Goal: Information Seeking & Learning: Learn about a topic

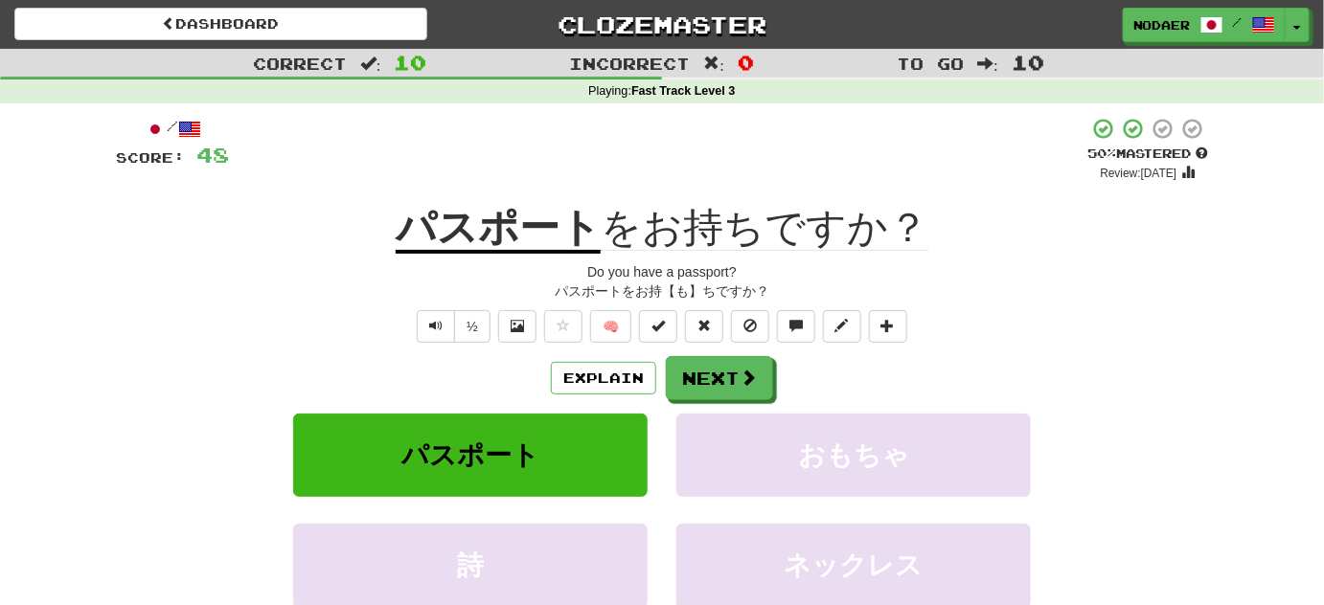
click at [194, 303] on div "/ Score: 48 + 8 50 % Mastered Review: 2025-10-25 パスポート をお持ちですか？ Do you have a p…" at bounding box center [662, 411] width 1092 height 588
click at [57, 260] on div "Correct : 10 Incorrect : 0 To go : 10 Playing : Fast Track Level 3 / Score: 48 …" at bounding box center [662, 391] width 1324 height 684
click at [109, 324] on div "/ Score: 48 + 8 50 % Mastered Review: 2025-10-25 パスポート をお持ちですか？ Do you have a p…" at bounding box center [662, 417] width 1121 height 628
click at [442, 315] on button "Text-to-speech controls" at bounding box center [436, 326] width 38 height 33
click at [430, 344] on div "/ Score: 48 + 8 50 % Mastered Review: 2025-10-25 パスポート をお持ちですか？ Do you have a p…" at bounding box center [662, 411] width 1092 height 588
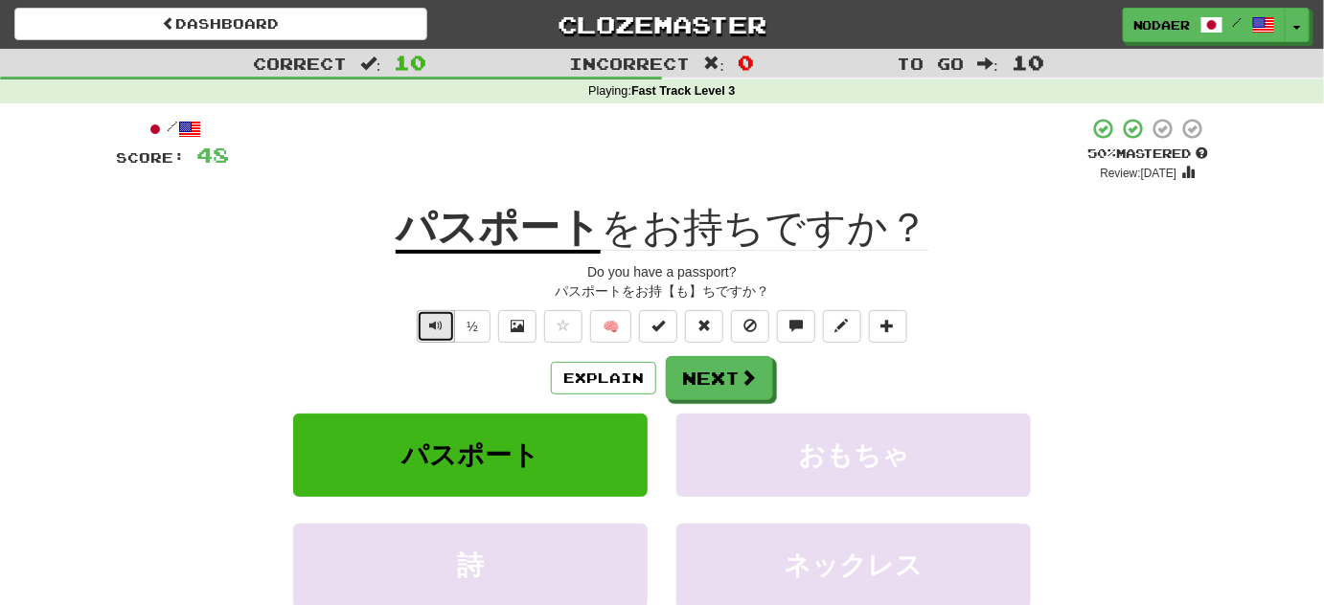
click at [428, 331] on button "Text-to-speech controls" at bounding box center [436, 326] width 38 height 33
click at [443, 335] on button "Text-to-speech controls" at bounding box center [436, 326] width 38 height 33
click at [761, 379] on button "Next" at bounding box center [720, 379] width 107 height 44
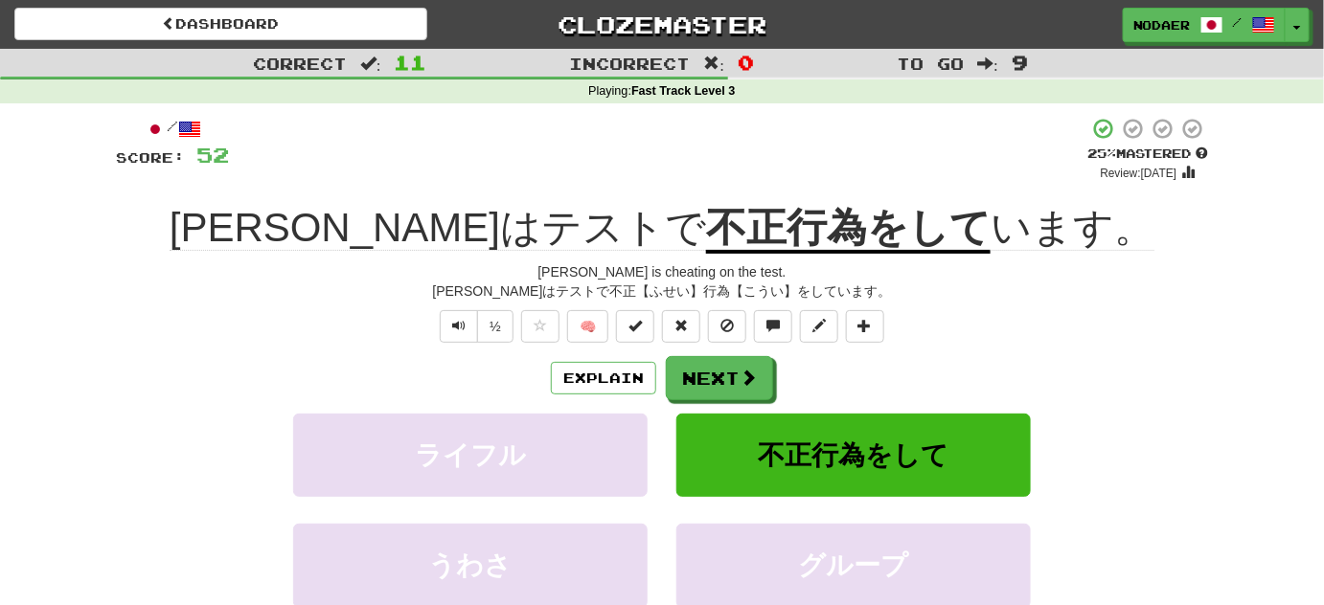
click at [706, 221] on u "不正行為をして" at bounding box center [848, 229] width 284 height 49
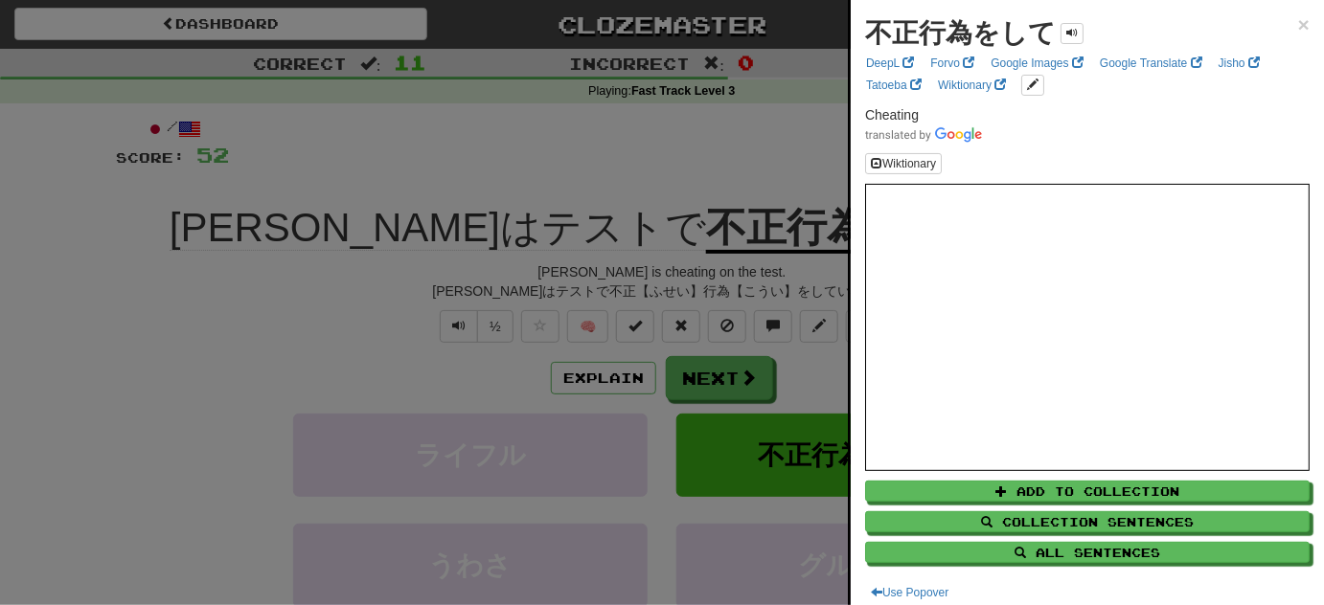
click at [600, 188] on div at bounding box center [662, 302] width 1324 height 605
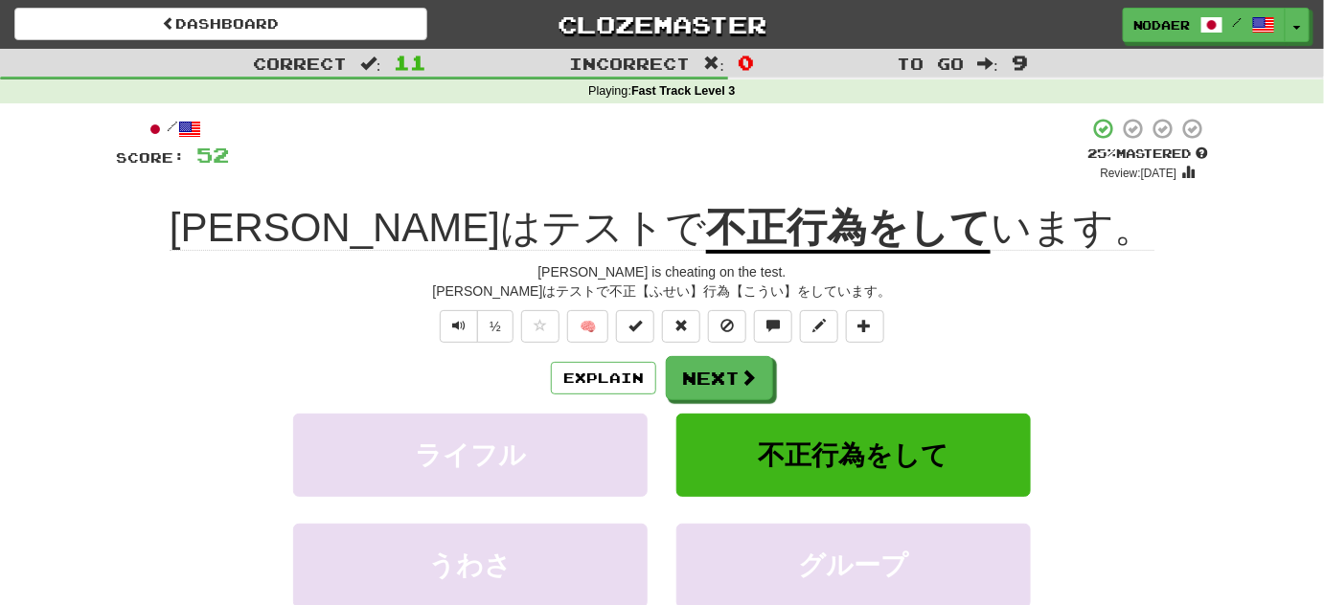
click at [590, 201] on div "/ Score: 52 + 4 25 % Mastered Review: 2025-10-16 トムはテストで 不正行為をして います。 Tom is ch…" at bounding box center [662, 411] width 1092 height 588
drag, startPoint x: 646, startPoint y: 242, endPoint x: 738, endPoint y: 247, distance: 92.1
click at [738, 247] on u "不正行為をして" at bounding box center [848, 229] width 284 height 49
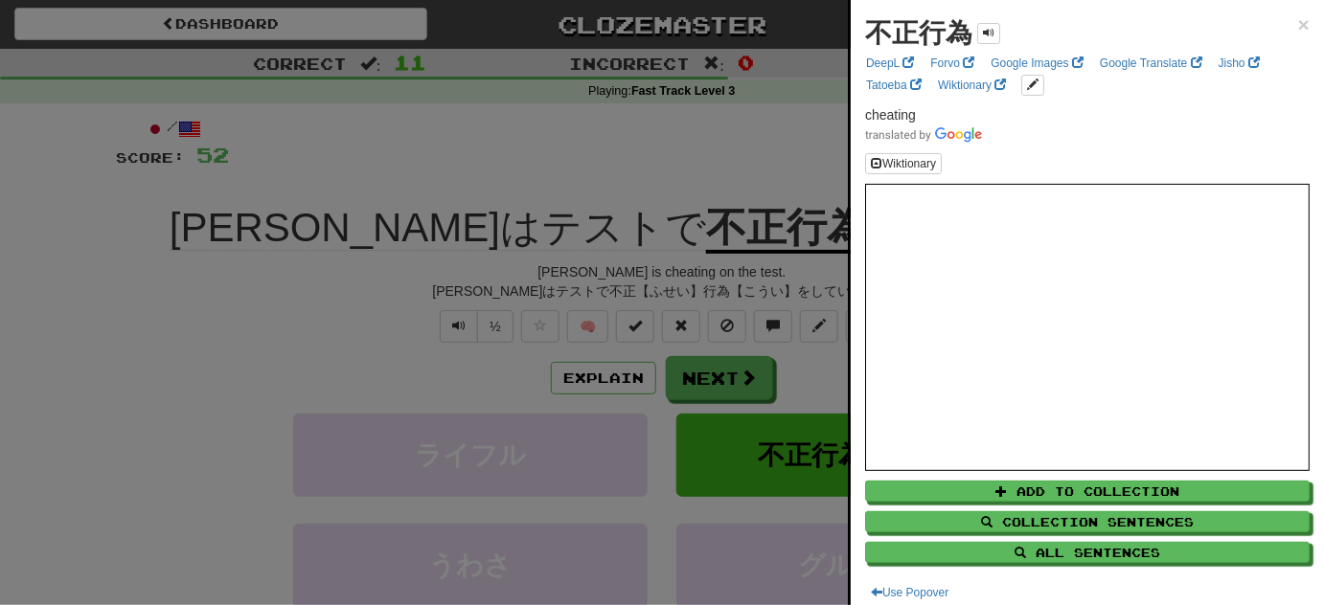
drag, startPoint x: 421, startPoint y: 381, endPoint x: 537, endPoint y: 380, distance: 116.9
click at [421, 382] on div at bounding box center [662, 302] width 1324 height 605
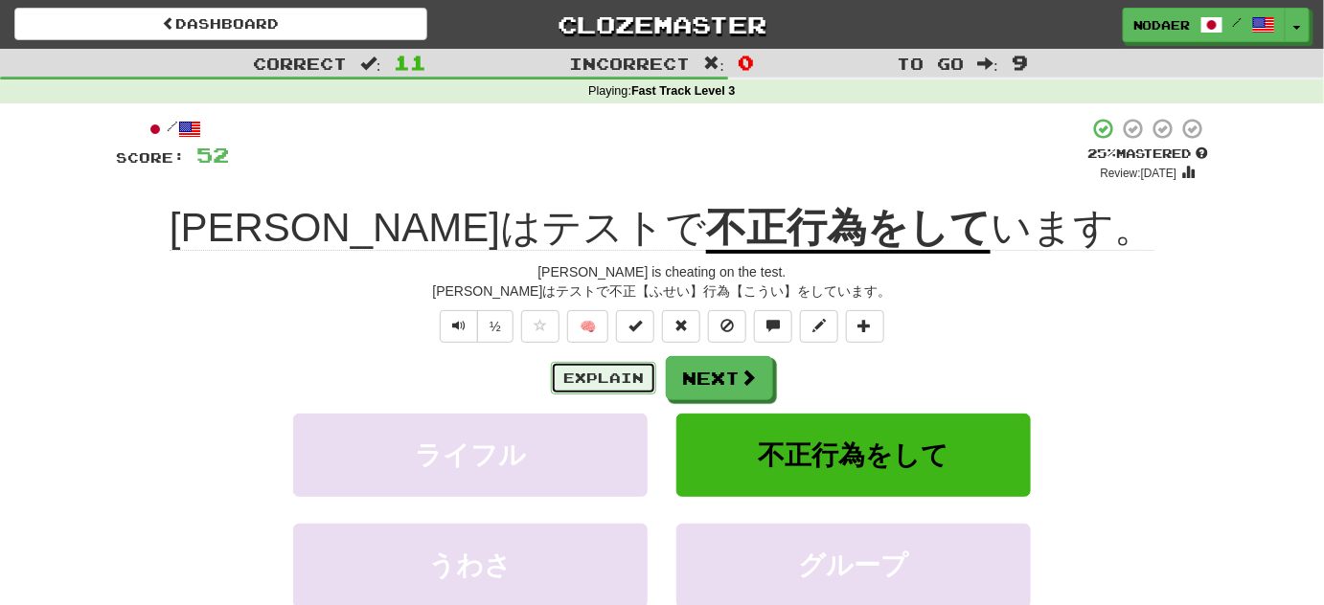
click at [593, 372] on button "Explain" at bounding box center [603, 378] width 105 height 33
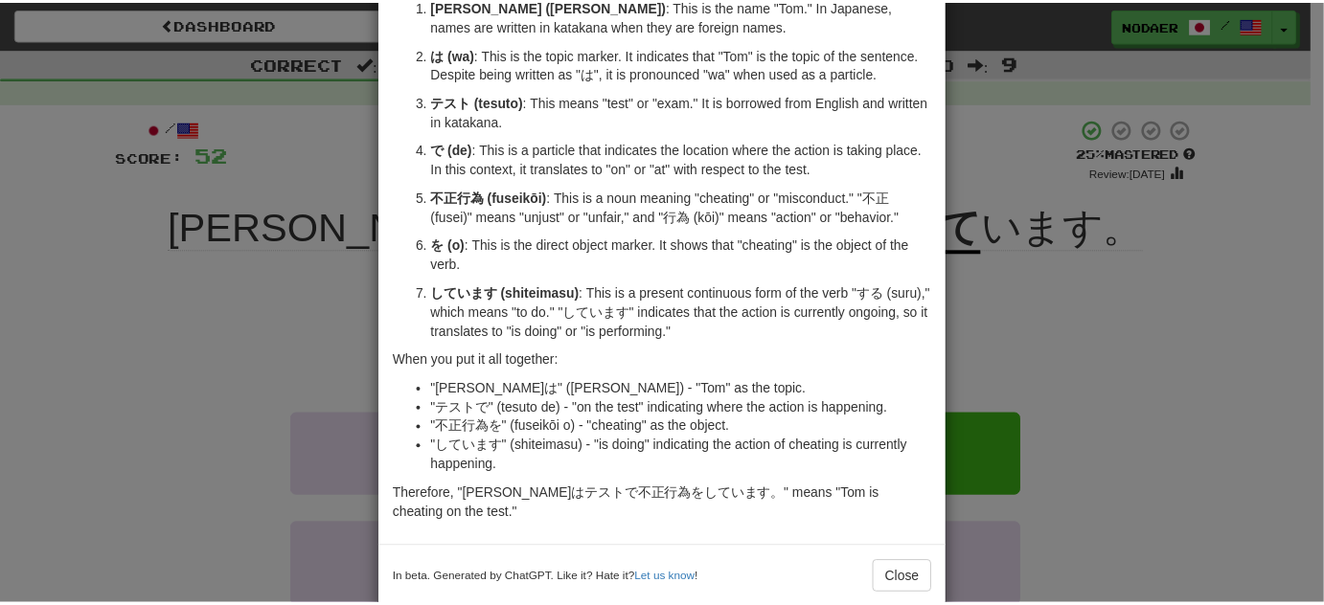
scroll to position [173, 0]
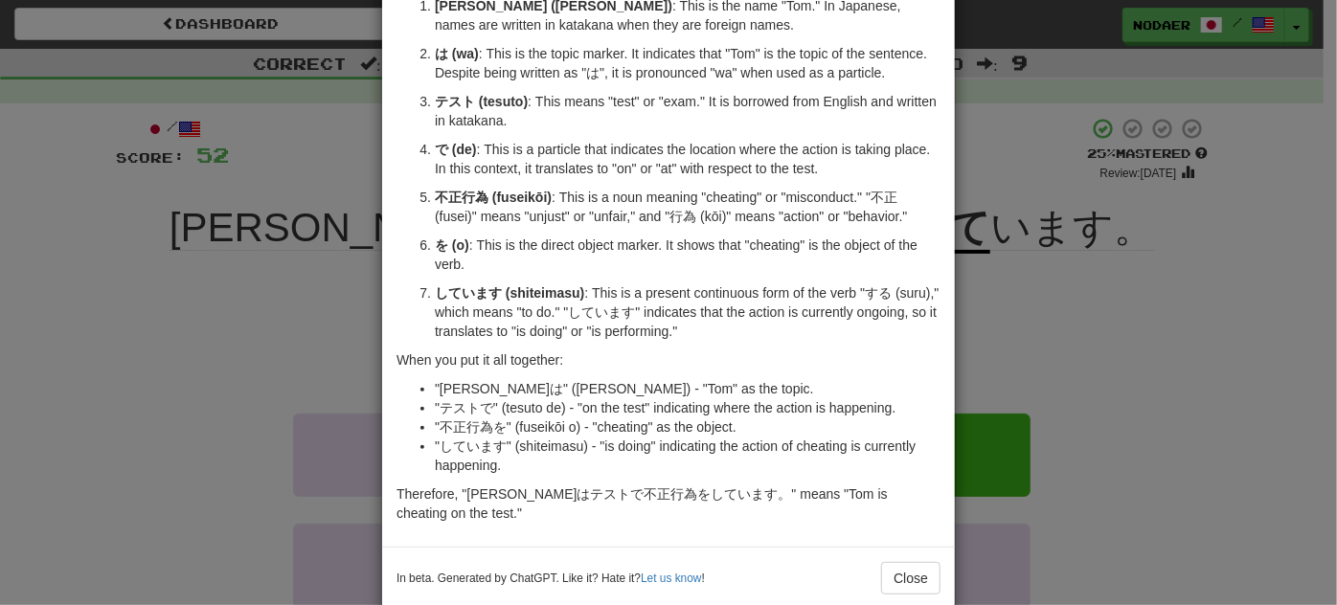
click at [293, 382] on div "× Explanation Sure! The sentence "トムはテストで不正行為をしています。" translates to "Tom is che…" at bounding box center [668, 302] width 1337 height 605
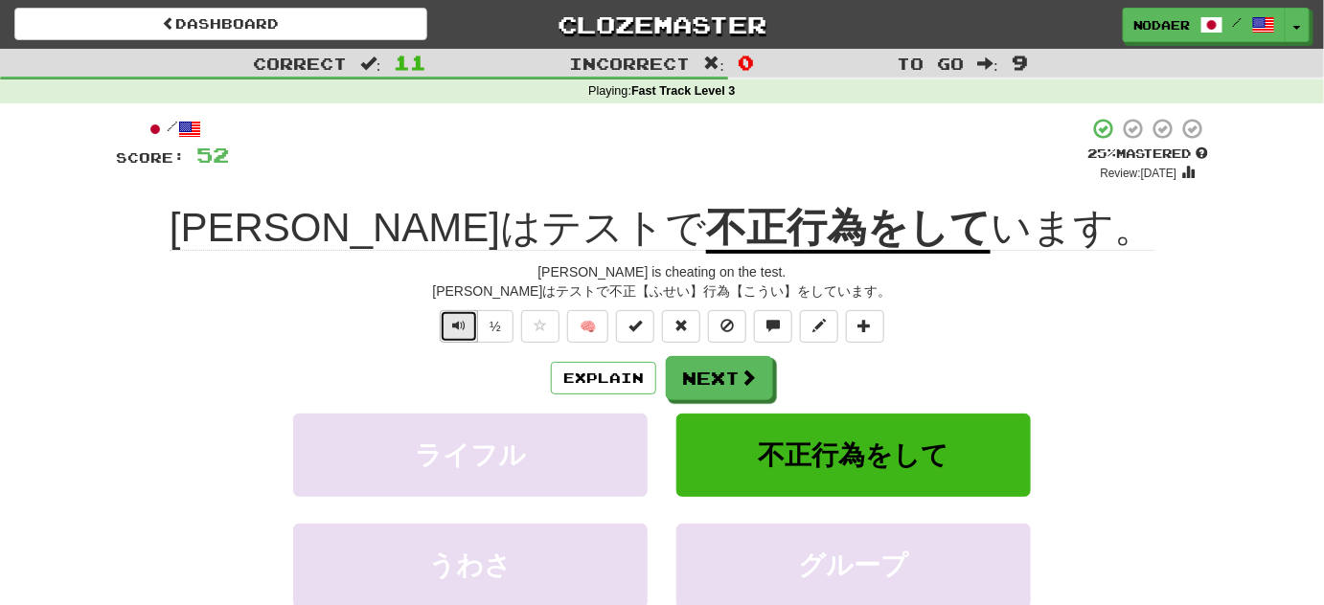
click at [449, 331] on button "Text-to-speech controls" at bounding box center [459, 326] width 38 height 33
click at [716, 382] on button "Next" at bounding box center [720, 379] width 107 height 44
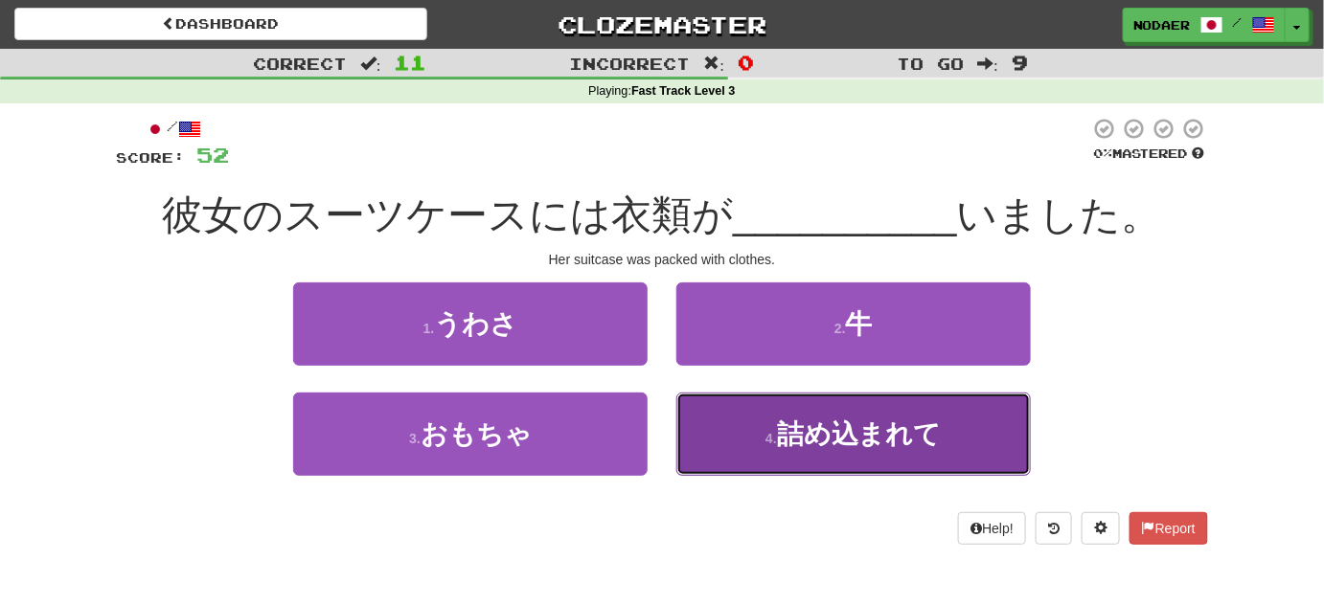
click at [844, 456] on button "4 . 詰め込まれて" at bounding box center [853, 434] width 354 height 83
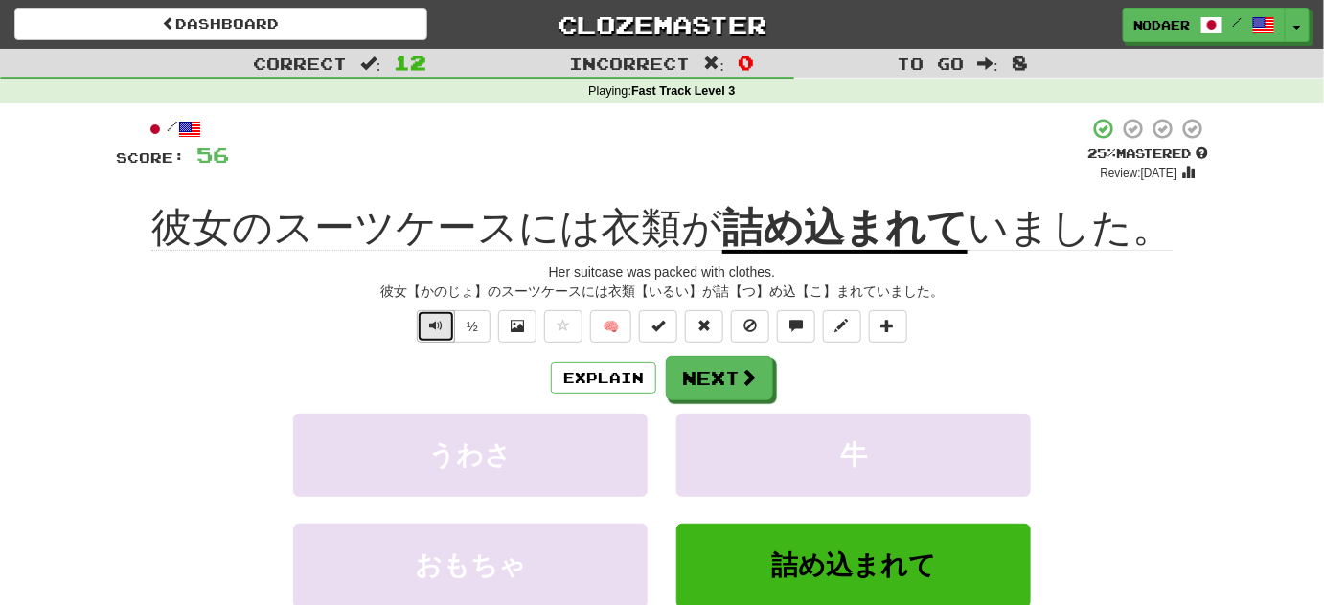
click at [439, 332] on span "Text-to-speech controls" at bounding box center [435, 325] width 13 height 13
click at [440, 332] on span "Text-to-speech controls" at bounding box center [435, 325] width 13 height 13
click at [701, 387] on button "Next" at bounding box center [720, 379] width 107 height 44
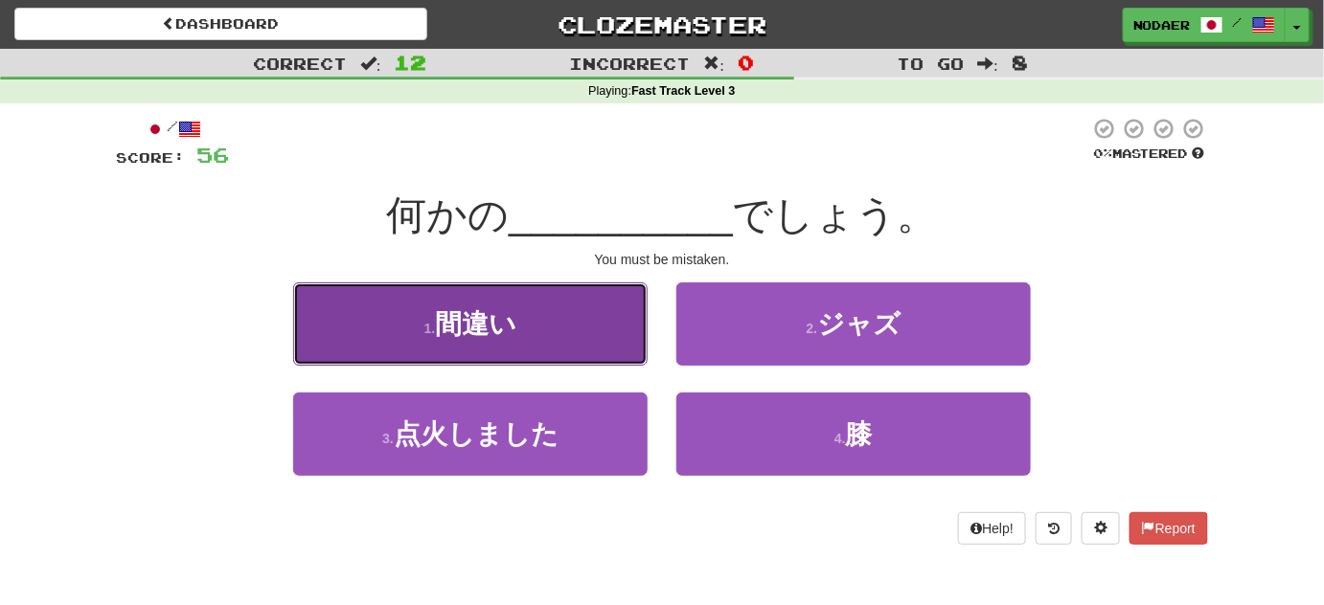
click at [584, 322] on button "1 . 間違い" at bounding box center [470, 324] width 354 height 83
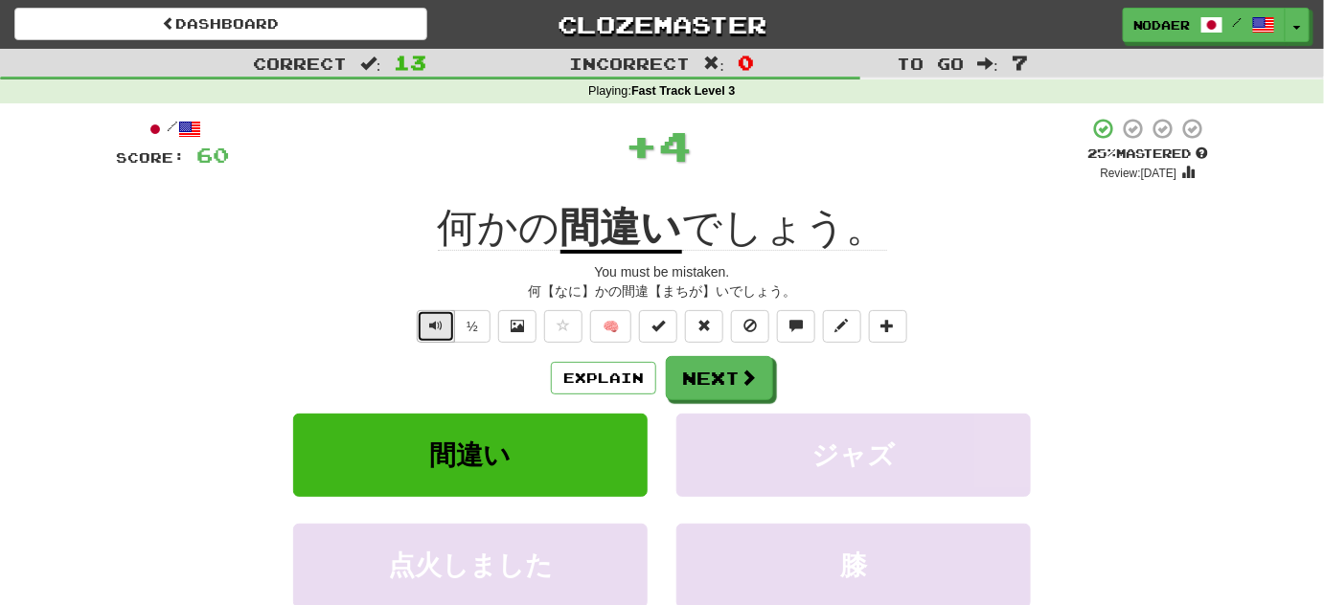
click at [453, 335] on button "Text-to-speech controls" at bounding box center [436, 326] width 38 height 33
click at [756, 378] on span at bounding box center [748, 378] width 17 height 17
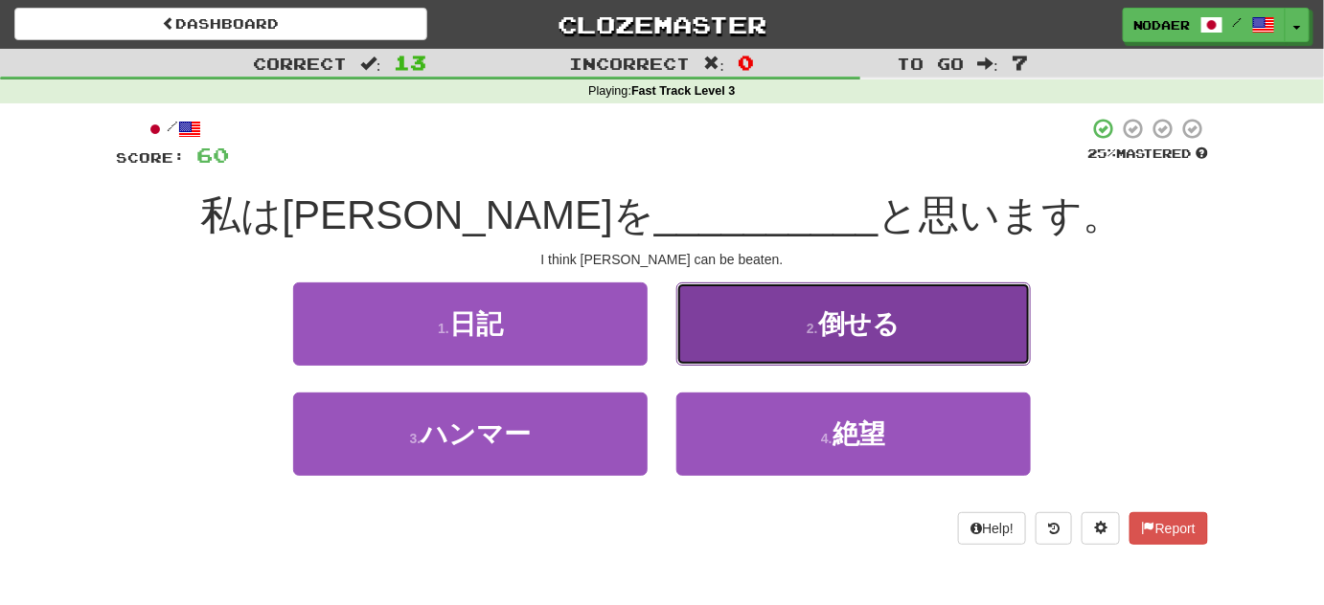
click at [855, 325] on span "倒せる" at bounding box center [859, 324] width 82 height 30
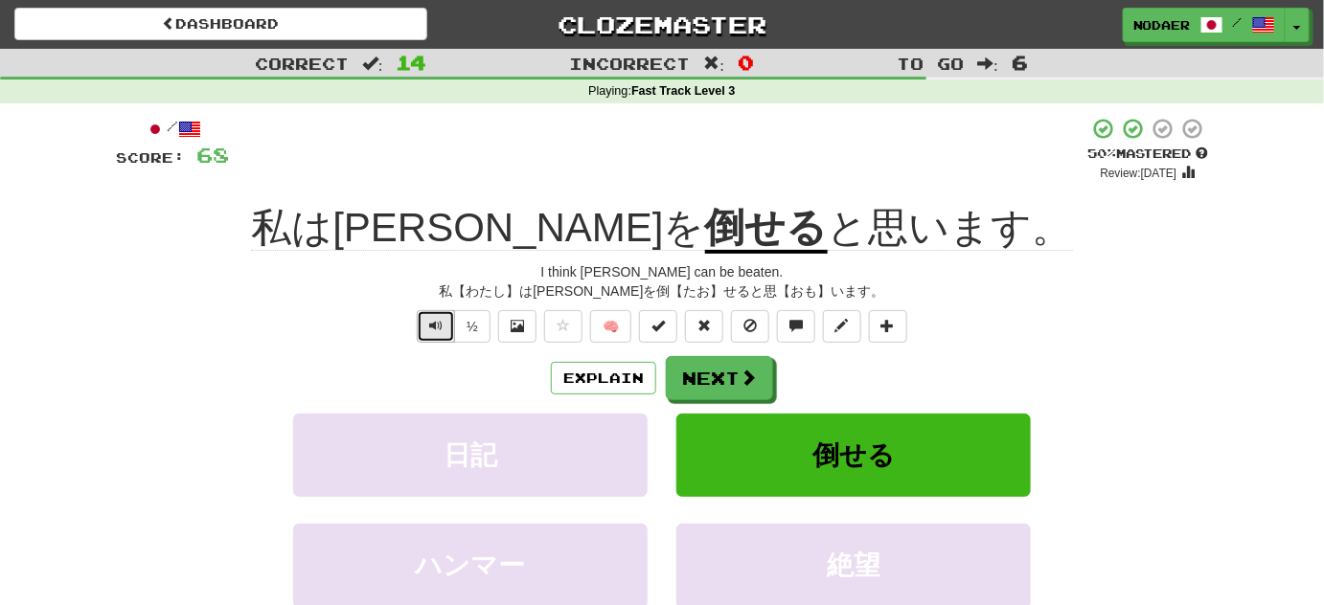
click at [437, 329] on span "Text-to-speech controls" at bounding box center [435, 325] width 13 height 13
click at [743, 391] on button "Next" at bounding box center [720, 379] width 107 height 44
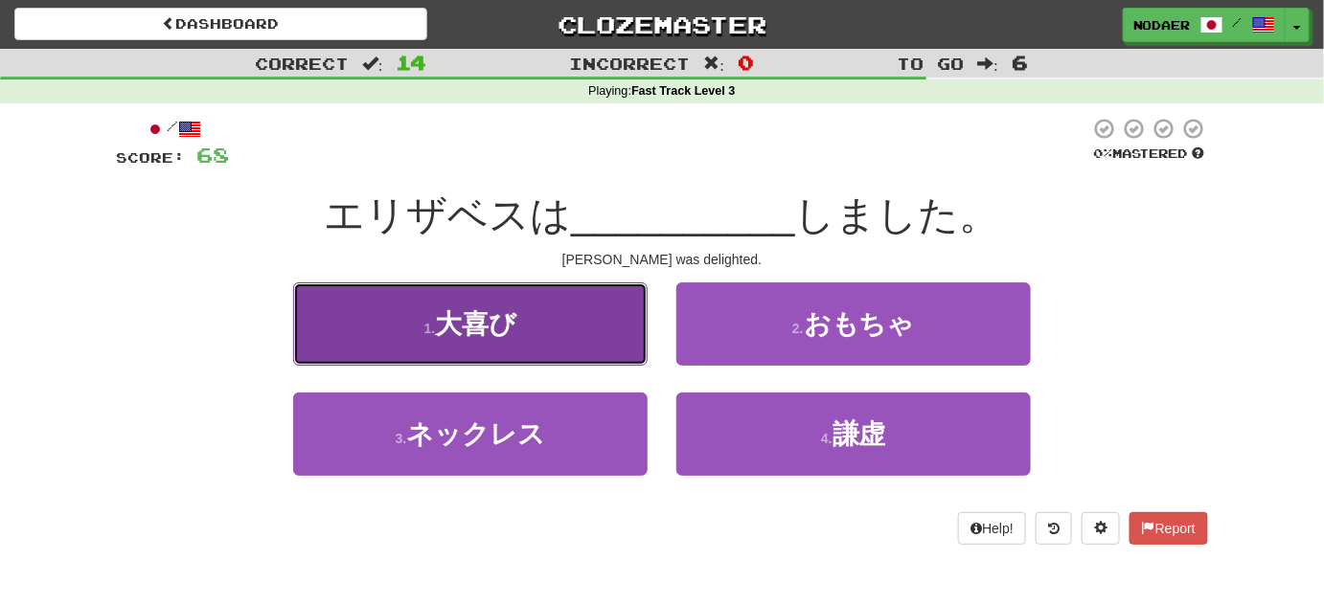
click at [590, 349] on button "1 . 大喜び" at bounding box center [470, 324] width 354 height 83
click at [590, 349] on div "/ Score: 68 0 % Mastered エリザベスは __________ しました。 Elizabeth was delighted. 1 . 大…" at bounding box center [662, 331] width 1092 height 428
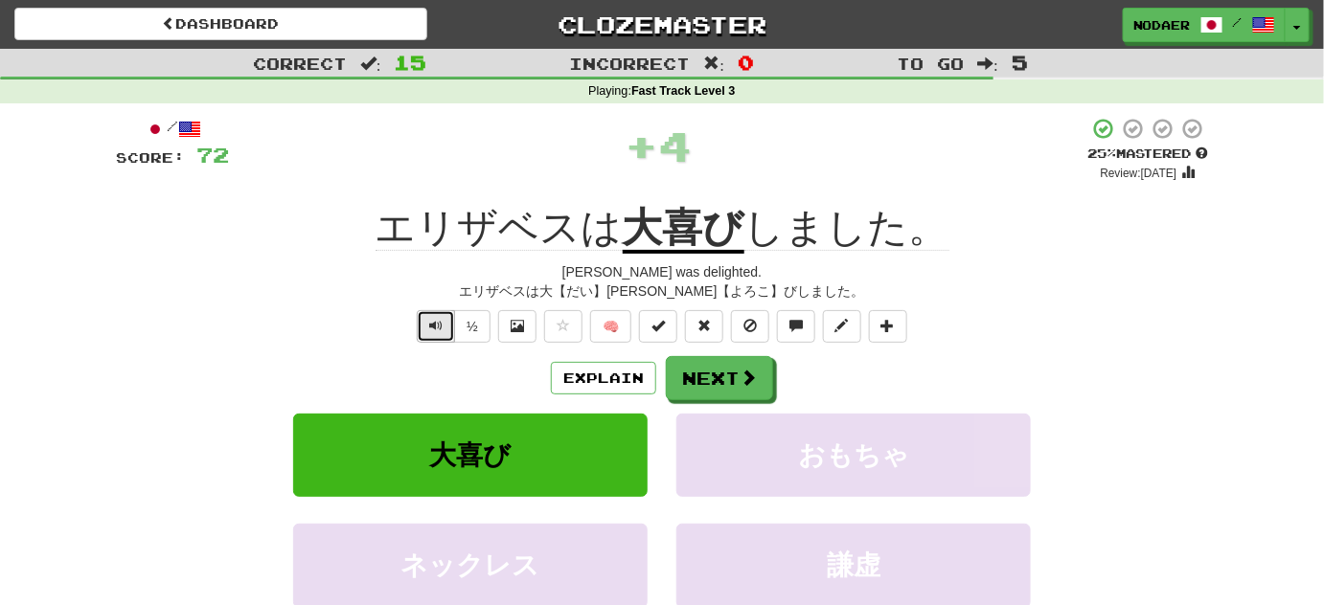
click at [439, 336] on button "Text-to-speech controls" at bounding box center [436, 326] width 38 height 33
click at [730, 375] on button "Next" at bounding box center [720, 379] width 107 height 44
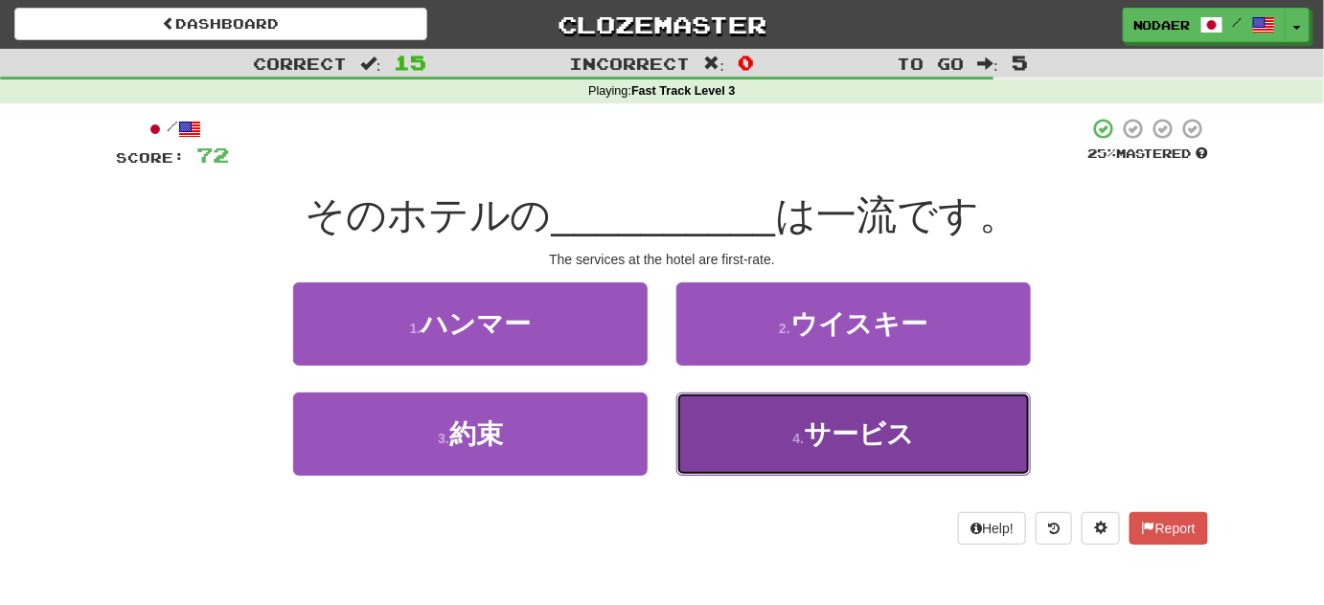
click at [937, 439] on button "4 . サービス" at bounding box center [853, 434] width 354 height 83
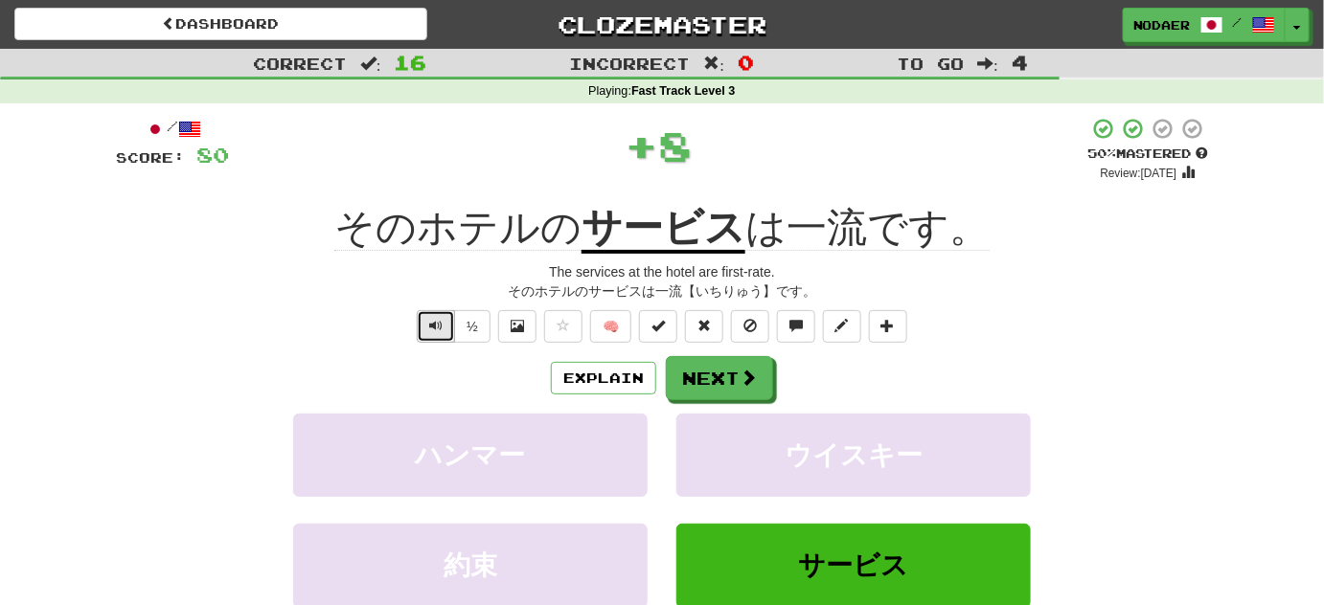
click at [444, 335] on button "Text-to-speech controls" at bounding box center [436, 326] width 38 height 33
click at [728, 372] on button "Next" at bounding box center [720, 379] width 107 height 44
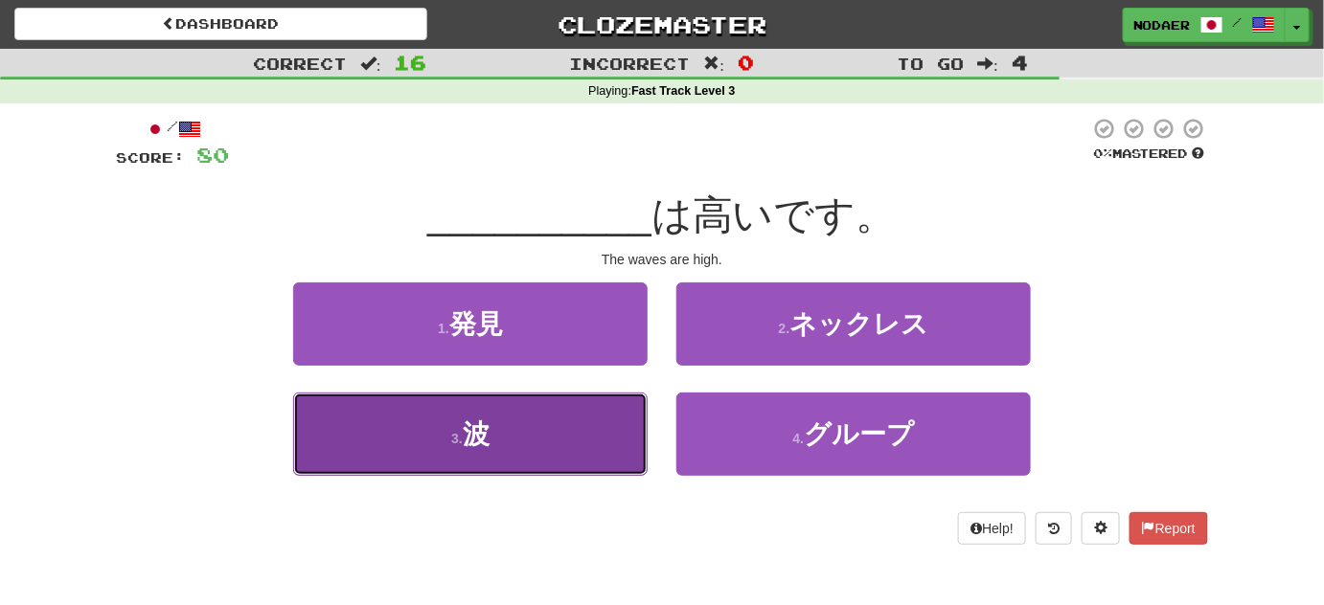
click at [610, 433] on button "3 . 波" at bounding box center [470, 434] width 354 height 83
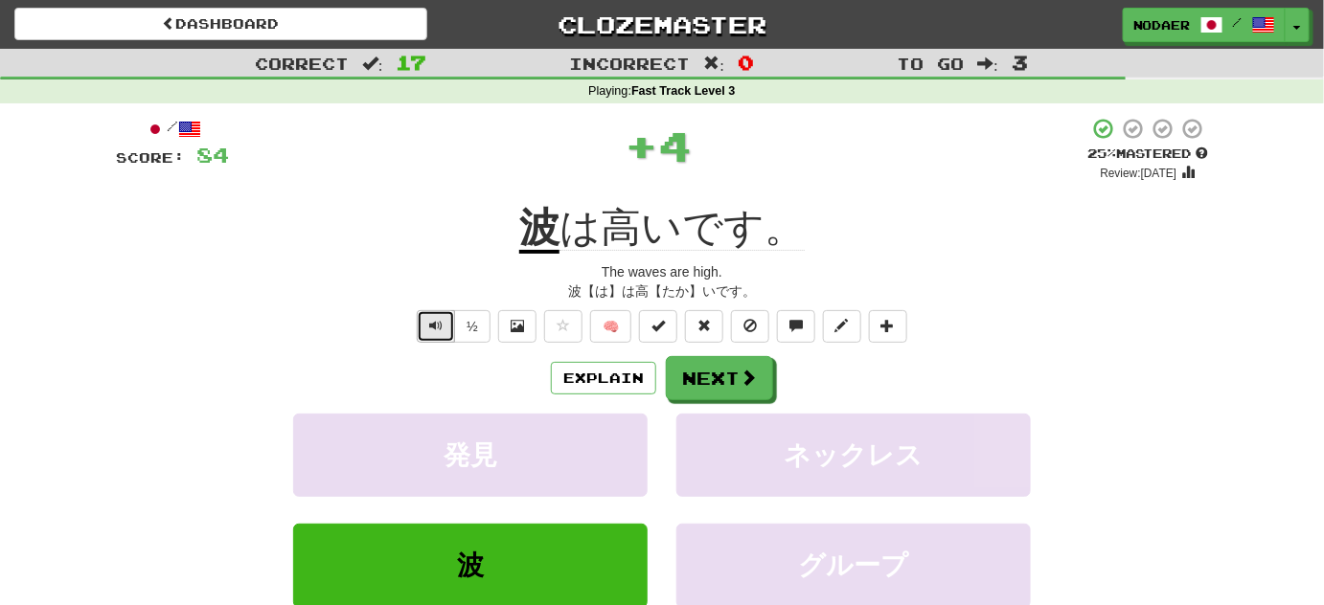
click at [431, 315] on button "Text-to-speech controls" at bounding box center [436, 326] width 38 height 33
click at [90, 486] on div "Correct : 17 Incorrect : 0 To go : 3 Playing : Fast Track Level 3 / Score: 84 +…" at bounding box center [662, 391] width 1324 height 684
click at [431, 330] on span "Text-to-speech controls" at bounding box center [435, 325] width 13 height 13
click at [690, 382] on button "Next" at bounding box center [720, 379] width 107 height 44
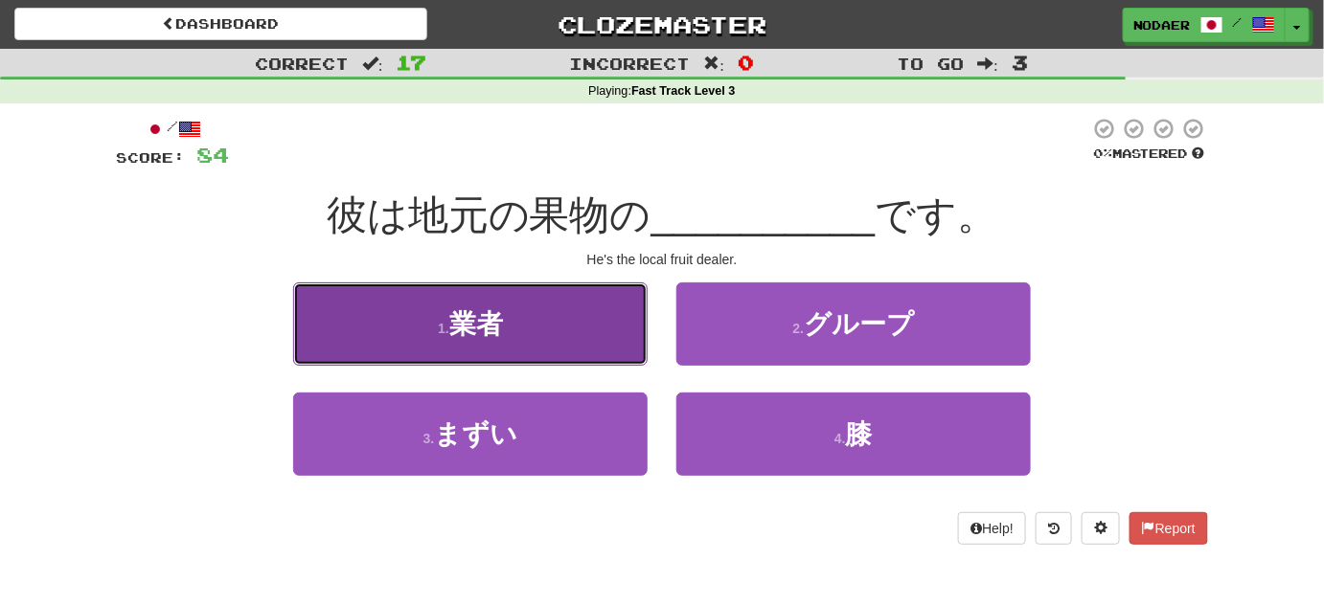
click at [498, 313] on span "業者" at bounding box center [476, 324] width 54 height 30
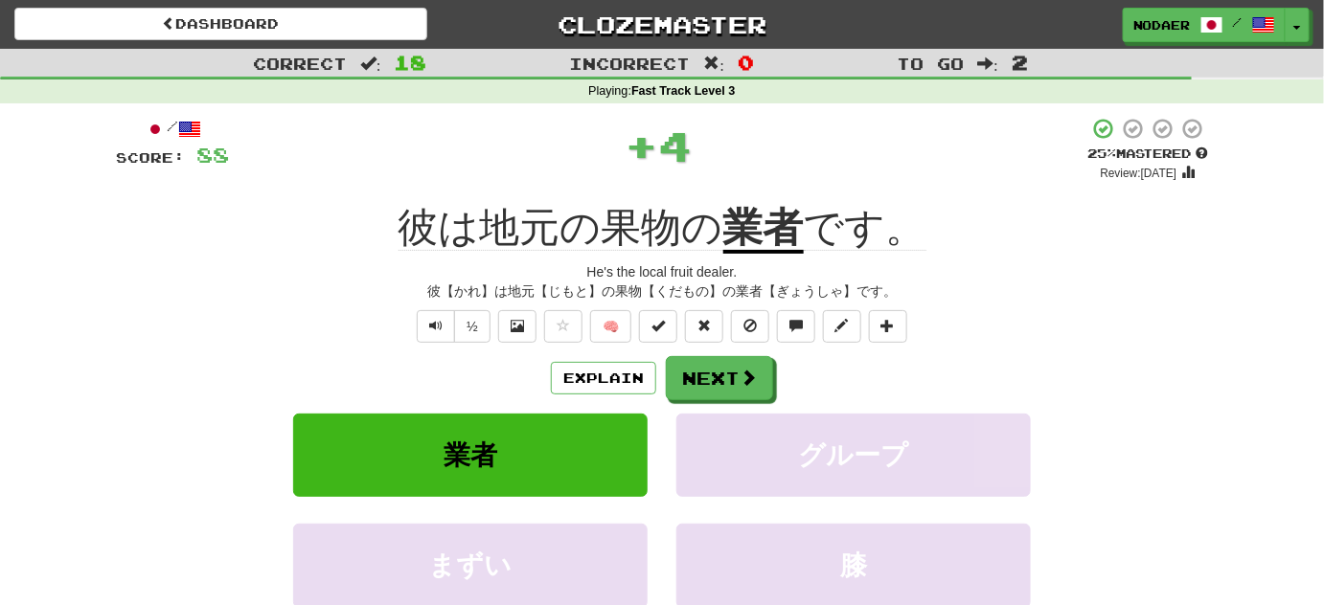
click at [498, 313] on div "½ 🧠" at bounding box center [662, 326] width 1092 height 33
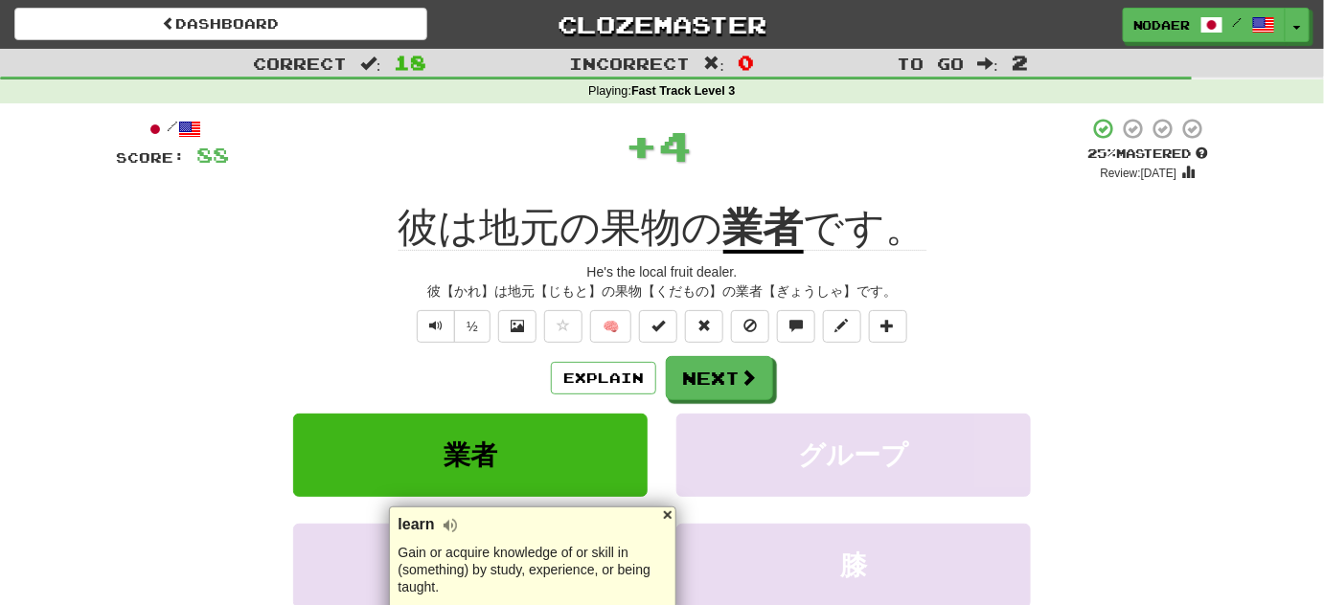
click at [671, 520] on div at bounding box center [667, 515] width 15 height 15
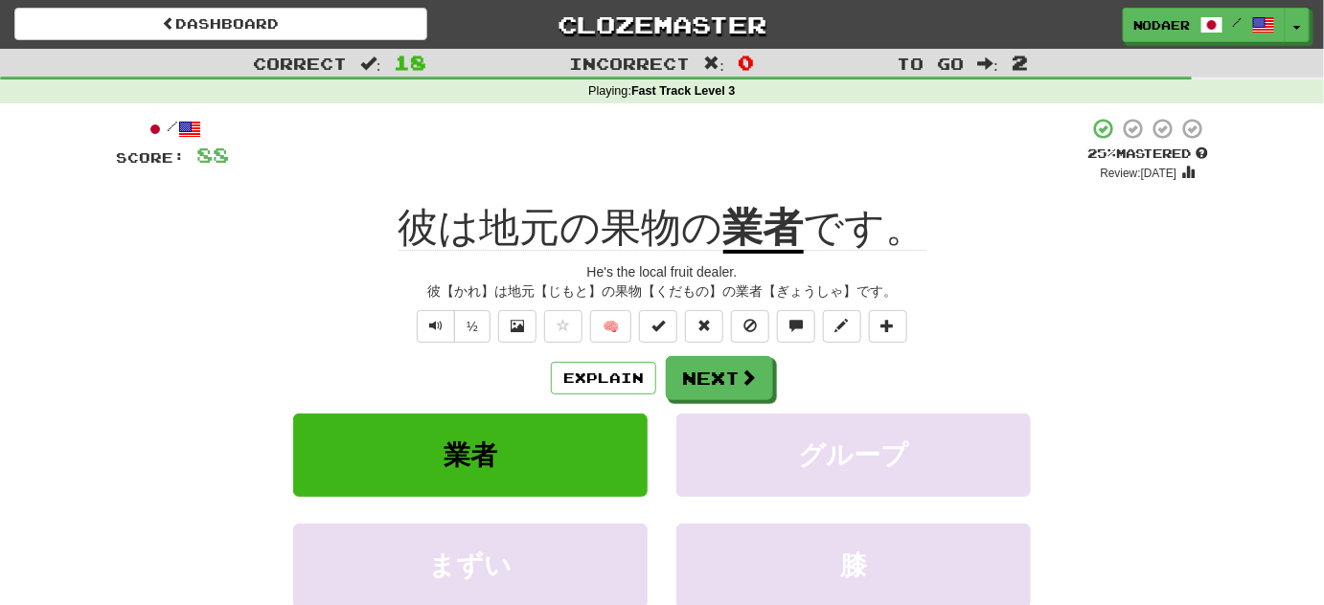
click at [240, 218] on div "彼は地元の果物の 業者 です。" at bounding box center [662, 228] width 1092 height 53
click at [441, 319] on span "Text-to-speech controls" at bounding box center [435, 325] width 13 height 13
click at [440, 326] on span "Text-to-speech controls" at bounding box center [435, 325] width 13 height 13
click at [713, 381] on button "Next" at bounding box center [720, 379] width 107 height 44
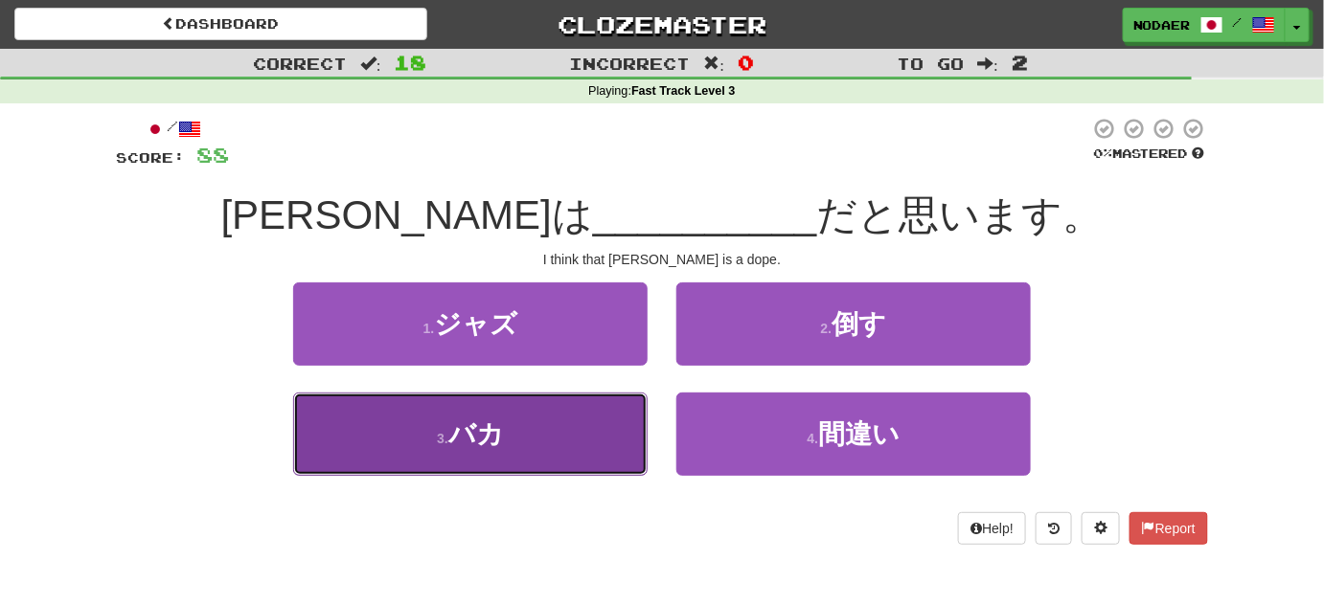
click at [549, 426] on button "3 . バカ" at bounding box center [470, 434] width 354 height 83
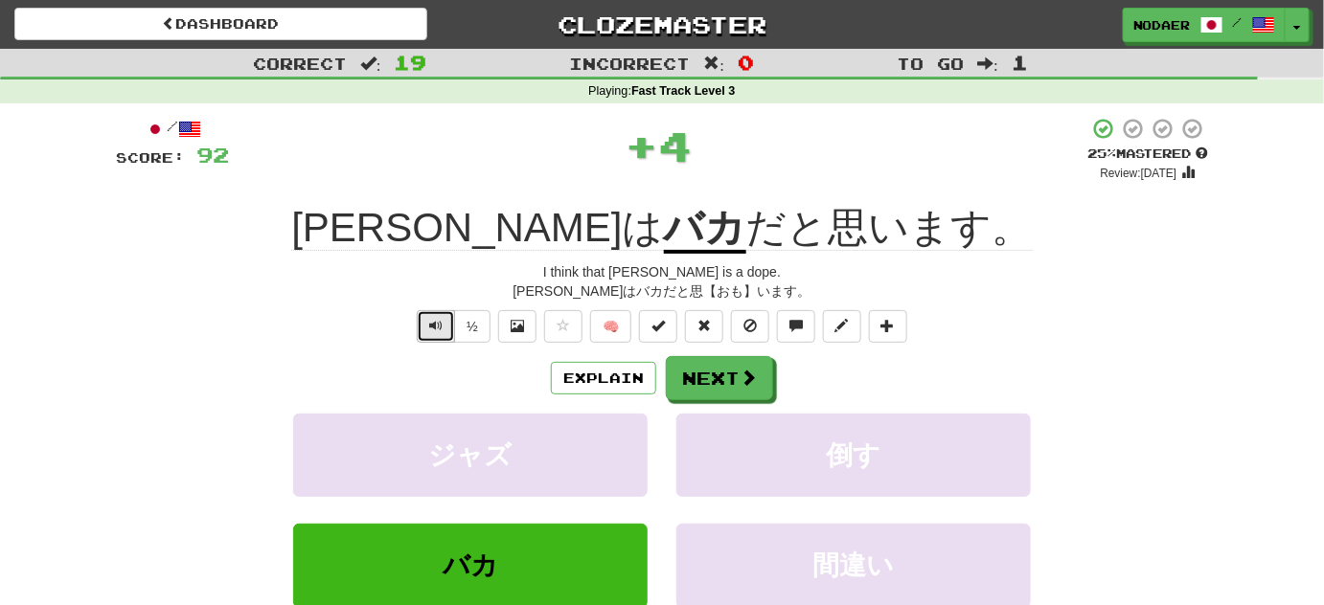
click at [440, 319] on span "Text-to-speech controls" at bounding box center [435, 325] width 13 height 13
click at [433, 324] on span "Text-to-speech controls" at bounding box center [435, 325] width 13 height 13
click at [740, 393] on button "Next" at bounding box center [720, 379] width 107 height 44
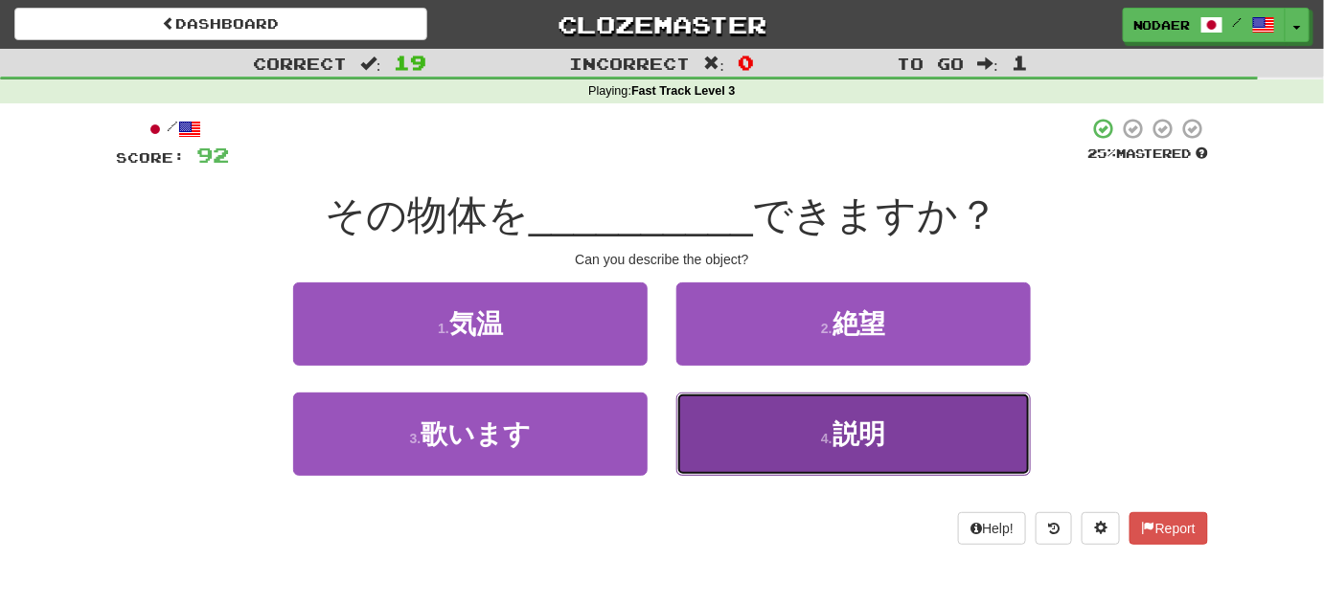
click at [743, 442] on button "4 . 説明" at bounding box center [853, 434] width 354 height 83
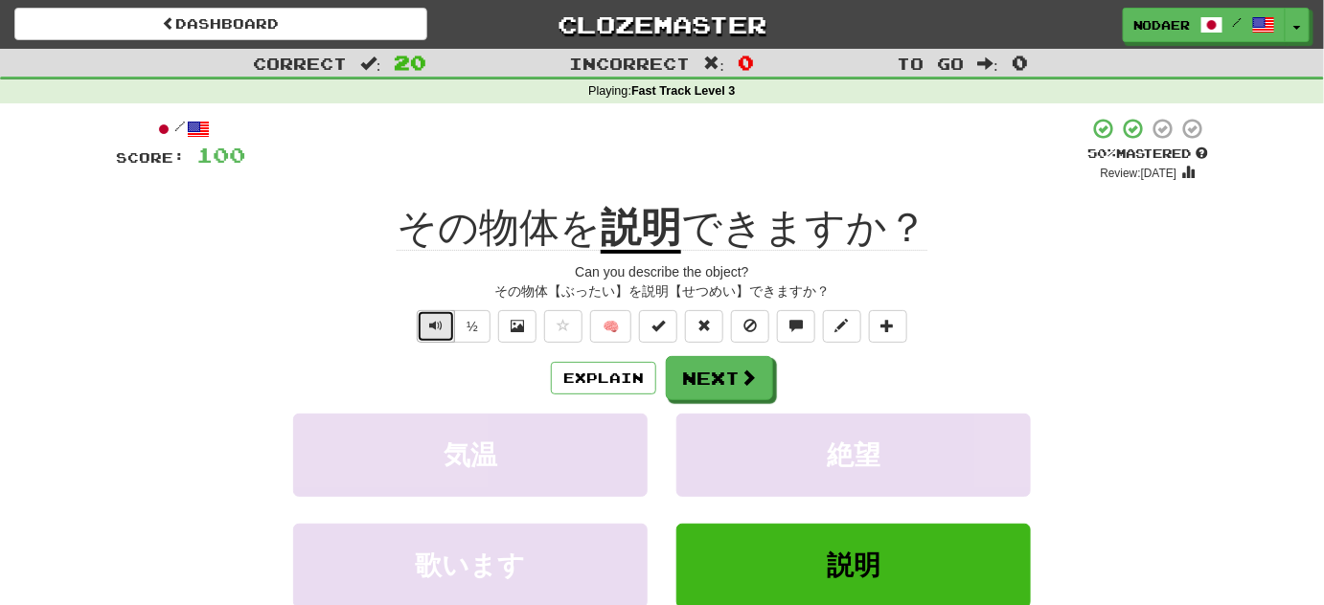
click at [445, 325] on button "Text-to-speech controls" at bounding box center [436, 326] width 38 height 33
click at [713, 379] on button "Next" at bounding box center [720, 379] width 107 height 44
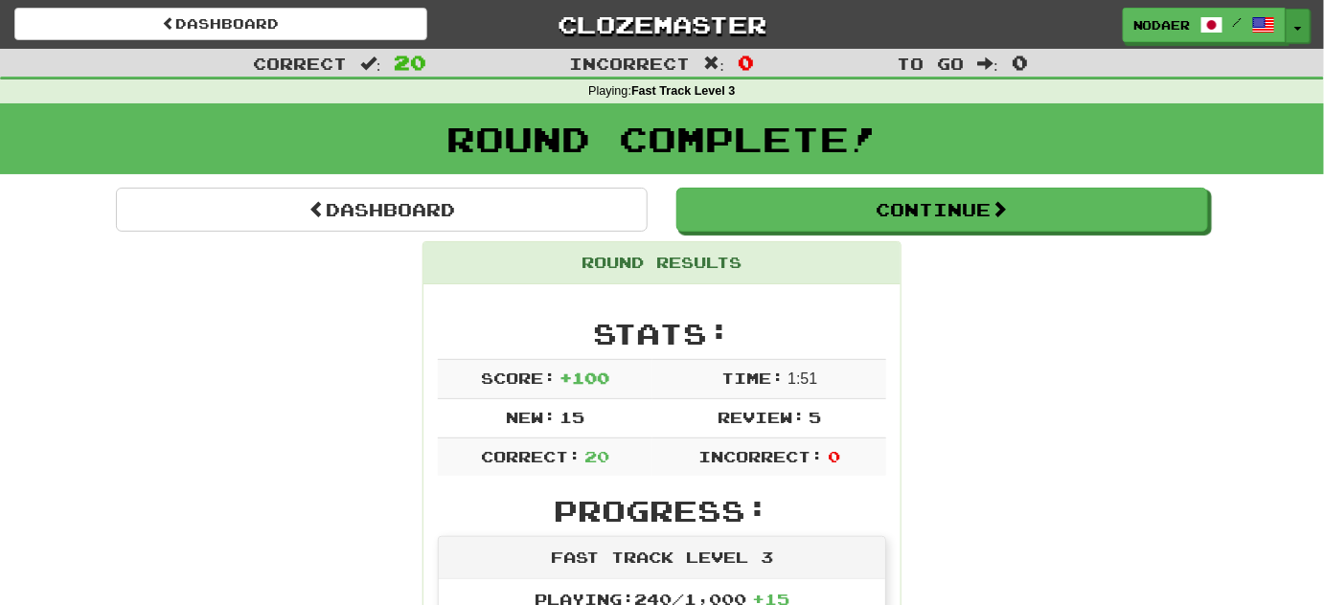
click at [1307, 30] on button "Toggle Dropdown" at bounding box center [1297, 26] width 25 height 34
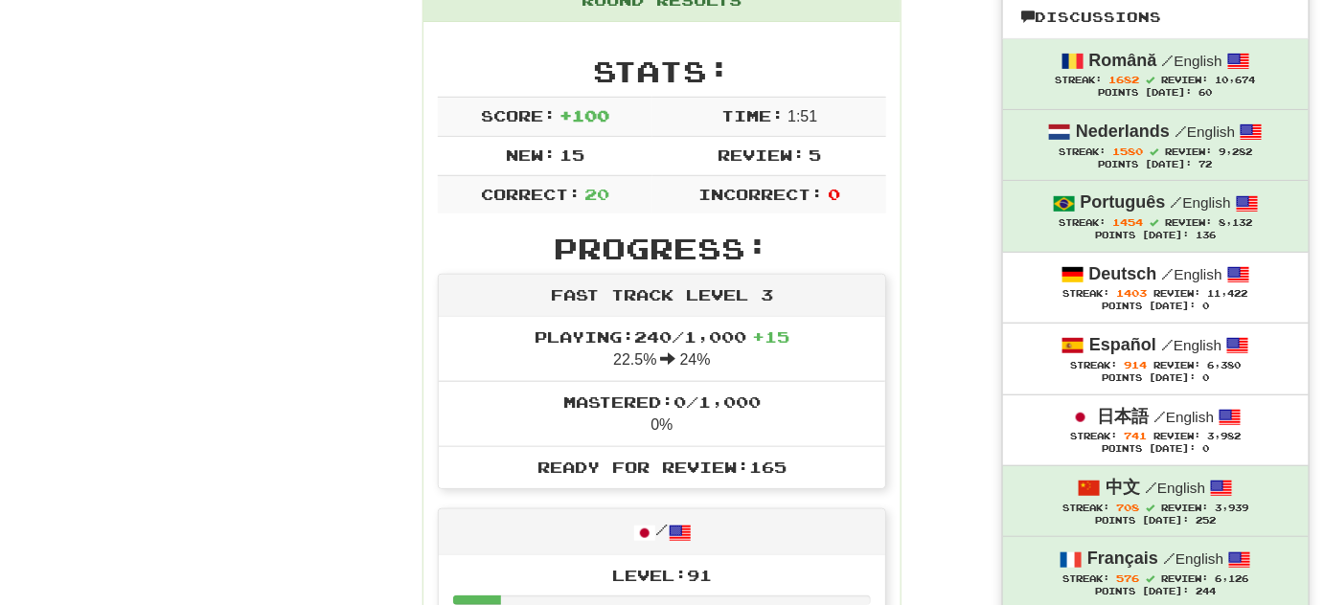
scroll to position [261, 0]
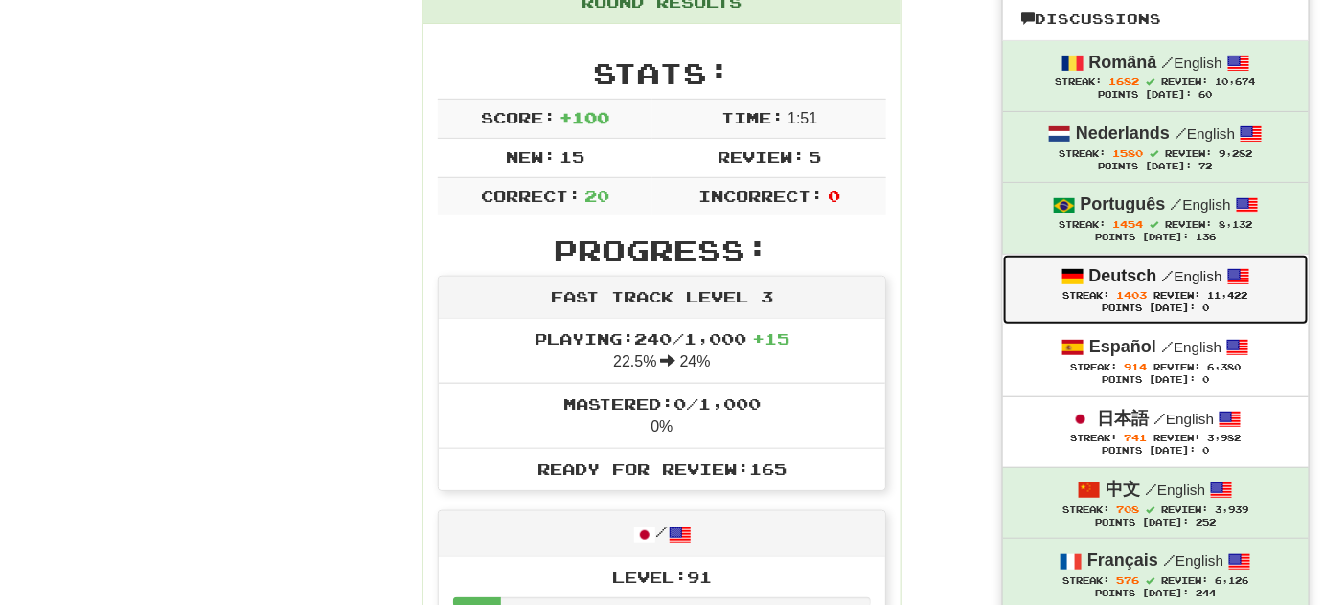
click at [1200, 284] on div "Deutsch / English" at bounding box center [1155, 276] width 267 height 25
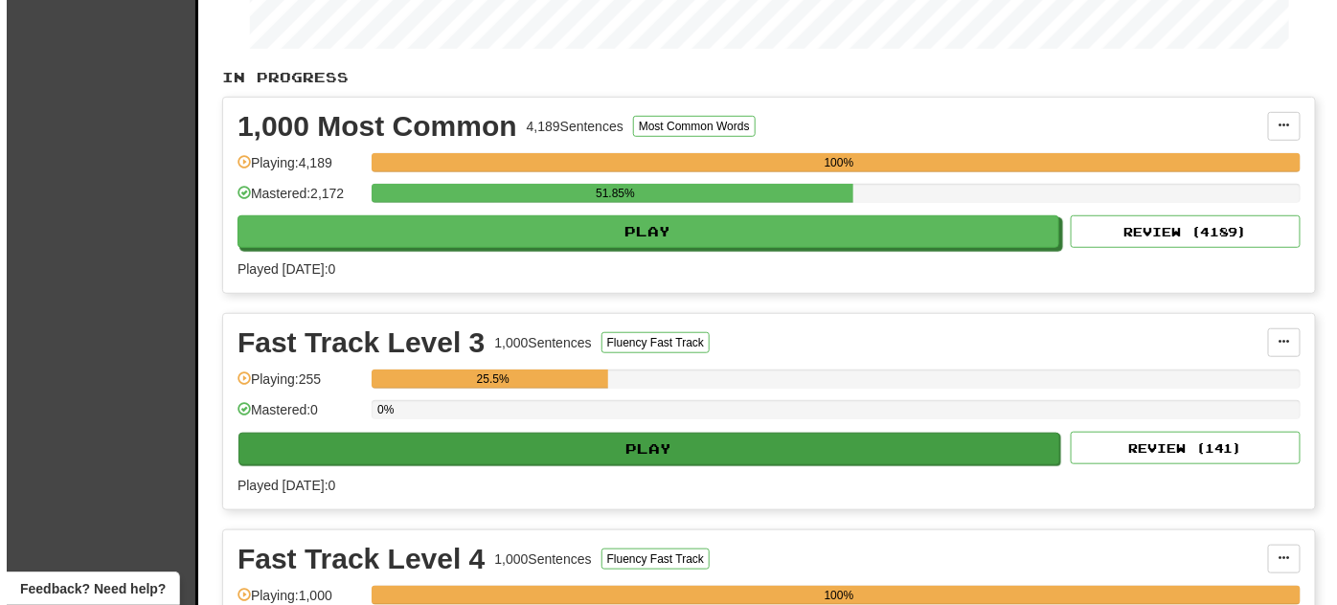
scroll to position [348, 0]
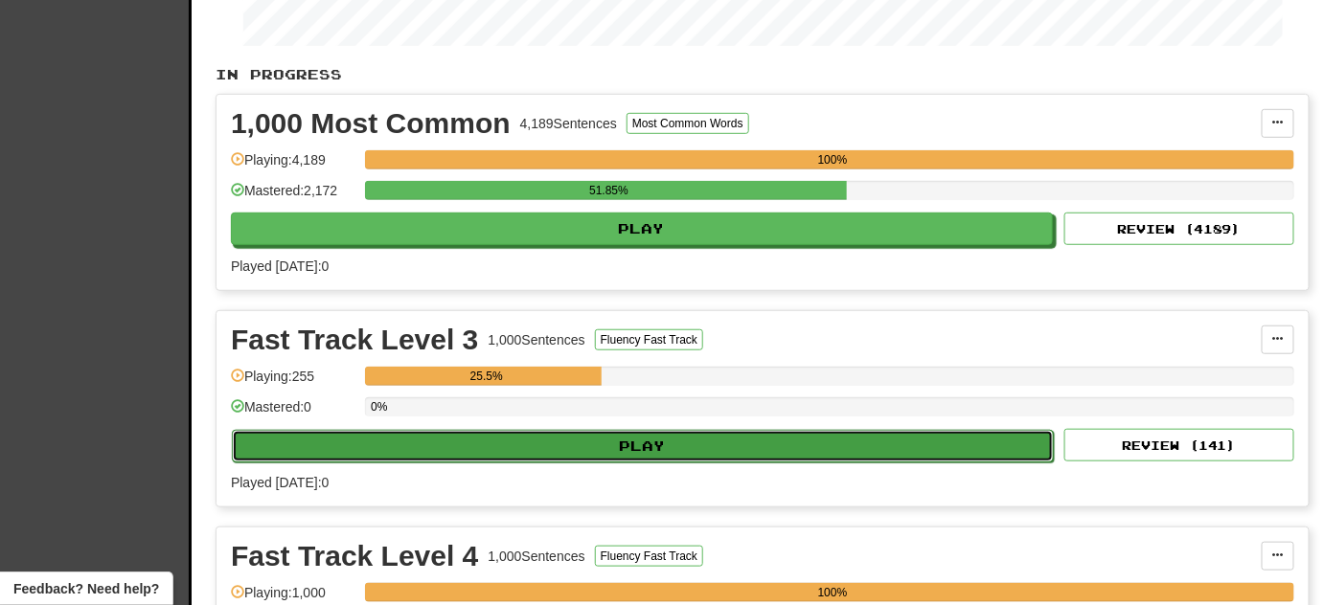
click at [684, 444] on button "Play" at bounding box center [643, 446] width 822 height 33
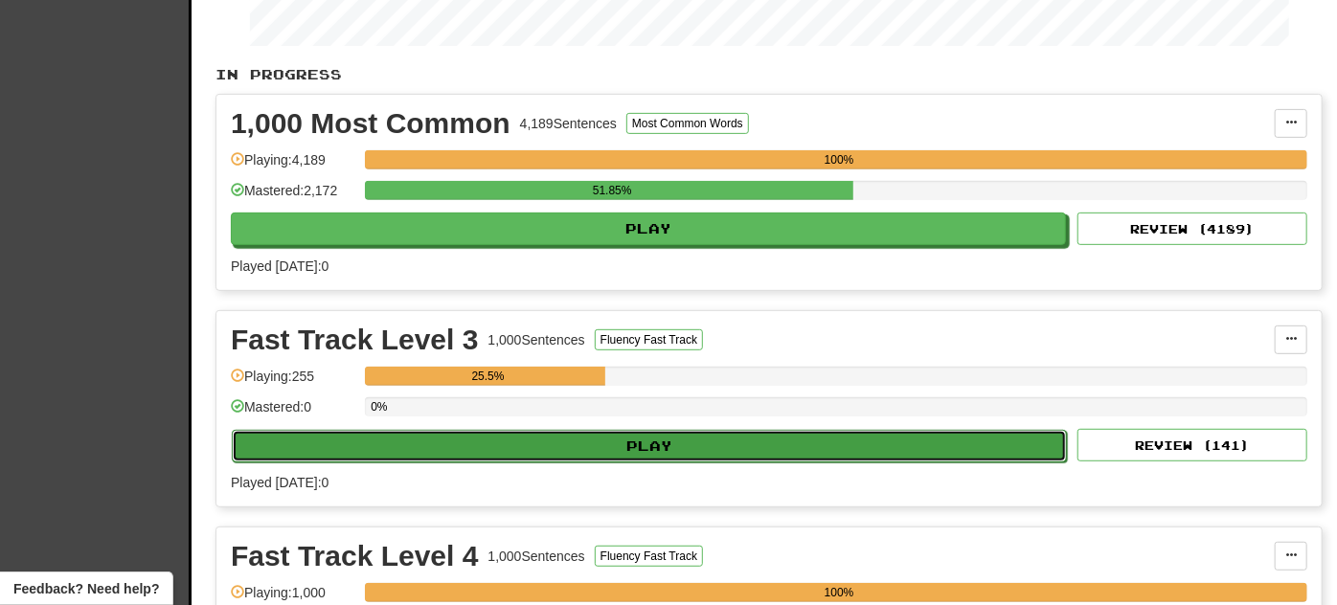
select select "**"
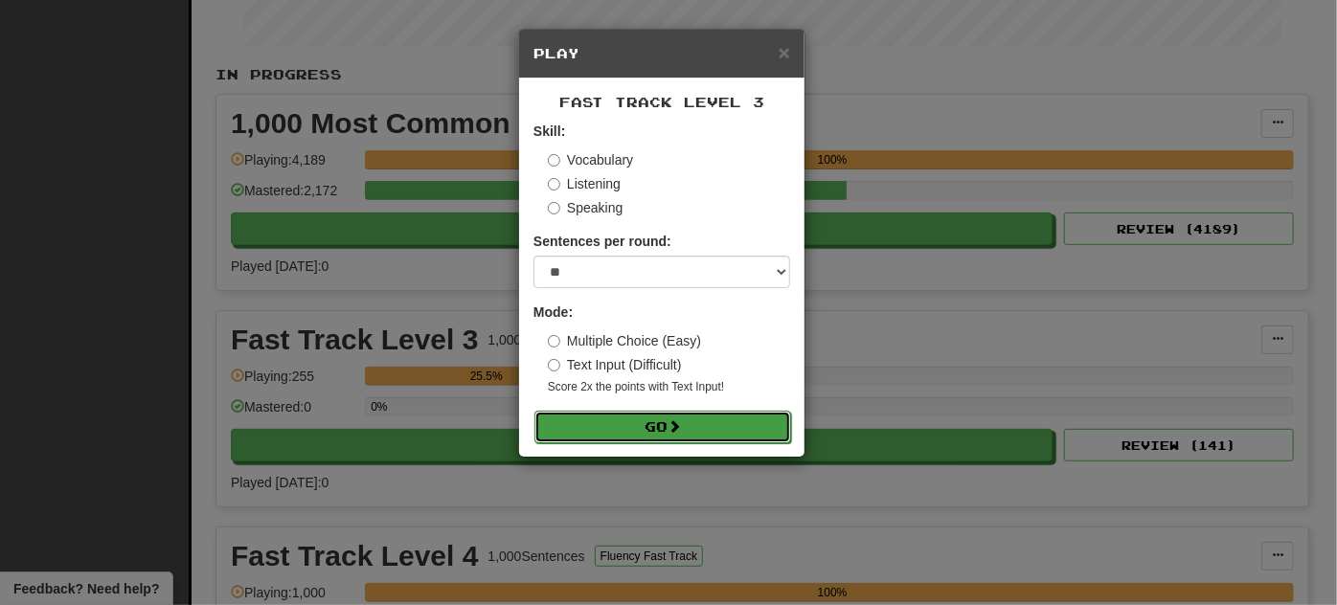
click at [681, 421] on span at bounding box center [674, 426] width 13 height 13
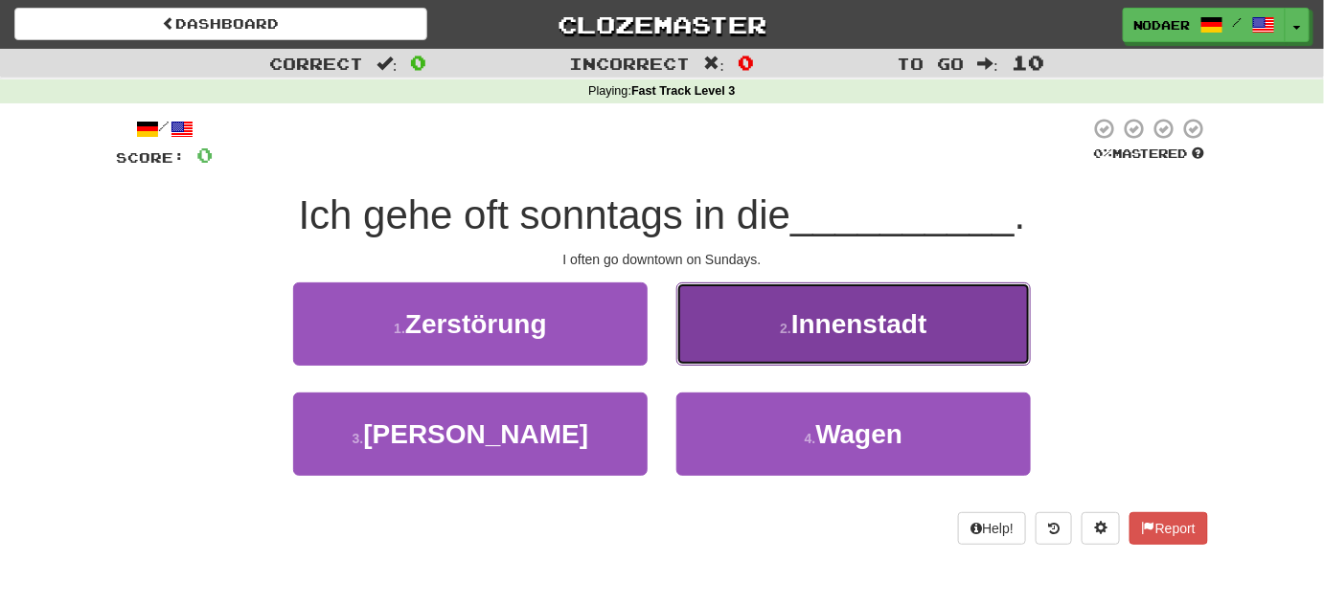
click at [814, 335] on span "Innenstadt" at bounding box center [859, 324] width 136 height 30
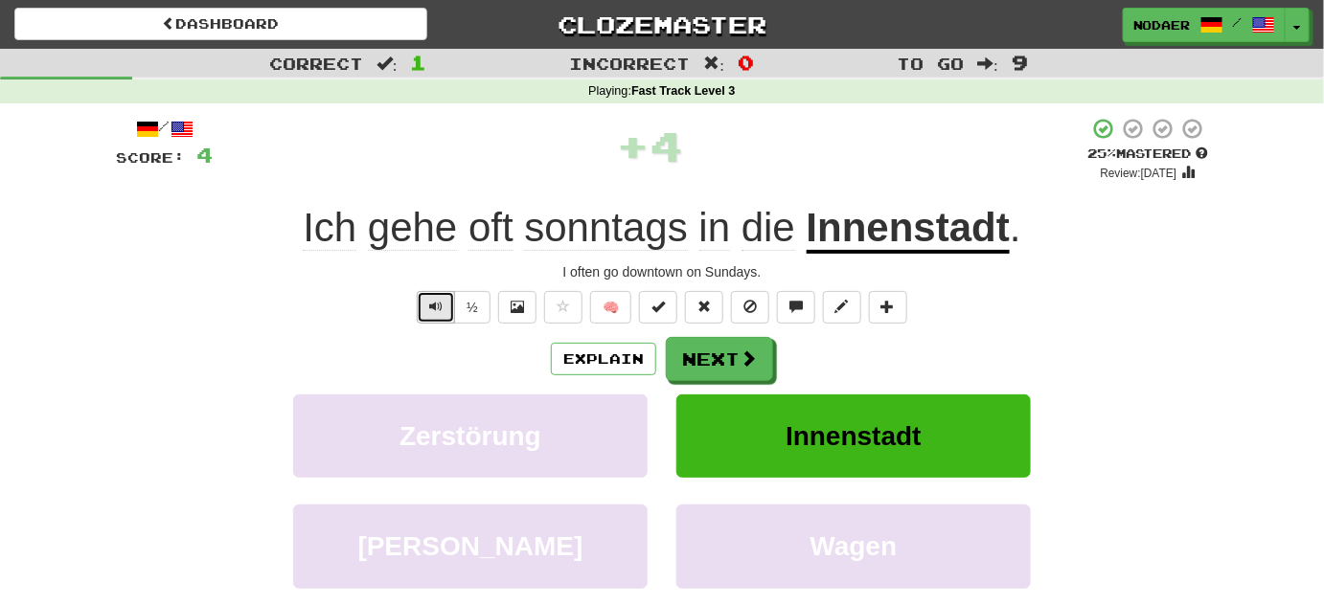
click at [434, 313] on span "Text-to-speech controls" at bounding box center [435, 306] width 13 height 13
click at [437, 301] on span "Text-to-speech controls" at bounding box center [435, 306] width 13 height 13
click at [428, 309] on button "Text-to-speech controls" at bounding box center [436, 307] width 38 height 33
click at [438, 310] on span "Text-to-speech controls" at bounding box center [435, 306] width 13 height 13
click at [444, 308] on button "Text-to-speech controls" at bounding box center [436, 307] width 38 height 33
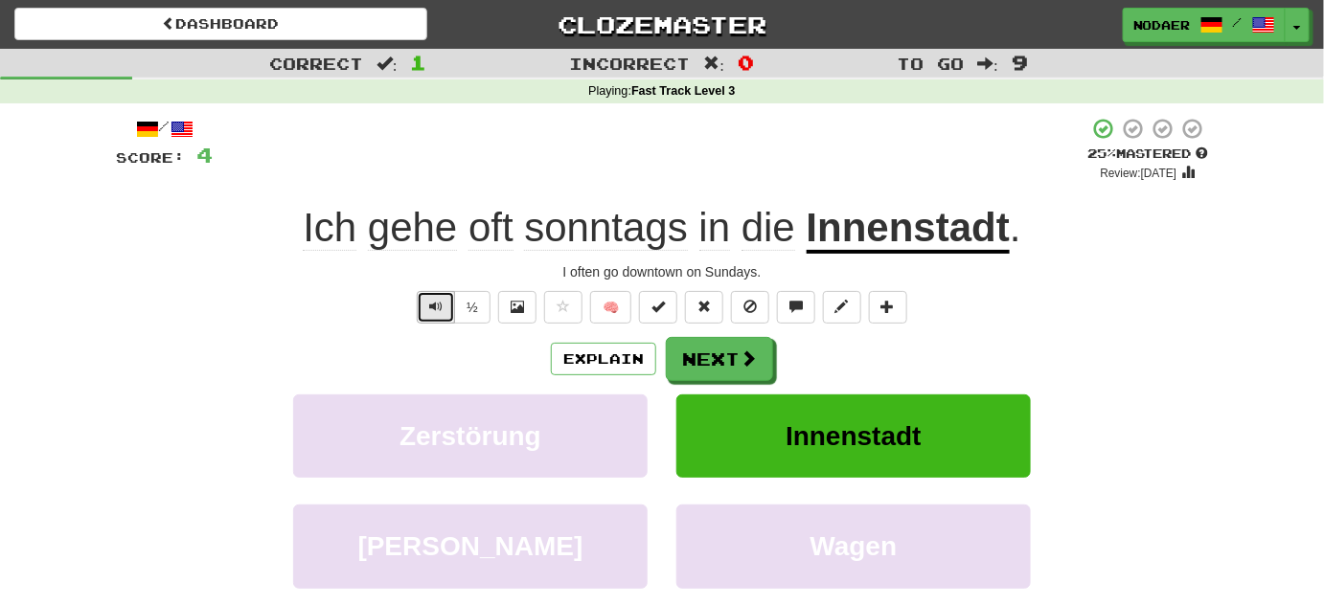
click at [430, 303] on span "Text-to-speech controls" at bounding box center [435, 306] width 13 height 13
click at [575, 329] on div "/ Score: 4 + 4 25 % Mastered Review: 2025-10-16 Ich gehe oft sonntags in die In…" at bounding box center [662, 401] width 1092 height 569
click at [560, 307] on span at bounding box center [563, 306] width 13 height 13
click at [676, 369] on button "Next" at bounding box center [720, 360] width 107 height 44
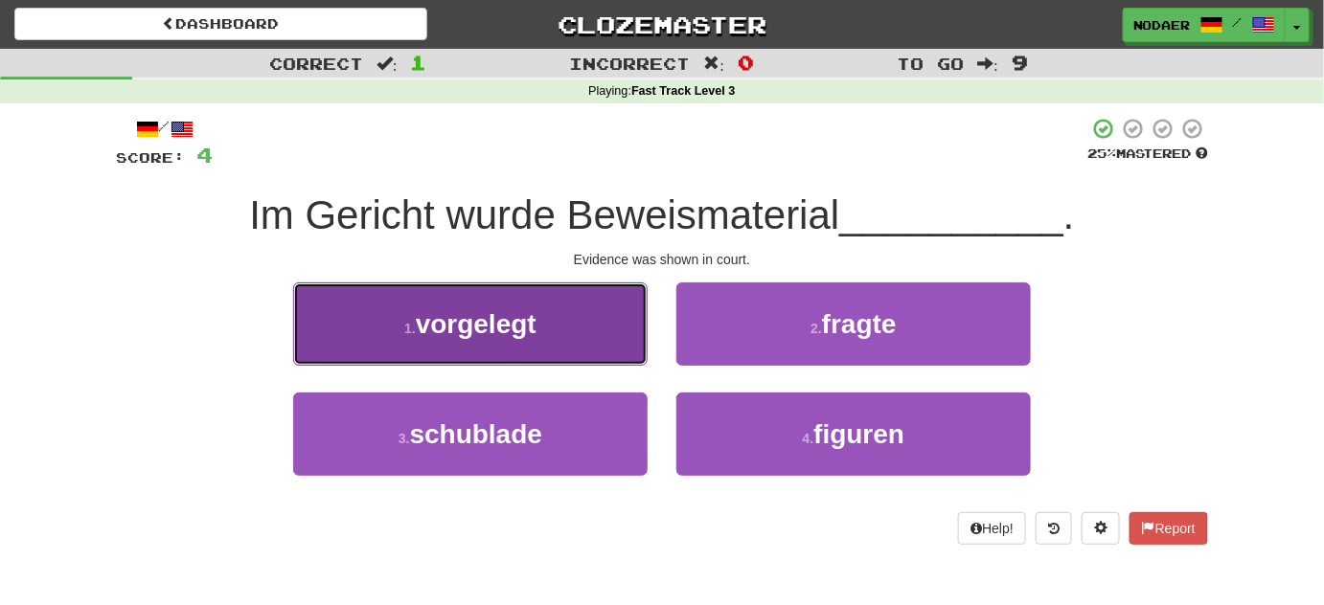
click at [557, 342] on button "1 . vorgelegt" at bounding box center [470, 324] width 354 height 83
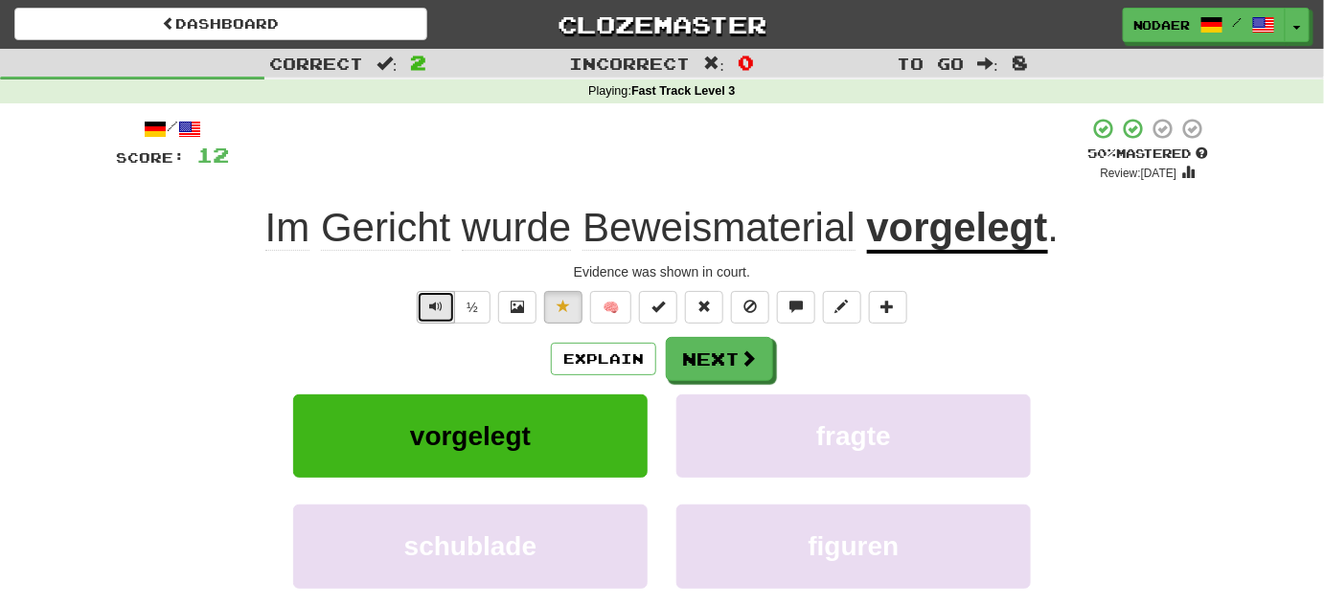
click at [443, 300] on span "Text-to-speech controls" at bounding box center [435, 306] width 13 height 13
click at [444, 313] on button "Text-to-speech controls" at bounding box center [436, 307] width 38 height 33
click at [438, 302] on span "Text-to-speech controls" at bounding box center [435, 306] width 13 height 13
click at [744, 360] on span at bounding box center [748, 359] width 17 height 17
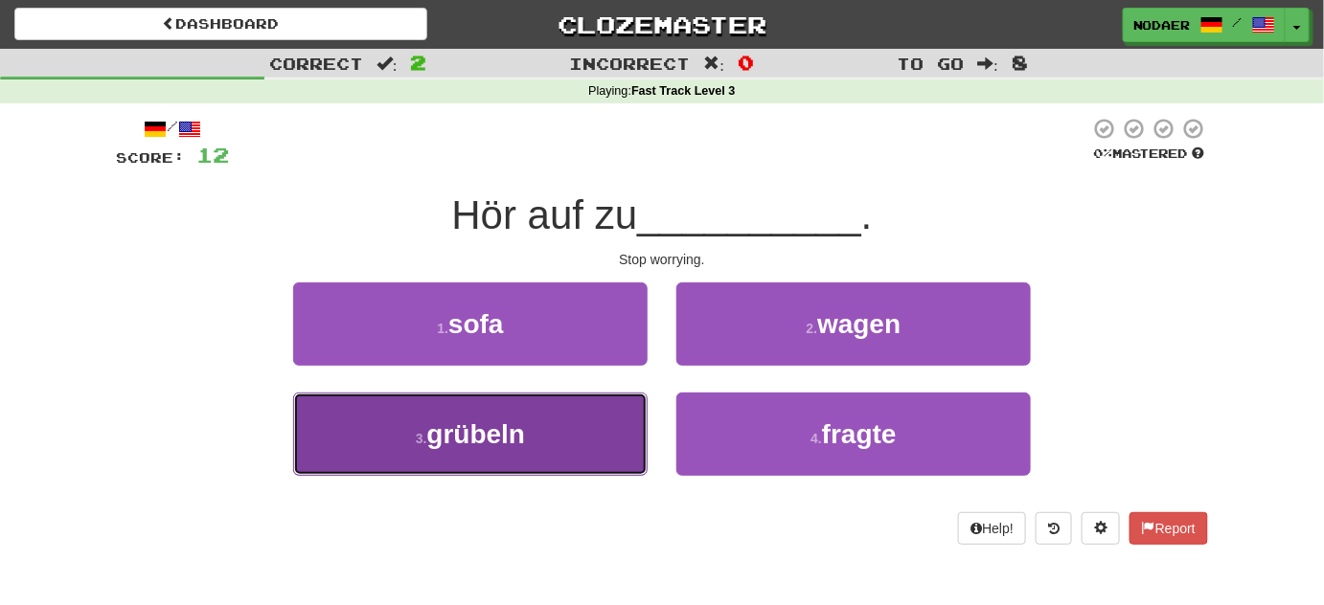
click at [524, 436] on span "grübeln" at bounding box center [476, 435] width 99 height 30
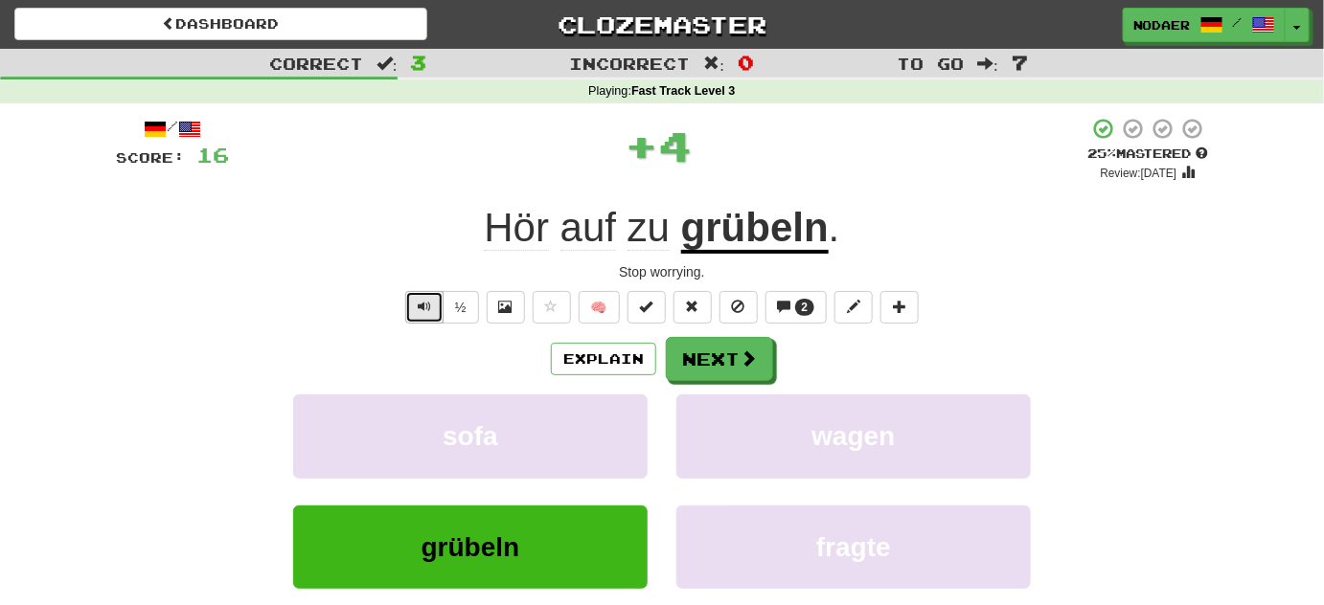
click at [439, 307] on button "Text-to-speech controls" at bounding box center [424, 307] width 38 height 33
click at [429, 310] on span "Text-to-speech controls" at bounding box center [424, 306] width 13 height 13
click at [803, 234] on u "grübeln" at bounding box center [755, 229] width 148 height 49
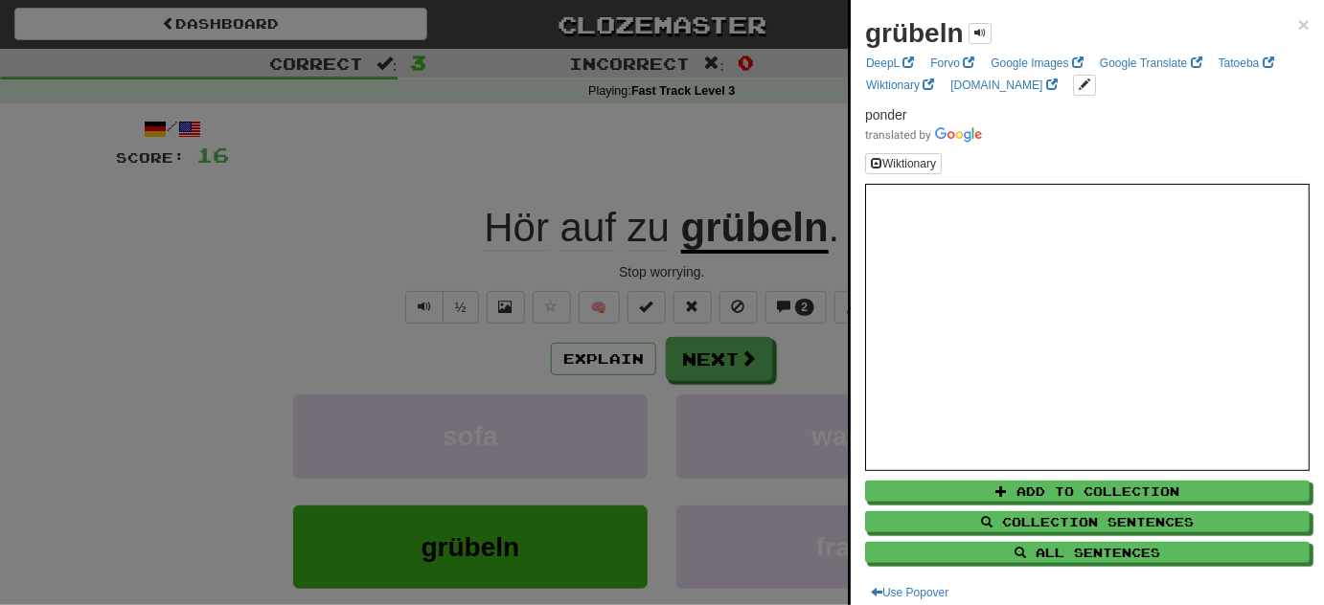
click at [322, 294] on div at bounding box center [662, 302] width 1324 height 605
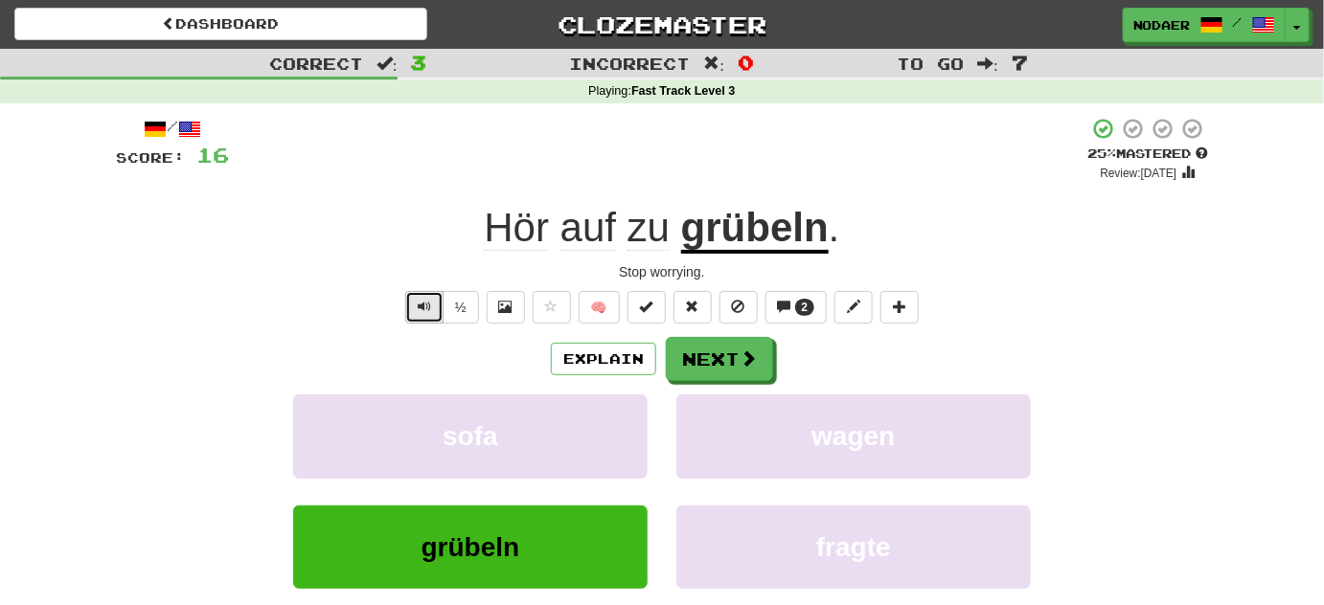
click at [429, 316] on button "Text-to-speech controls" at bounding box center [424, 307] width 38 height 33
click at [721, 214] on u "grübeln" at bounding box center [755, 229] width 148 height 49
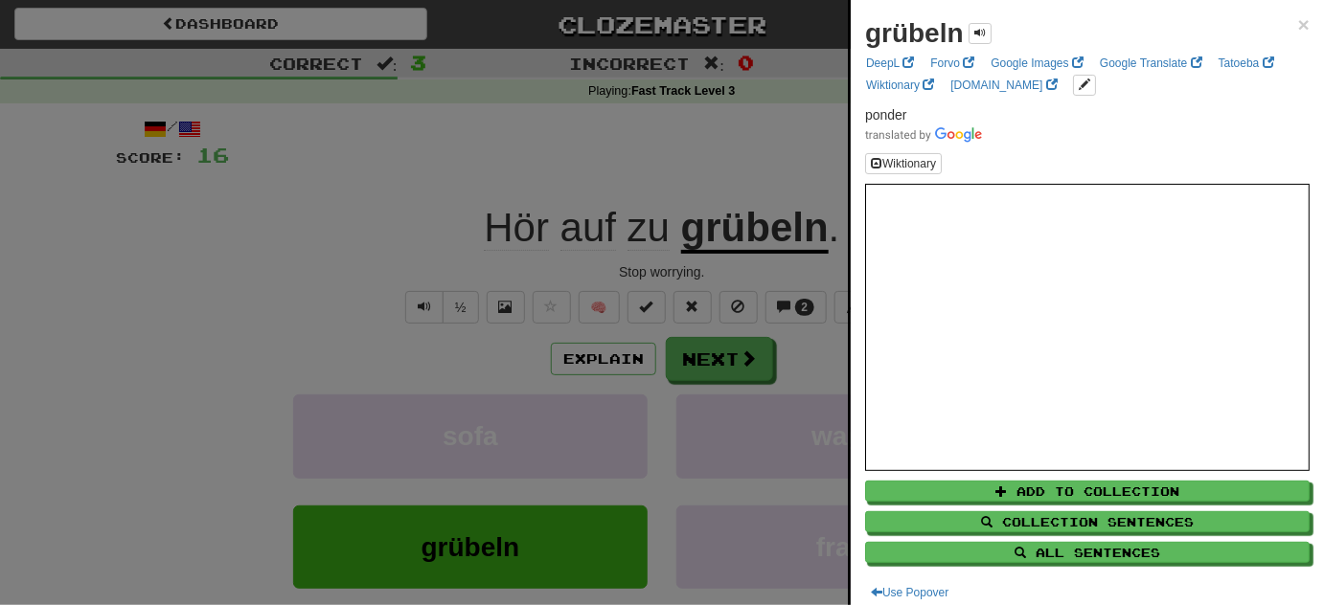
click at [463, 152] on div at bounding box center [662, 302] width 1324 height 605
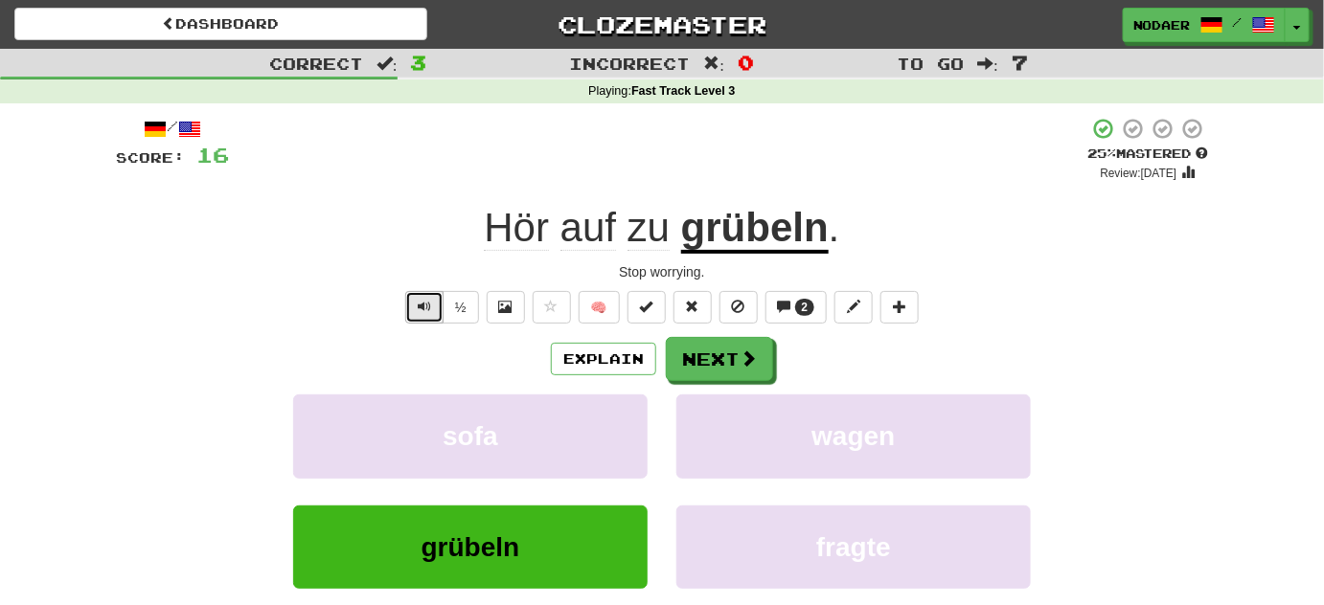
click at [435, 299] on button "Text-to-speech controls" at bounding box center [424, 307] width 38 height 33
click at [429, 311] on span "Text-to-speech controls" at bounding box center [424, 306] width 13 height 13
click at [745, 234] on u "grübeln" at bounding box center [755, 229] width 148 height 49
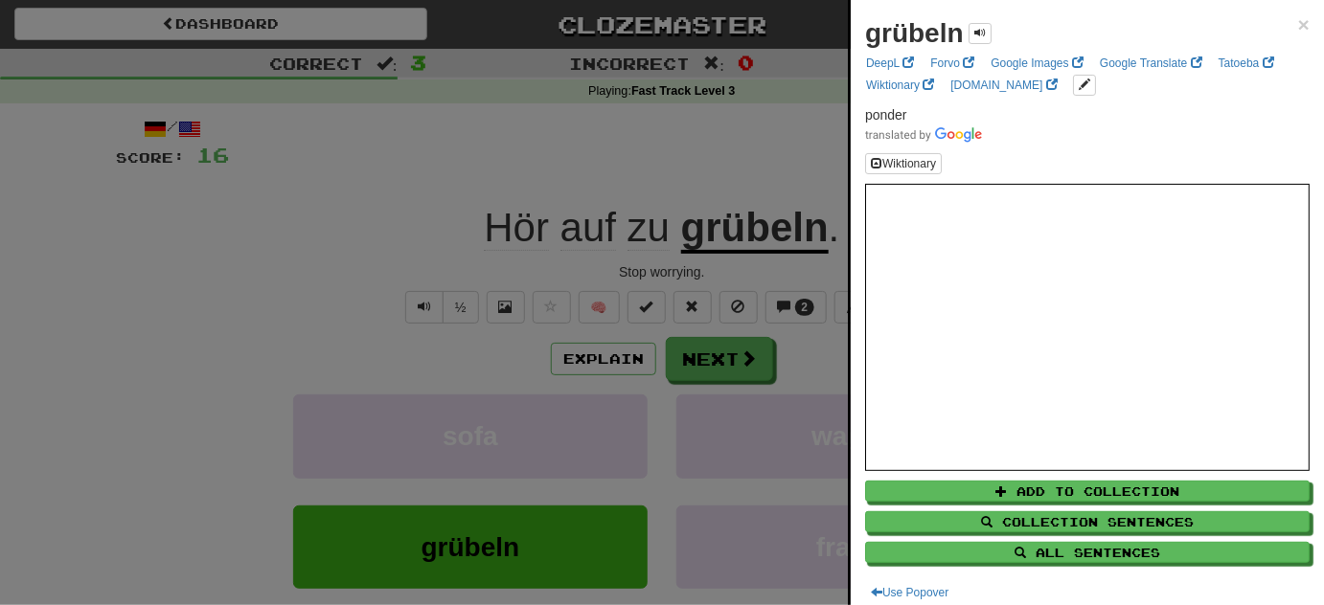
click at [339, 203] on div at bounding box center [662, 302] width 1324 height 605
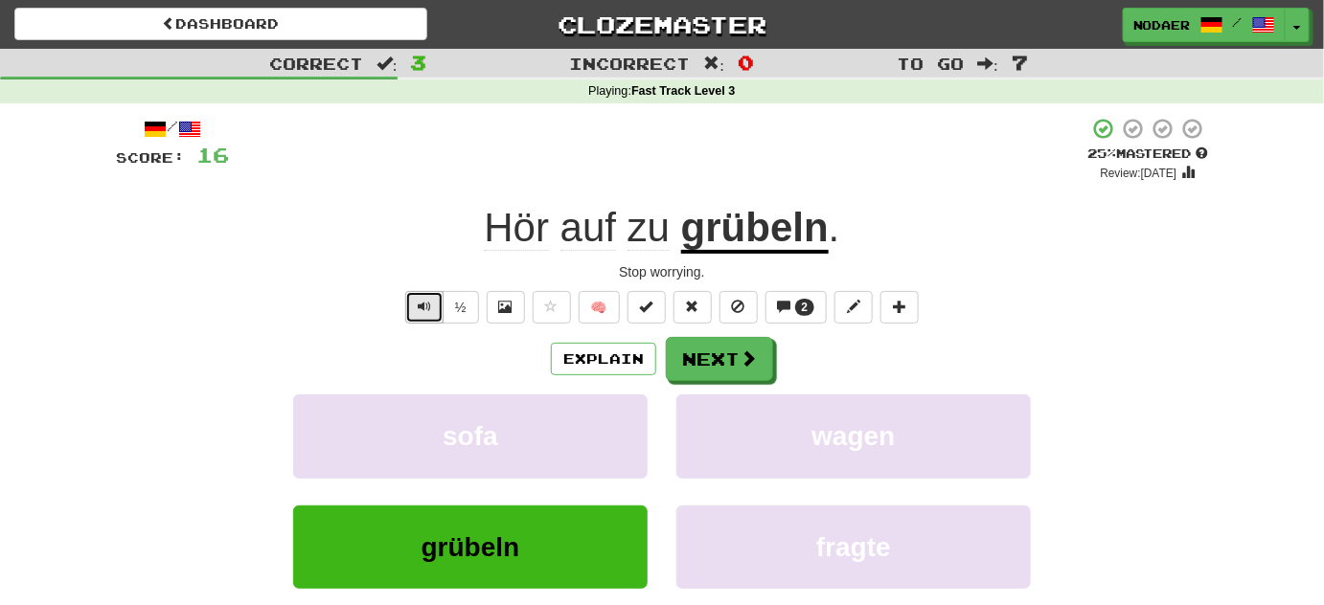
click at [436, 299] on button "Text-to-speech controls" at bounding box center [424, 307] width 38 height 33
click at [561, 310] on button at bounding box center [552, 307] width 38 height 33
click at [775, 356] on div "Explain Next" at bounding box center [662, 359] width 1092 height 44
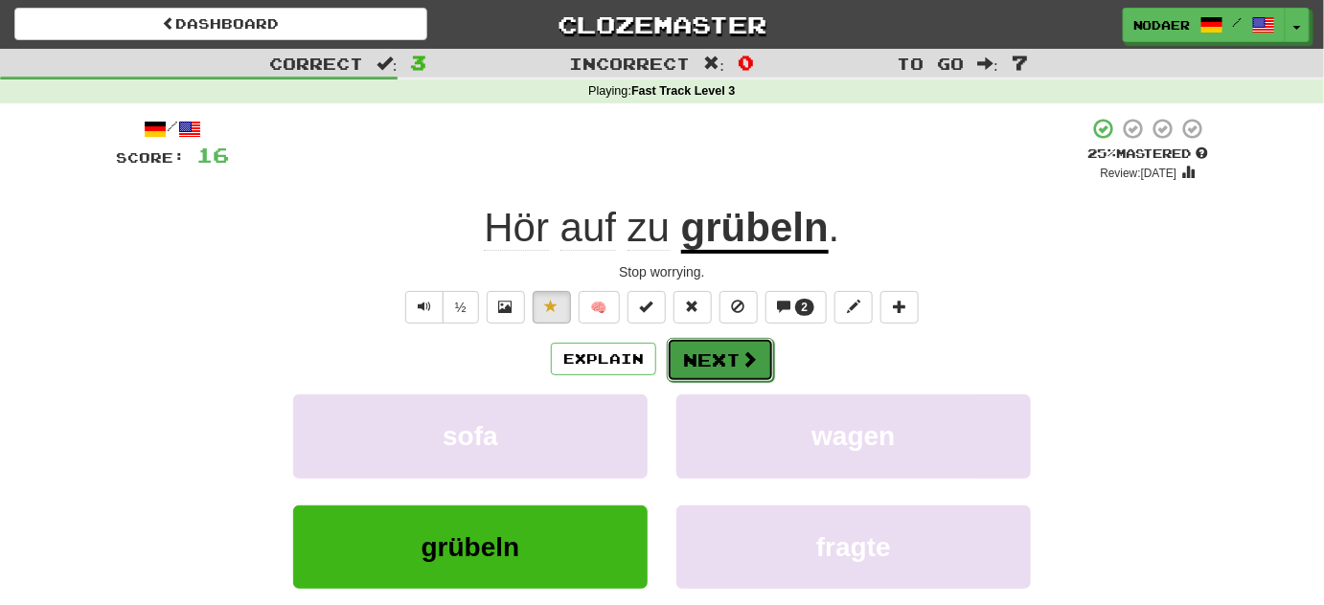
click at [766, 356] on button "Next" at bounding box center [720, 360] width 107 height 44
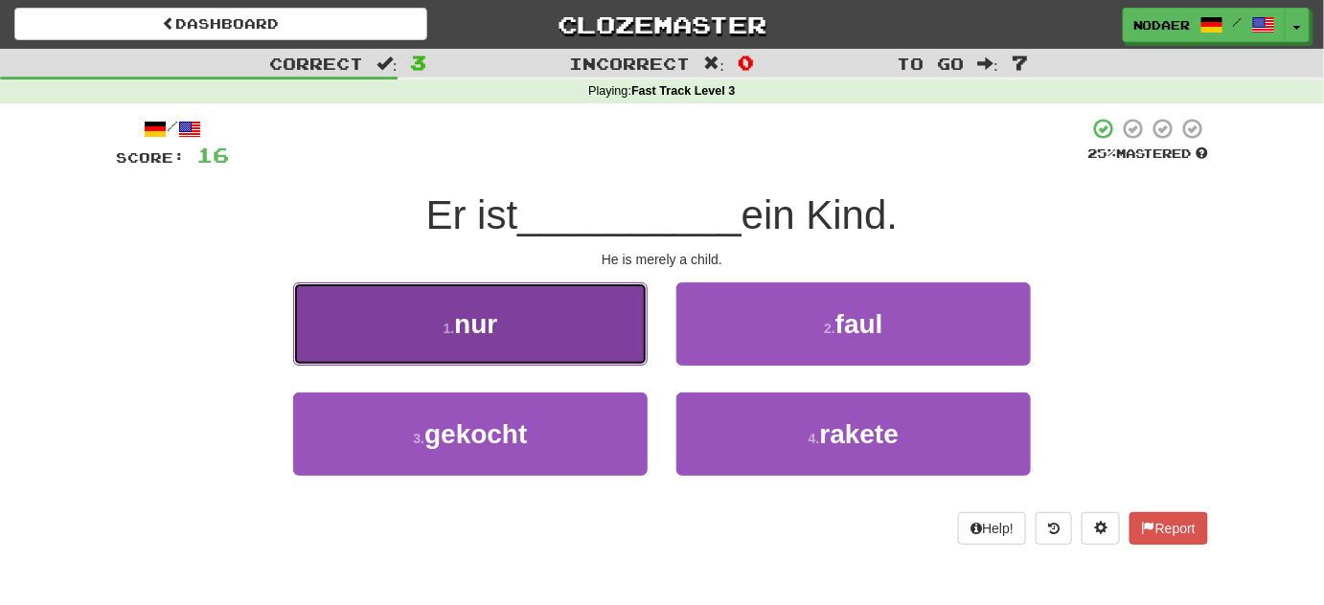
click at [559, 343] on button "1 . nur" at bounding box center [470, 324] width 354 height 83
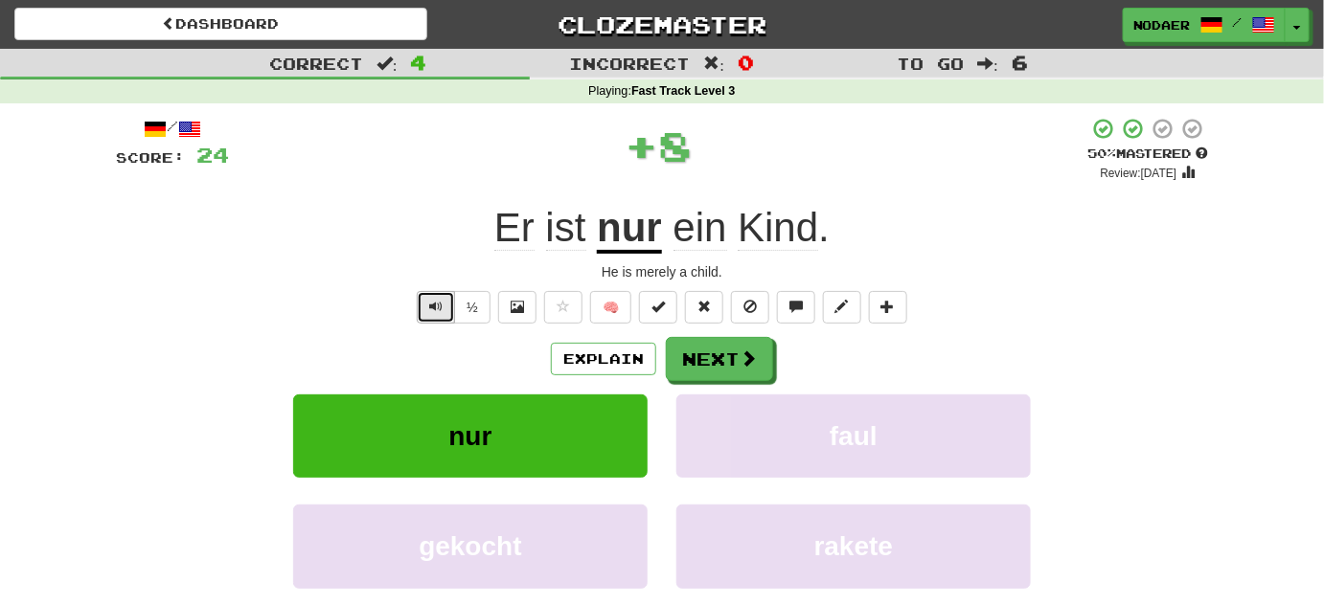
click at [446, 310] on button "Text-to-speech controls" at bounding box center [436, 307] width 38 height 33
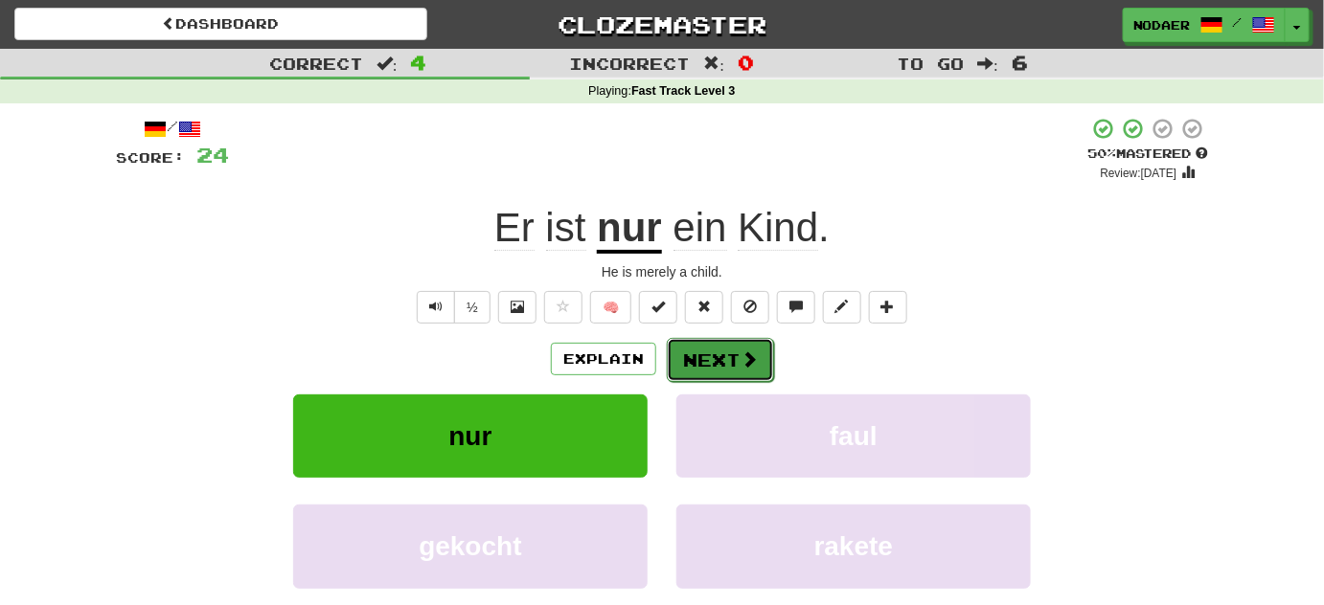
click at [743, 347] on button "Next" at bounding box center [720, 360] width 107 height 44
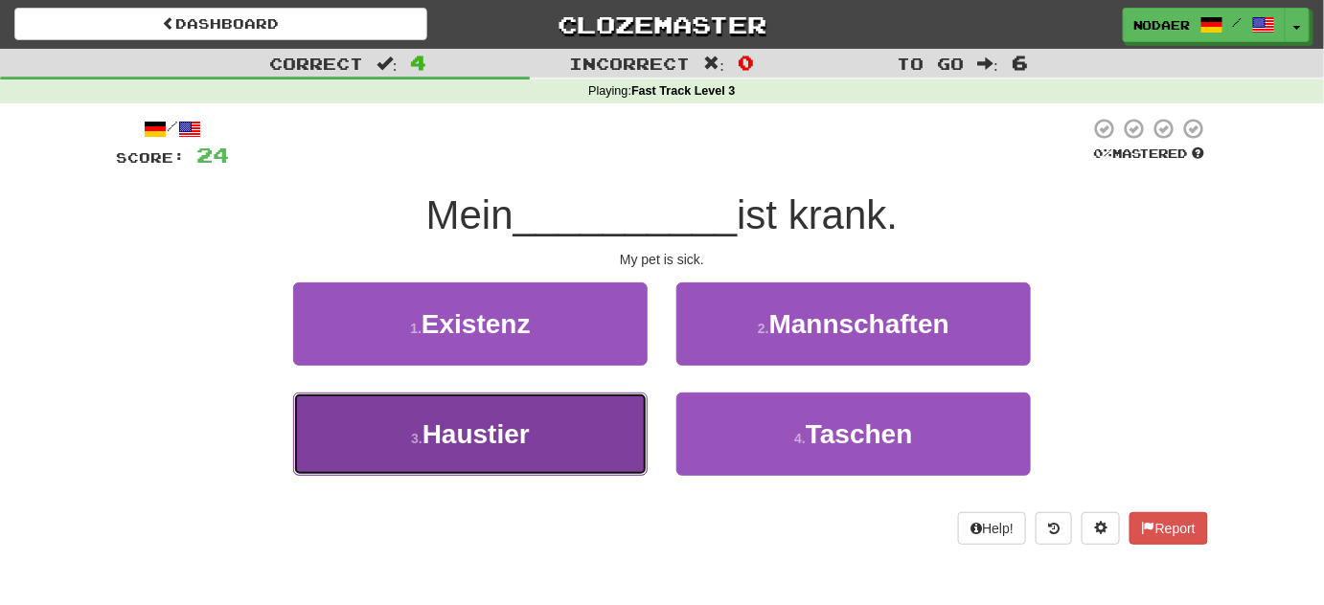
click at [570, 410] on button "3 . Haustier" at bounding box center [470, 434] width 354 height 83
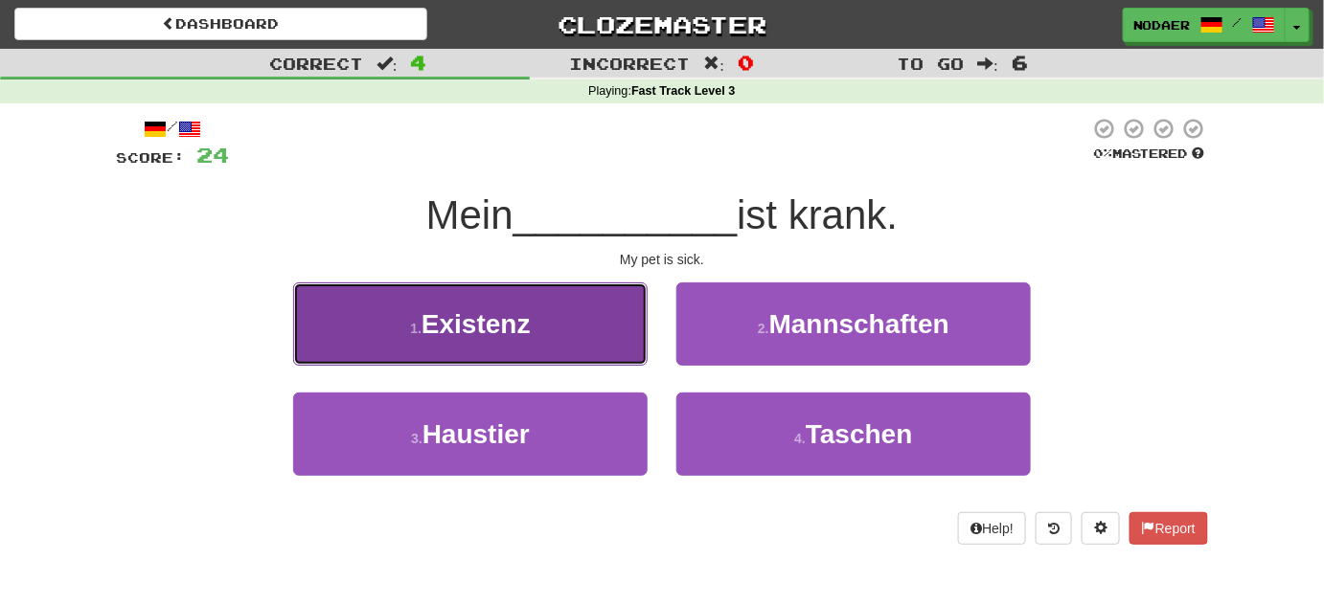
click at [570, 366] on button "1 . Existenz" at bounding box center [470, 324] width 354 height 83
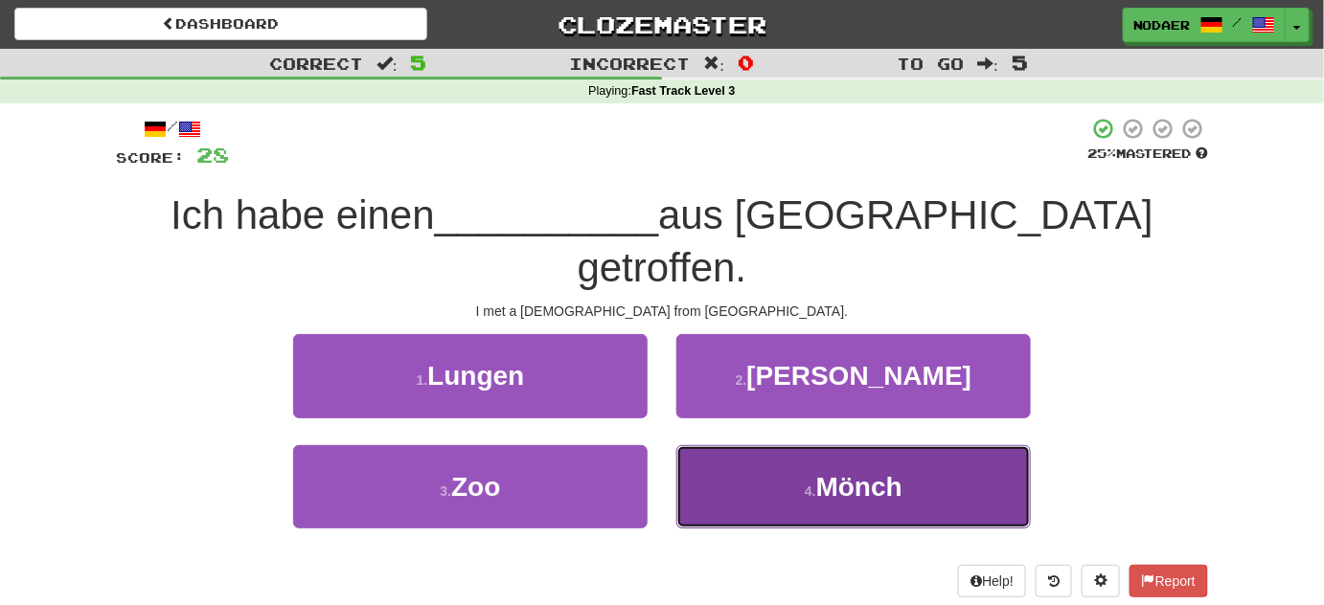
click at [866, 472] on span "Mönch" at bounding box center [859, 487] width 86 height 30
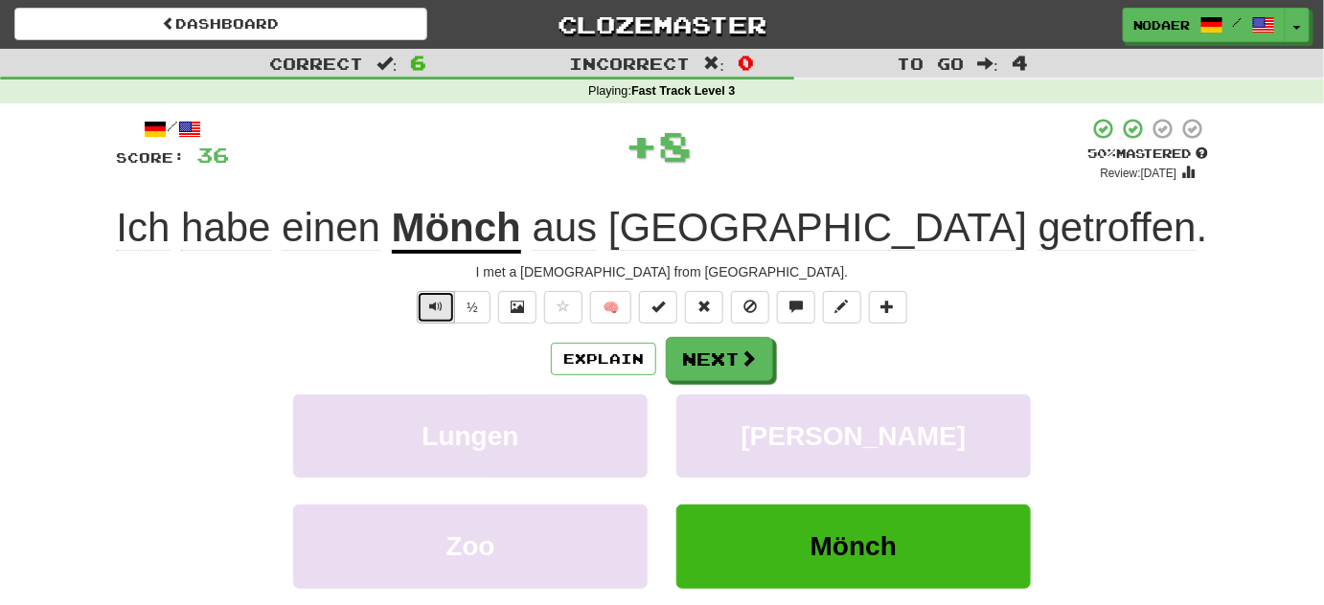
click at [442, 304] on span "Text-to-speech controls" at bounding box center [435, 306] width 13 height 13
click at [521, 244] on u "Mönch" at bounding box center [456, 229] width 129 height 49
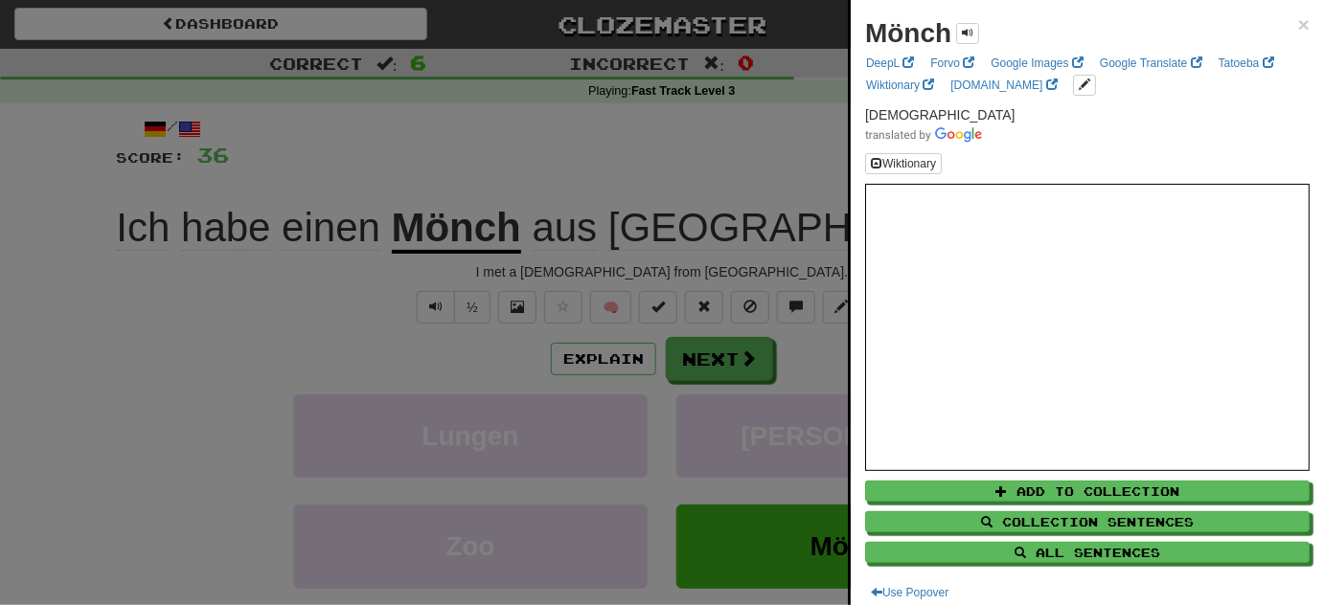
click at [266, 310] on div at bounding box center [662, 302] width 1324 height 605
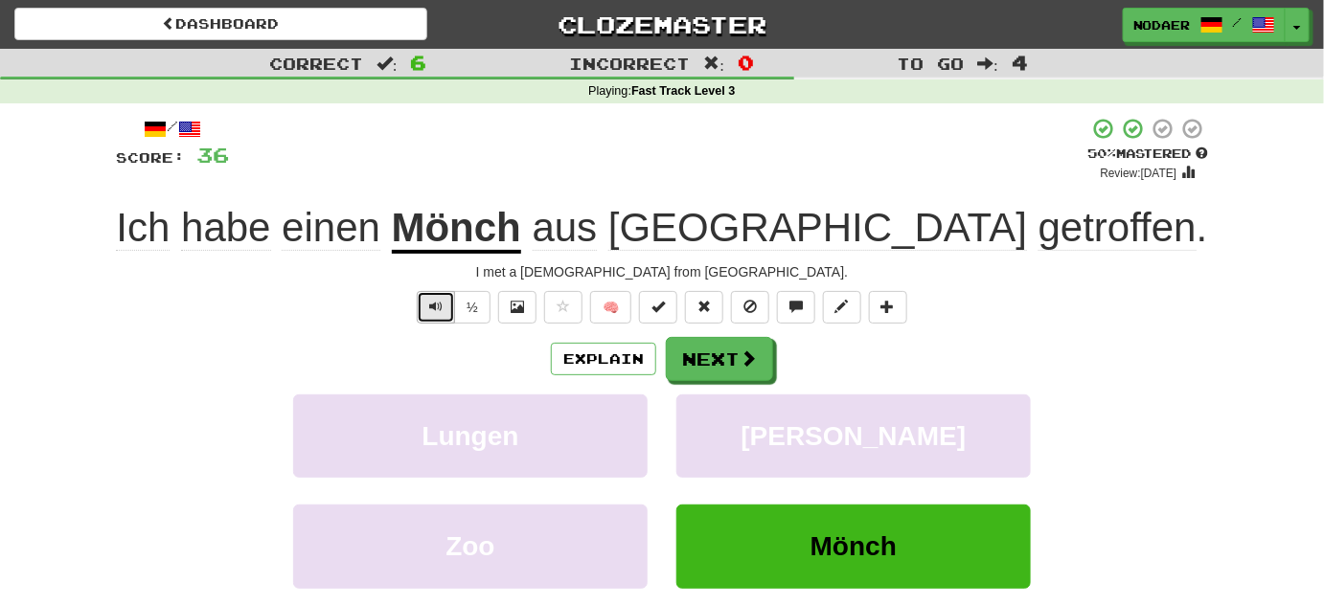
click at [451, 293] on button "Text-to-speech controls" at bounding box center [436, 307] width 38 height 33
click at [521, 247] on u "Mönch" at bounding box center [456, 229] width 129 height 49
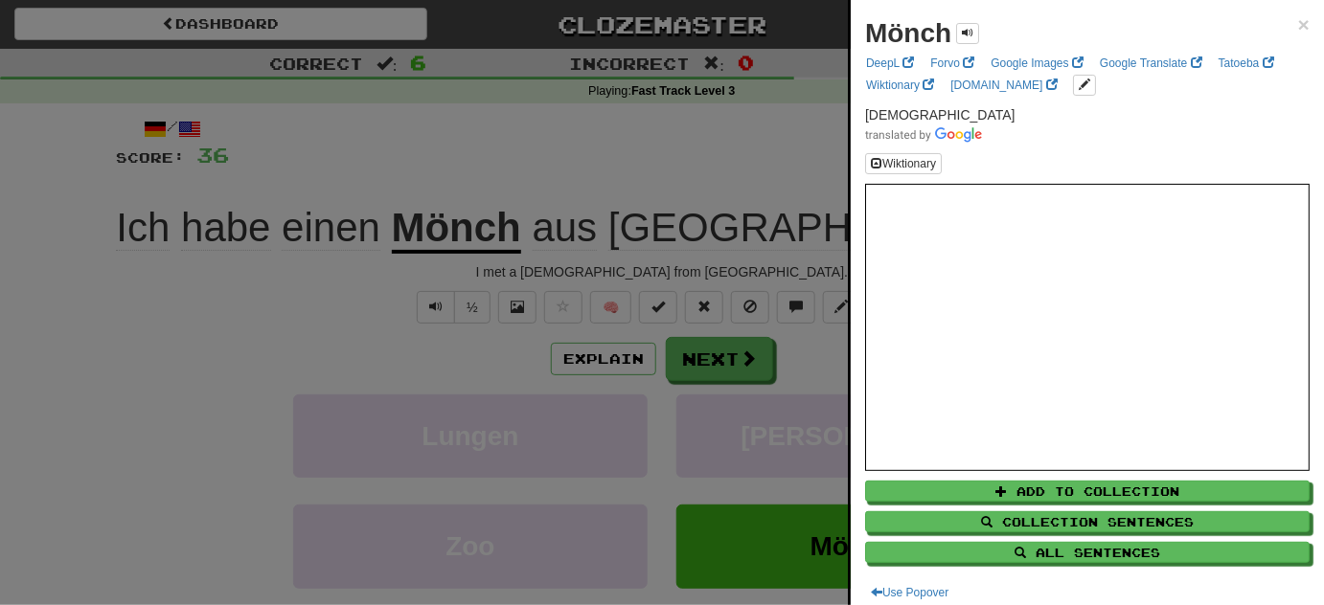
click at [335, 315] on div at bounding box center [662, 302] width 1324 height 605
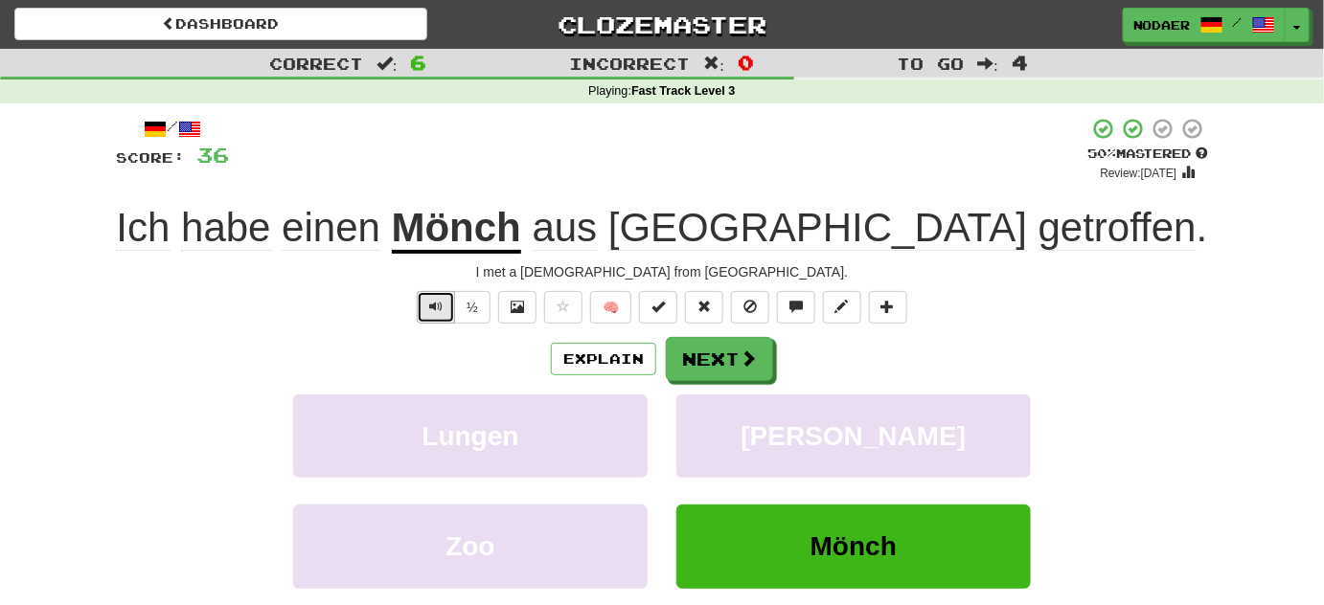
click at [442, 295] on button "Text-to-speech controls" at bounding box center [436, 307] width 38 height 33
click at [431, 322] on button "Text-to-speech controls" at bounding box center [436, 307] width 38 height 33
click at [443, 300] on span "Text-to-speech controls" at bounding box center [435, 306] width 13 height 13
click at [741, 352] on span at bounding box center [748, 359] width 17 height 17
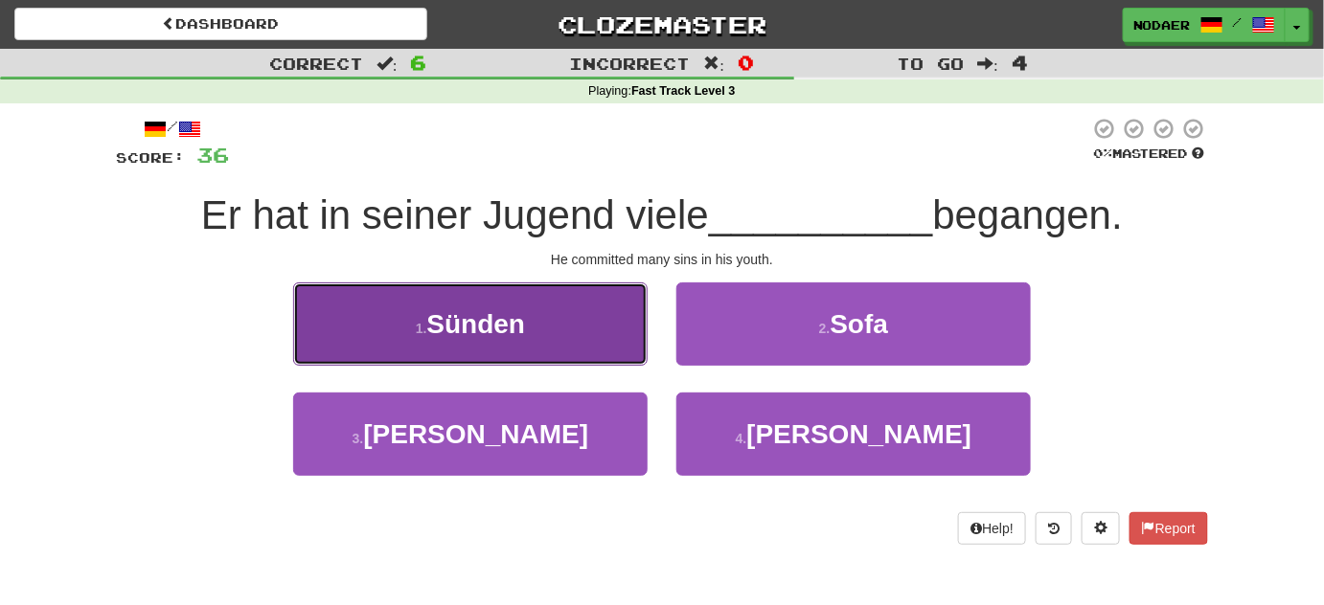
click at [555, 336] on button "1 . Sünden" at bounding box center [470, 324] width 354 height 83
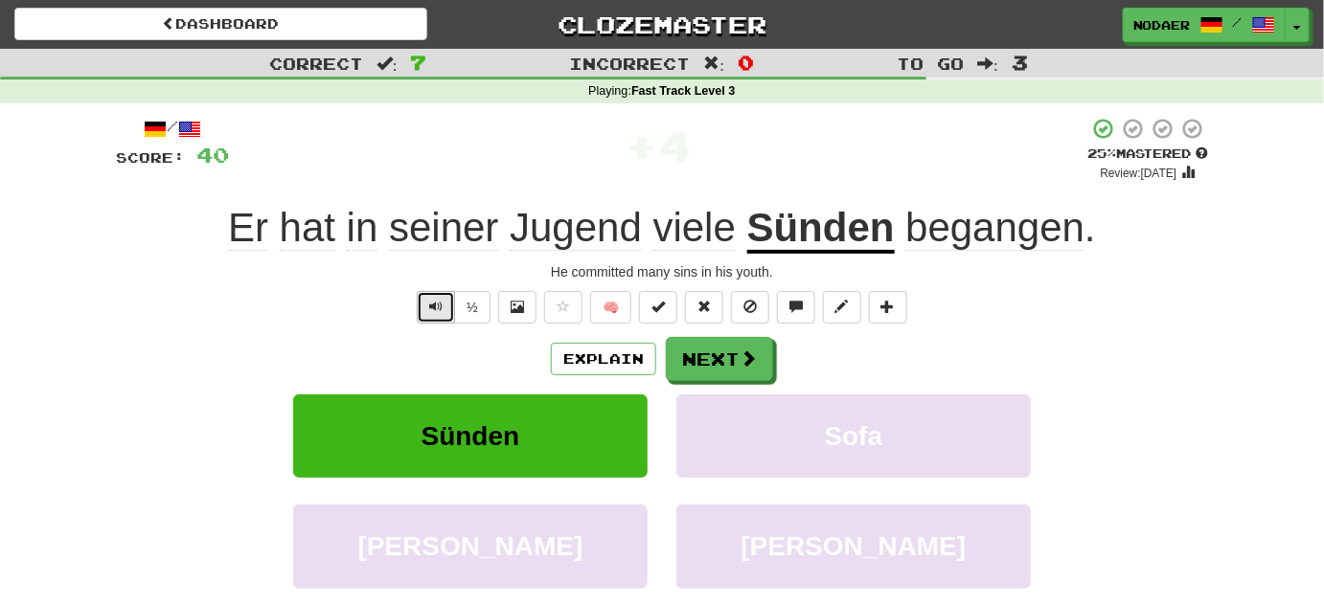
click at [449, 308] on button "Text-to-speech controls" at bounding box center [436, 307] width 38 height 33
click at [445, 289] on div "/ Score: 40 + 4 25 % Mastered Review: 2025-10-16 Er hat in seiner Jugend viele …" at bounding box center [662, 401] width 1092 height 569
click at [442, 308] on span "Text-to-speech controls" at bounding box center [435, 306] width 13 height 13
click at [442, 301] on span "Text-to-speech controls" at bounding box center [435, 306] width 13 height 13
click at [429, 295] on button "Text-to-speech controls" at bounding box center [436, 307] width 38 height 33
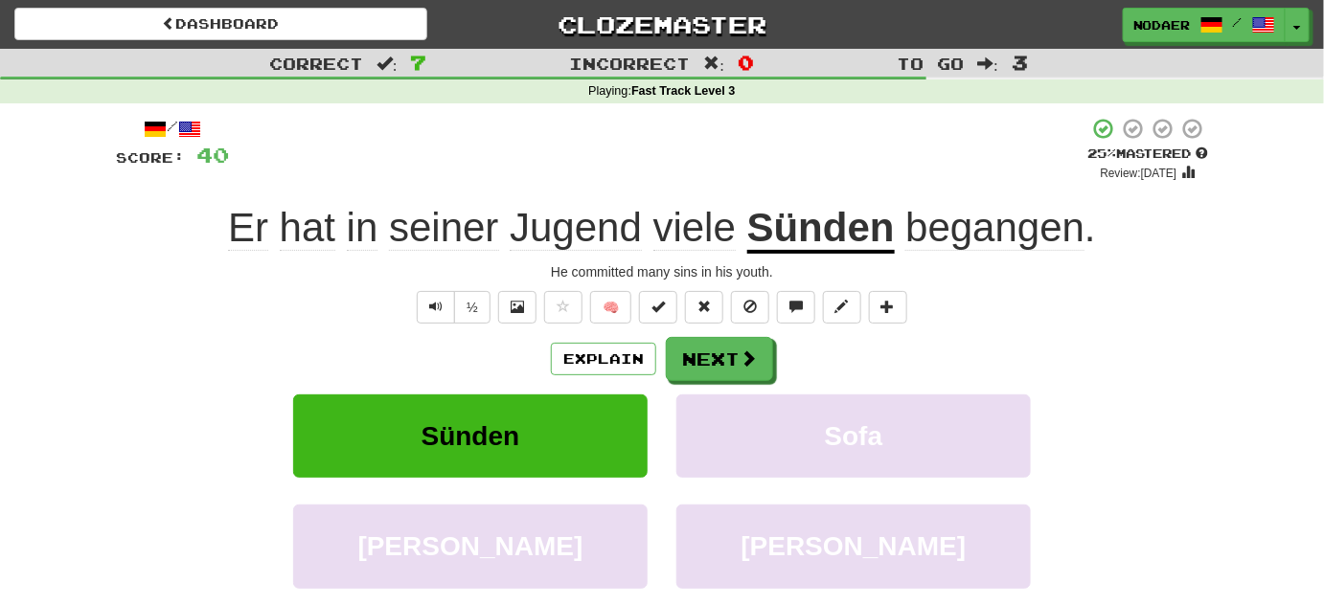
click at [417, 301] on div "½" at bounding box center [452, 307] width 78 height 33
click at [418, 304] on div "½" at bounding box center [452, 307] width 78 height 33
click at [423, 307] on button "Text-to-speech controls" at bounding box center [436, 307] width 38 height 33
click at [735, 367] on button "Next" at bounding box center [720, 360] width 107 height 44
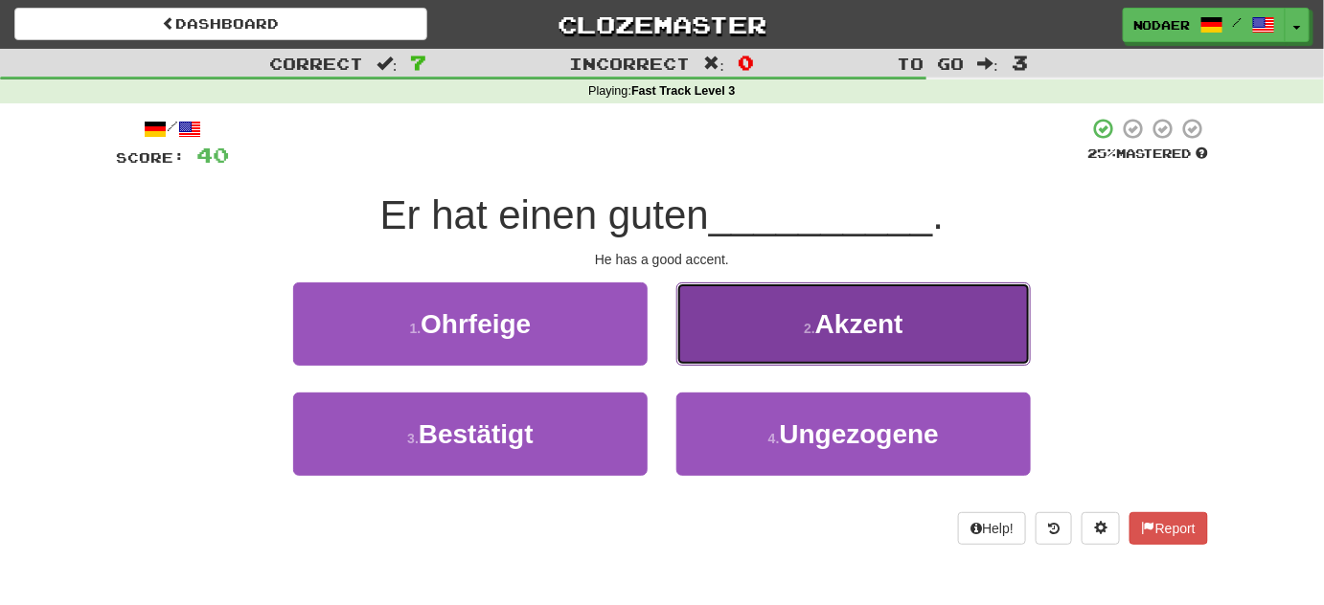
click at [785, 338] on button "2 . Akzent" at bounding box center [853, 324] width 354 height 83
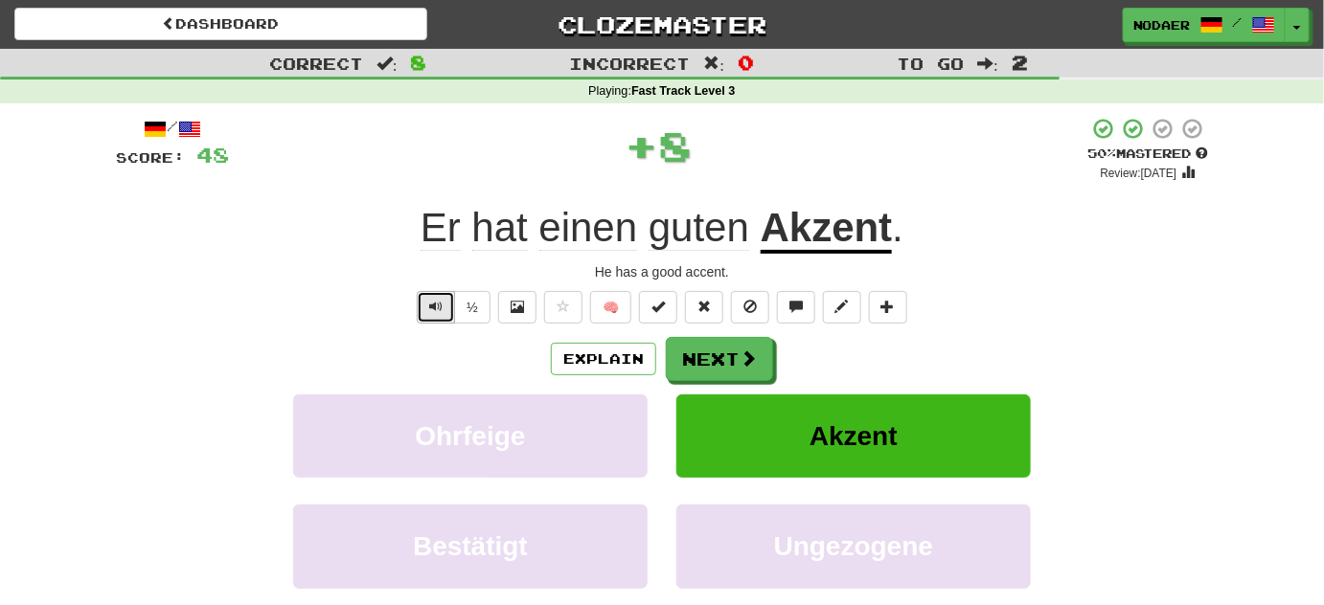
click at [435, 313] on button "Text-to-speech controls" at bounding box center [436, 307] width 38 height 33
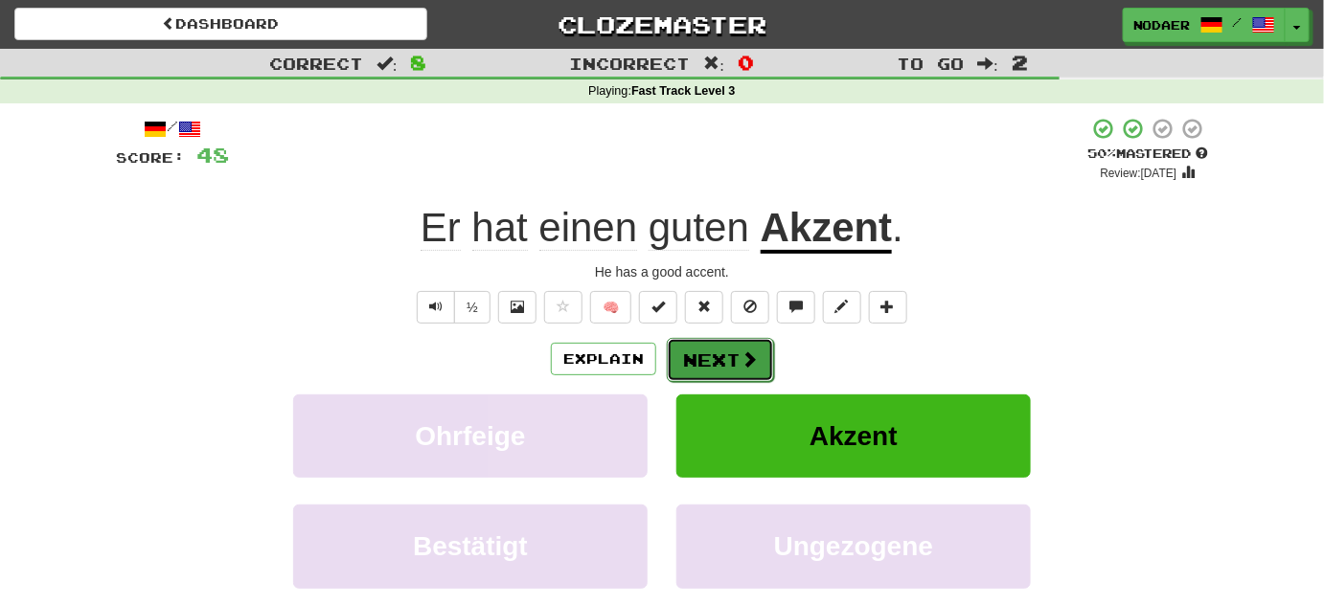
click at [750, 351] on span at bounding box center [748, 359] width 17 height 17
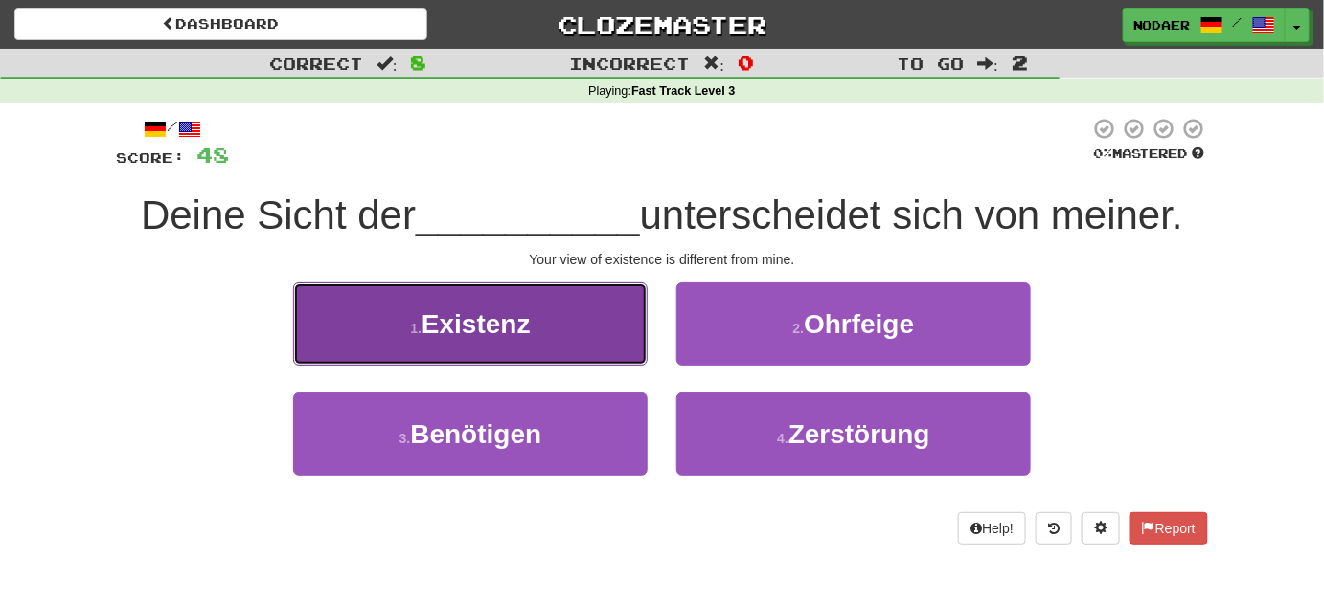
click at [559, 316] on button "1 . Existenz" at bounding box center [470, 324] width 354 height 83
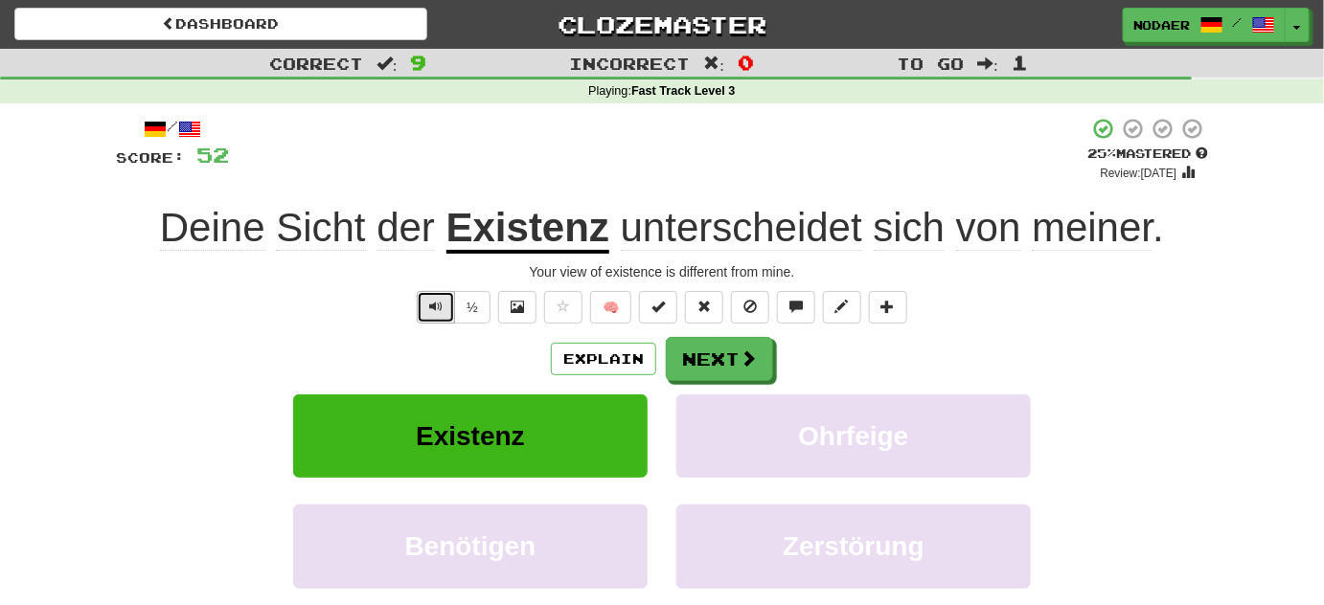
click at [429, 306] on button "Text-to-speech controls" at bounding box center [436, 307] width 38 height 33
click at [485, 245] on u "Existenz" at bounding box center [527, 229] width 163 height 49
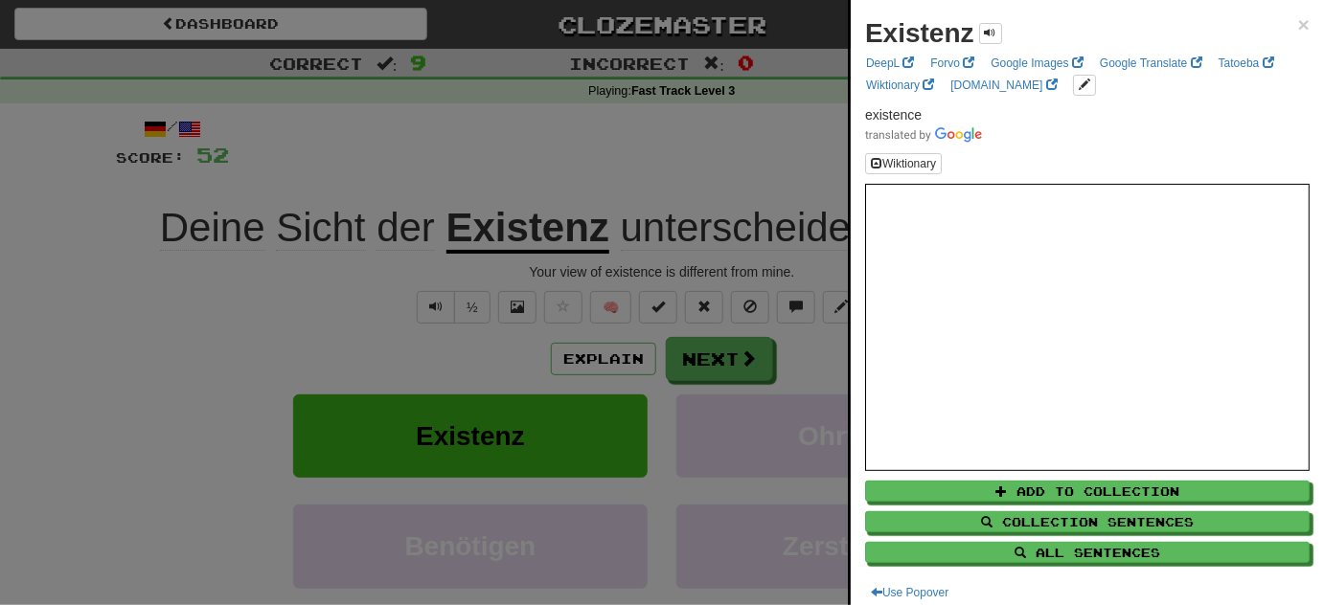
click at [160, 375] on div at bounding box center [662, 302] width 1324 height 605
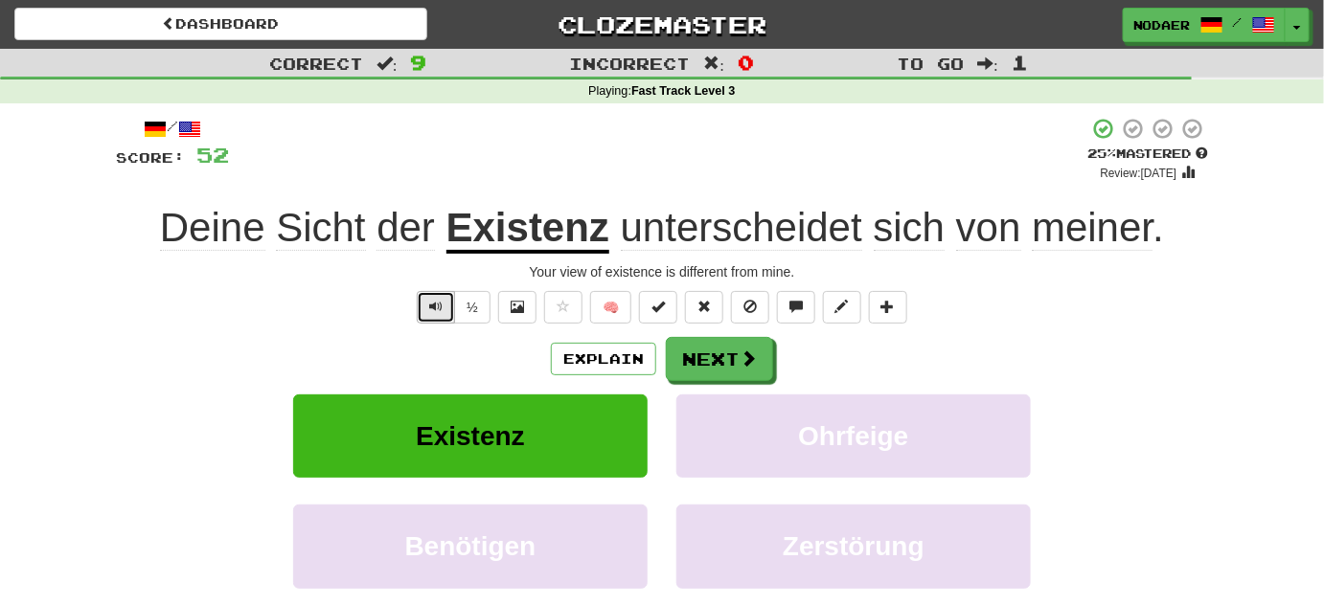
click at [442, 309] on span "Text-to-speech controls" at bounding box center [435, 306] width 13 height 13
click at [441, 309] on span "Text-to-speech controls" at bounding box center [435, 306] width 13 height 13
click at [713, 364] on button "Next" at bounding box center [720, 360] width 107 height 44
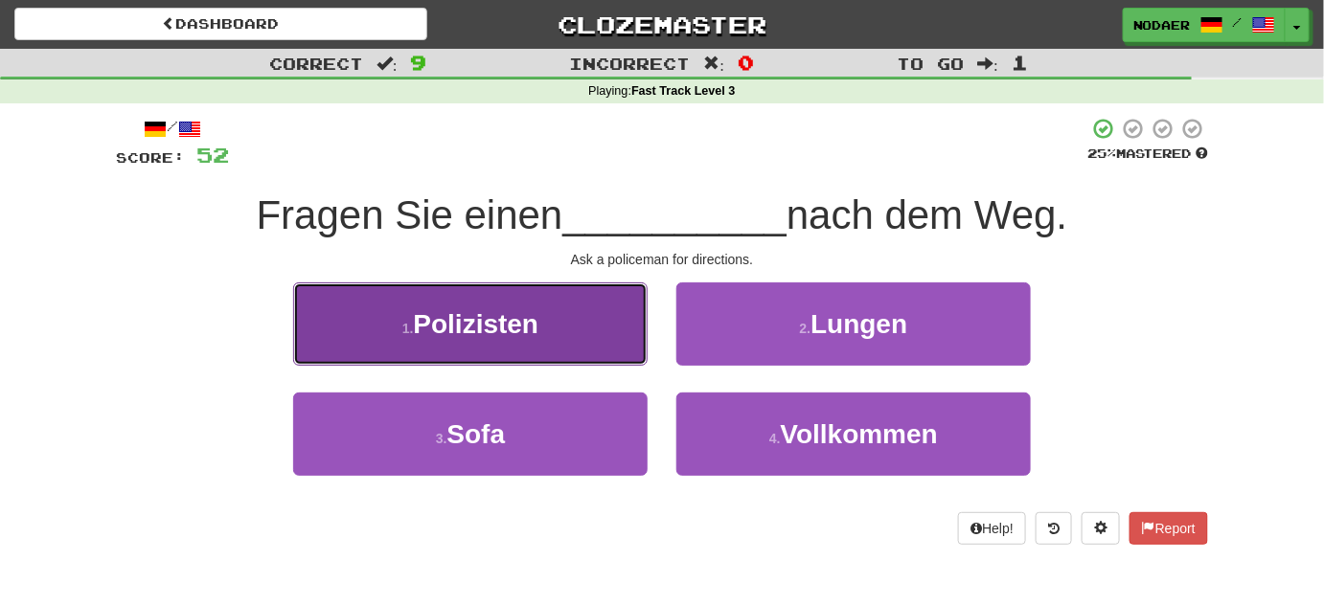
click at [531, 341] on button "1 . Polizisten" at bounding box center [470, 324] width 354 height 83
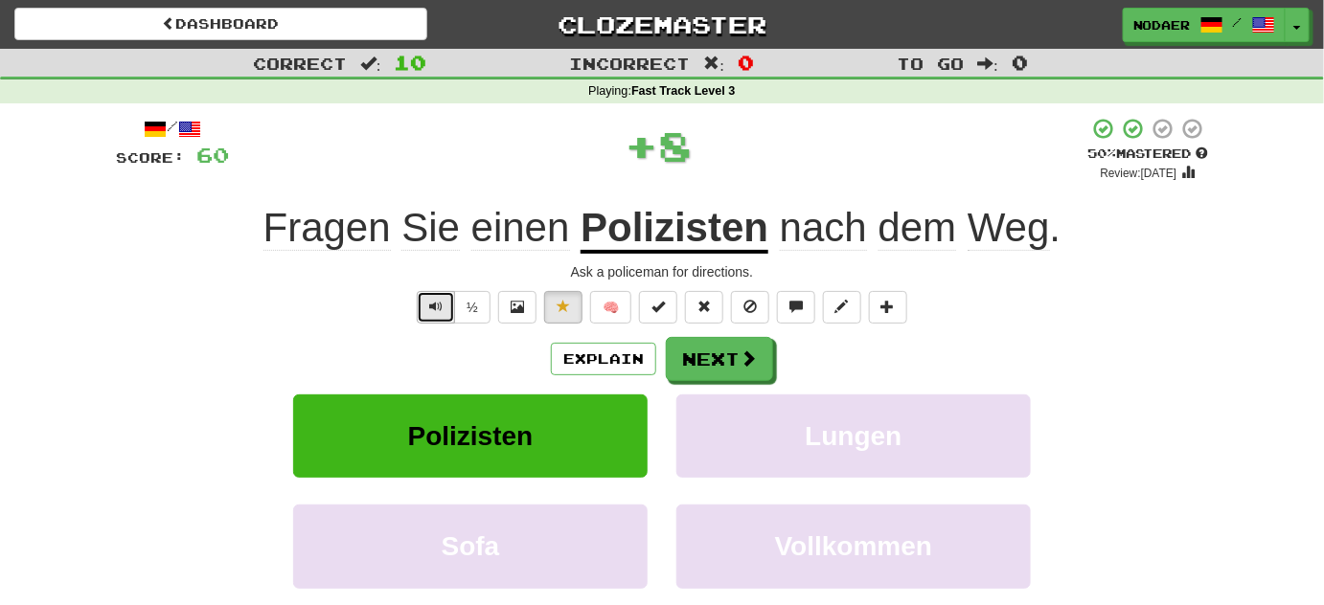
click at [430, 313] on button "Text-to-speech controls" at bounding box center [436, 307] width 38 height 33
click at [429, 315] on button "Text-to-speech controls" at bounding box center [436, 307] width 38 height 33
click at [431, 315] on button "Text-to-speech controls" at bounding box center [436, 307] width 38 height 33
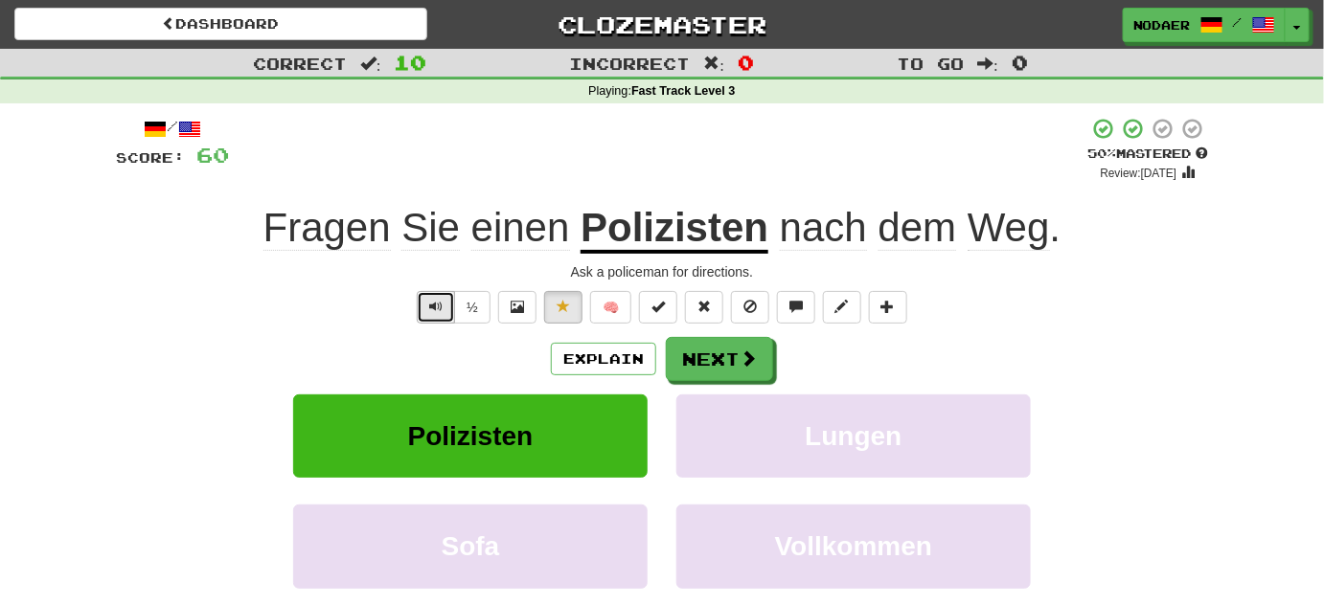
click at [431, 315] on button "Text-to-speech controls" at bounding box center [436, 307] width 38 height 33
click at [431, 313] on button "Text-to-speech controls" at bounding box center [436, 307] width 38 height 33
click at [433, 315] on button "Text-to-speech controls" at bounding box center [436, 307] width 38 height 33
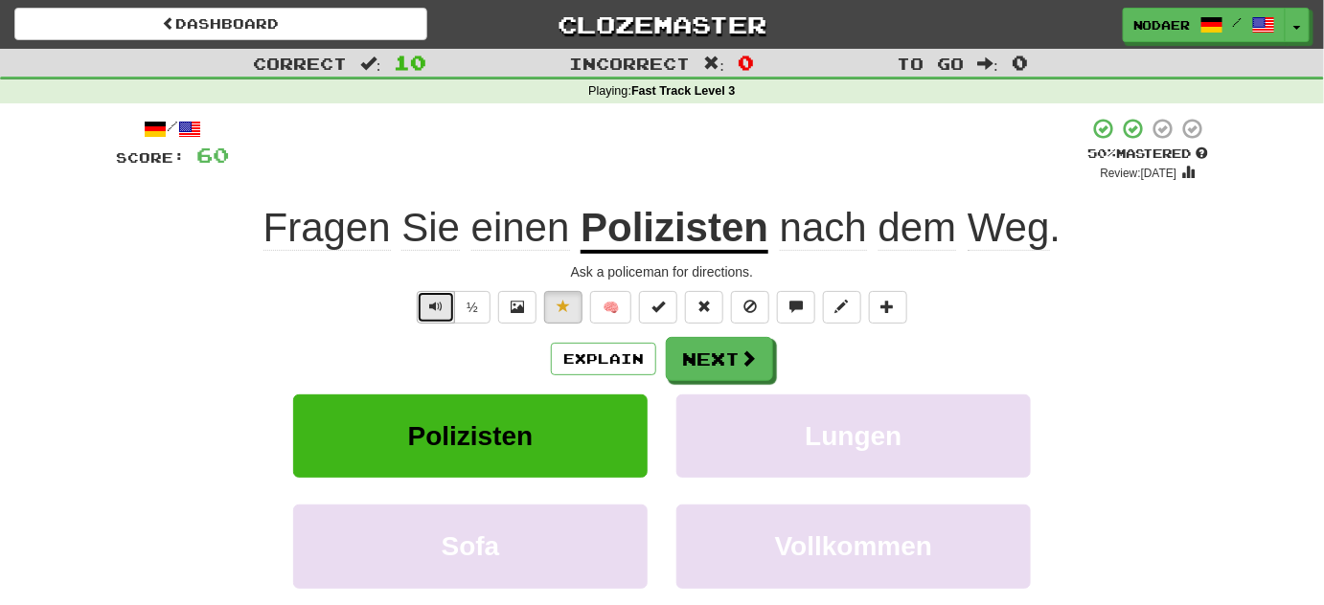
click at [433, 315] on button "Text-to-speech controls" at bounding box center [436, 307] width 38 height 33
click at [432, 315] on button "Text-to-speech controls" at bounding box center [436, 307] width 38 height 33
click at [440, 321] on button "Text-to-speech controls" at bounding box center [436, 307] width 38 height 33
click at [715, 369] on button "Next" at bounding box center [720, 360] width 107 height 44
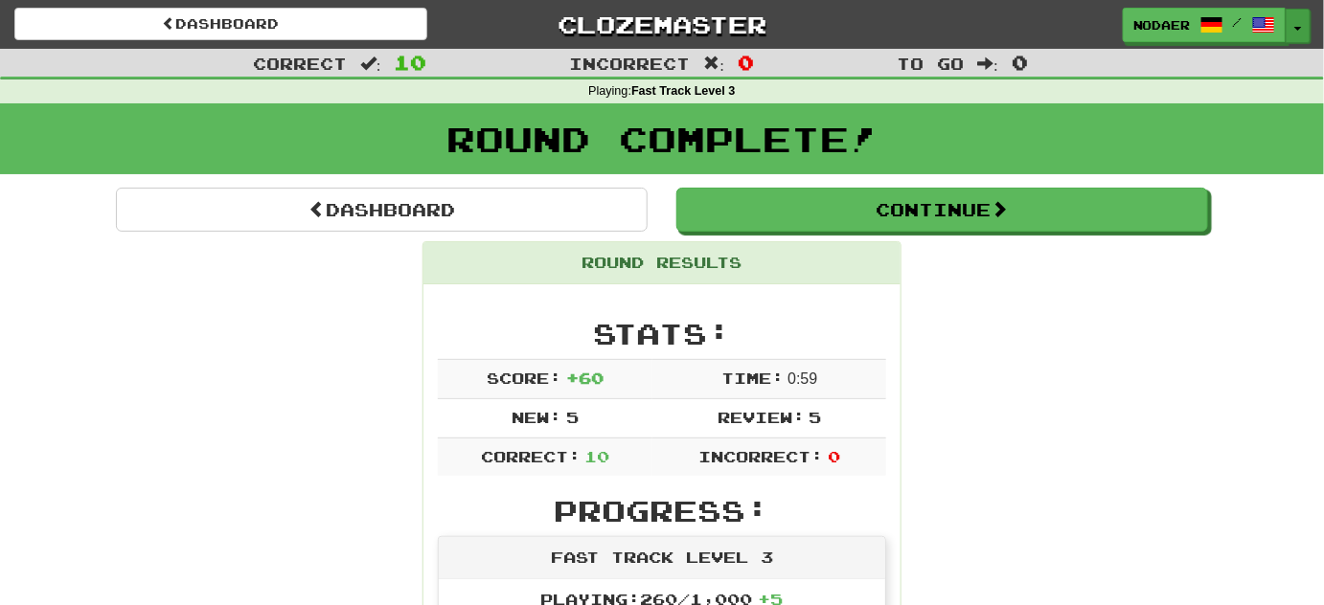
click at [1299, 27] on span "button" at bounding box center [1298, 29] width 8 height 4
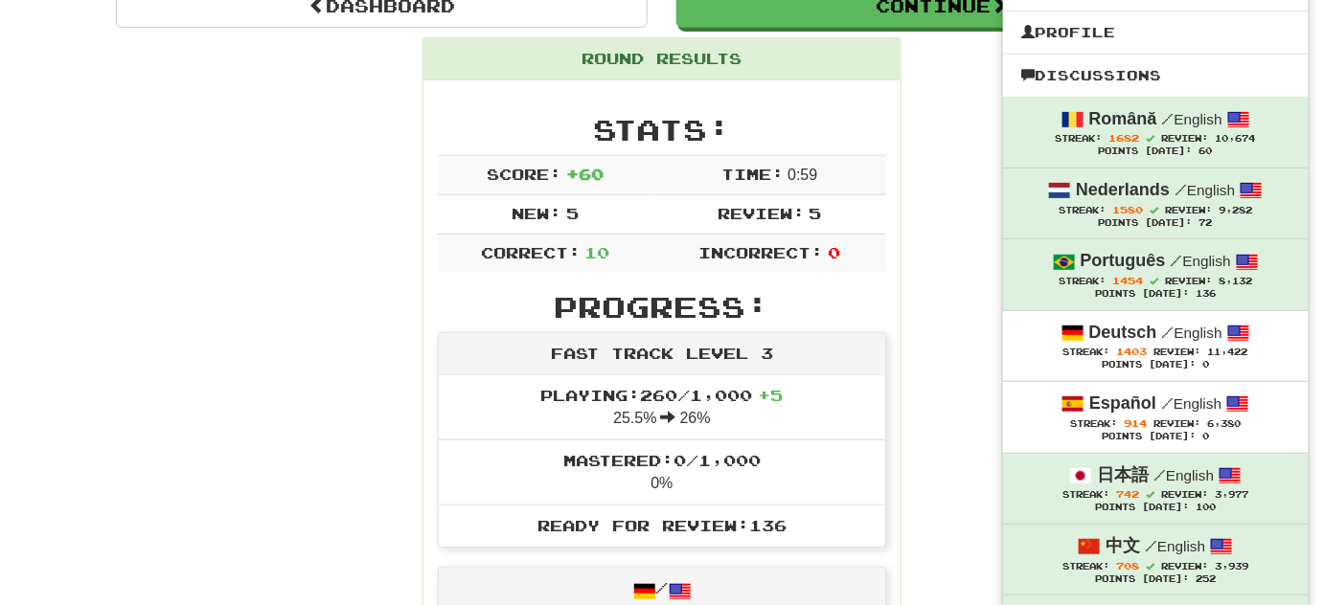
scroll to position [173, 0]
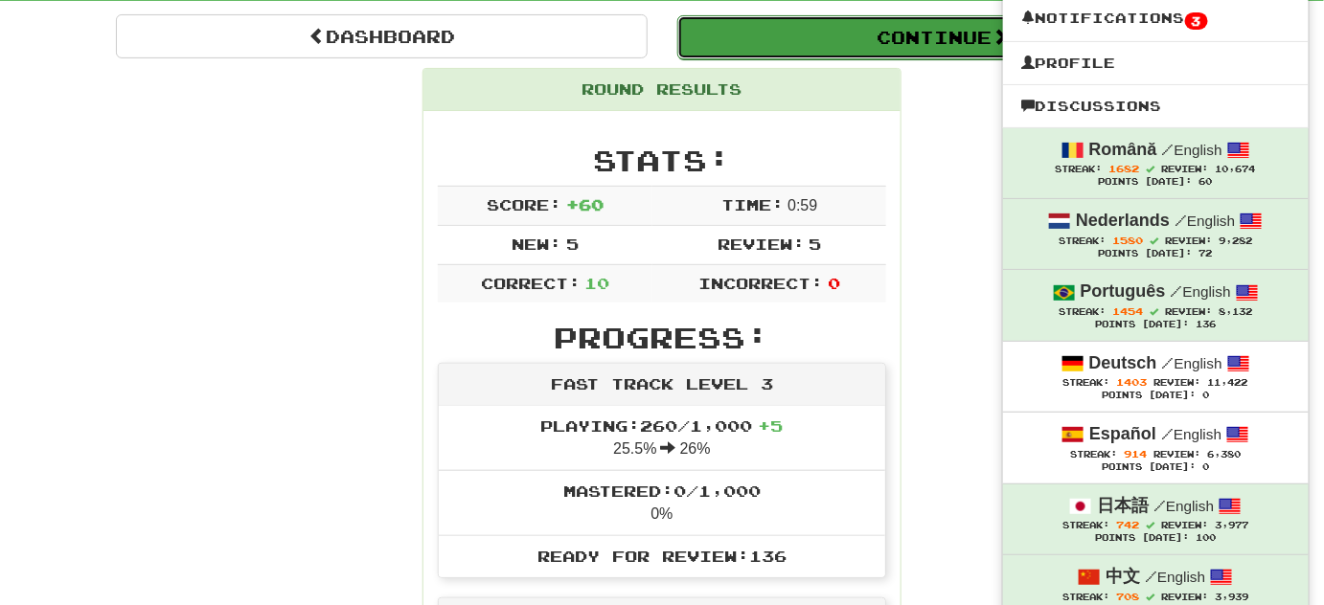
click at [813, 24] on button "Continue" at bounding box center [943, 37] width 532 height 44
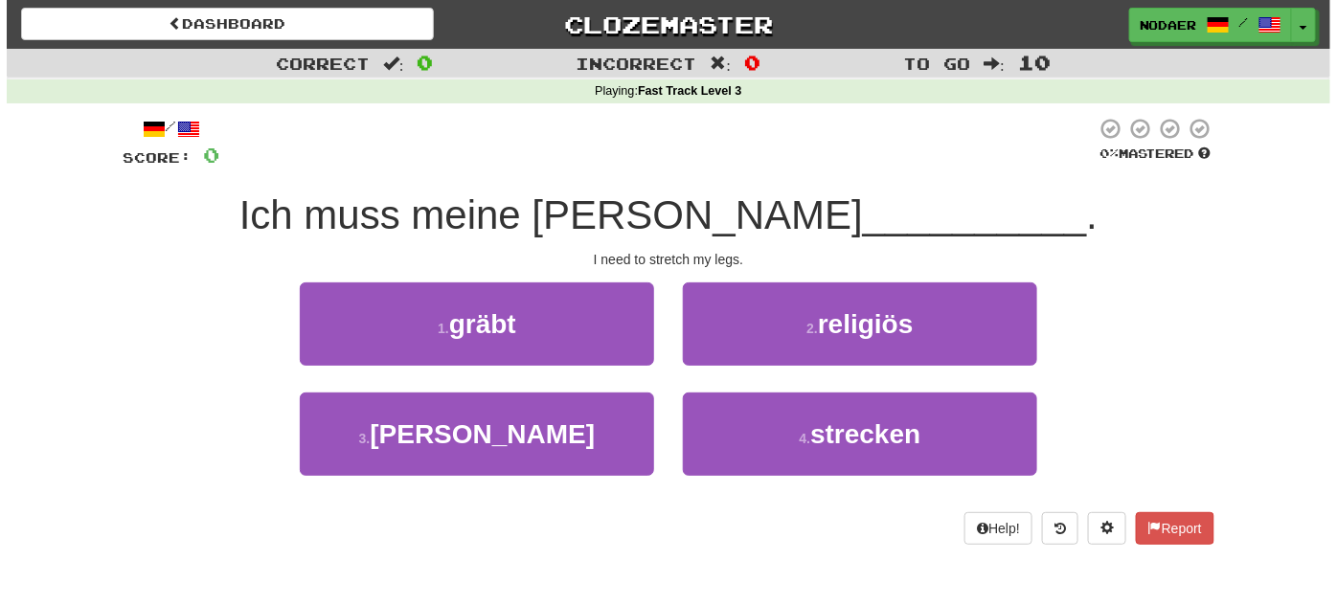
scroll to position [0, 0]
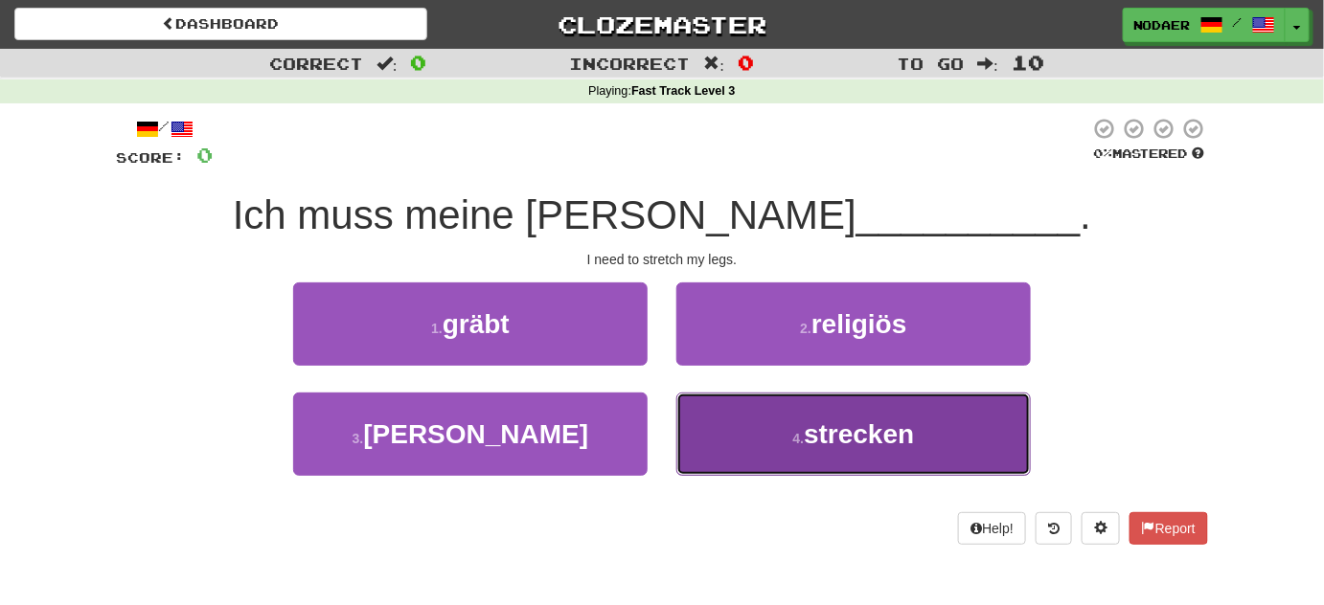
click at [770, 417] on button "4 . strecken" at bounding box center [853, 434] width 354 height 83
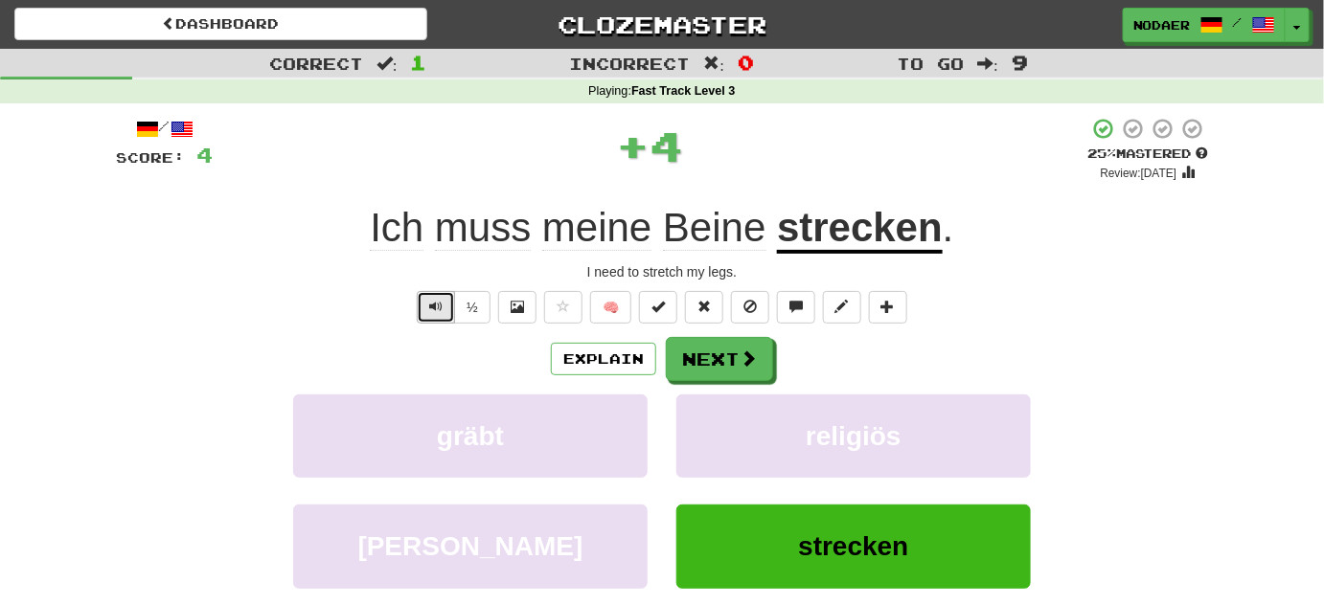
click at [421, 309] on button "Text-to-speech controls" at bounding box center [436, 307] width 38 height 33
click at [426, 315] on button "Text-to-speech controls" at bounding box center [436, 307] width 38 height 33
click at [432, 309] on span "Text-to-speech controls" at bounding box center [435, 306] width 13 height 13
click at [433, 313] on span "Text-to-speech controls" at bounding box center [435, 306] width 13 height 13
click at [429, 314] on button "Text-to-speech controls" at bounding box center [436, 307] width 38 height 33
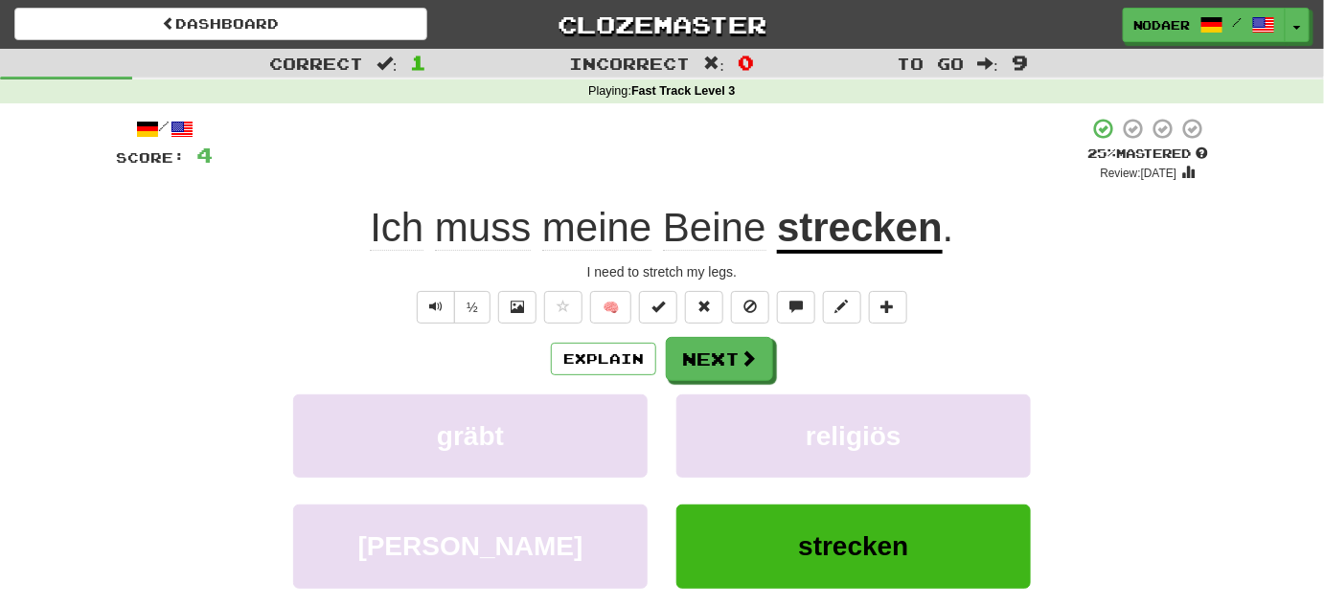
click at [726, 221] on span "Beine" at bounding box center [714, 228] width 102 height 46
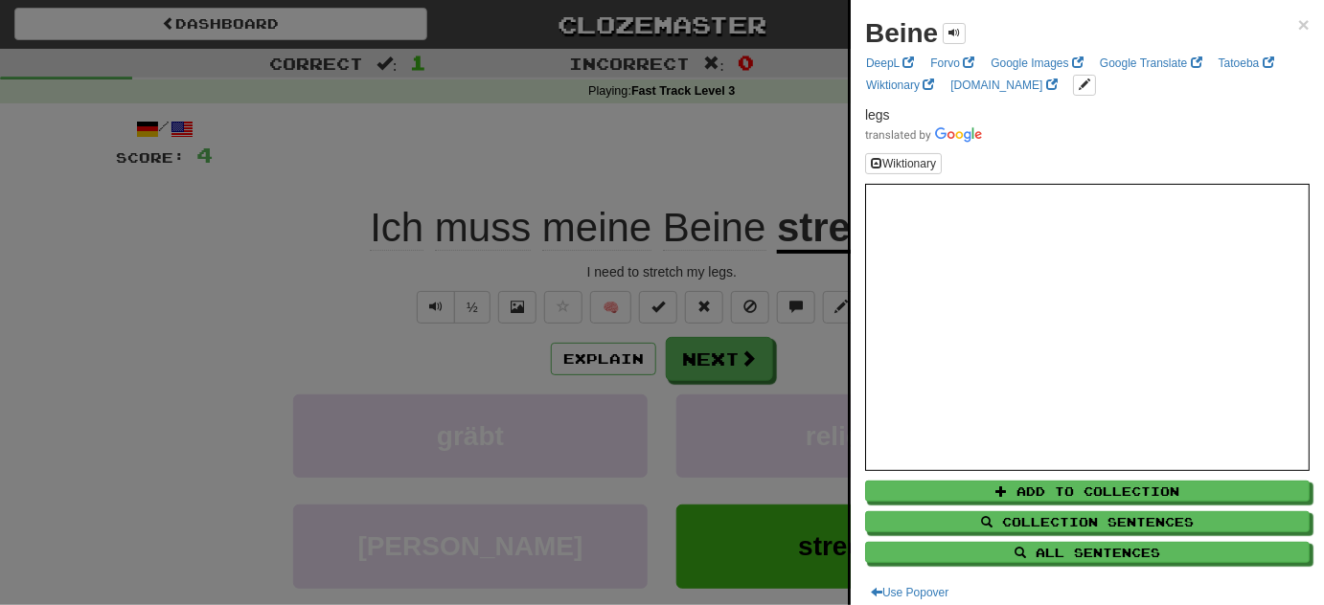
click at [251, 301] on div at bounding box center [662, 302] width 1324 height 605
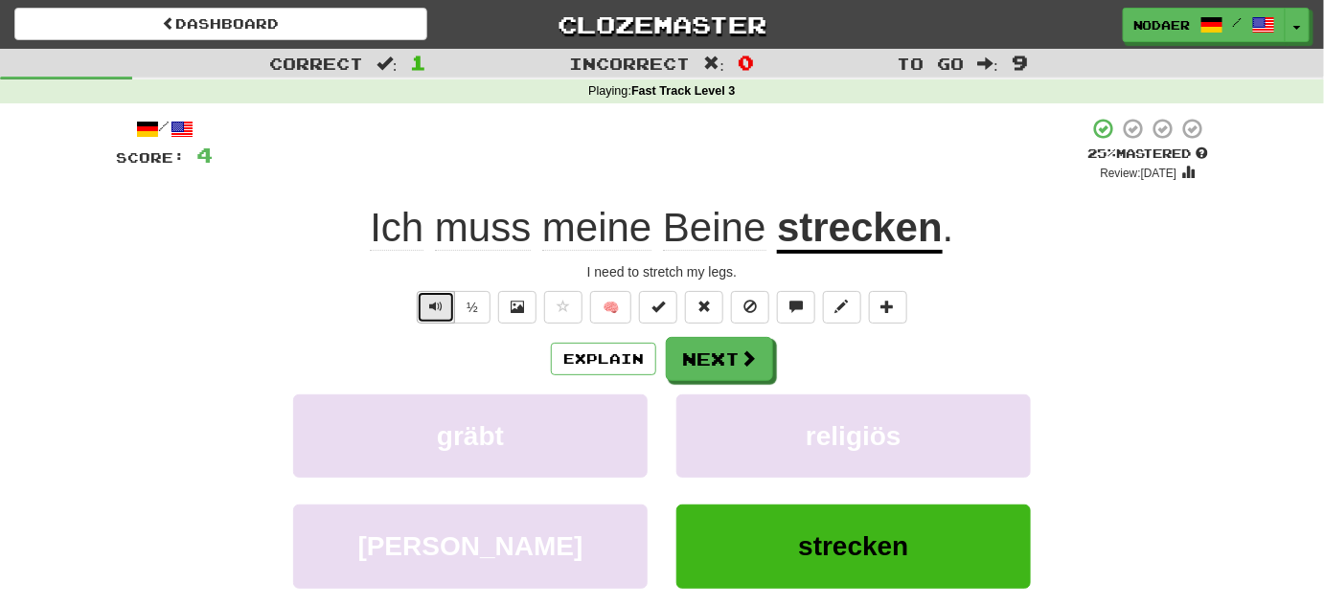
click at [434, 313] on span "Text-to-speech controls" at bounding box center [435, 306] width 13 height 13
click at [753, 241] on span "Beine" at bounding box center [714, 228] width 102 height 46
click at [736, 223] on span "Beine" at bounding box center [714, 228] width 102 height 46
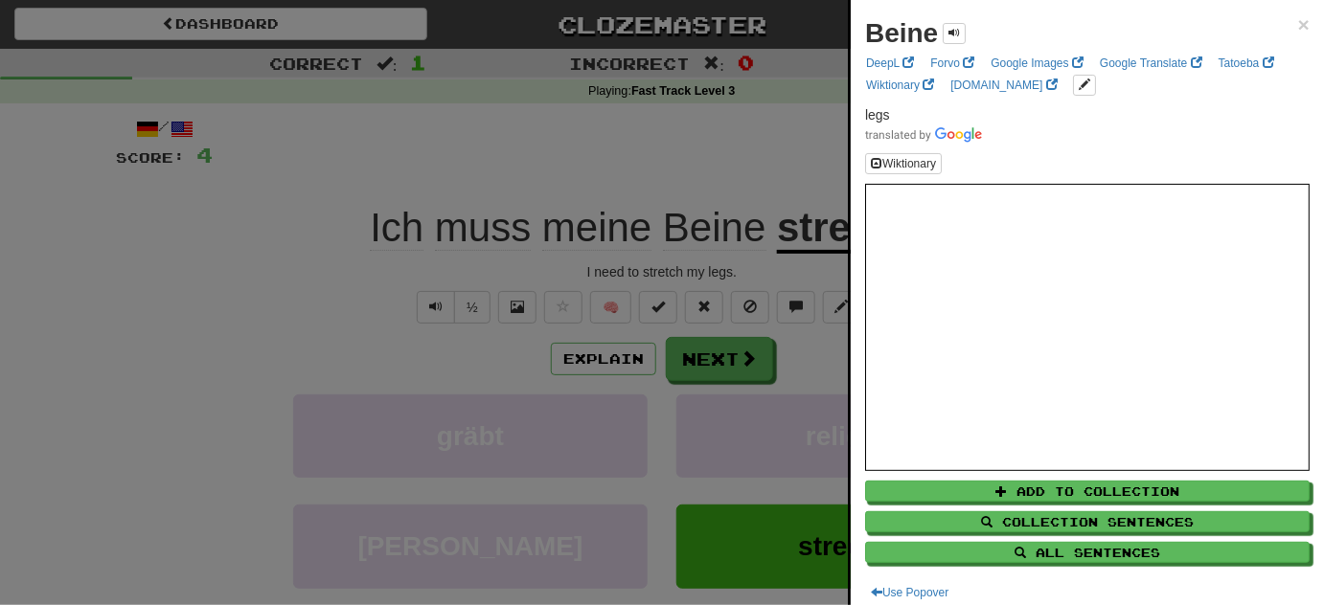
click at [262, 293] on div at bounding box center [662, 302] width 1324 height 605
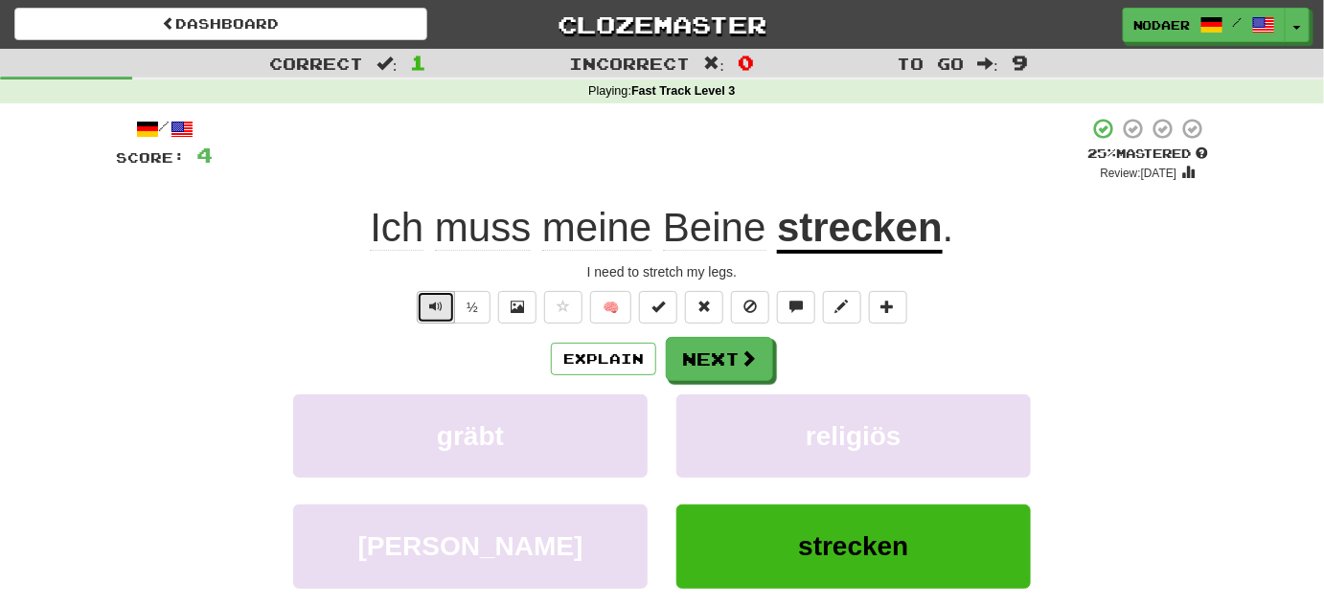
click at [435, 307] on span "Text-to-speech controls" at bounding box center [435, 306] width 13 height 13
click at [716, 356] on button "Next" at bounding box center [720, 360] width 107 height 44
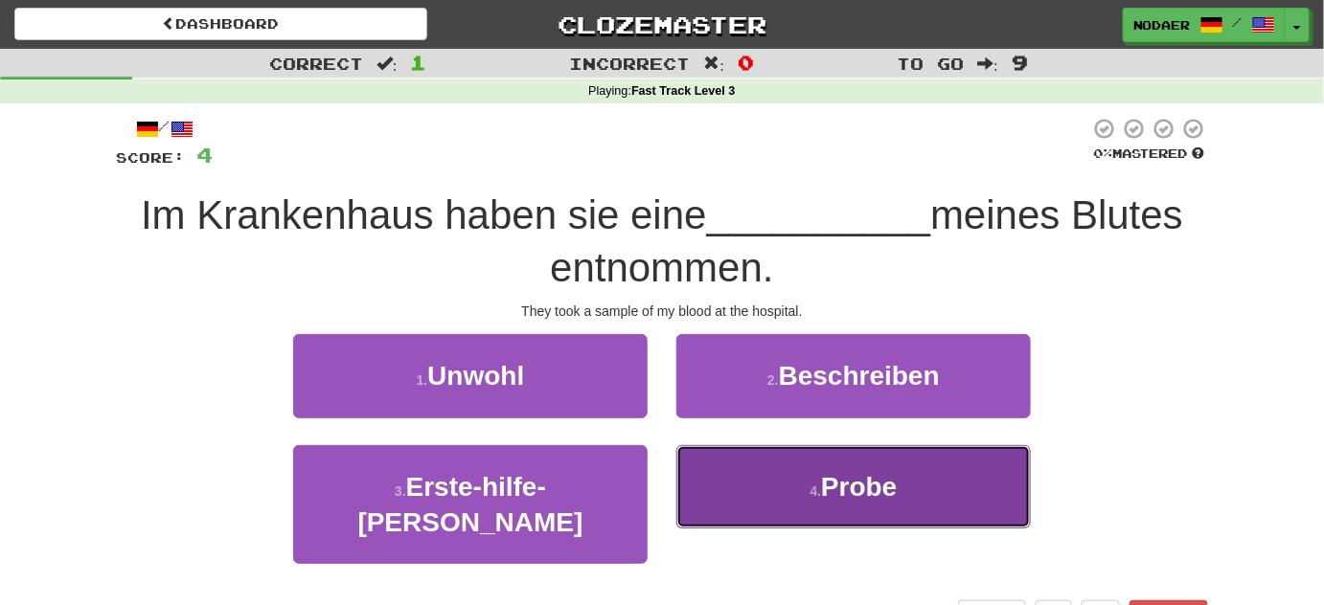
click at [787, 494] on button "4 . Probe" at bounding box center [853, 486] width 354 height 83
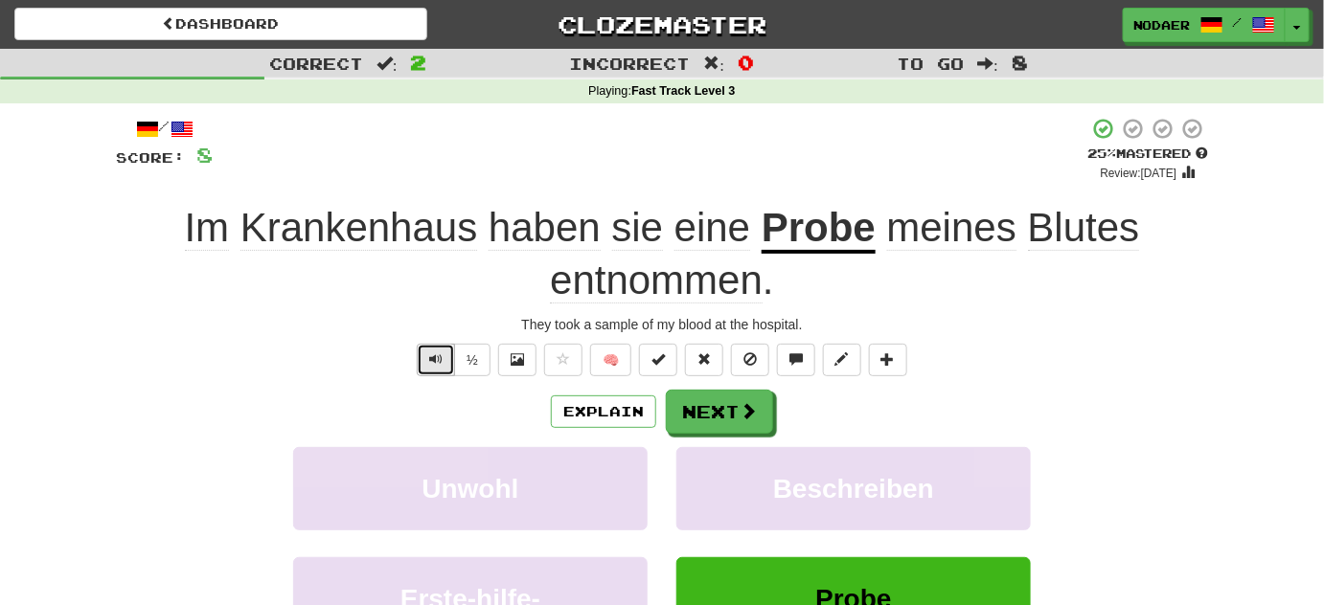
click at [432, 369] on button "Text-to-speech controls" at bounding box center [436, 360] width 38 height 33
click at [433, 375] on button "Text-to-speech controls" at bounding box center [436, 360] width 38 height 33
click at [822, 234] on u "Probe" at bounding box center [819, 229] width 114 height 49
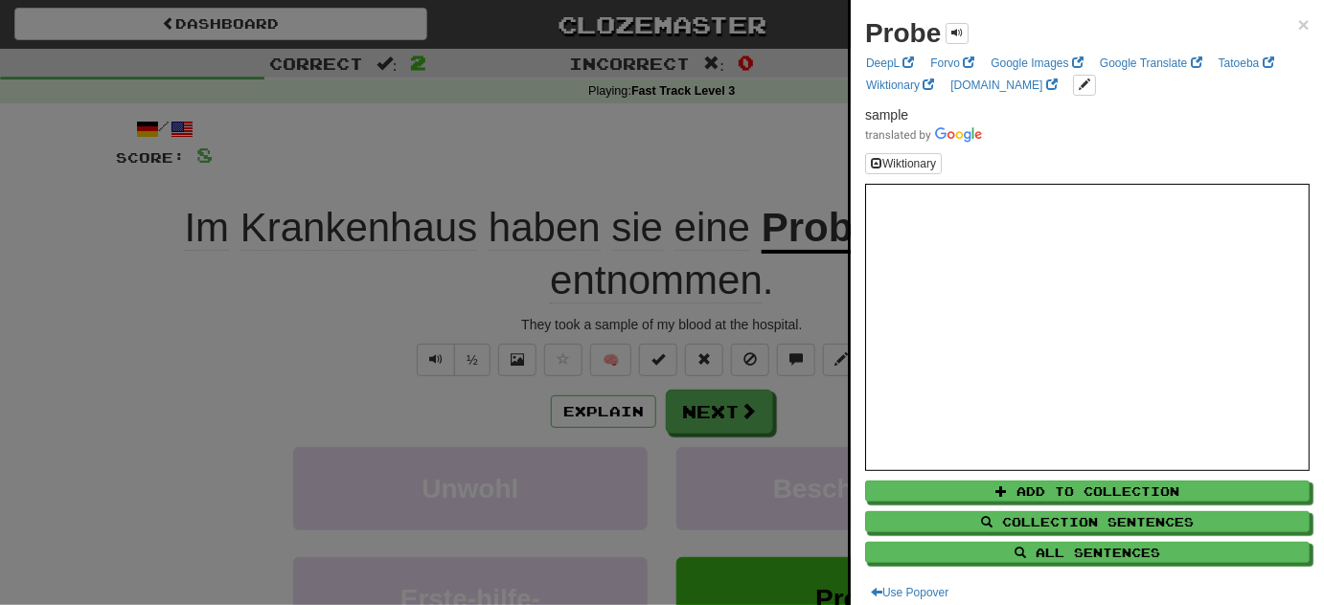
click at [723, 148] on div at bounding box center [662, 302] width 1324 height 605
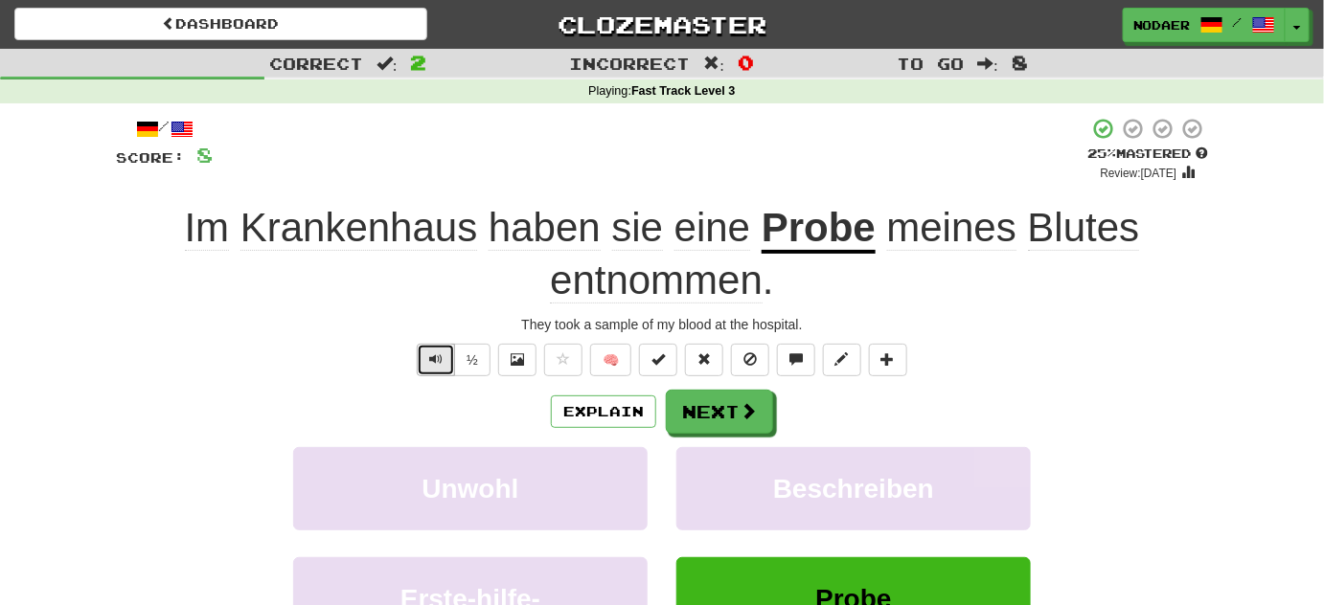
click at [426, 371] on button "Text-to-speech controls" at bounding box center [436, 360] width 38 height 33
click at [1123, 232] on span "Blutes" at bounding box center [1084, 228] width 112 height 46
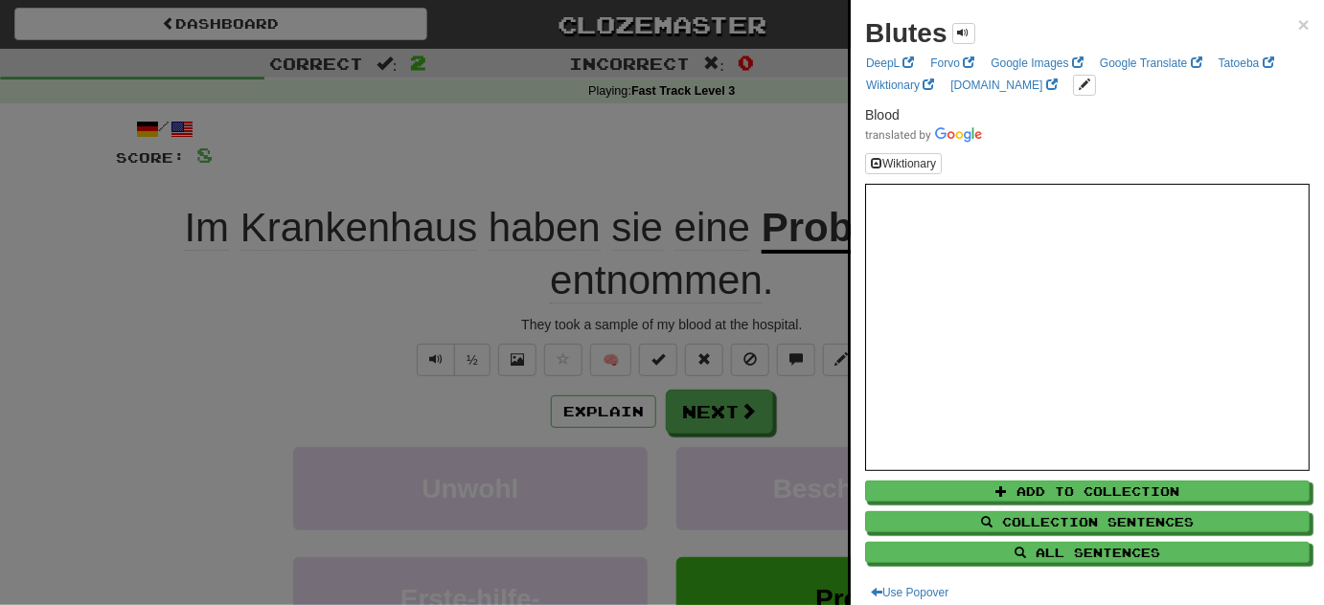
click at [439, 372] on div at bounding box center [662, 302] width 1324 height 605
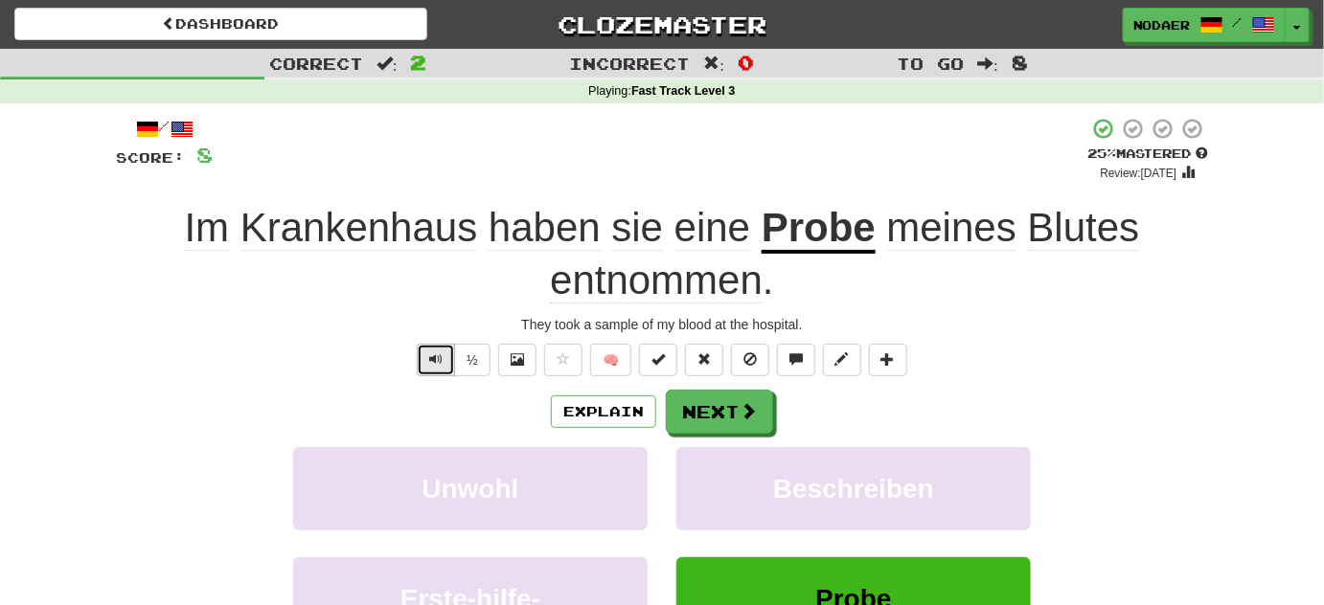
click at [450, 354] on button "Text-to-speech controls" at bounding box center [436, 360] width 38 height 33
click at [449, 358] on button "Text-to-speech controls" at bounding box center [436, 360] width 38 height 33
click at [444, 370] on button "Text-to-speech controls" at bounding box center [436, 360] width 38 height 33
click at [638, 301] on span "entnommen" at bounding box center [656, 281] width 213 height 46
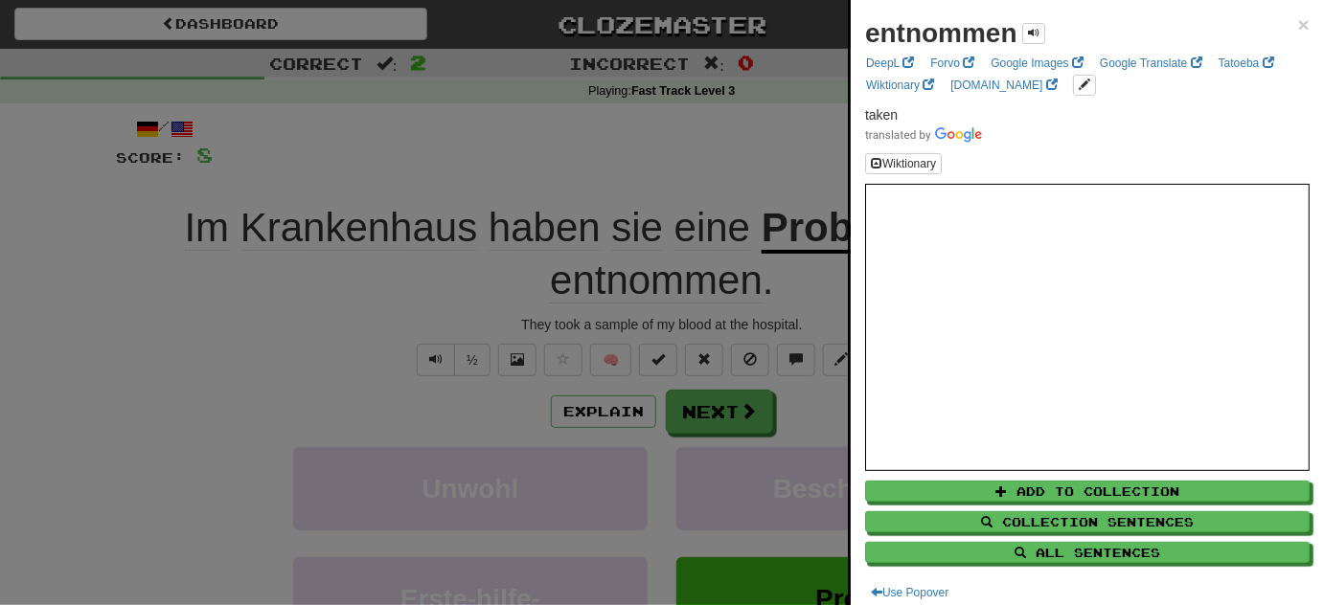
click at [421, 364] on div at bounding box center [662, 302] width 1324 height 605
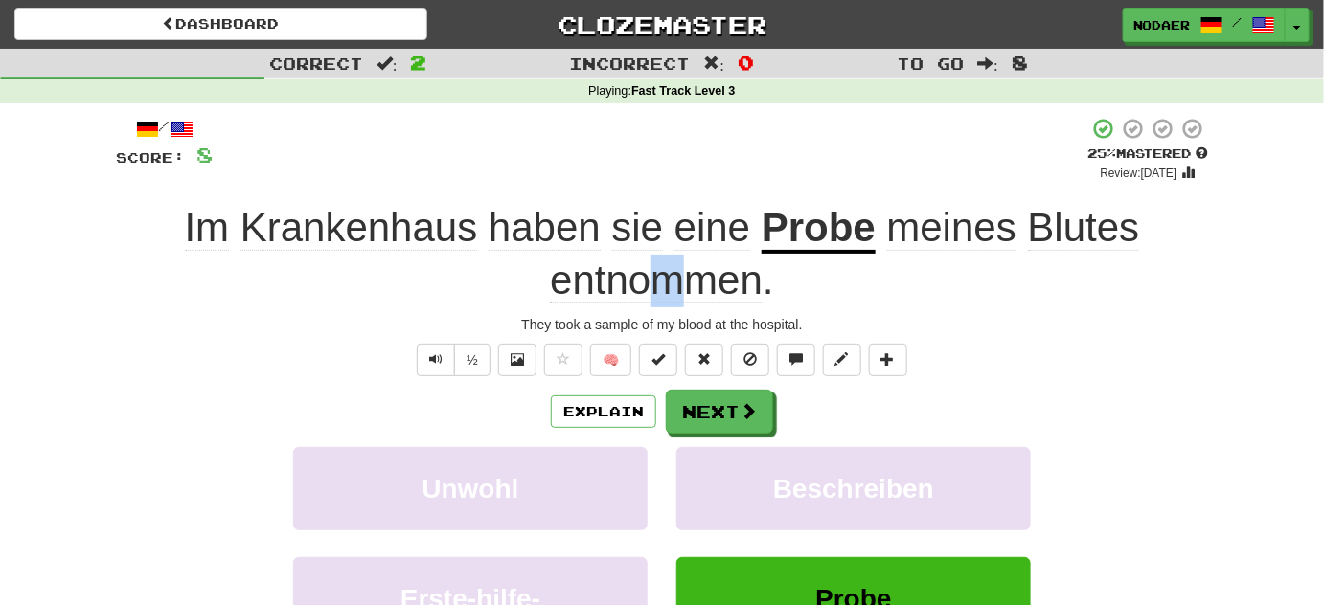
click at [668, 293] on span "entnommen" at bounding box center [656, 281] width 213 height 46
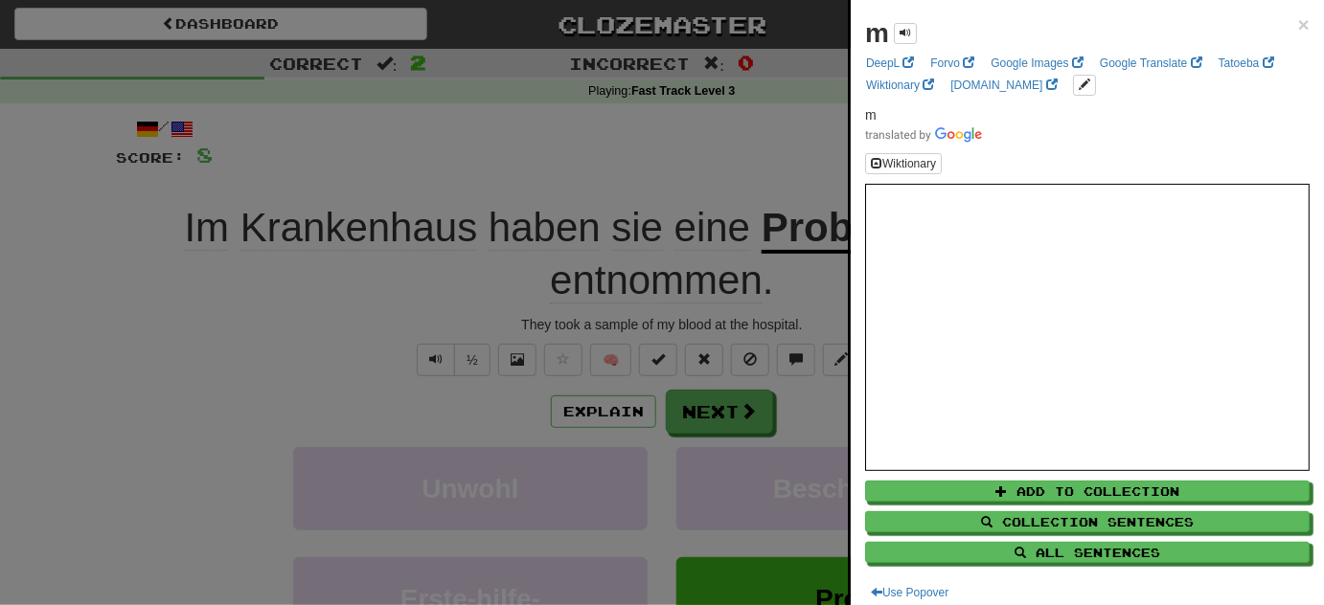
click at [486, 320] on div at bounding box center [662, 302] width 1324 height 605
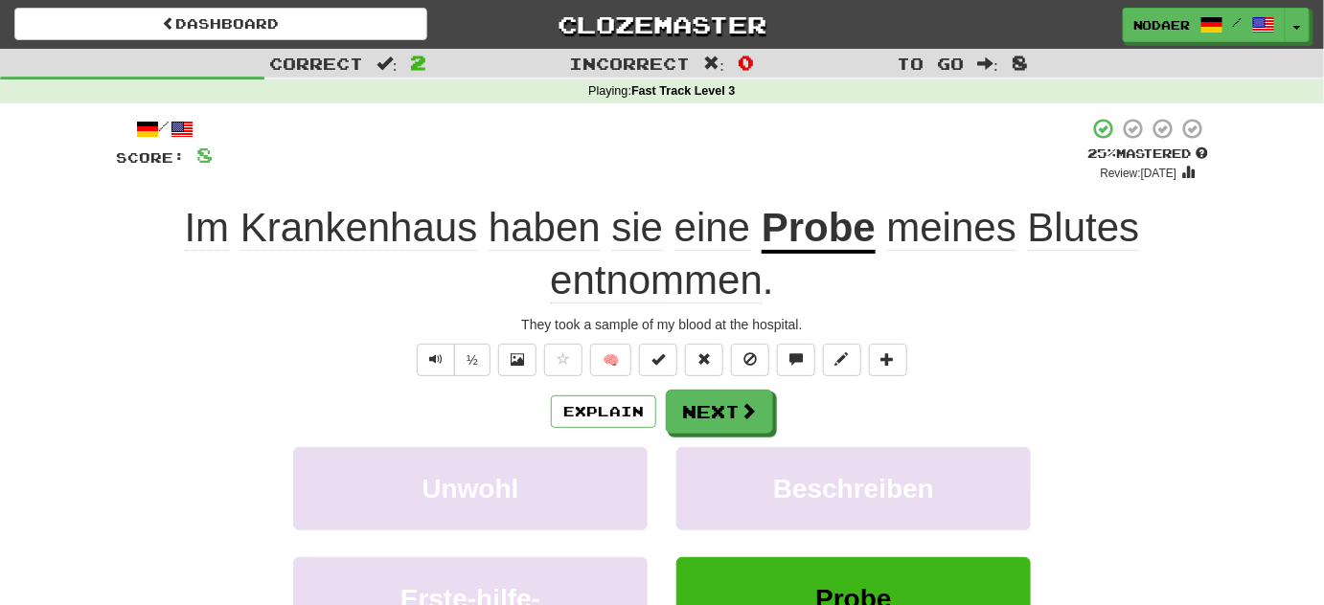
click at [603, 288] on span "entnommen" at bounding box center [656, 281] width 213 height 46
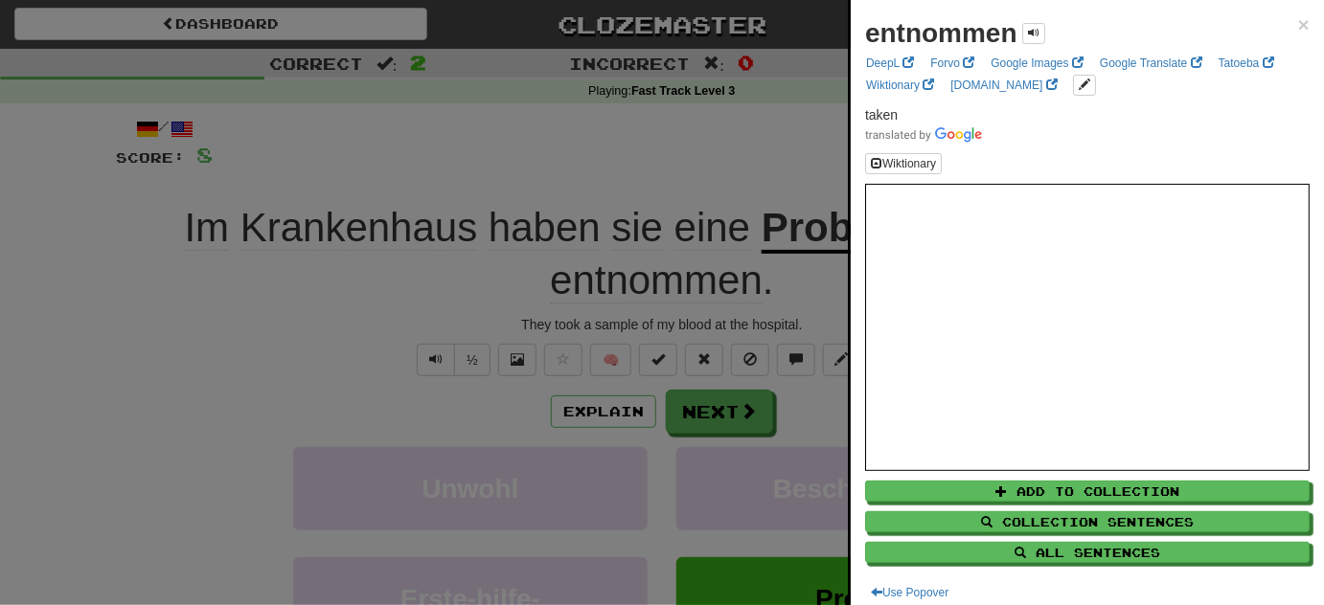
click at [351, 378] on div at bounding box center [662, 302] width 1324 height 605
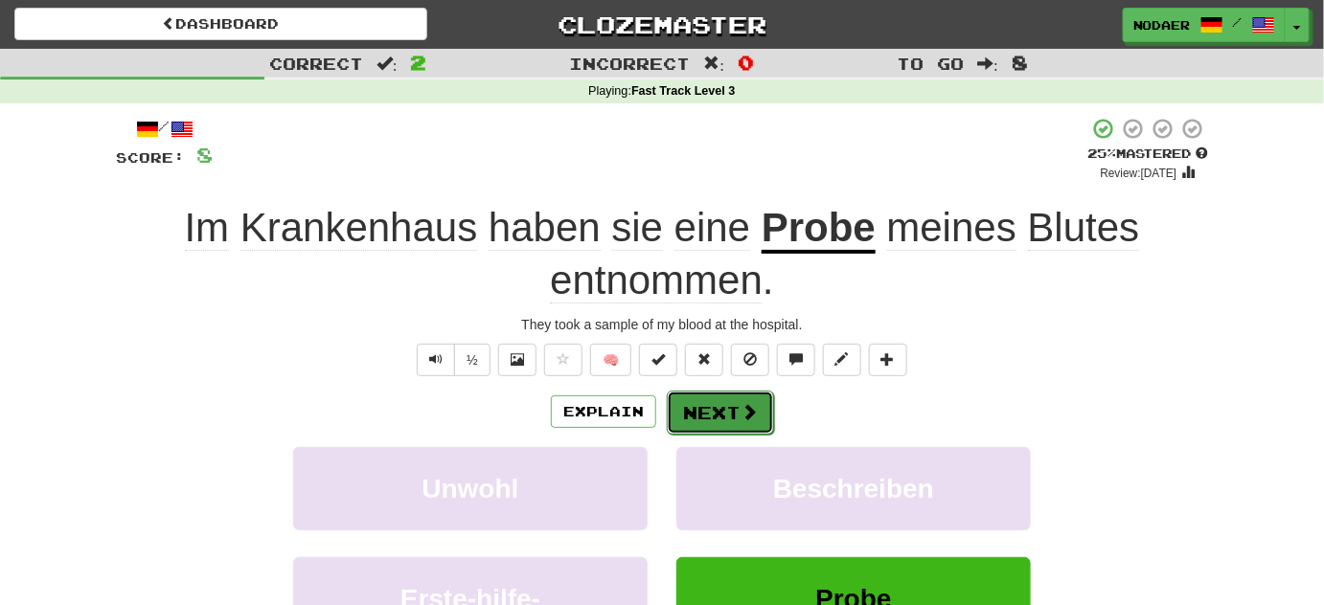
click at [762, 410] on button "Next" at bounding box center [720, 413] width 107 height 44
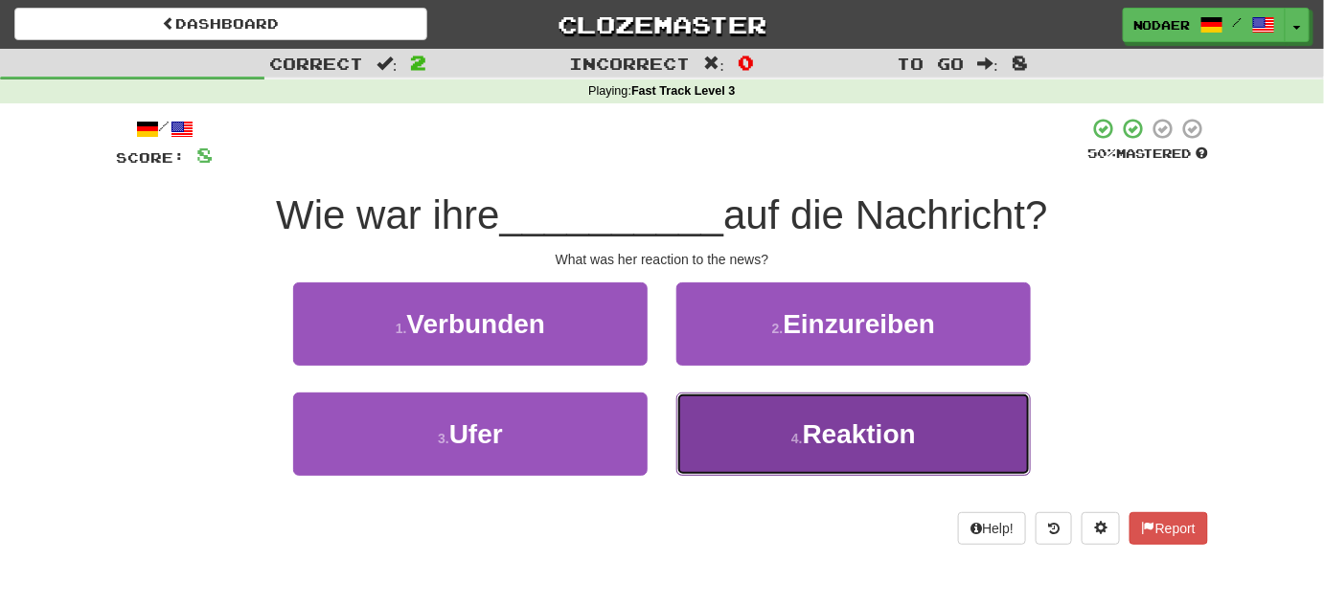
click at [760, 419] on button "4 . Reaktion" at bounding box center [853, 434] width 354 height 83
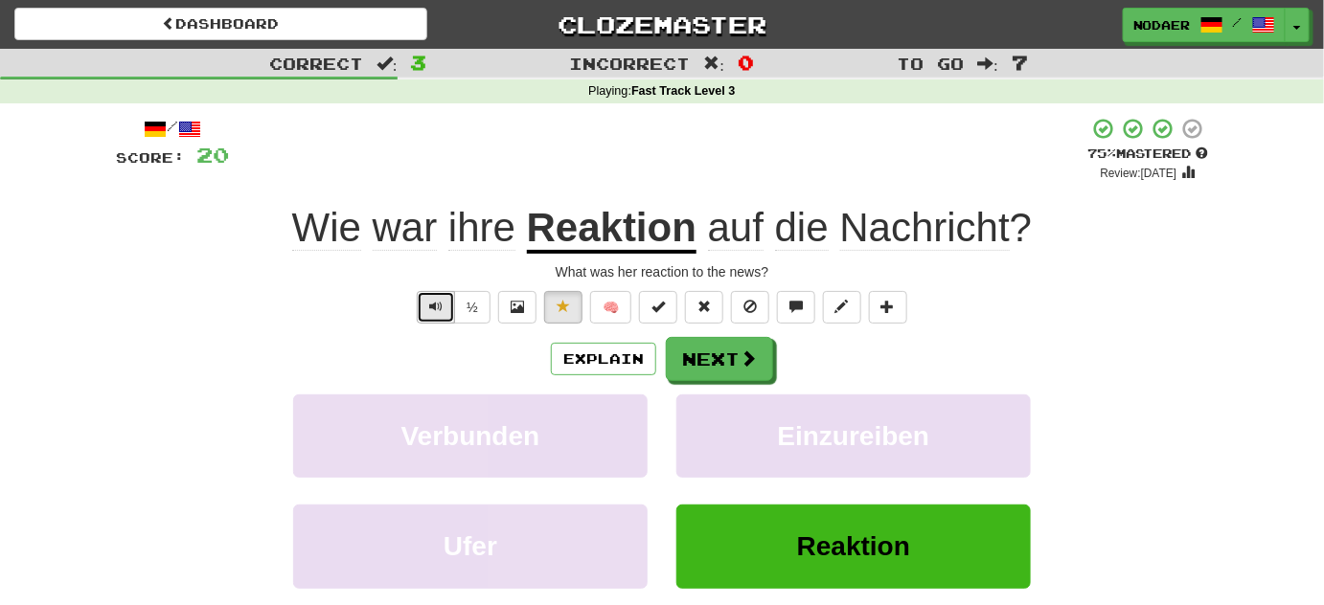
click at [428, 309] on button "Text-to-speech controls" at bounding box center [436, 307] width 38 height 33
click at [429, 310] on button "Text-to-speech controls" at bounding box center [436, 307] width 38 height 33
click at [691, 363] on button "Next" at bounding box center [720, 360] width 107 height 44
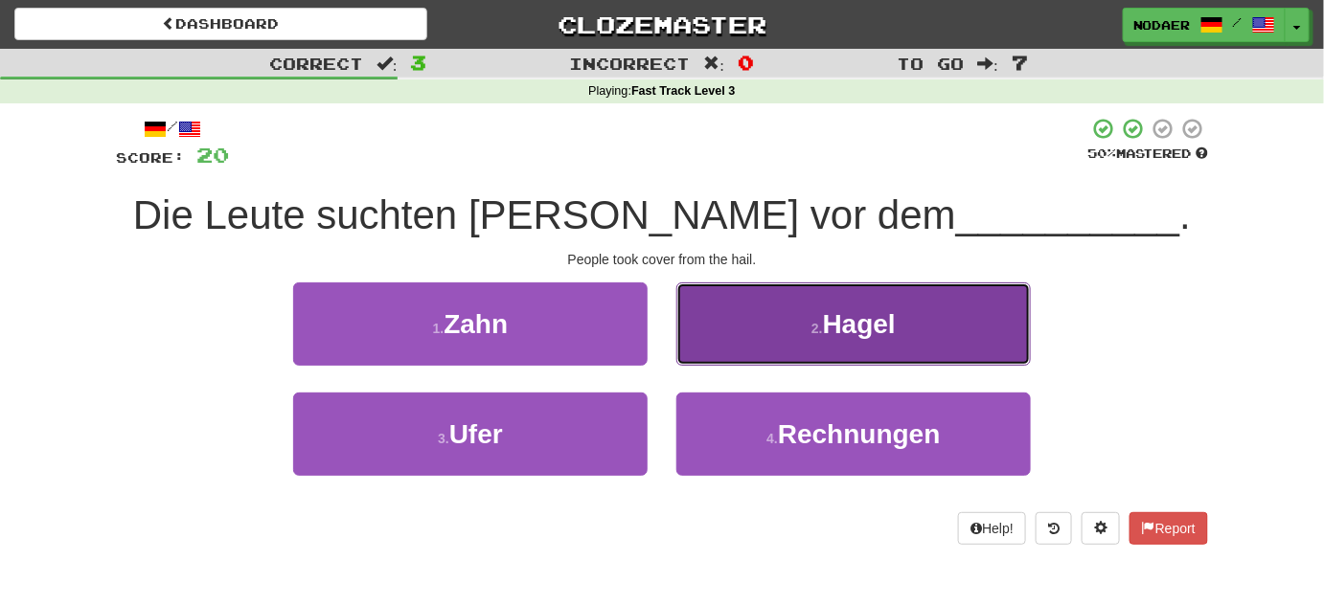
click at [744, 336] on button "2 . Hagel" at bounding box center [853, 324] width 354 height 83
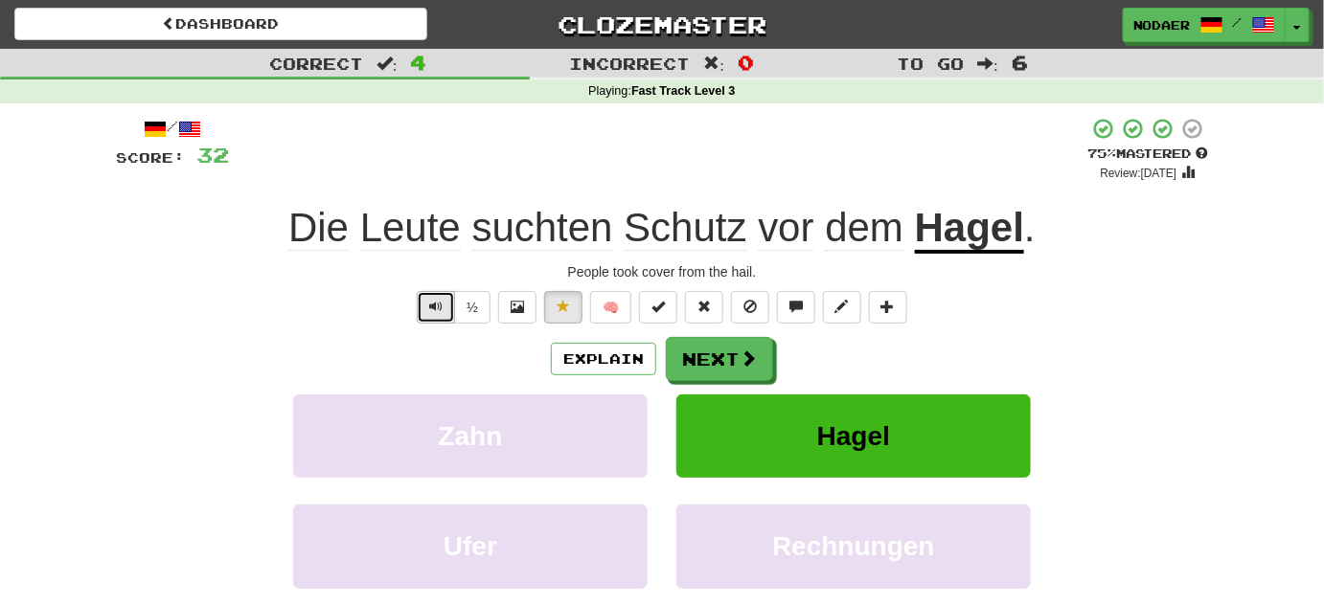
click at [451, 307] on button "Text-to-speech controls" at bounding box center [436, 307] width 38 height 33
click at [437, 296] on button "Text-to-speech controls" at bounding box center [436, 307] width 38 height 33
click at [437, 297] on button "Text-to-speech controls" at bounding box center [436, 307] width 38 height 33
click at [440, 307] on span "Text-to-speech controls" at bounding box center [435, 306] width 13 height 13
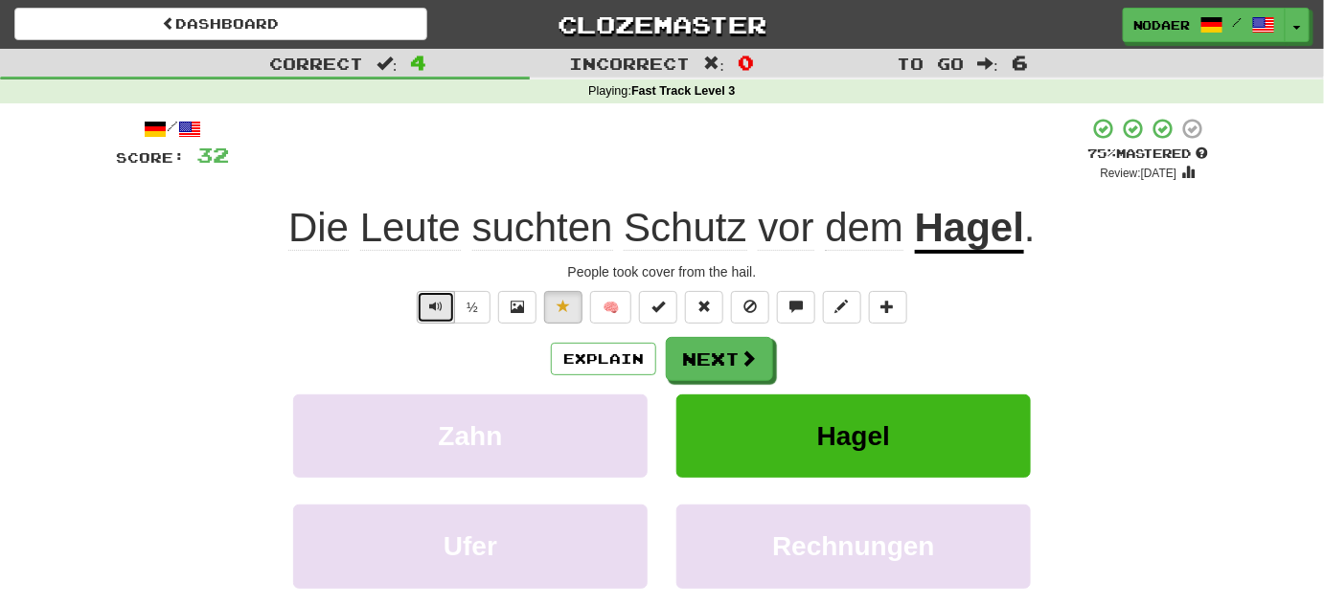
click at [440, 307] on span "Text-to-speech controls" at bounding box center [435, 306] width 13 height 13
click at [439, 305] on span "Text-to-speech controls" at bounding box center [435, 306] width 13 height 13
click at [439, 300] on span "Text-to-speech controls" at bounding box center [435, 306] width 13 height 13
click at [433, 295] on button "Text-to-speech controls" at bounding box center [436, 307] width 38 height 33
click at [426, 306] on button "Text-to-speech controls" at bounding box center [436, 307] width 38 height 33
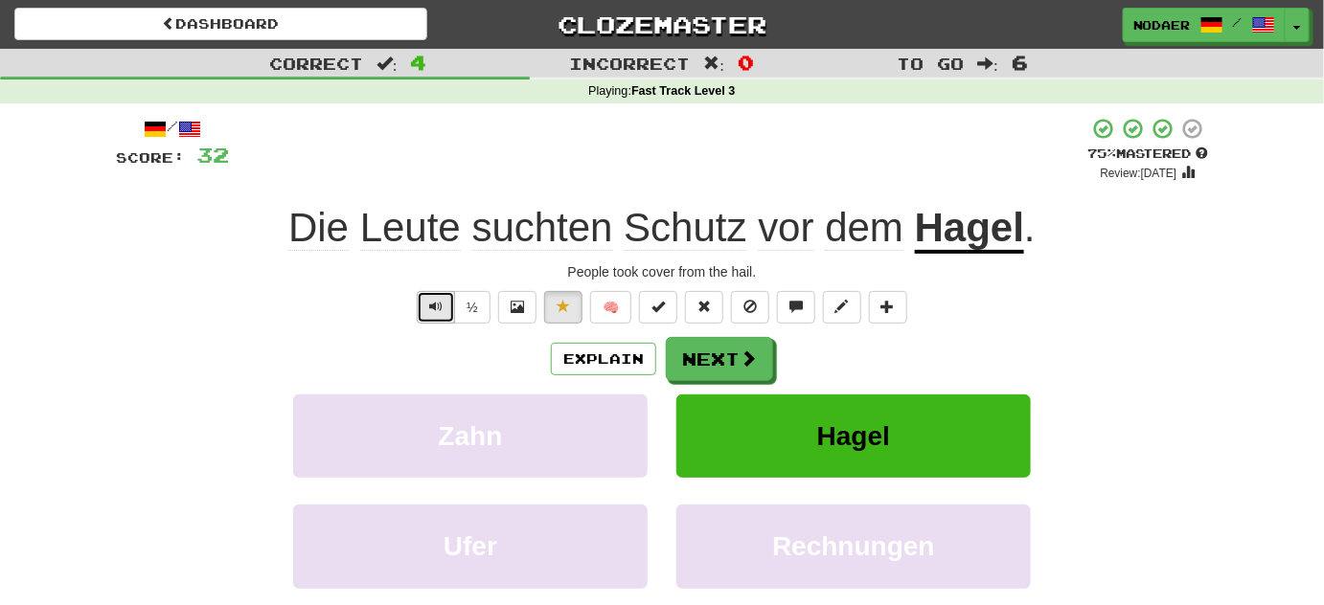
click at [426, 306] on button "Text-to-speech controls" at bounding box center [436, 307] width 38 height 33
click at [441, 308] on span "Text-to-speech controls" at bounding box center [435, 306] width 13 height 13
click at [431, 295] on button "Text-to-speech controls" at bounding box center [436, 307] width 38 height 33
click at [443, 310] on span "Text-to-speech controls" at bounding box center [435, 306] width 13 height 13
click at [431, 308] on span "Text-to-speech controls" at bounding box center [435, 306] width 13 height 13
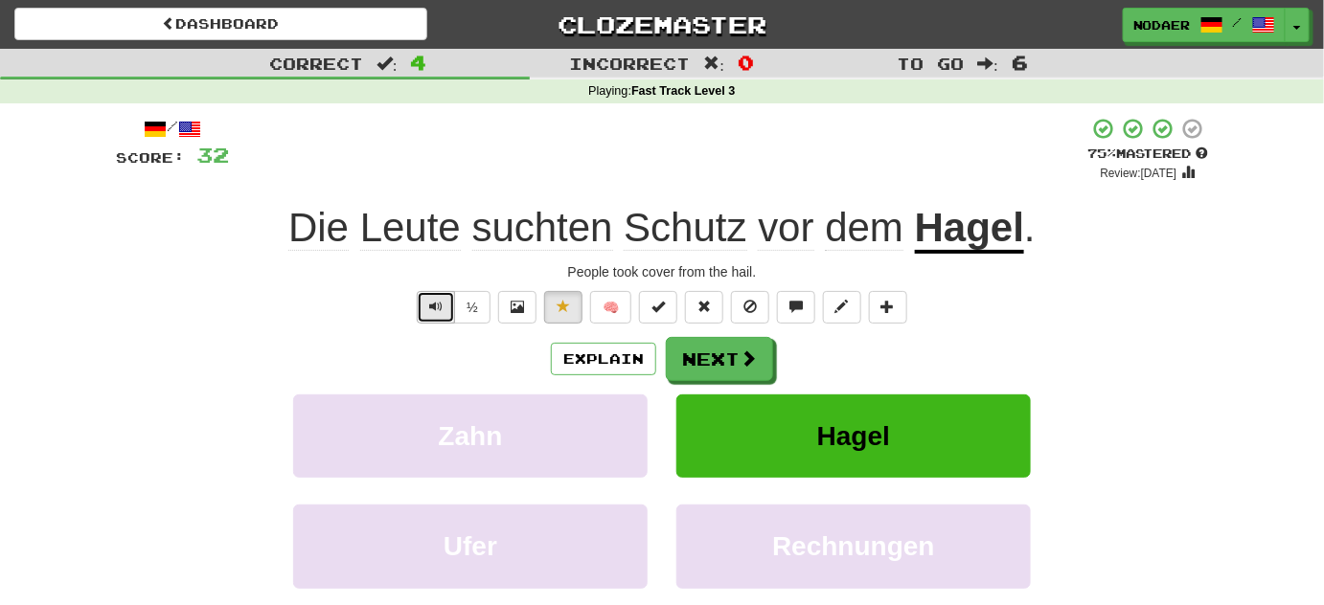
click at [447, 299] on button "Text-to-speech controls" at bounding box center [436, 307] width 38 height 33
click at [702, 373] on button "Next" at bounding box center [720, 360] width 107 height 44
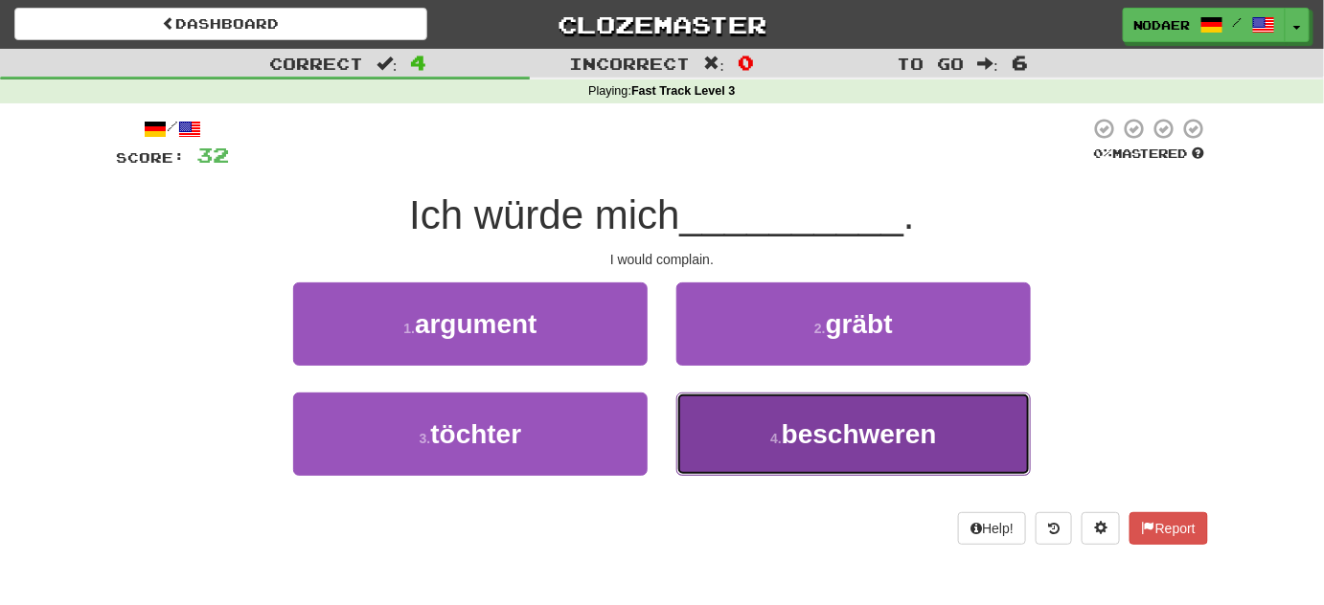
click at [853, 451] on button "4 . beschweren" at bounding box center [853, 434] width 354 height 83
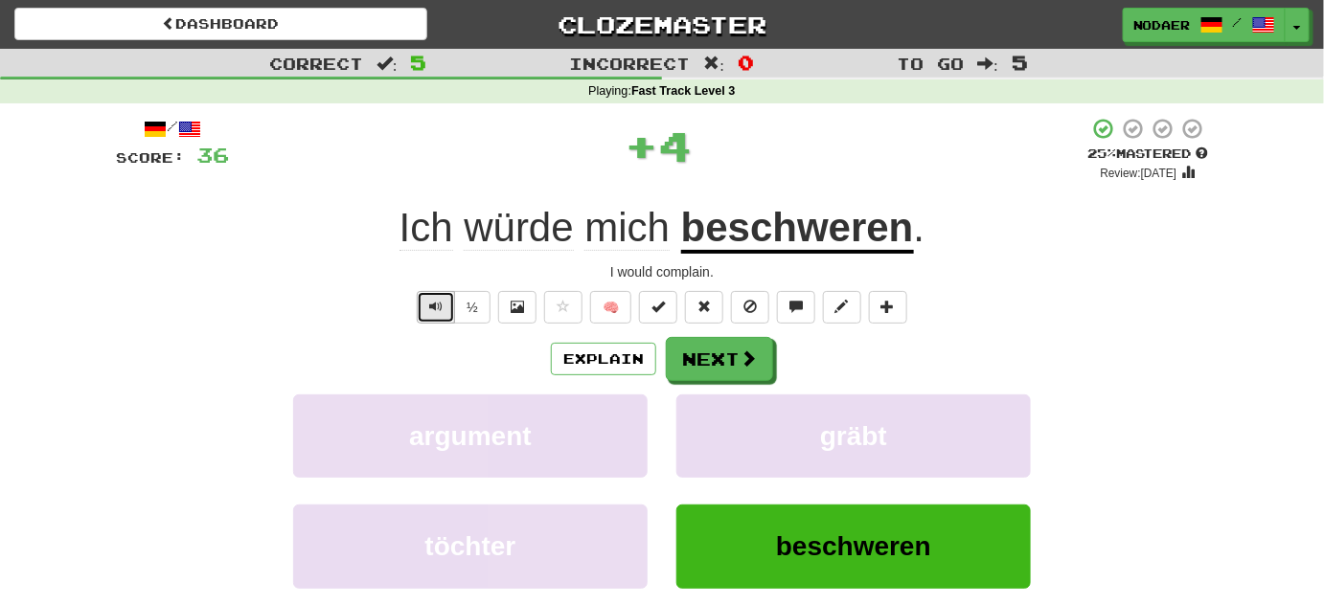
click at [431, 303] on span "Text-to-speech controls" at bounding box center [435, 306] width 13 height 13
click at [434, 307] on span "Text-to-speech controls" at bounding box center [435, 306] width 13 height 13
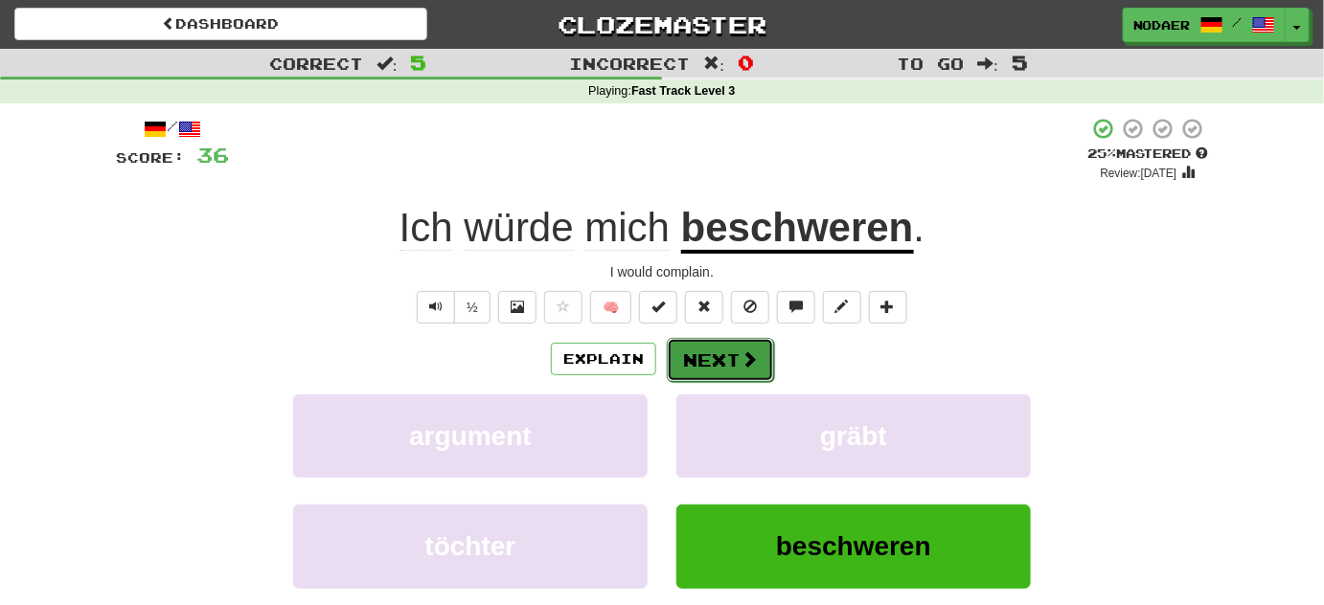
click at [759, 378] on button "Next" at bounding box center [720, 360] width 107 height 44
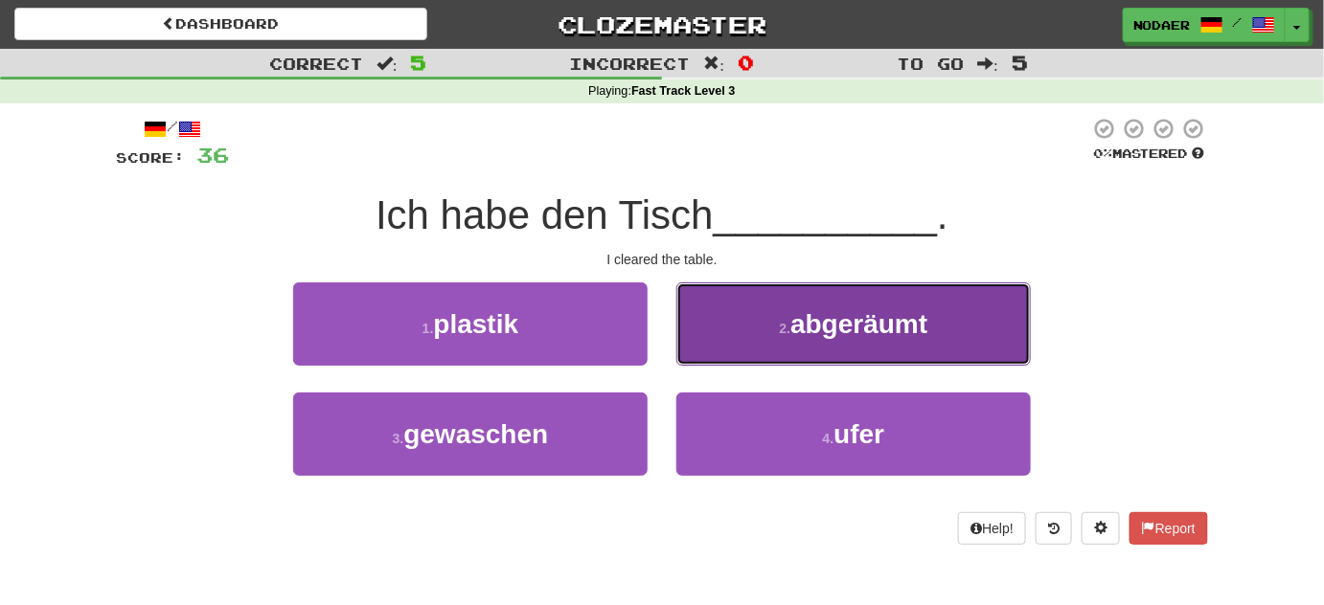
click at [776, 341] on button "2 . abgeräumt" at bounding box center [853, 324] width 354 height 83
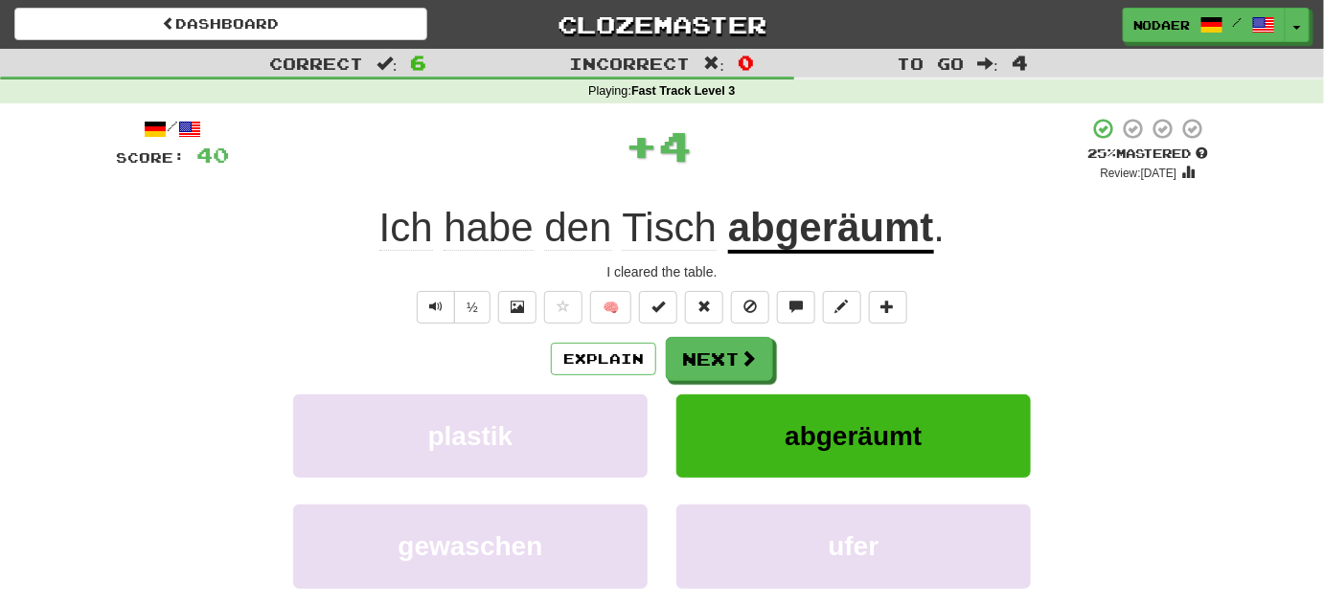
click at [776, 341] on div "Explain Next" at bounding box center [662, 359] width 1092 height 44
click at [424, 319] on button "Text-to-speech controls" at bounding box center [436, 307] width 38 height 33
click at [588, 370] on button "Explain" at bounding box center [603, 359] width 105 height 33
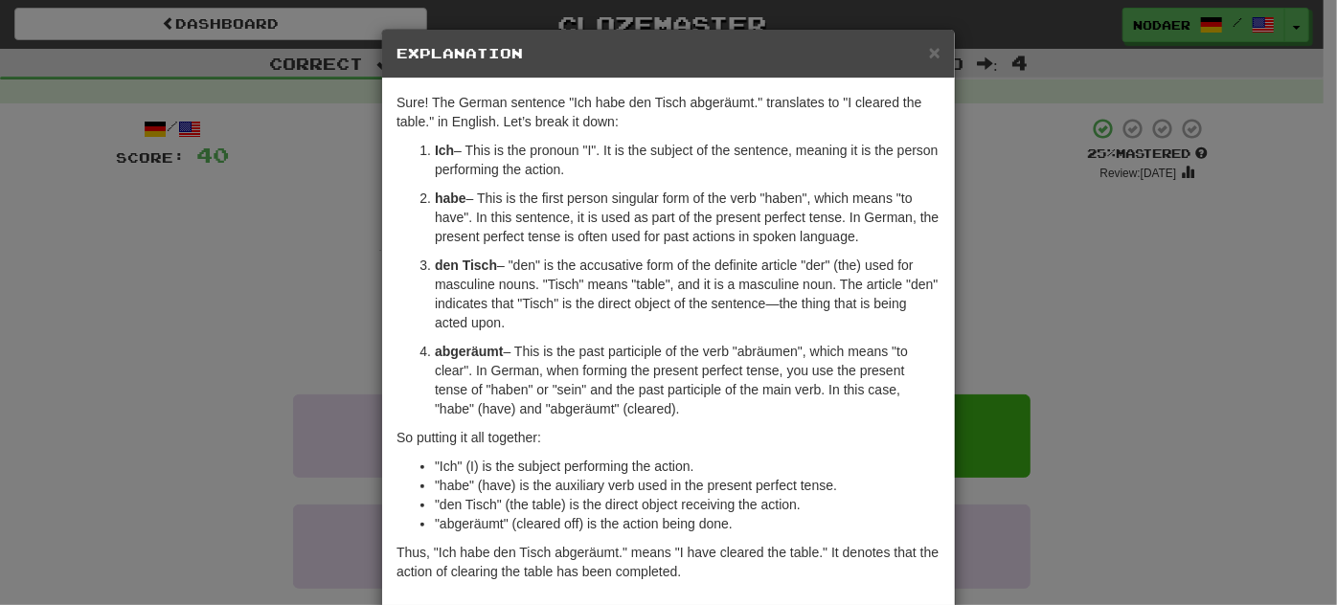
click at [273, 425] on div "× Explanation Sure! The German sentence "Ich habe den Tisch abgeräumt." transla…" at bounding box center [668, 302] width 1337 height 605
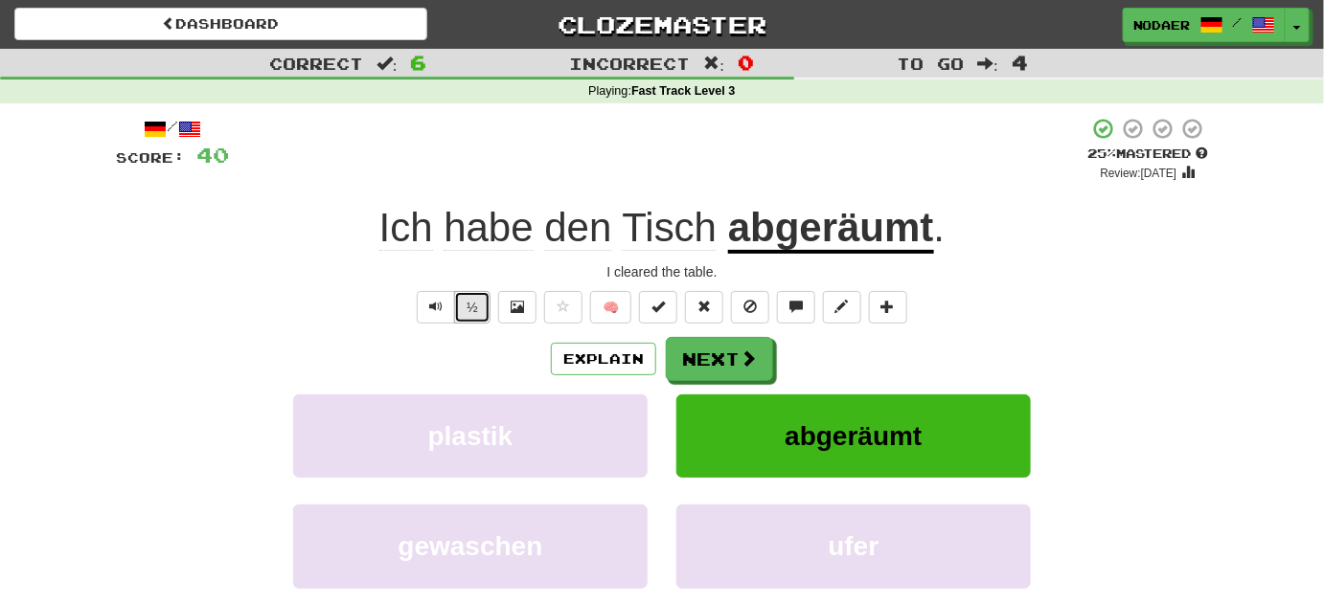
click at [457, 315] on button "½" at bounding box center [472, 307] width 36 height 33
click at [442, 310] on span "Text-to-speech controls" at bounding box center [435, 306] width 13 height 13
click at [446, 303] on button "Text-to-speech controls" at bounding box center [436, 307] width 38 height 33
click at [728, 354] on button "Next" at bounding box center [720, 360] width 107 height 44
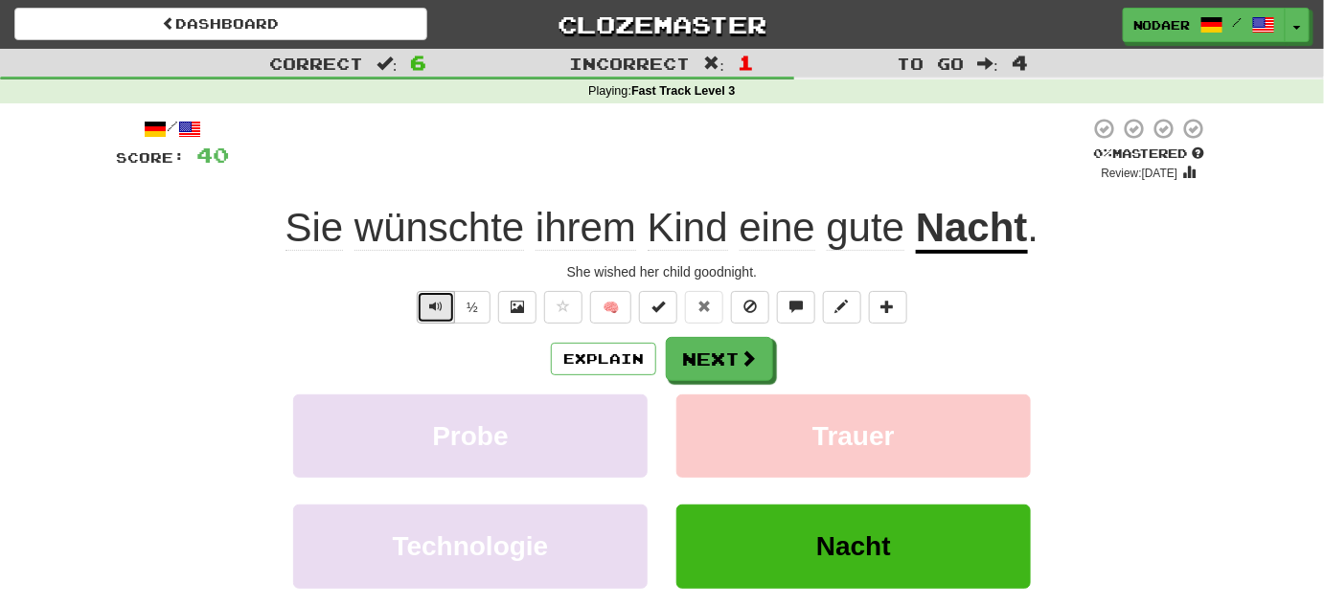
click at [423, 308] on button "Text-to-speech controls" at bounding box center [436, 307] width 38 height 33
click at [439, 307] on span "Text-to-speech controls" at bounding box center [435, 306] width 13 height 13
click at [1080, 395] on div "Probe Trauer" at bounding box center [661, 450] width 1149 height 110
click at [441, 310] on span "Text-to-speech controls" at bounding box center [435, 306] width 13 height 13
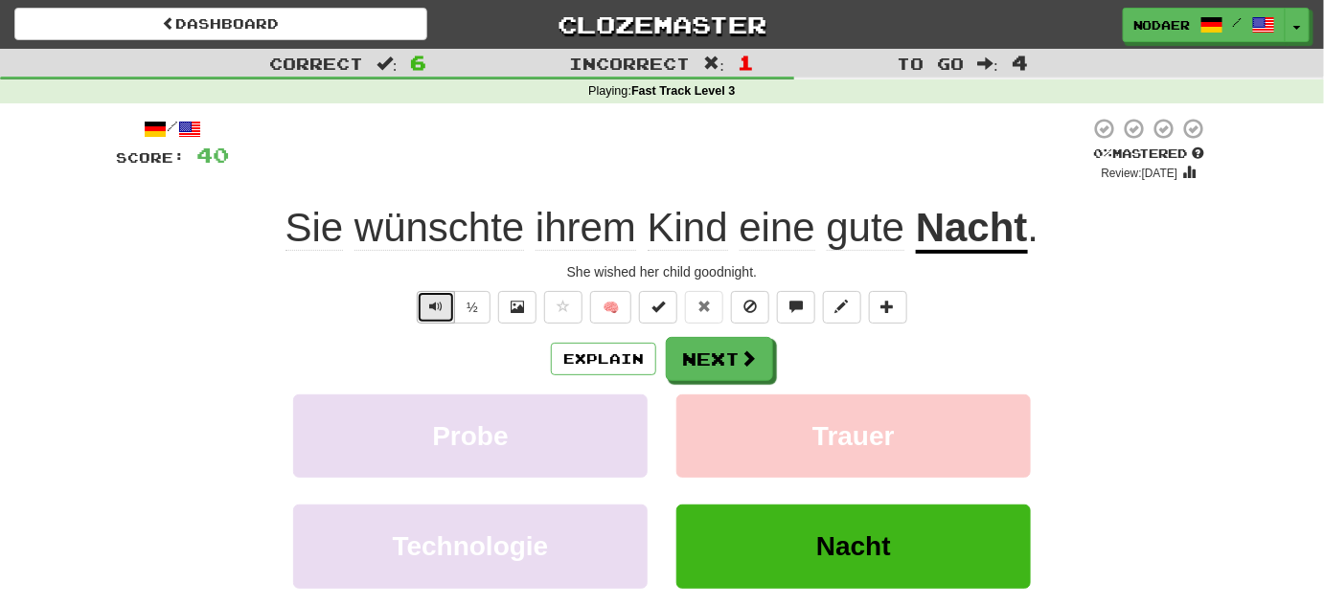
click at [430, 317] on button "Text-to-speech controls" at bounding box center [436, 307] width 38 height 33
click at [445, 320] on button "Text-to-speech controls" at bounding box center [436, 307] width 38 height 33
click at [444, 337] on div "Explain Next" at bounding box center [662, 359] width 1092 height 44
click at [443, 293] on button "Text-to-speech controls" at bounding box center [436, 307] width 38 height 33
click at [439, 342] on div "Explain Next" at bounding box center [662, 359] width 1092 height 44
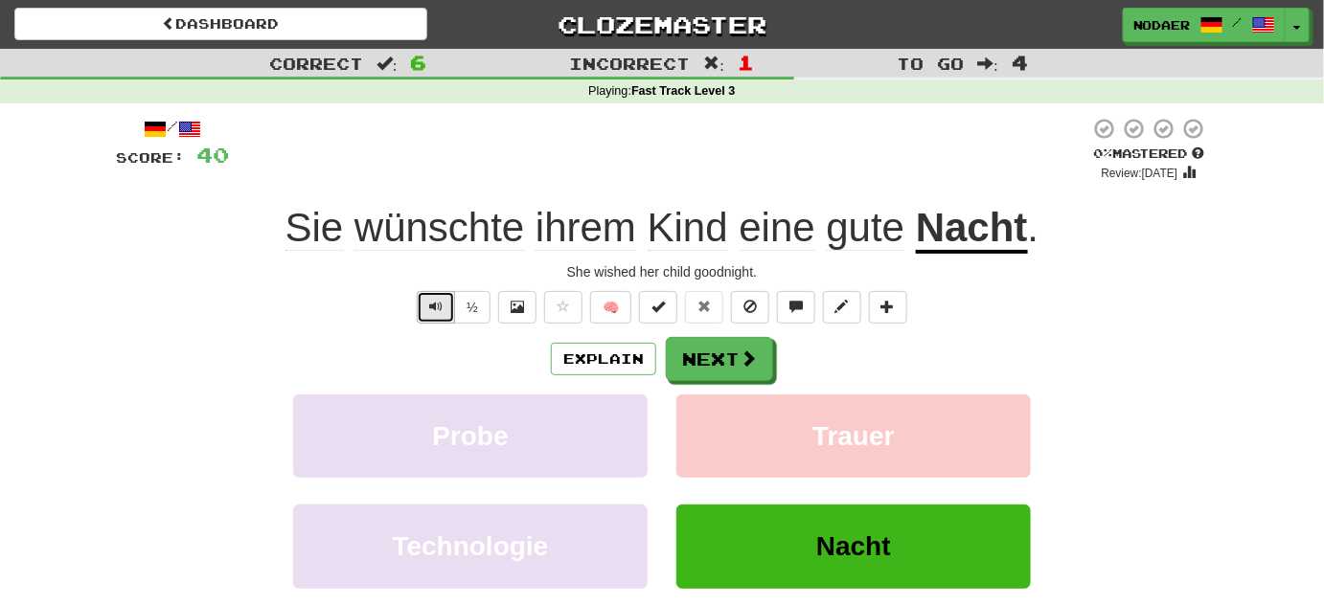
click at [433, 304] on span "Text-to-speech controls" at bounding box center [435, 306] width 13 height 13
click at [446, 313] on button "Text-to-speech controls" at bounding box center [436, 307] width 38 height 33
click at [434, 318] on button "Text-to-speech controls" at bounding box center [436, 307] width 38 height 33
click at [434, 320] on button "Text-to-speech controls" at bounding box center [436, 307] width 38 height 33
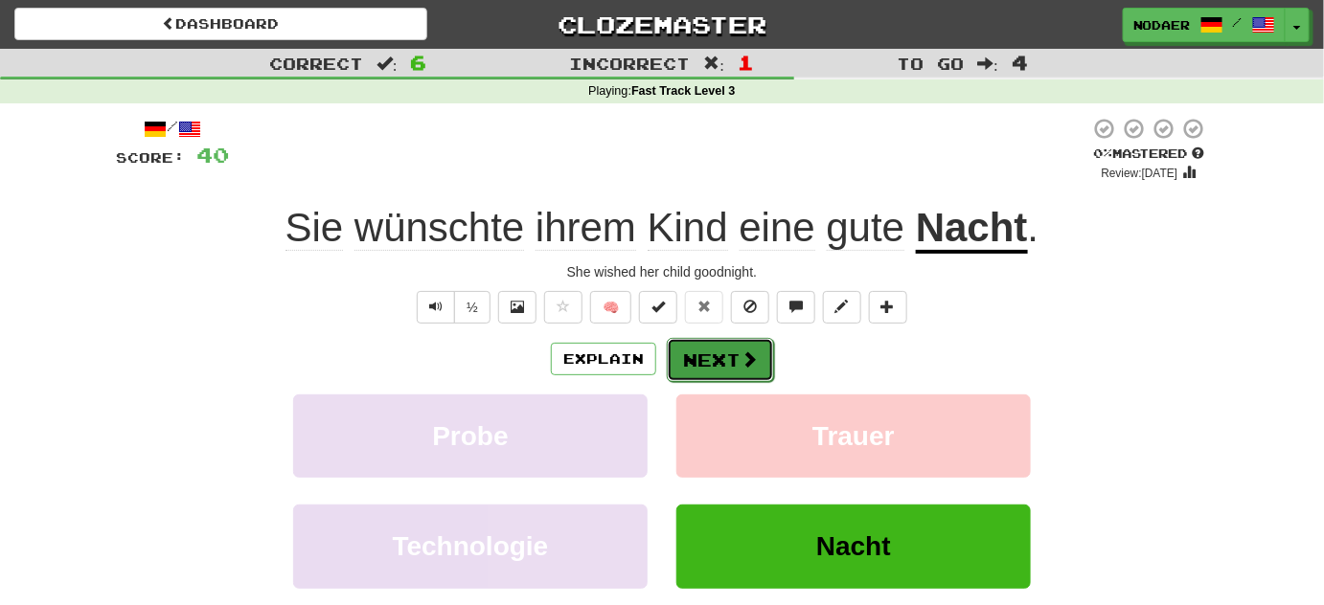
click at [760, 362] on button "Next" at bounding box center [720, 360] width 107 height 44
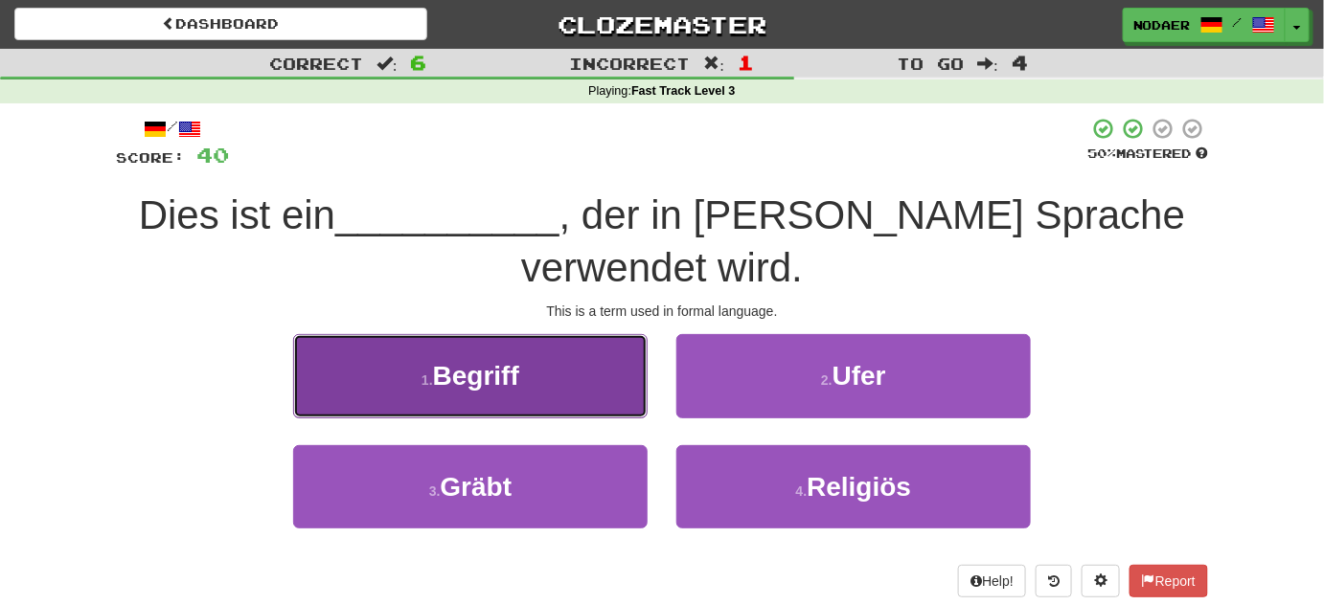
click at [595, 372] on button "1 . Begriff" at bounding box center [470, 375] width 354 height 83
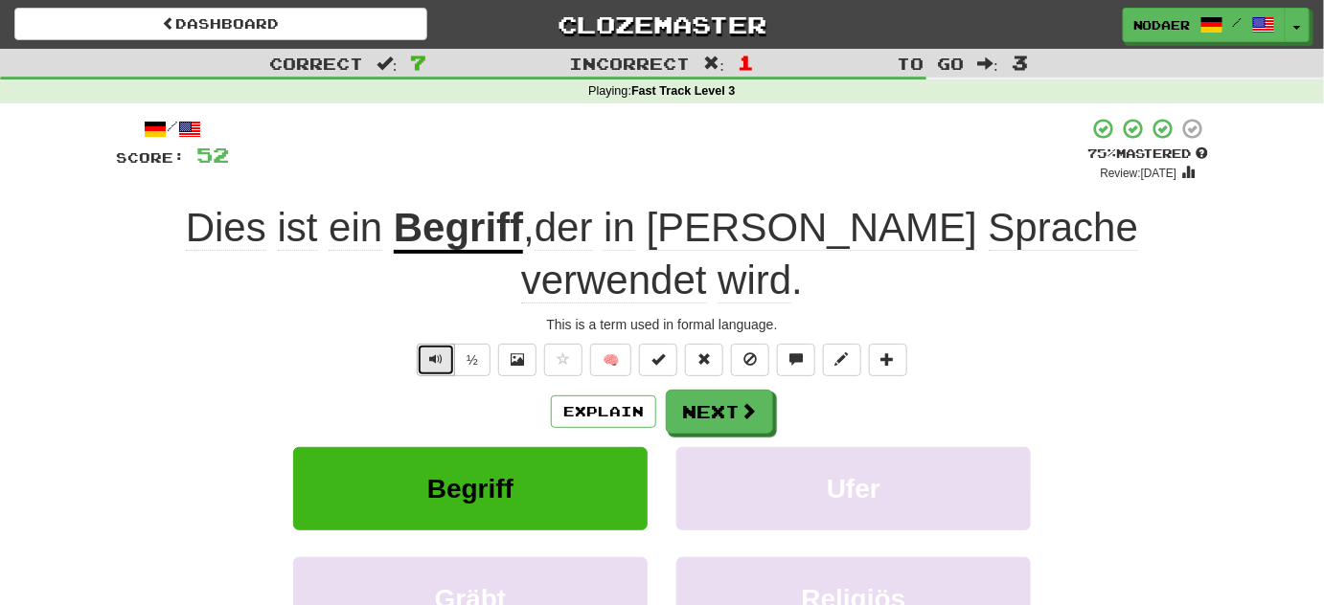
click at [446, 344] on button "Text-to-speech controls" at bounding box center [436, 360] width 38 height 33
click at [437, 344] on button "Text-to-speech controls" at bounding box center [436, 360] width 38 height 33
click at [426, 344] on button "Text-to-speech controls" at bounding box center [436, 360] width 38 height 33
click at [394, 229] on u "Begriff" at bounding box center [458, 229] width 129 height 49
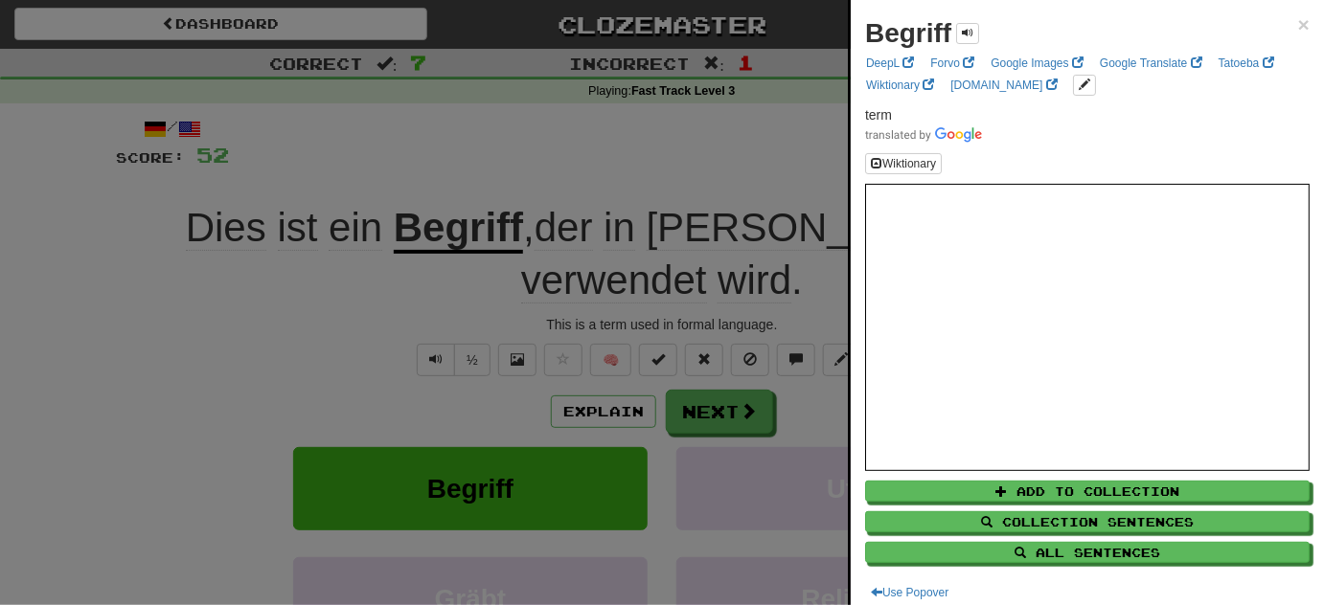
click at [302, 318] on div at bounding box center [662, 302] width 1324 height 605
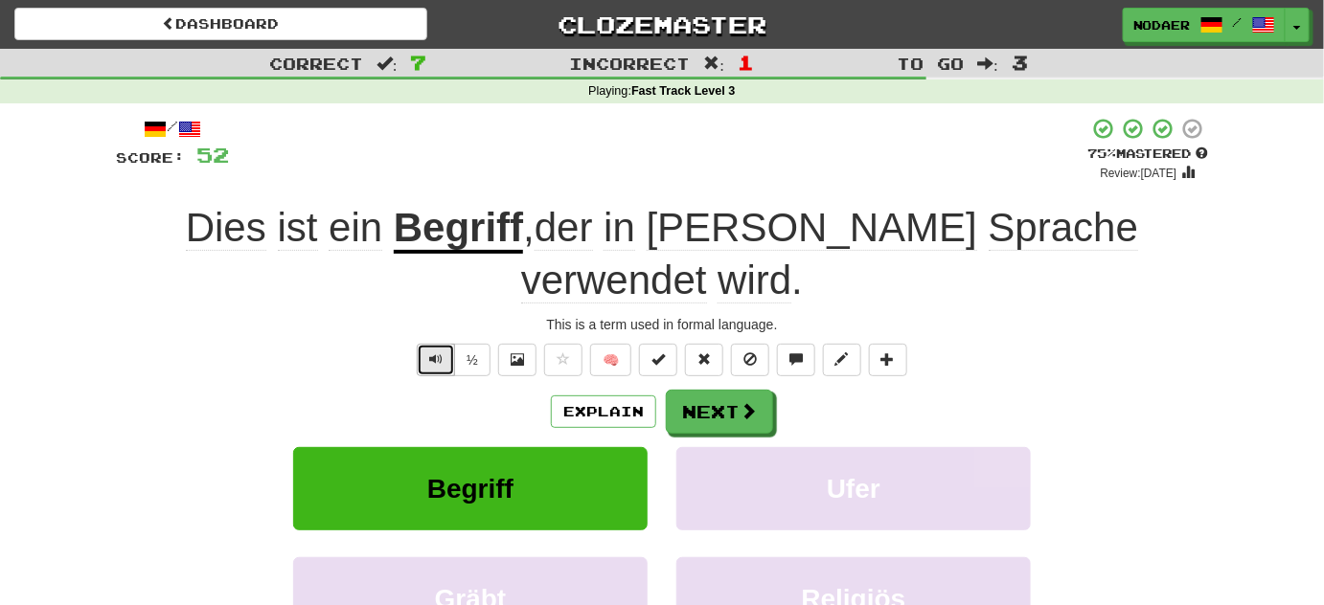
click at [429, 344] on button "Text-to-speech controls" at bounding box center [436, 360] width 38 height 33
click at [580, 396] on button "Explain" at bounding box center [603, 412] width 105 height 33
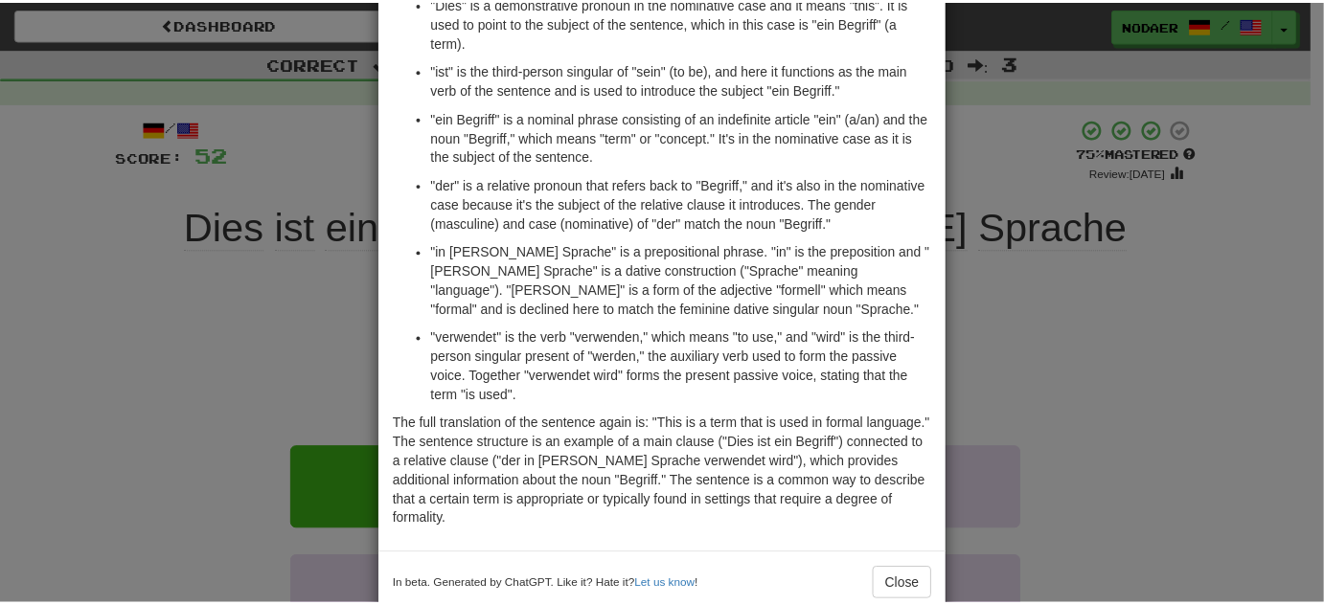
scroll to position [195, 0]
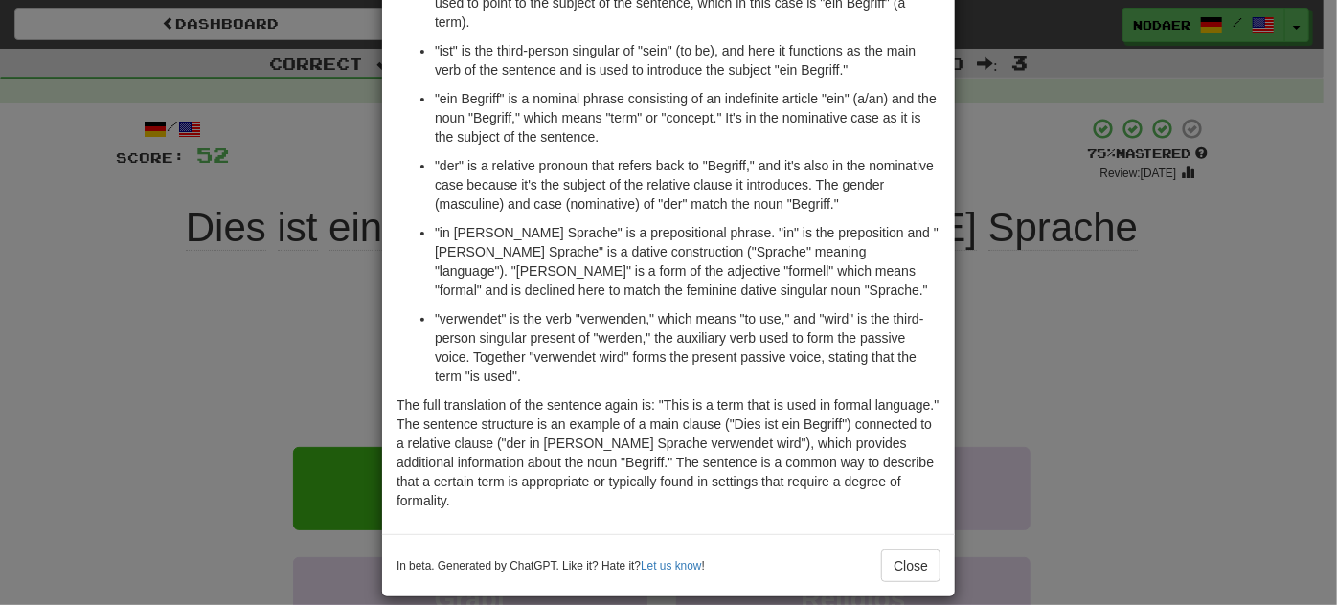
click at [1067, 184] on div "× Explanation The sentence "Dies ist ein Begriff, der in formeller Sprache verw…" at bounding box center [668, 302] width 1337 height 605
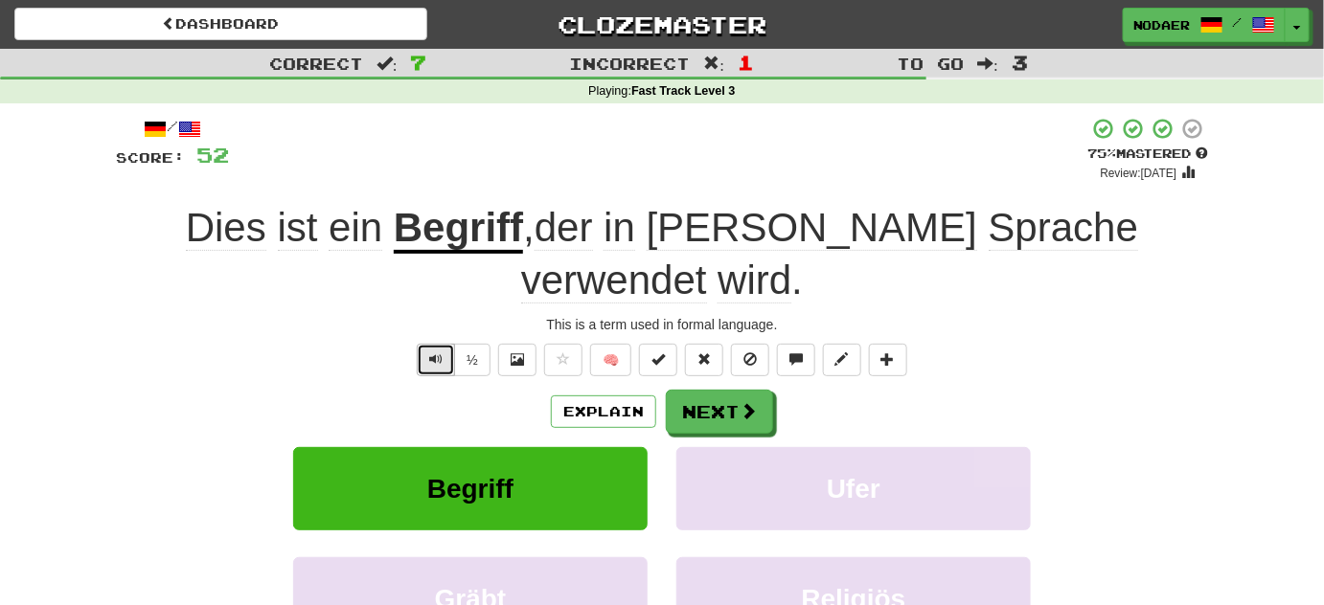
click at [448, 344] on button "Text-to-speech controls" at bounding box center [436, 360] width 38 height 33
click at [446, 344] on button "Text-to-speech controls" at bounding box center [436, 360] width 38 height 33
click at [745, 403] on span at bounding box center [748, 411] width 17 height 17
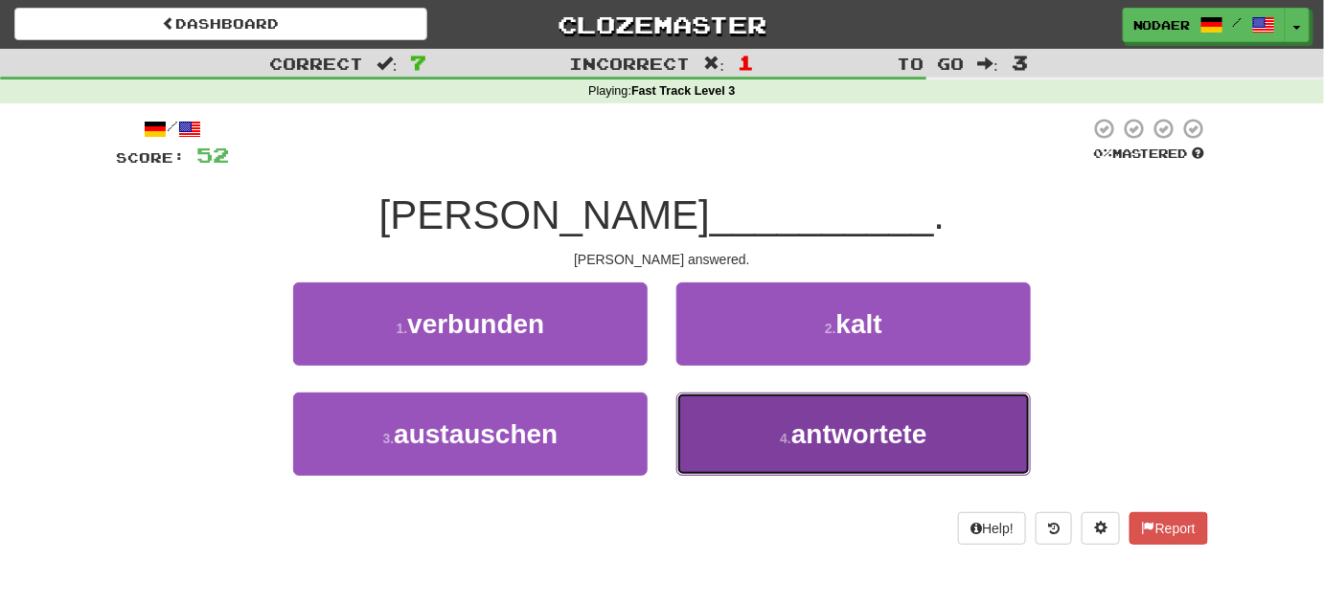
click at [853, 426] on span "antwortete" at bounding box center [859, 435] width 136 height 30
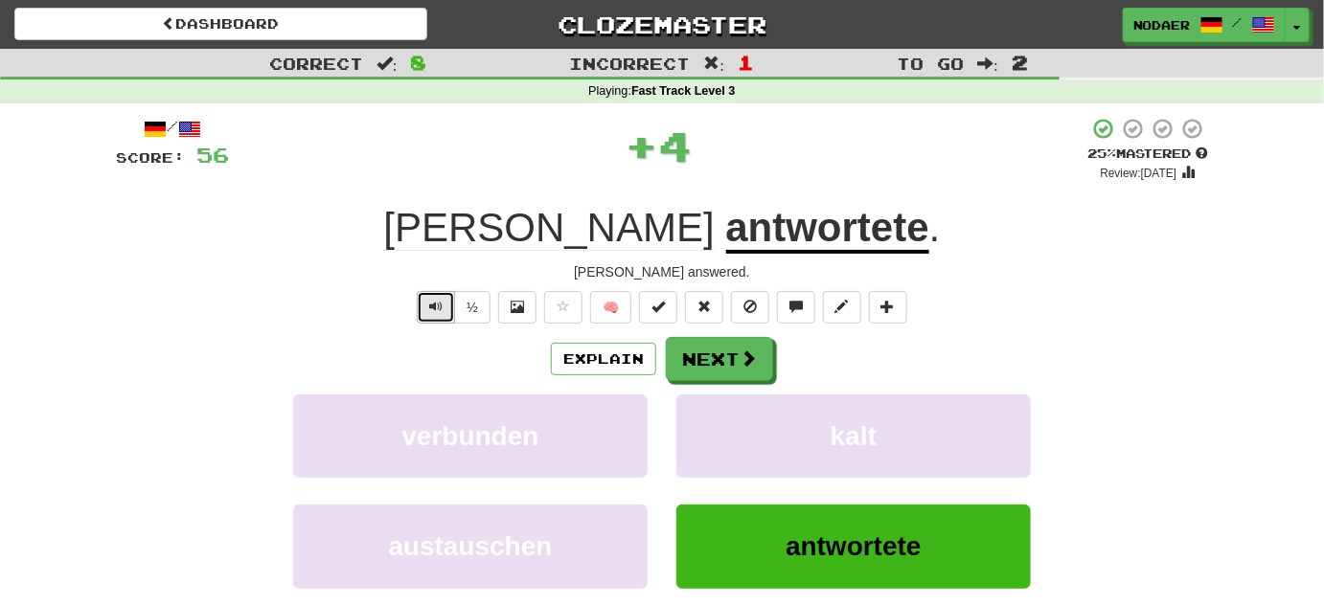
click at [434, 308] on span "Text-to-speech controls" at bounding box center [435, 306] width 13 height 13
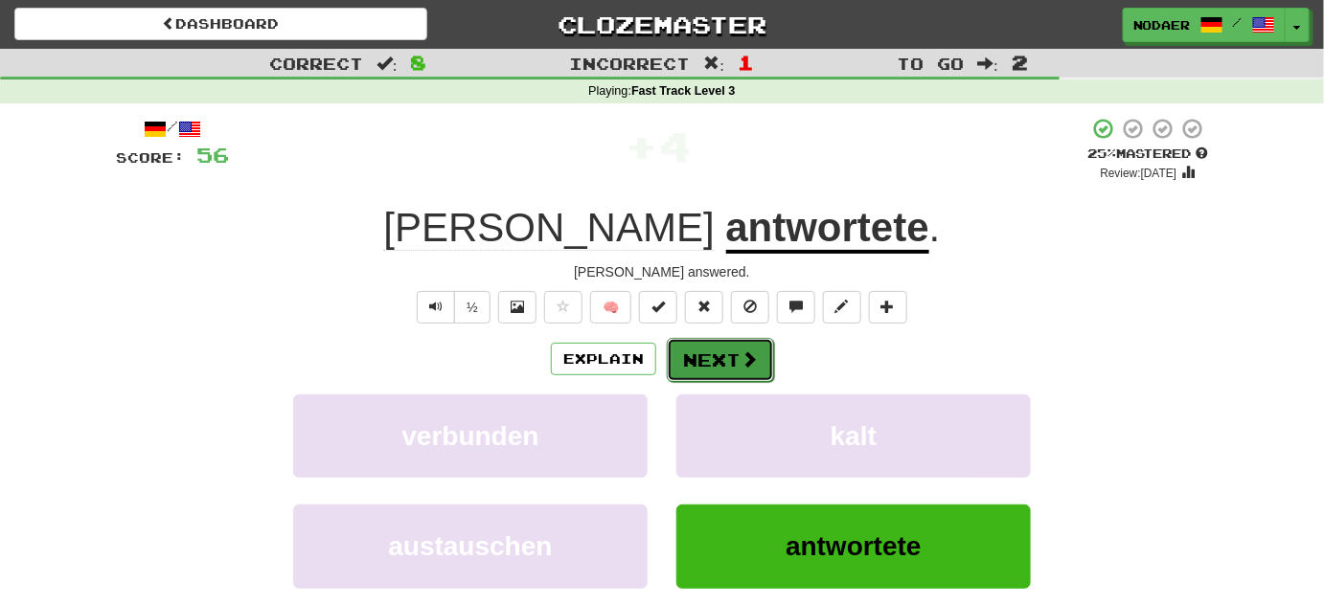
click at [740, 355] on span at bounding box center [748, 359] width 17 height 17
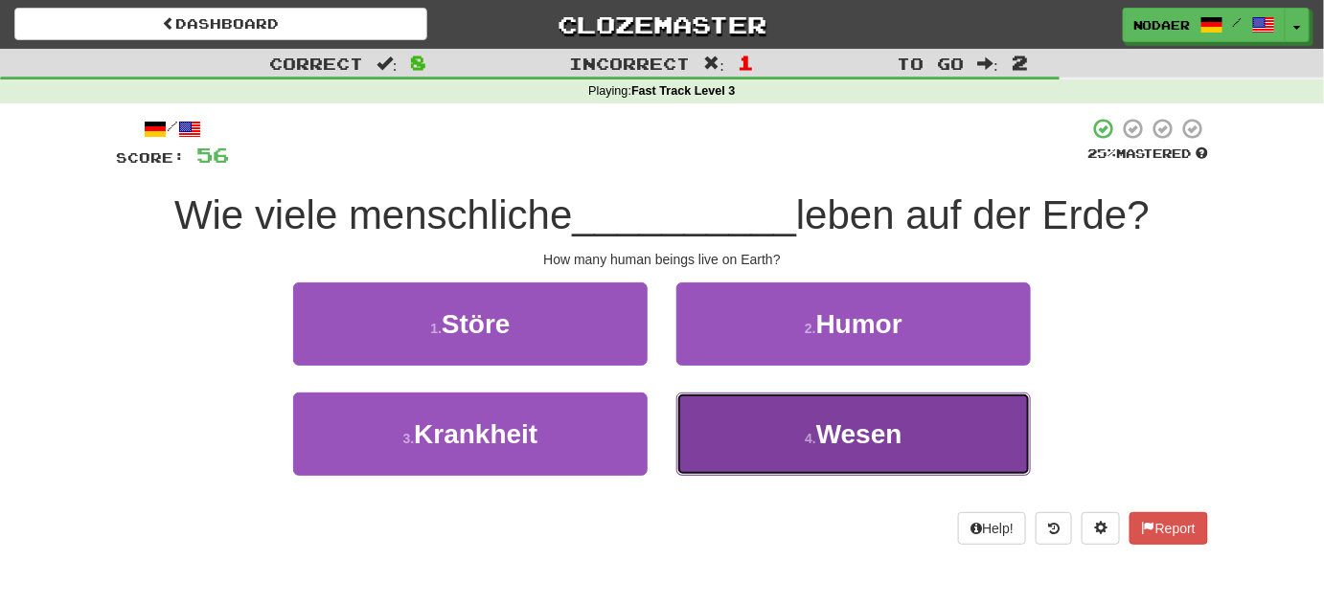
click at [860, 435] on span "Wesen" at bounding box center [859, 435] width 86 height 30
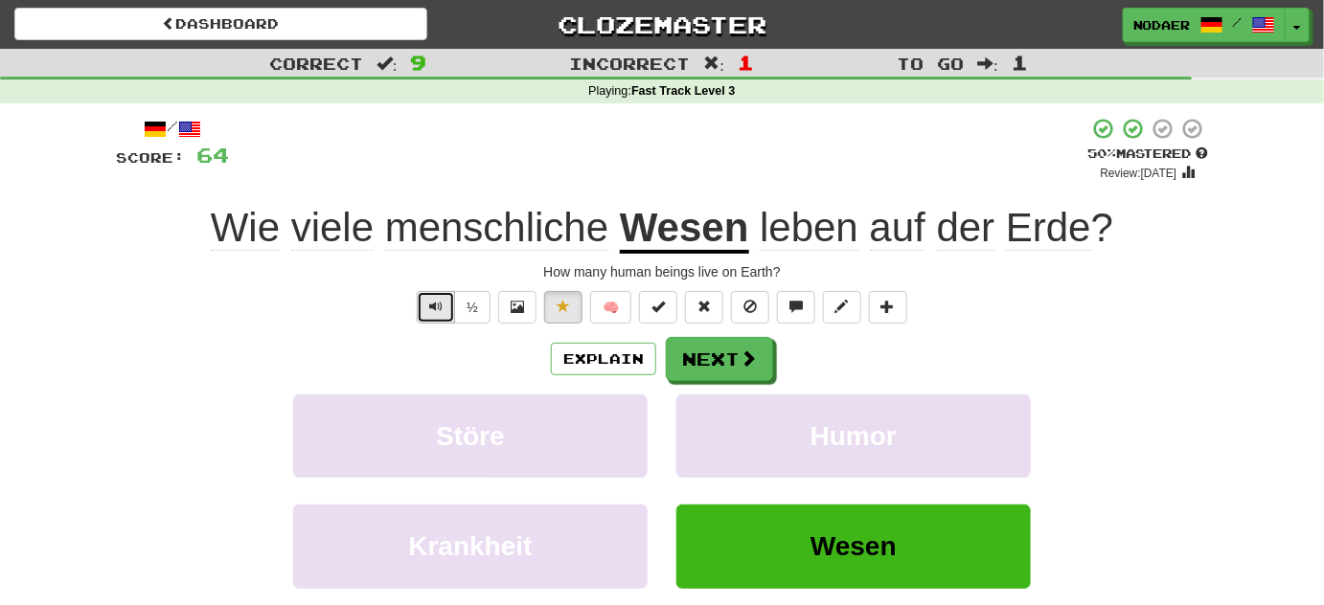
click at [432, 305] on span "Text-to-speech controls" at bounding box center [435, 306] width 13 height 13
click at [433, 312] on span "Text-to-speech controls" at bounding box center [435, 306] width 13 height 13
click at [444, 313] on button "Text-to-speech controls" at bounding box center [436, 307] width 38 height 33
click at [426, 312] on button "Text-to-speech controls" at bounding box center [436, 307] width 38 height 33
click at [437, 306] on span "Text-to-speech controls" at bounding box center [435, 306] width 13 height 13
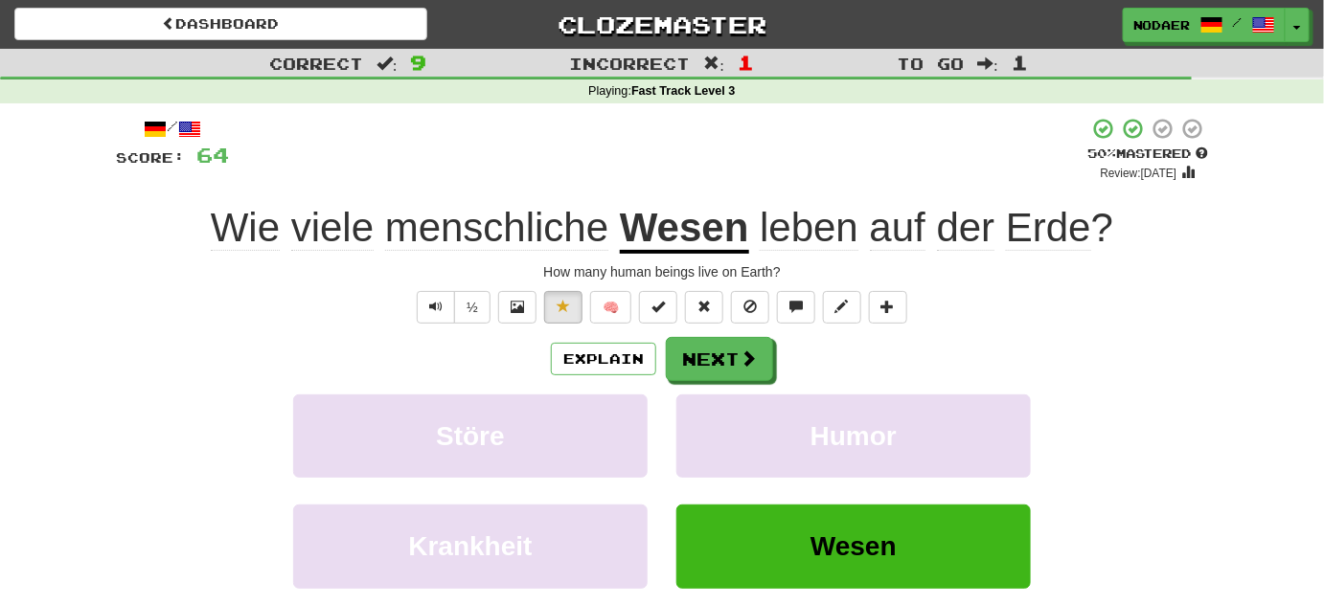
click at [814, 368] on div "Explain Next" at bounding box center [662, 359] width 1092 height 44
click at [725, 367] on button "Next" at bounding box center [720, 360] width 107 height 44
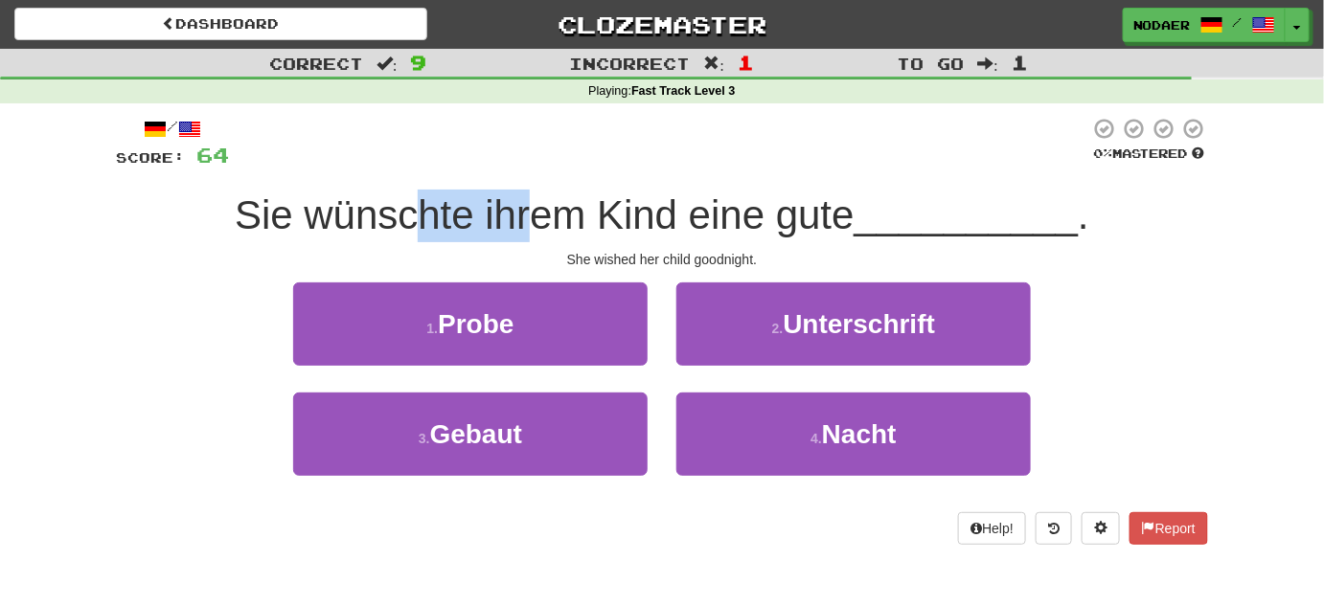
drag, startPoint x: 411, startPoint y: 209, endPoint x: 520, endPoint y: 235, distance: 112.2
click at [520, 235] on span "Sie wünschte ihrem Kind eine gute" at bounding box center [545, 215] width 620 height 45
click at [554, 237] on span "Sie wünschte ihrem Kind eine gute" at bounding box center [545, 215] width 620 height 45
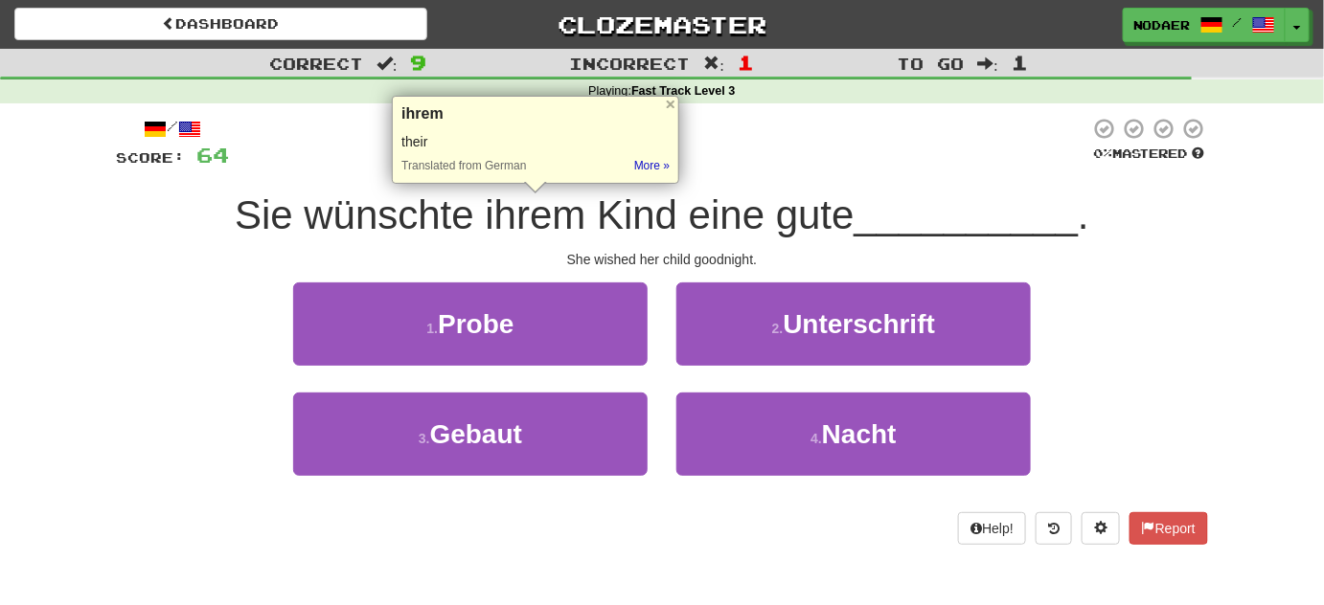
click at [518, 251] on div "She wished her child goodnight." at bounding box center [662, 259] width 1092 height 19
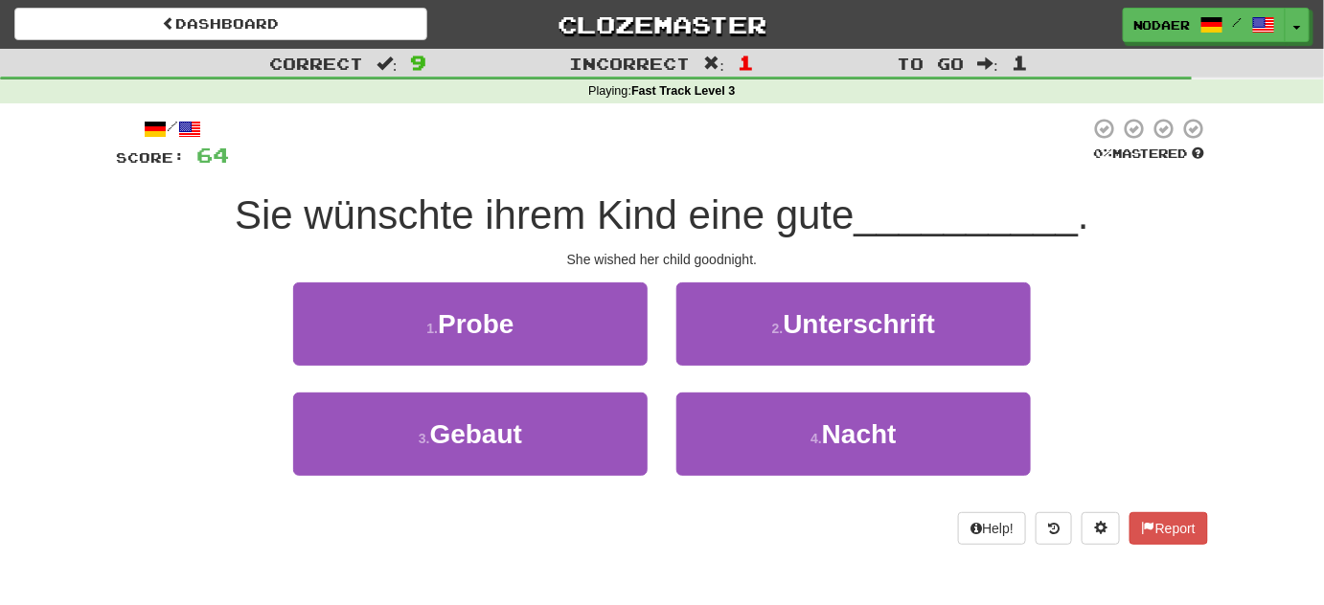
click at [273, 284] on div "1 . Probe 2 . Unterschrift" at bounding box center [661, 338] width 1149 height 110
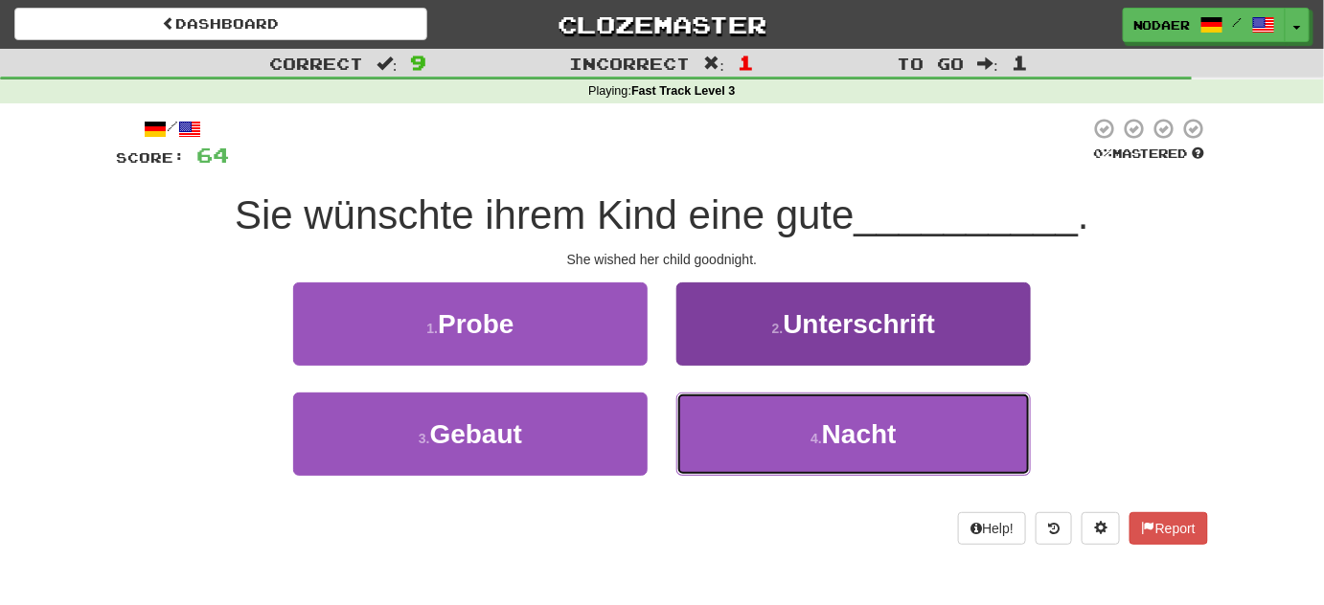
click at [788, 422] on button "4 . Nacht" at bounding box center [853, 434] width 354 height 83
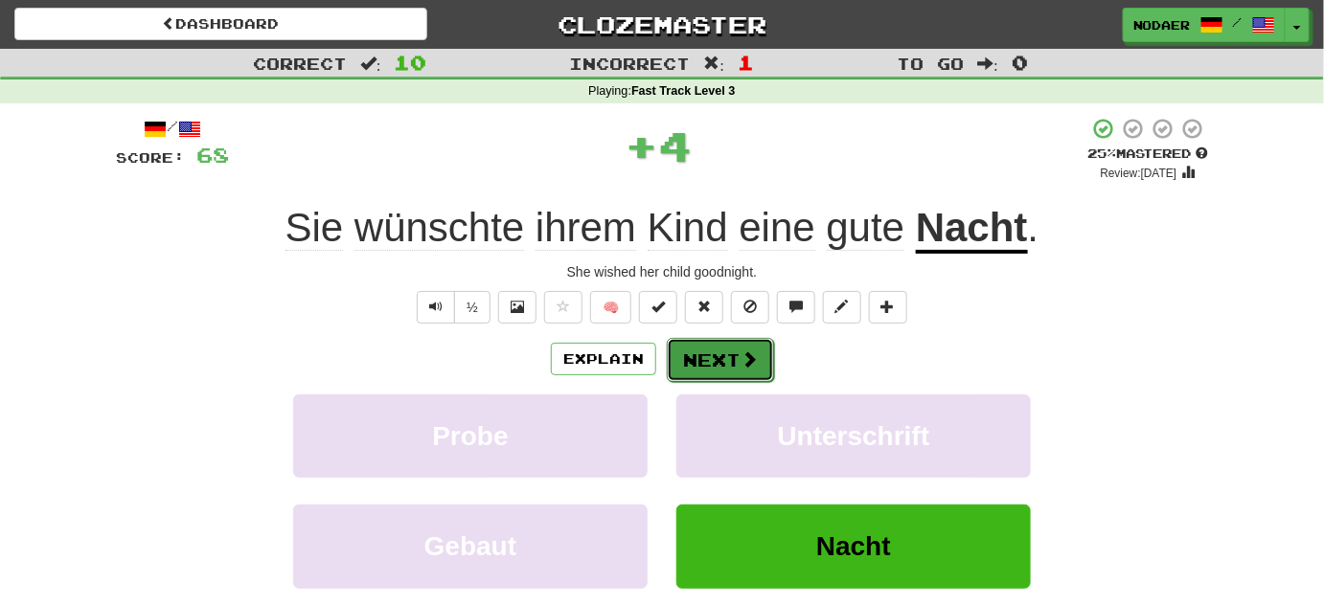
click at [740, 361] on span at bounding box center [748, 359] width 17 height 17
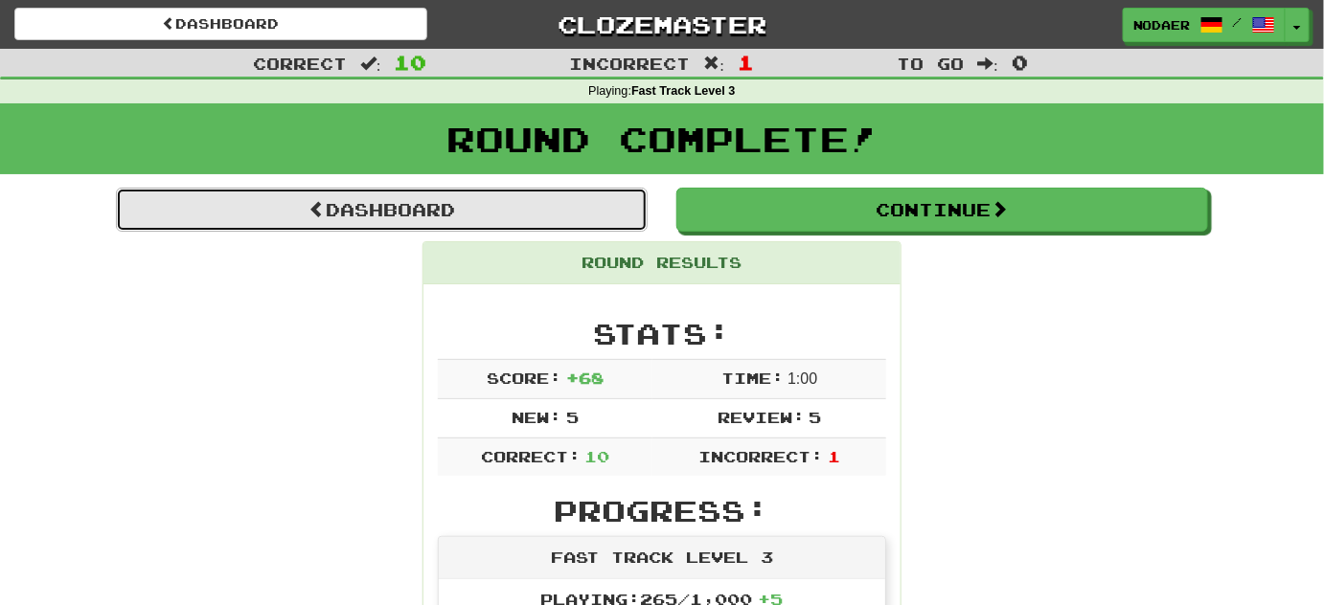
click at [554, 210] on link "Dashboard" at bounding box center [382, 210] width 532 height 44
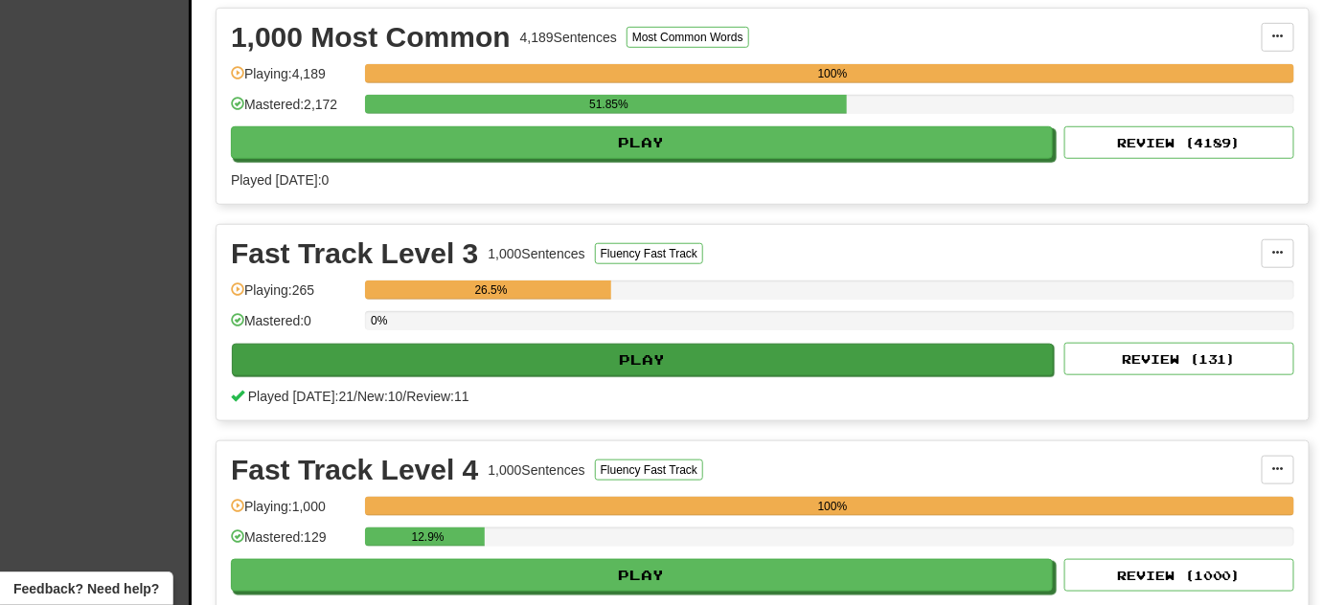
scroll to position [435, 0]
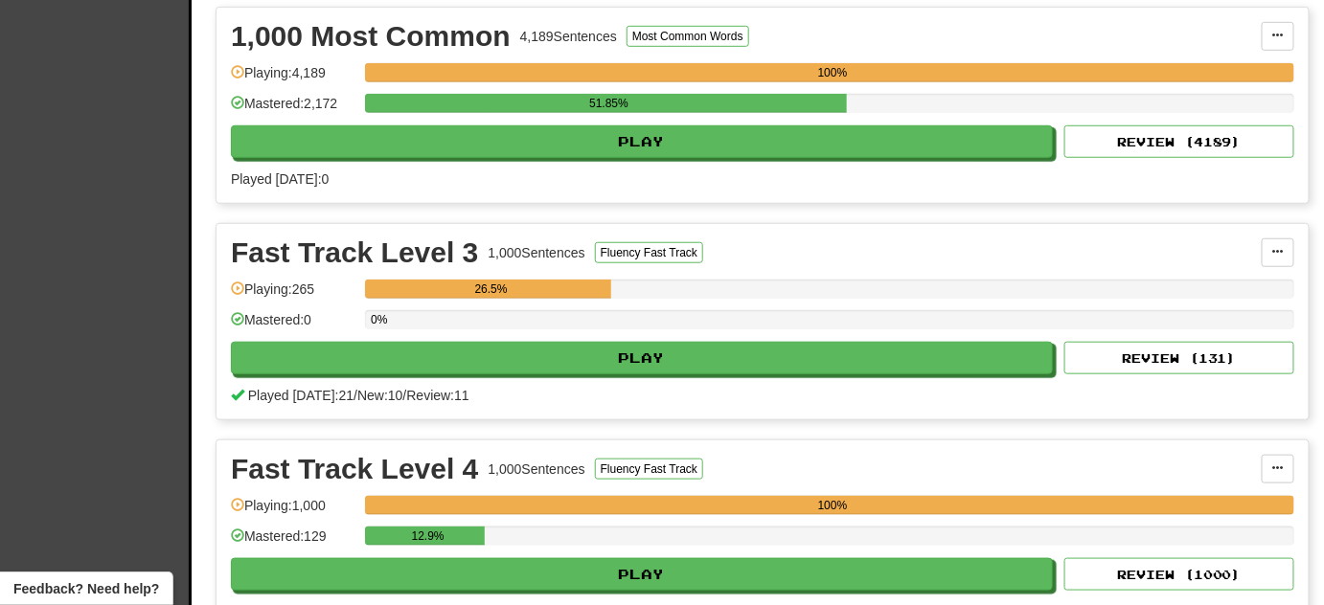
click at [585, 325] on div "0%" at bounding box center [829, 326] width 929 height 32
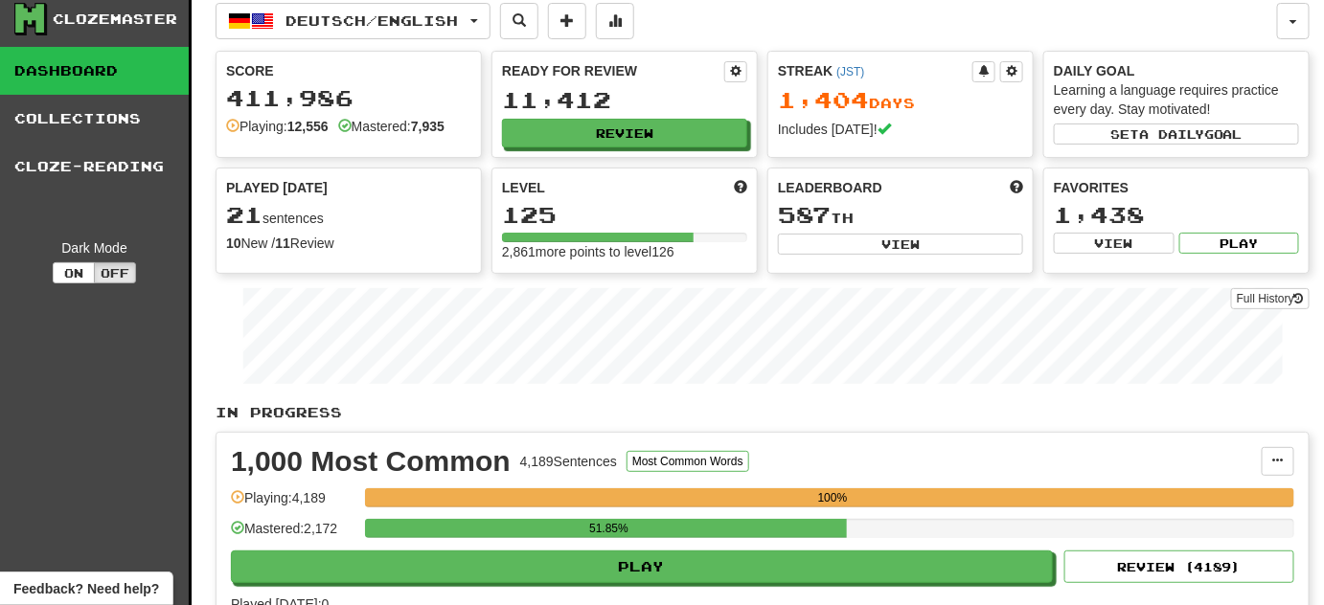
scroll to position [0, 0]
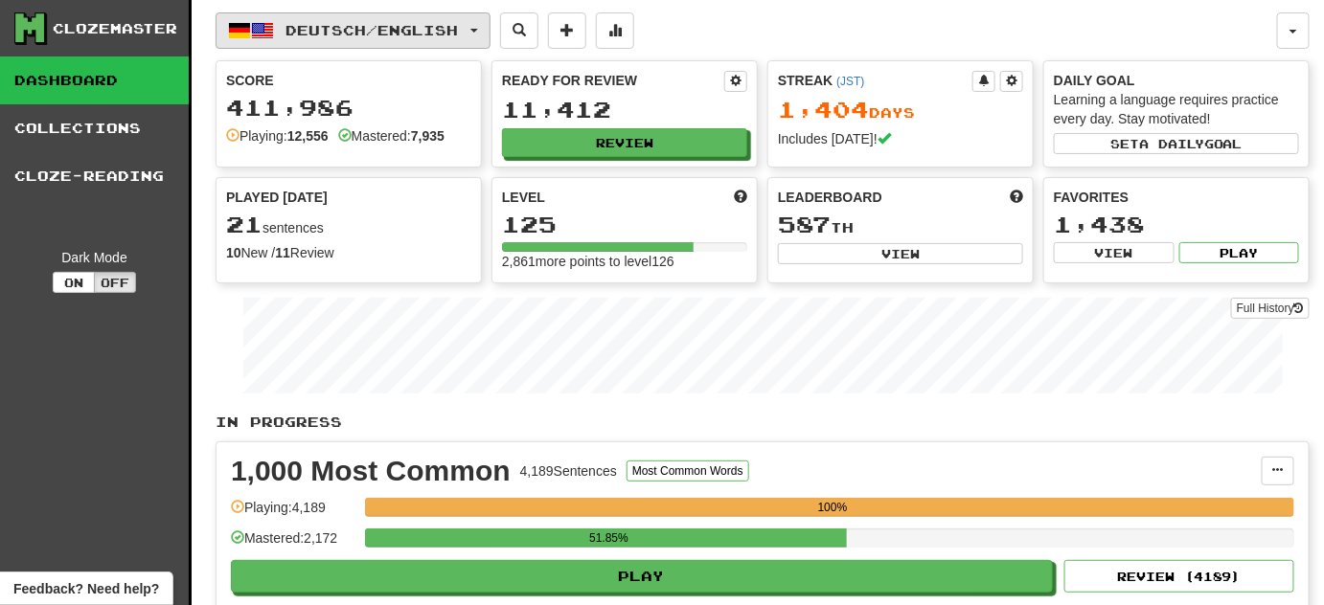
click at [474, 22] on button "Deutsch / English" at bounding box center [353, 30] width 275 height 36
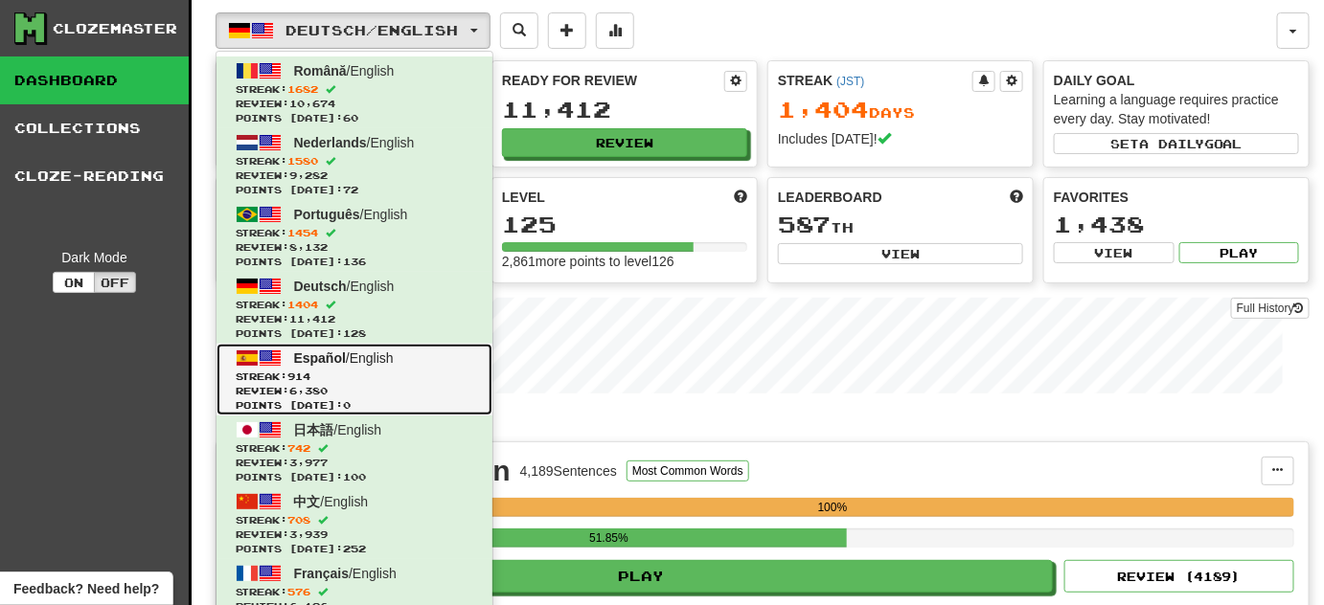
click at [393, 393] on span "Review: 6,380" at bounding box center [355, 391] width 238 height 14
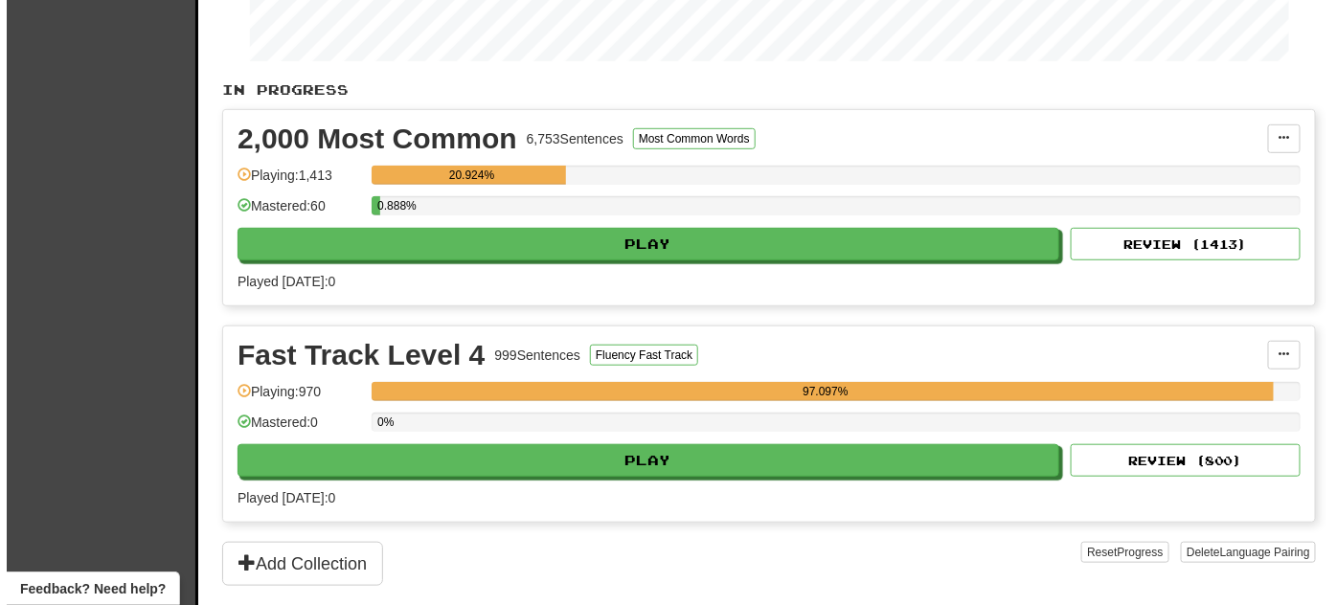
scroll to position [609, 0]
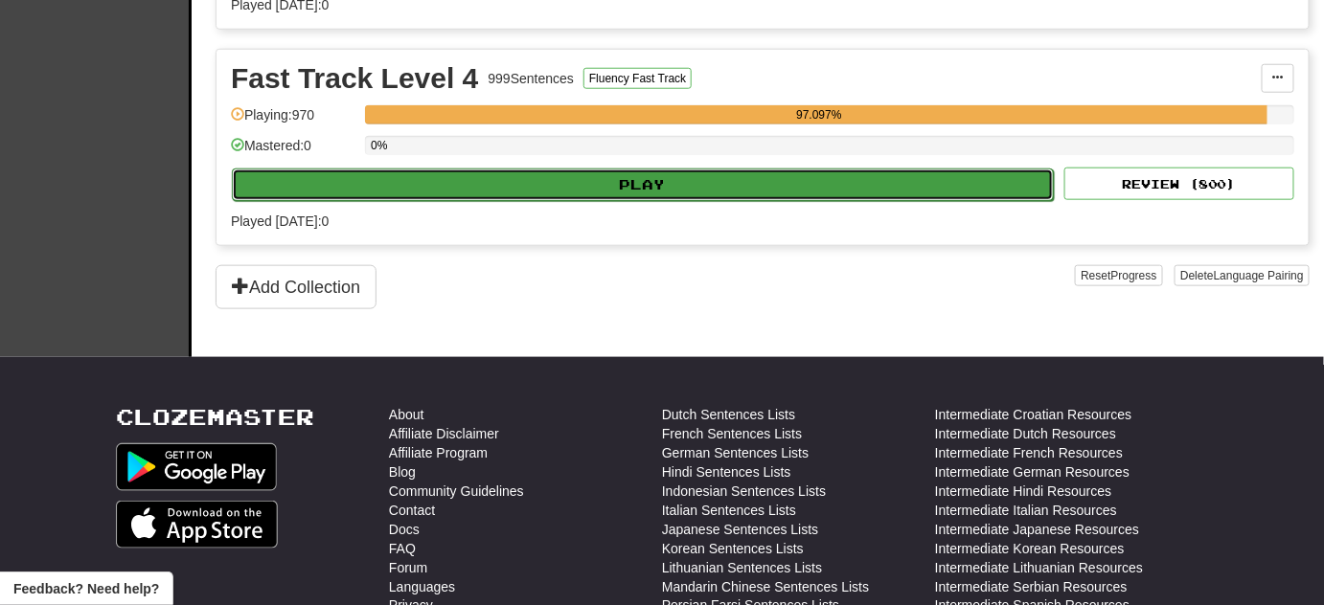
click at [636, 179] on button "Play" at bounding box center [643, 185] width 822 height 33
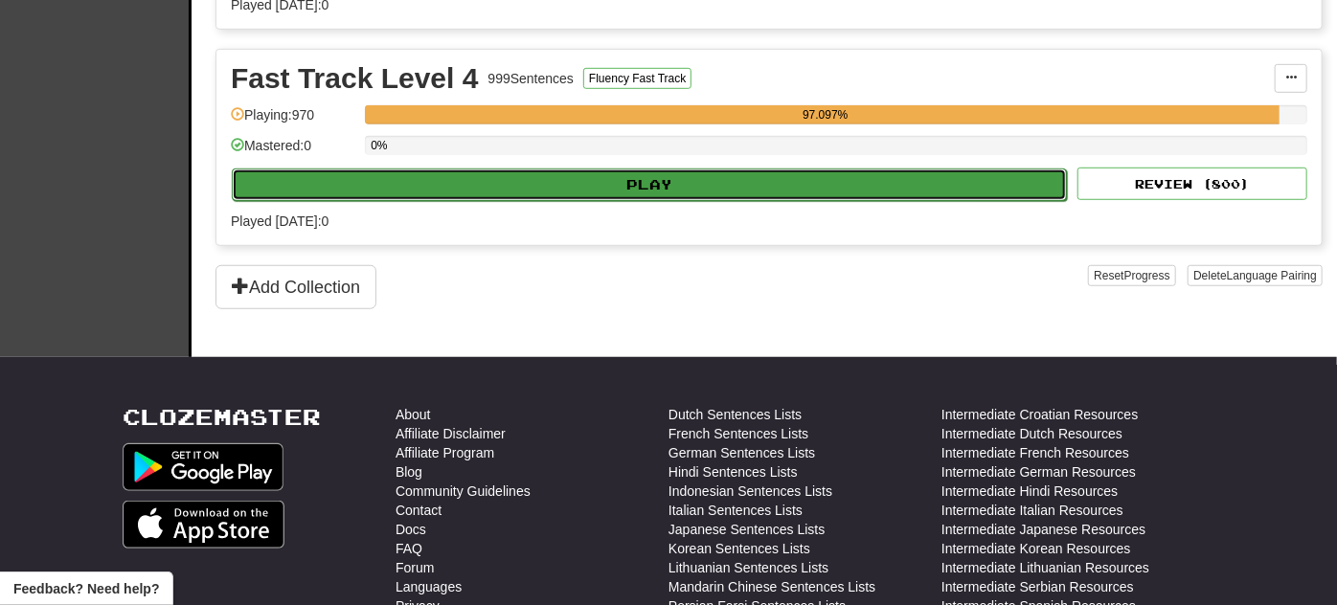
select select "**"
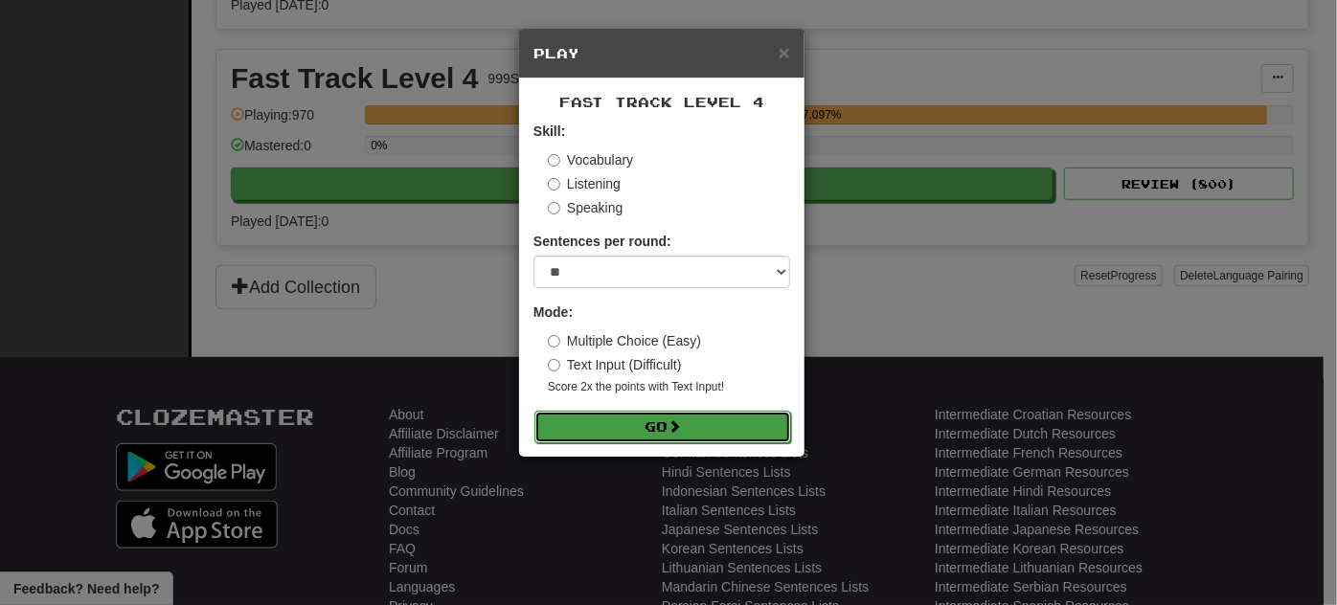
click at [680, 416] on button "Go" at bounding box center [663, 427] width 257 height 33
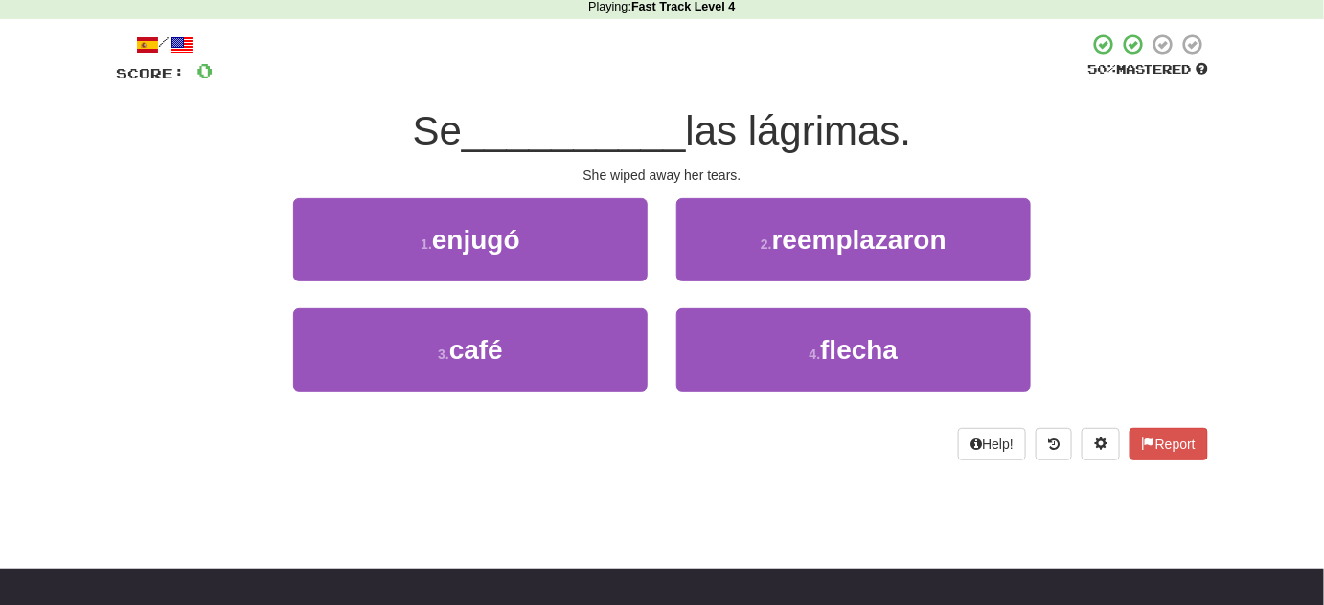
scroll to position [86, 0]
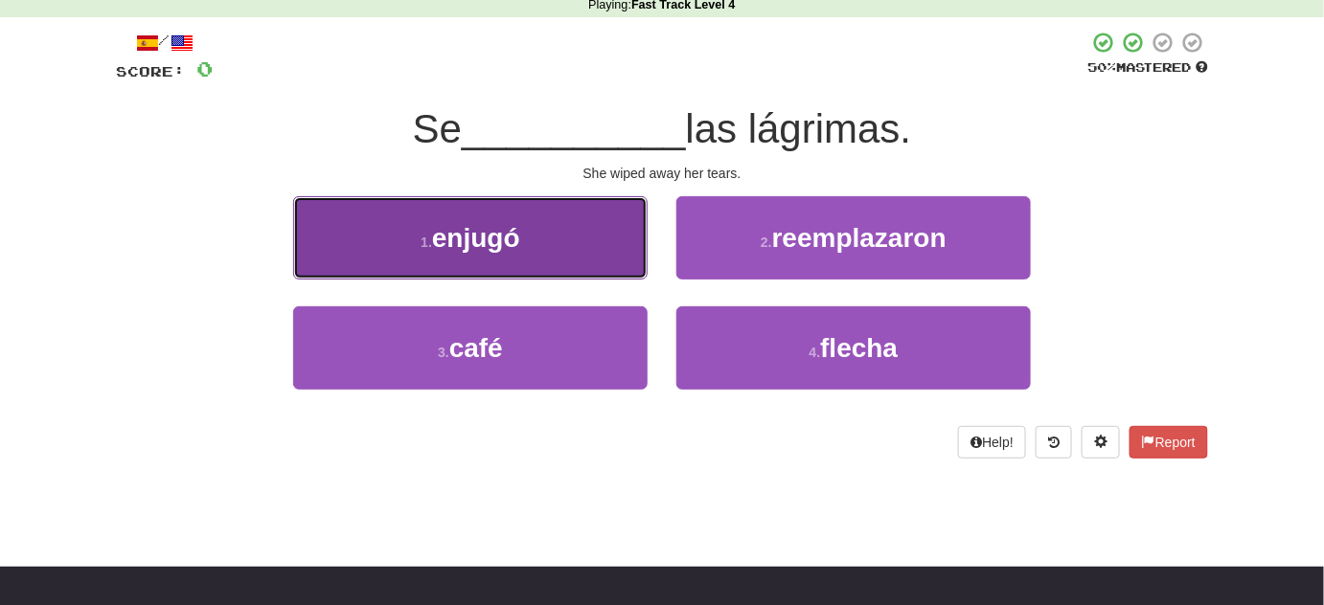
click at [502, 233] on span "enjugó" at bounding box center [476, 238] width 88 height 30
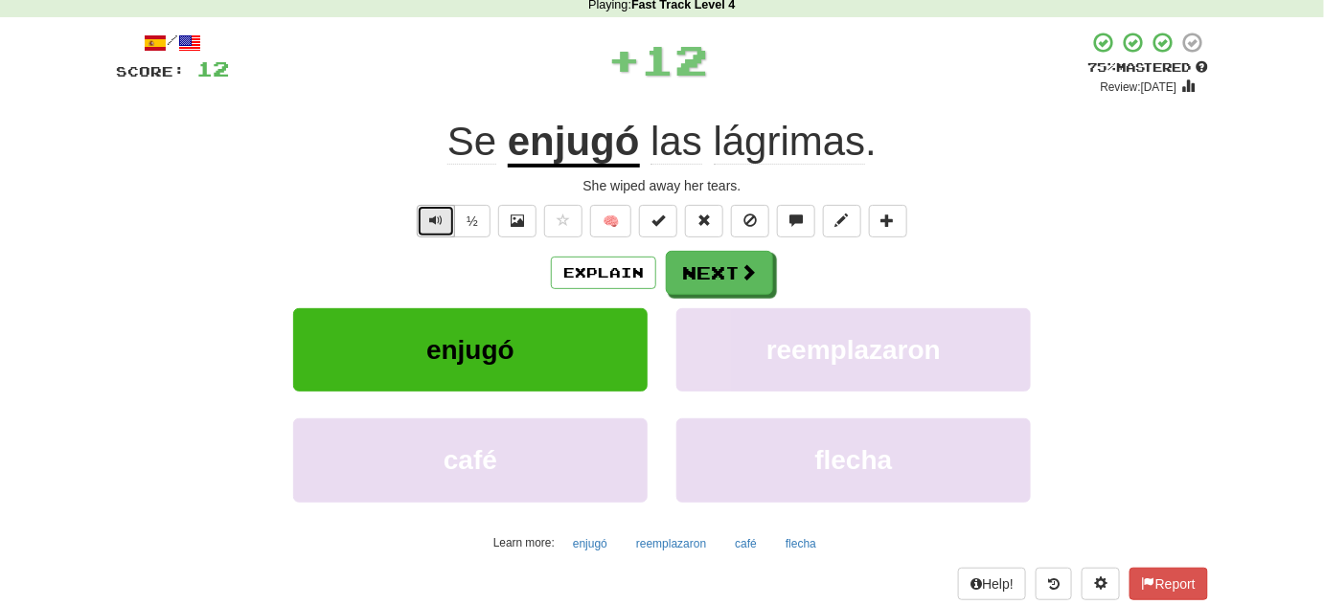
click at [434, 231] on button "Text-to-speech controls" at bounding box center [436, 221] width 38 height 33
click at [433, 223] on span "Text-to-speech controls" at bounding box center [435, 220] width 13 height 13
click at [446, 232] on button "Text-to-speech controls" at bounding box center [436, 221] width 38 height 33
click at [449, 218] on button "Text-to-speech controls" at bounding box center [436, 221] width 38 height 33
click at [446, 216] on button "Text-to-speech controls" at bounding box center [436, 221] width 38 height 33
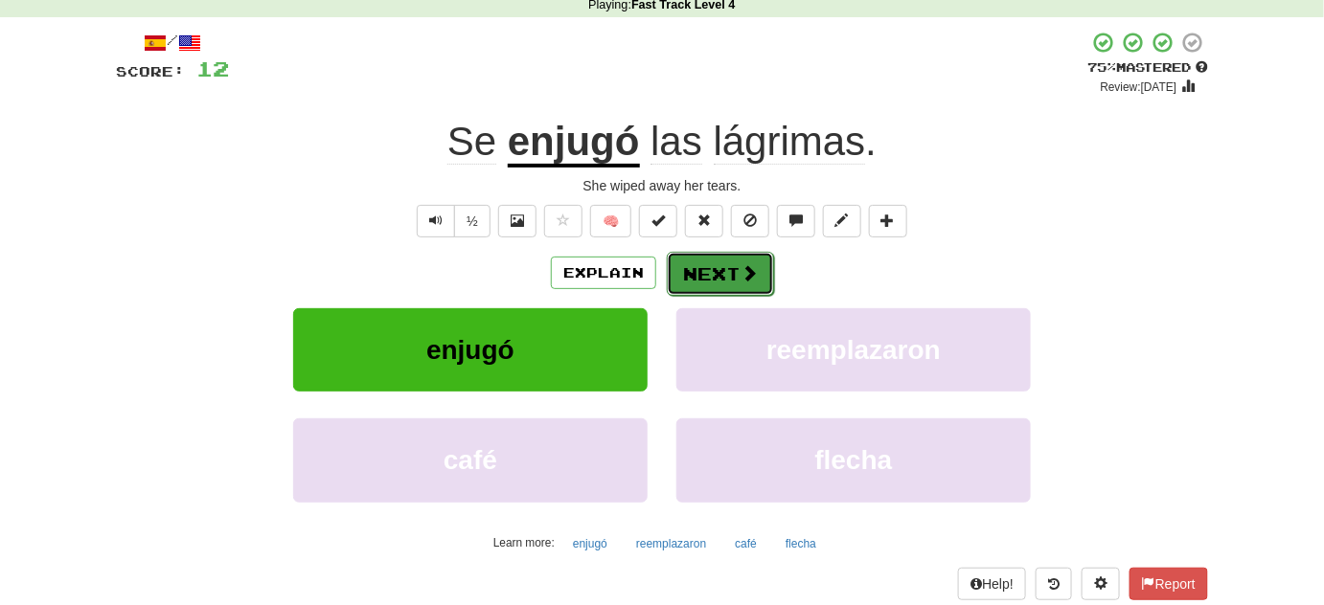
click at [696, 265] on button "Next" at bounding box center [720, 274] width 107 height 44
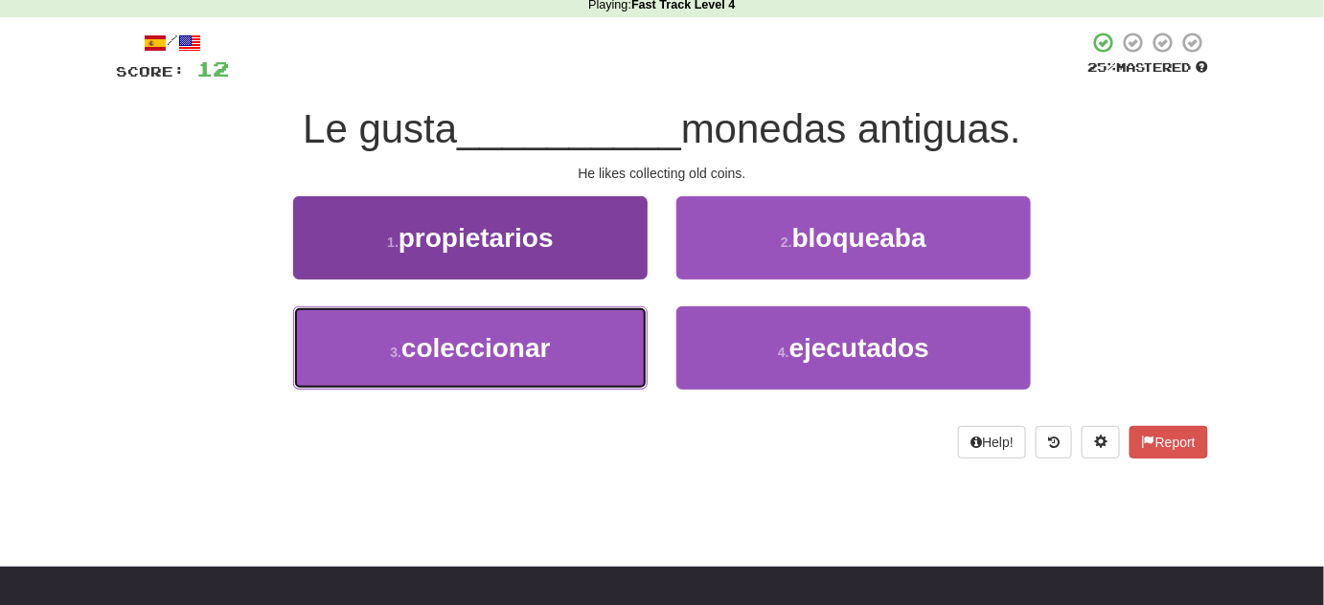
click at [546, 359] on span "coleccionar" at bounding box center [475, 348] width 149 height 30
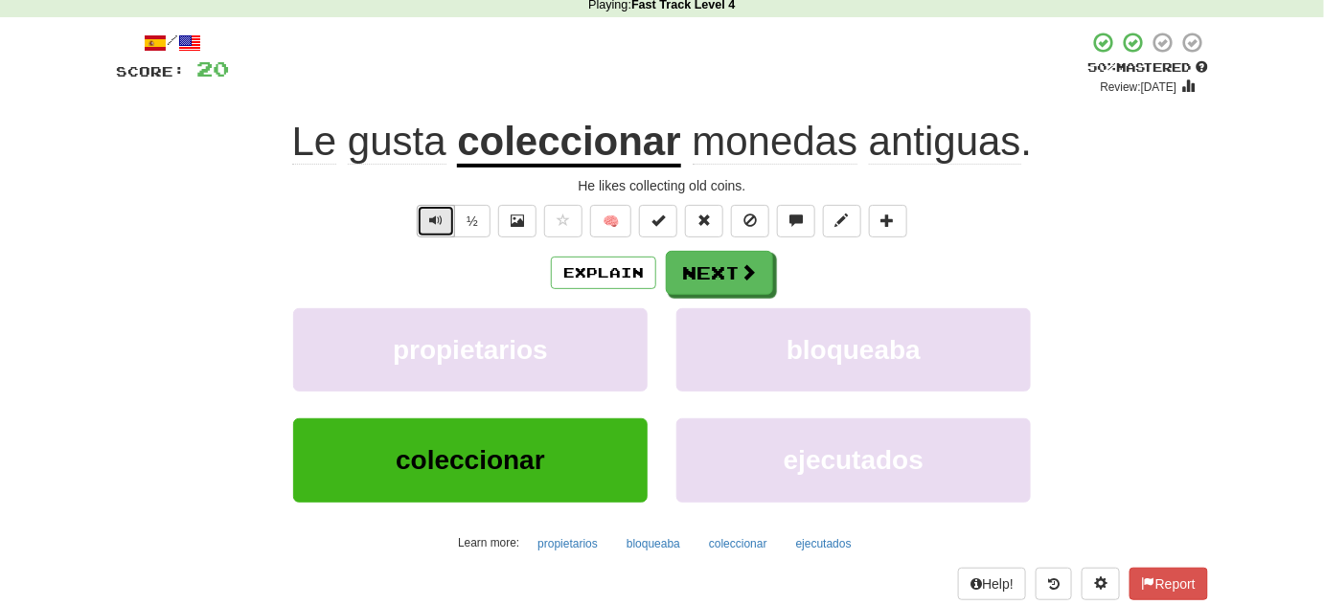
click at [429, 224] on button "Text-to-speech controls" at bounding box center [436, 221] width 38 height 33
click at [443, 216] on span "Text-to-speech controls" at bounding box center [435, 220] width 13 height 13
click at [444, 221] on button "Text-to-speech controls" at bounding box center [436, 221] width 38 height 33
click at [445, 221] on button "Text-to-speech controls" at bounding box center [436, 221] width 38 height 33
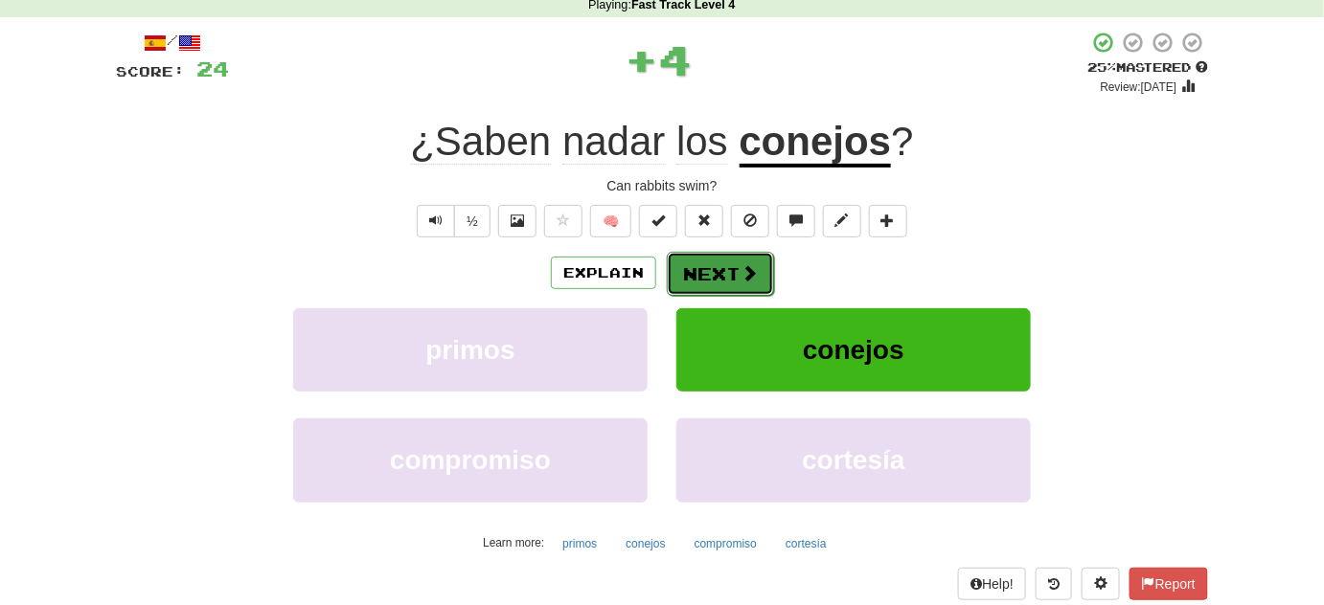
click at [730, 286] on button "Next" at bounding box center [720, 274] width 107 height 44
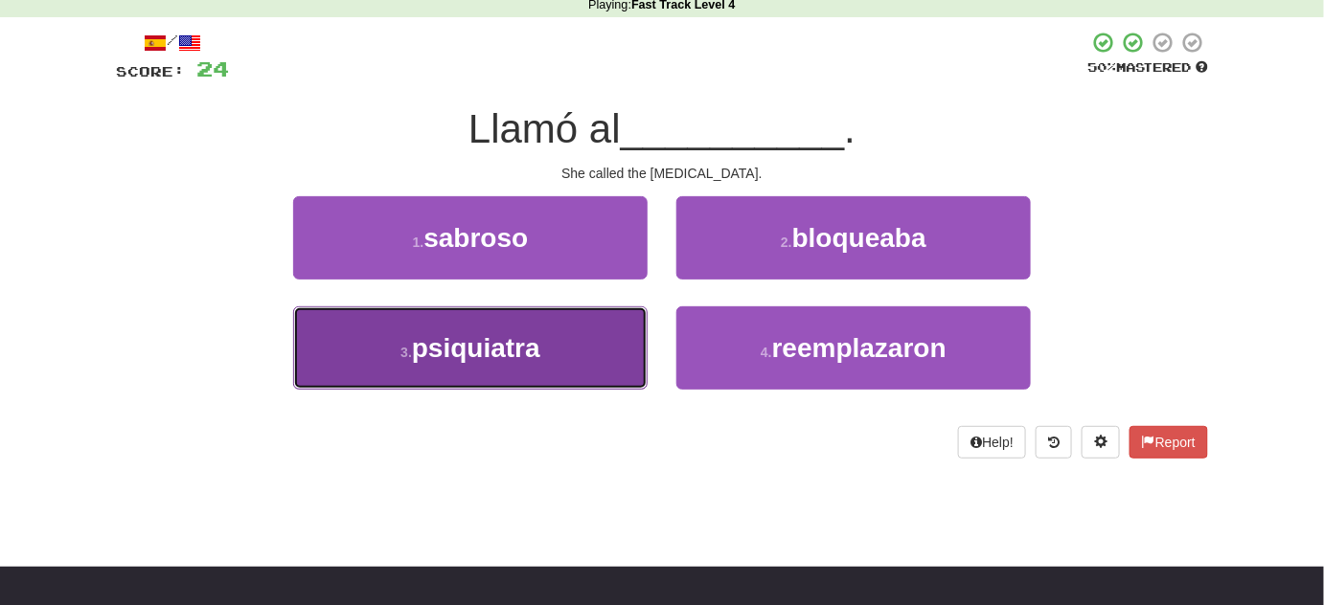
click at [613, 367] on button "3 . psiquiatra" at bounding box center [470, 348] width 354 height 83
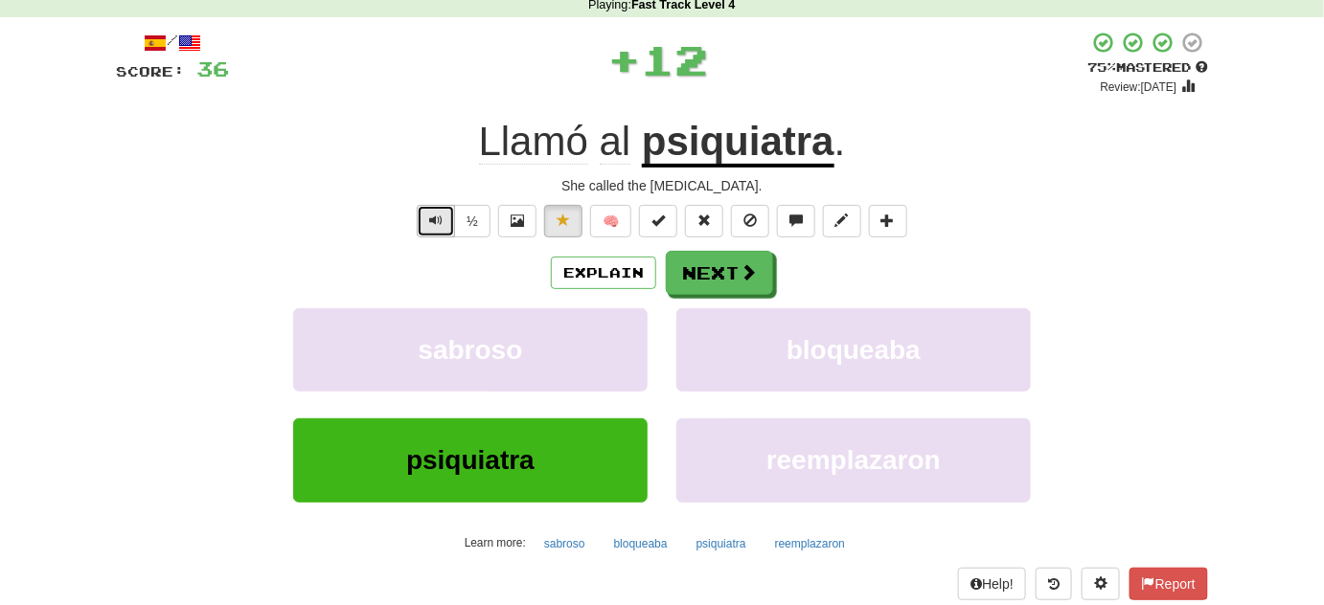
click at [453, 216] on button "Text-to-speech controls" at bounding box center [436, 221] width 38 height 33
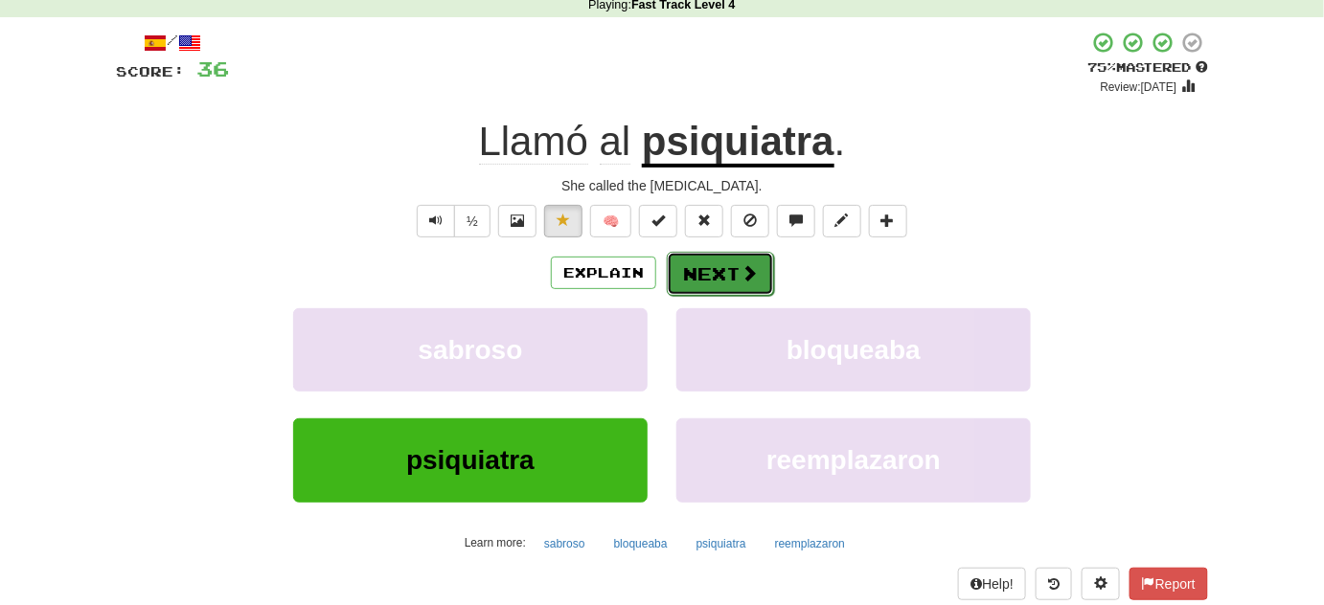
click at [697, 253] on button "Next" at bounding box center [720, 274] width 107 height 44
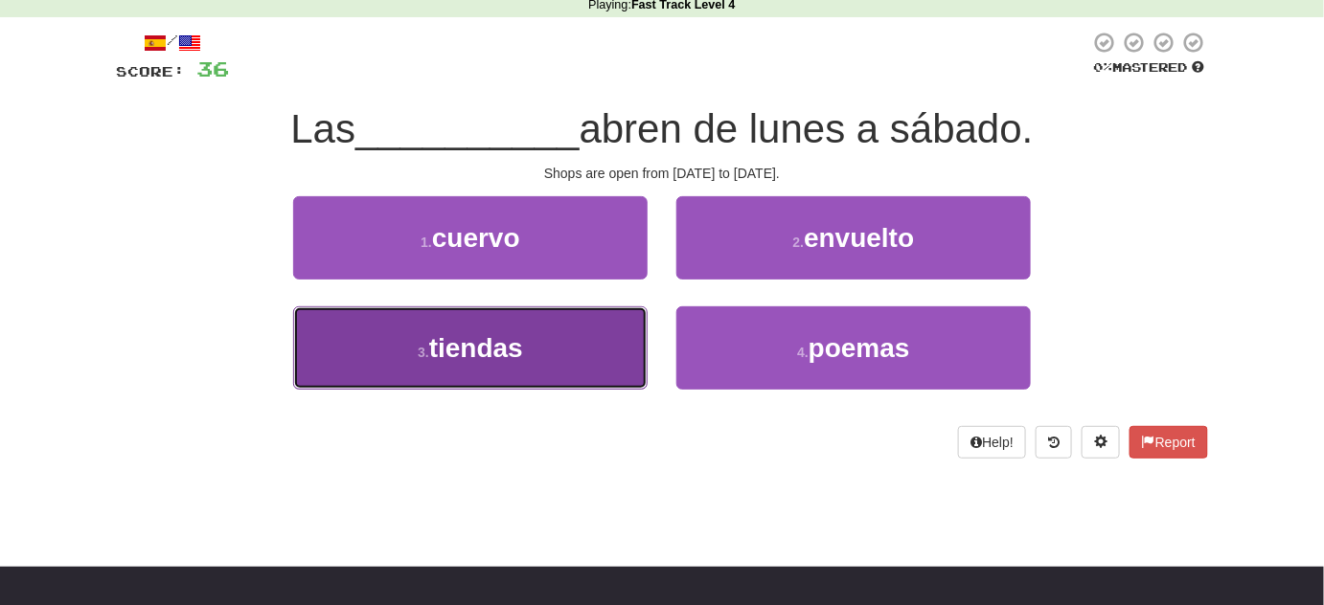
drag, startPoint x: 582, startPoint y: 347, endPoint x: 580, endPoint y: 370, distance: 23.1
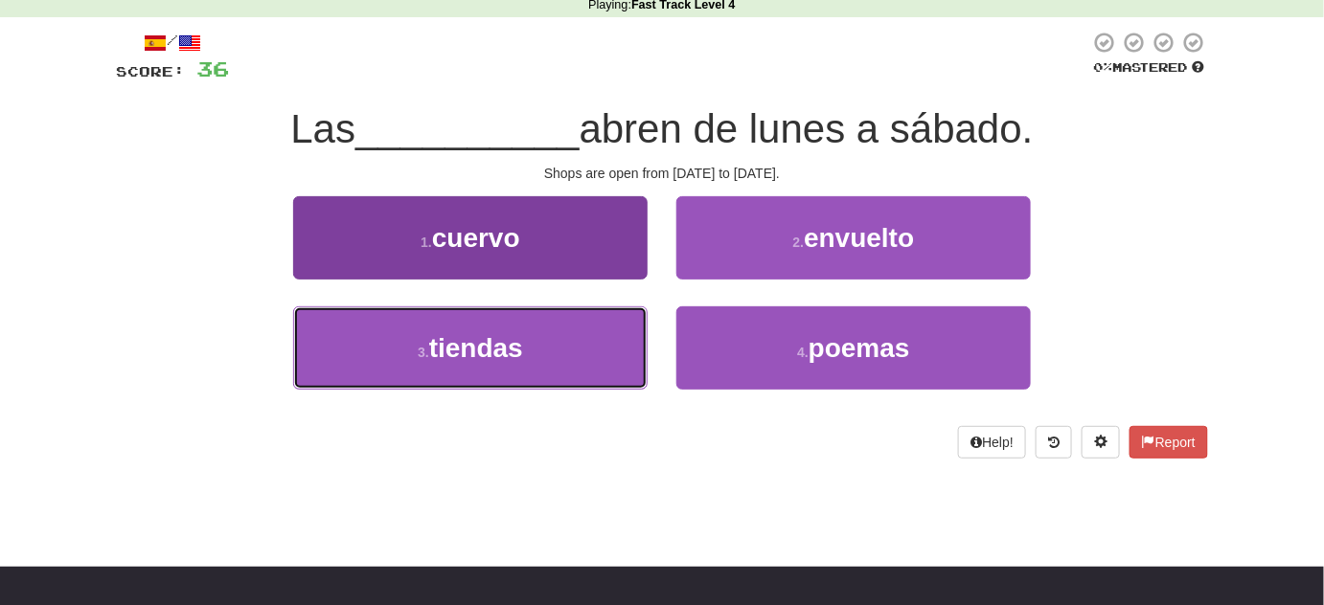
click at [582, 349] on button "3 . tiendas" at bounding box center [470, 348] width 354 height 83
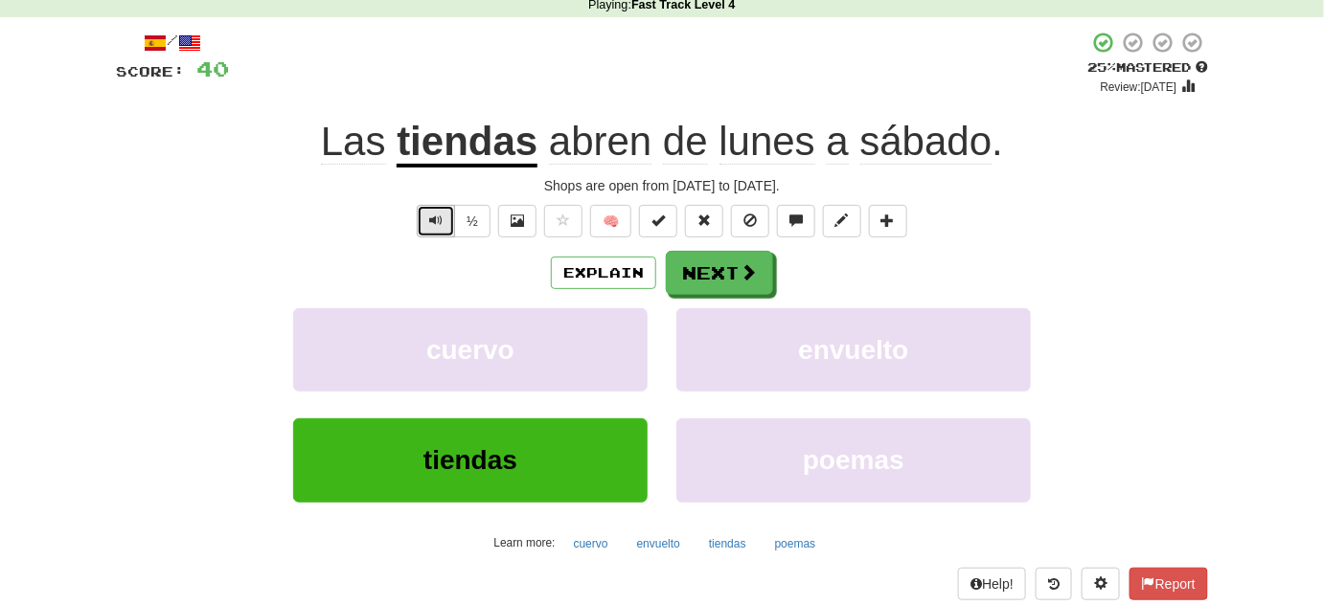
click at [437, 206] on button "Text-to-speech controls" at bounding box center [436, 221] width 38 height 33
click at [433, 242] on div "/ Score: 40 + 4 25 % Mastered Review: 2025-10-16 Las tiendas abren de lunes a s…" at bounding box center [662, 315] width 1092 height 569
click at [426, 226] on button "Text-to-speech controls" at bounding box center [436, 221] width 38 height 33
click at [444, 239] on div "/ Score: 40 + 4 25 % Mastered Review: 2025-10-16 Las tiendas abren de lunes a s…" at bounding box center [662, 315] width 1092 height 569
click at [439, 216] on span "Text-to-speech controls" at bounding box center [435, 220] width 13 height 13
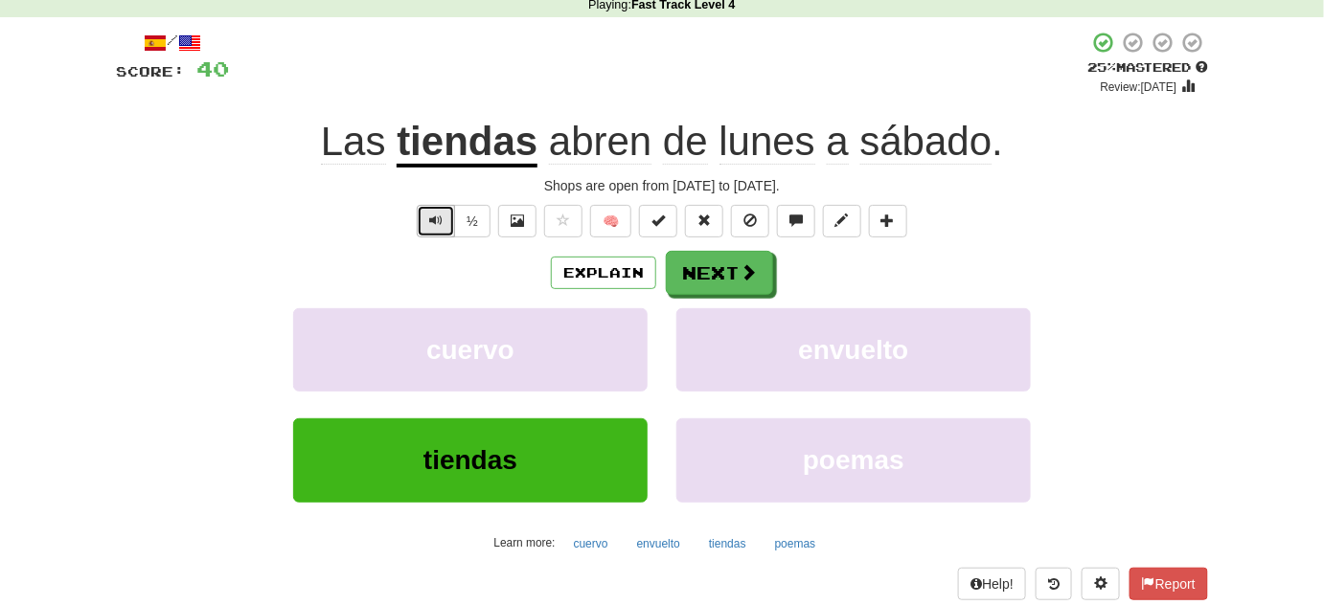
click at [439, 224] on span "Text-to-speech controls" at bounding box center [435, 220] width 13 height 13
click at [434, 209] on button "Text-to-speech controls" at bounding box center [436, 221] width 38 height 33
click at [420, 225] on button "Text-to-speech controls" at bounding box center [436, 221] width 38 height 33
click at [751, 277] on span at bounding box center [748, 272] width 17 height 17
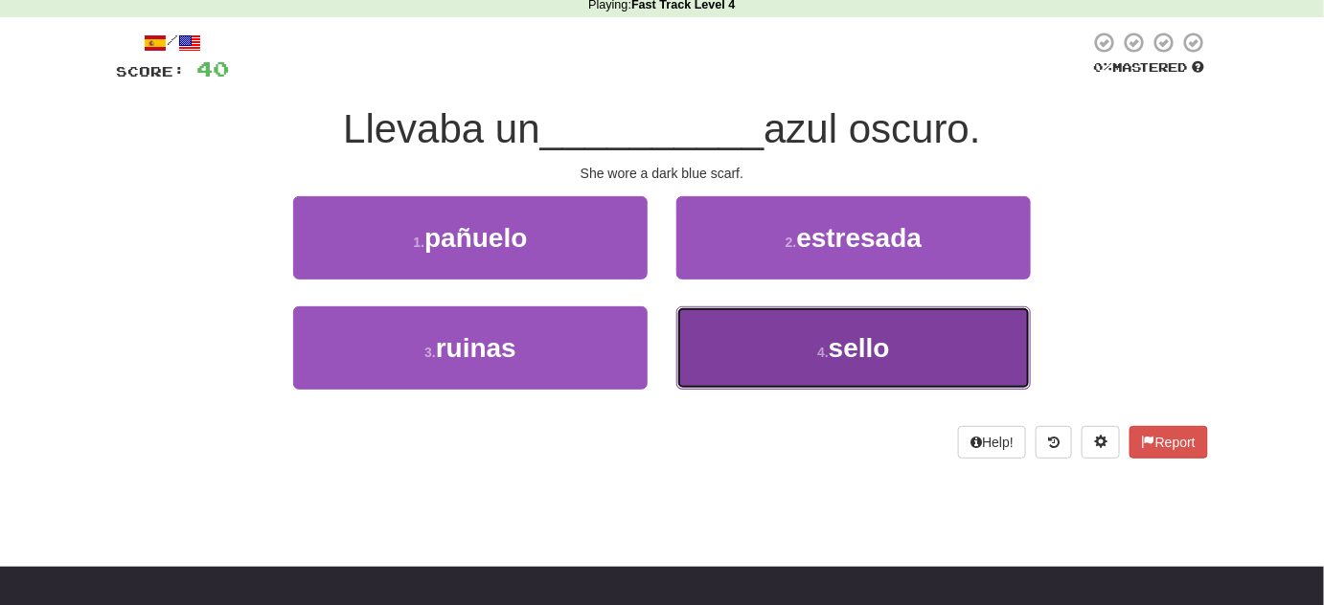
click at [863, 372] on button "4 . sello" at bounding box center [853, 348] width 354 height 83
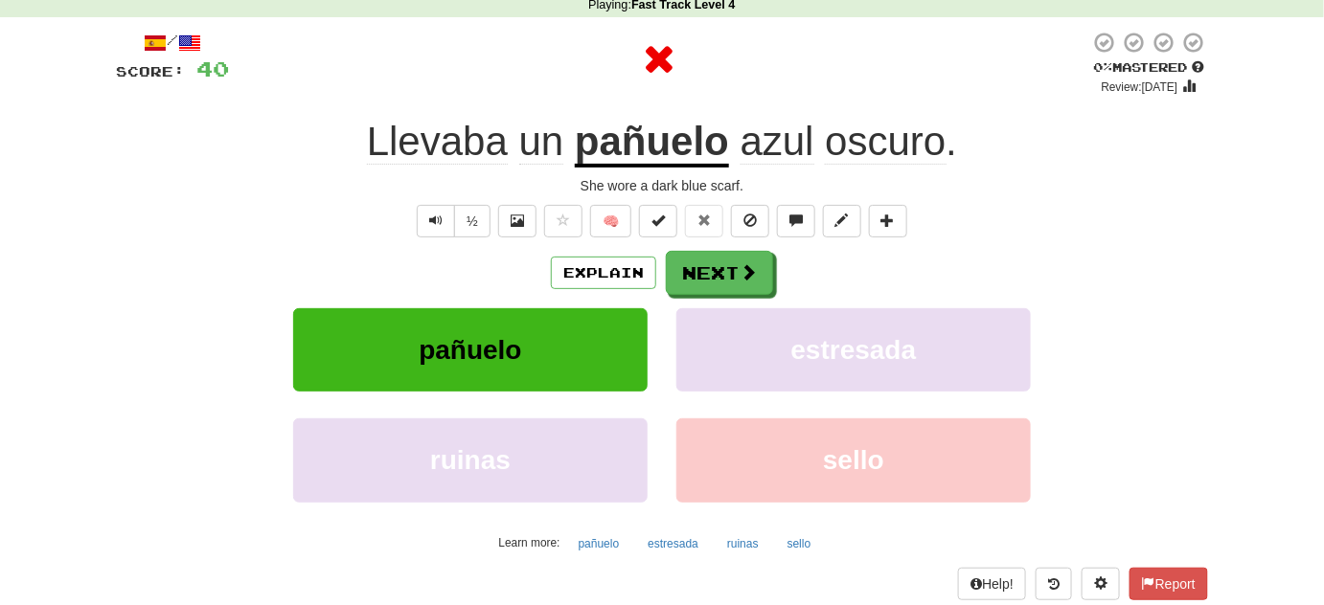
click at [674, 140] on u "pañuelo" at bounding box center [652, 143] width 154 height 49
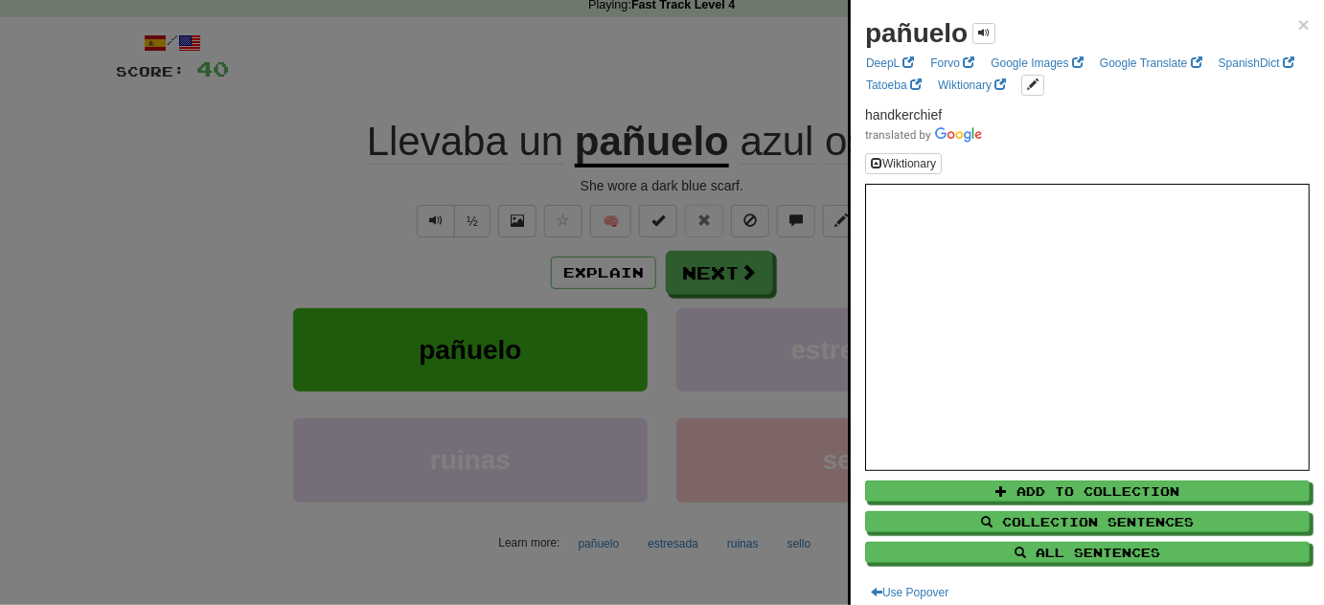
click at [331, 260] on div at bounding box center [662, 302] width 1324 height 605
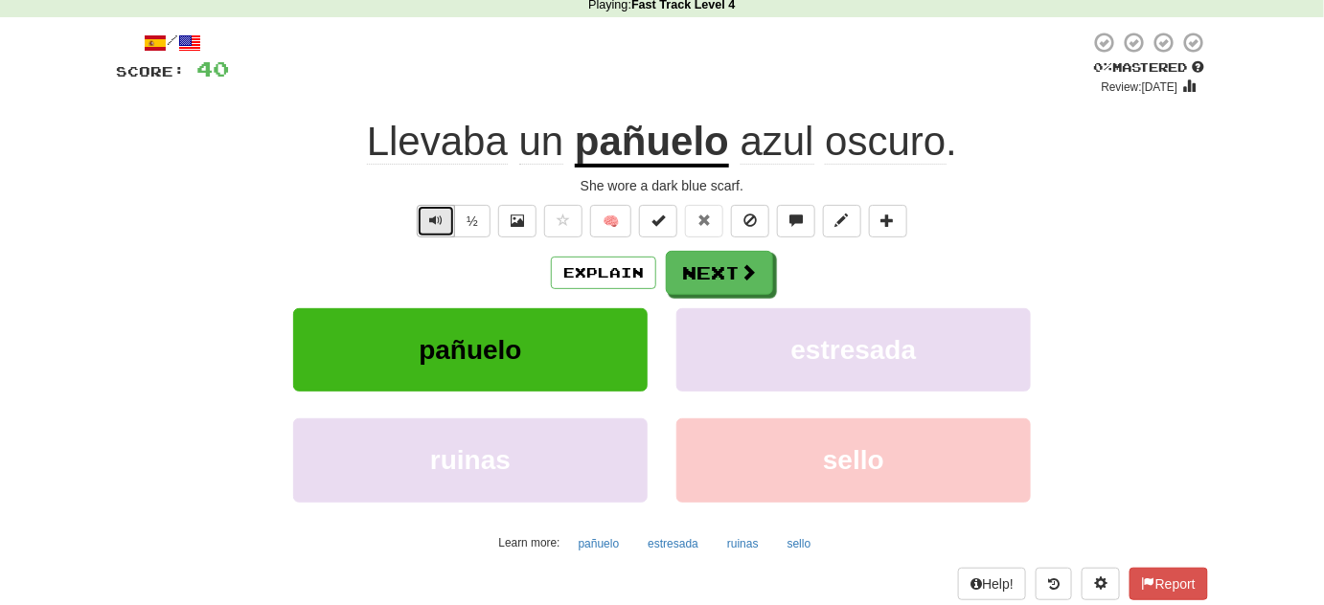
click at [431, 214] on span "Text-to-speech controls" at bounding box center [435, 220] width 13 height 13
click at [419, 209] on div "½" at bounding box center [452, 221] width 78 height 33
click at [430, 218] on span "Text-to-speech controls" at bounding box center [435, 220] width 13 height 13
click at [431, 214] on span "Text-to-speech controls" at bounding box center [435, 220] width 13 height 13
click at [442, 216] on span "Text-to-speech controls" at bounding box center [435, 220] width 13 height 13
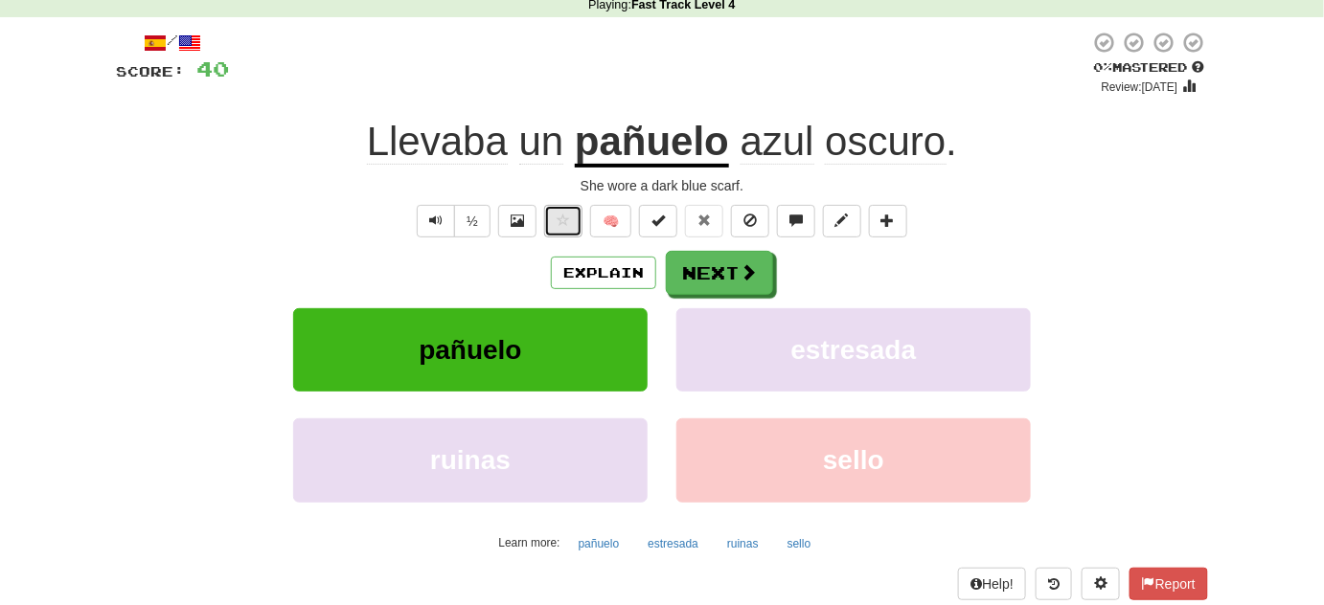
click at [559, 230] on button at bounding box center [563, 221] width 38 height 33
click at [434, 235] on button "Text-to-speech controls" at bounding box center [436, 221] width 38 height 33
click at [686, 264] on button "Next" at bounding box center [720, 274] width 107 height 44
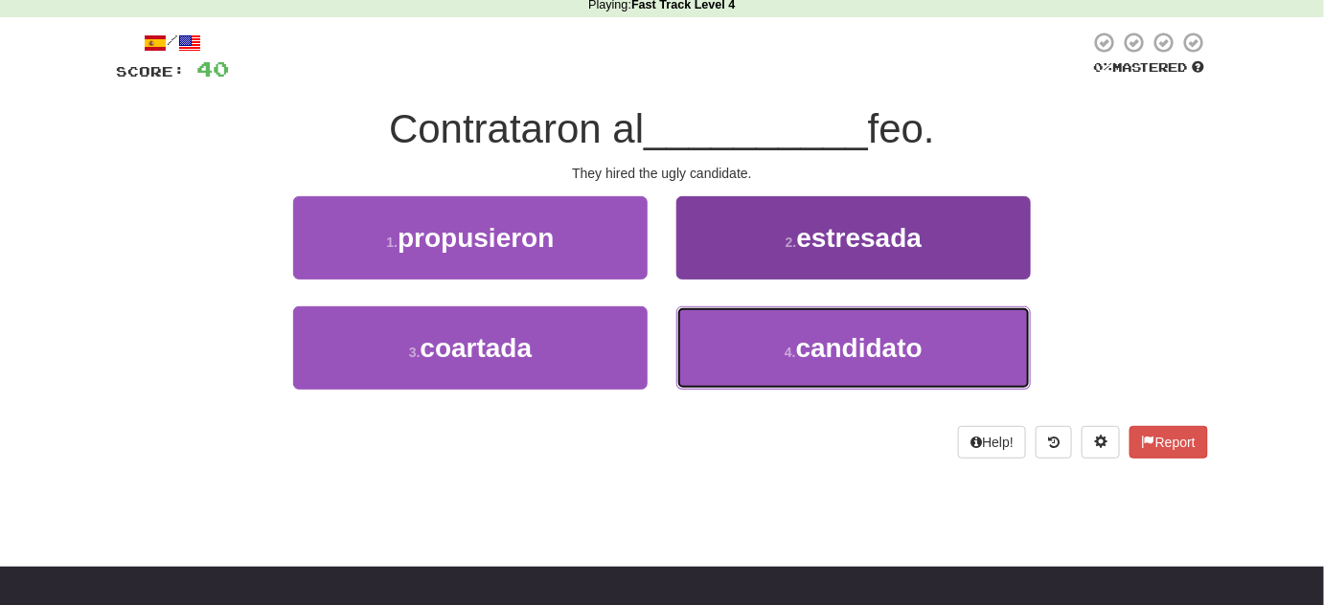
click at [725, 344] on button "4 . candidato" at bounding box center [853, 348] width 354 height 83
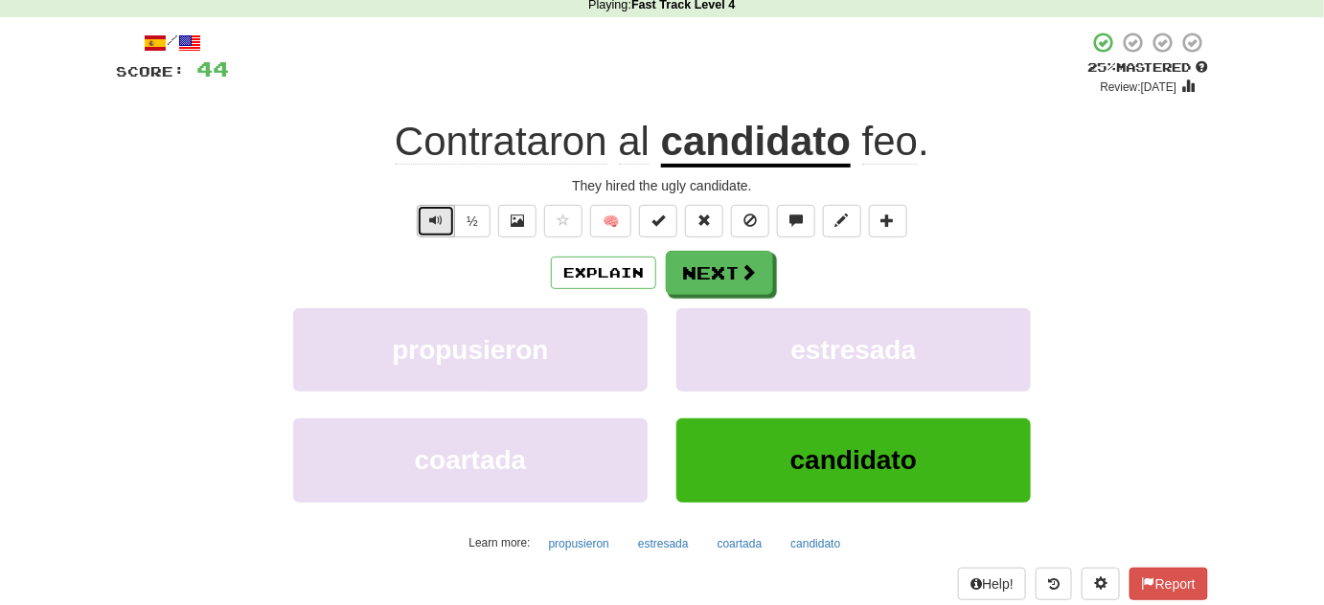
click at [434, 214] on span "Text-to-speech controls" at bounding box center [435, 220] width 13 height 13
drag, startPoint x: 435, startPoint y: 216, endPoint x: 438, endPoint y: 231, distance: 15.6
click at [436, 215] on span "Text-to-speech controls" at bounding box center [435, 220] width 13 height 13
click at [441, 205] on button "Text-to-speech controls" at bounding box center [436, 221] width 38 height 33
click at [444, 209] on button "Text-to-speech controls" at bounding box center [436, 221] width 38 height 33
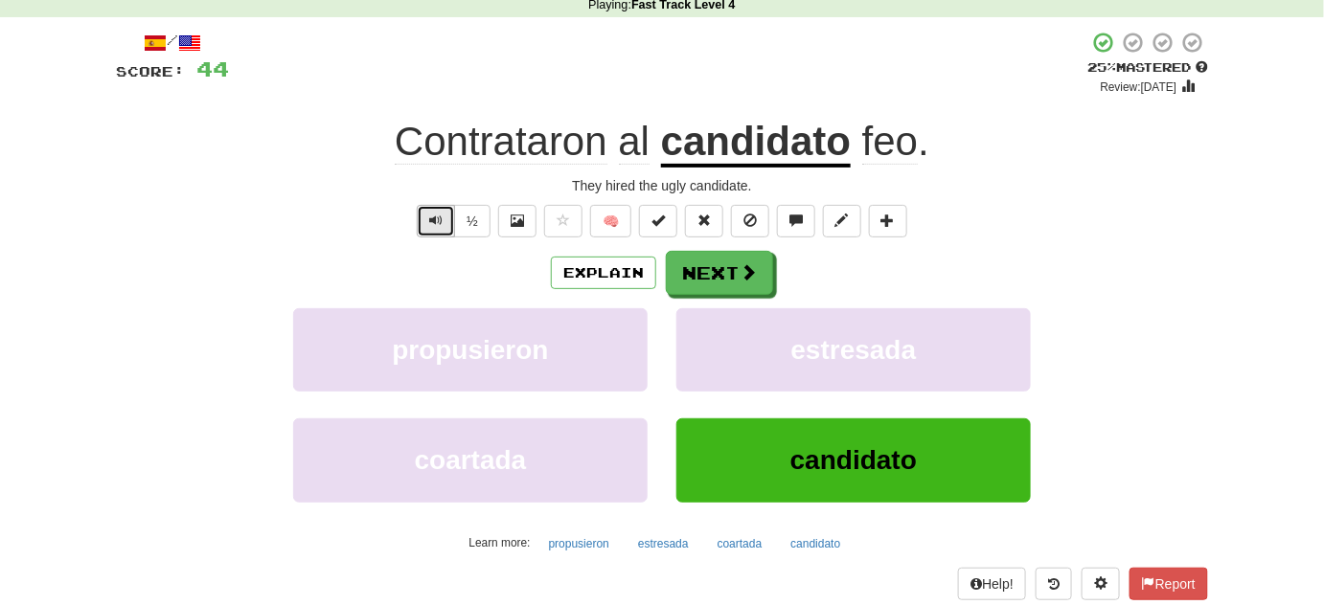
click at [422, 223] on button "Text-to-speech controls" at bounding box center [436, 221] width 38 height 33
click at [424, 232] on button "Text-to-speech controls" at bounding box center [436, 221] width 38 height 33
click at [432, 218] on span "Text-to-speech controls" at bounding box center [435, 220] width 13 height 13
click at [431, 224] on span "Text-to-speech controls" at bounding box center [435, 220] width 13 height 13
click at [722, 266] on button "Next" at bounding box center [720, 274] width 107 height 44
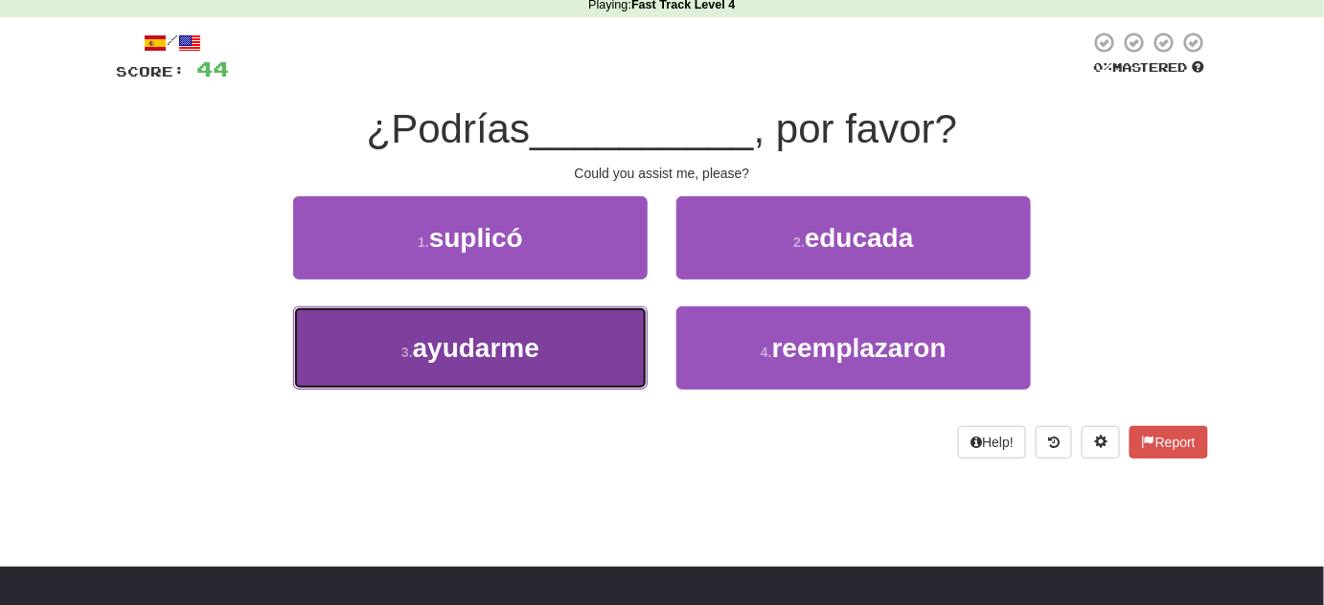
click at [590, 356] on button "3 . ayudarme" at bounding box center [470, 348] width 354 height 83
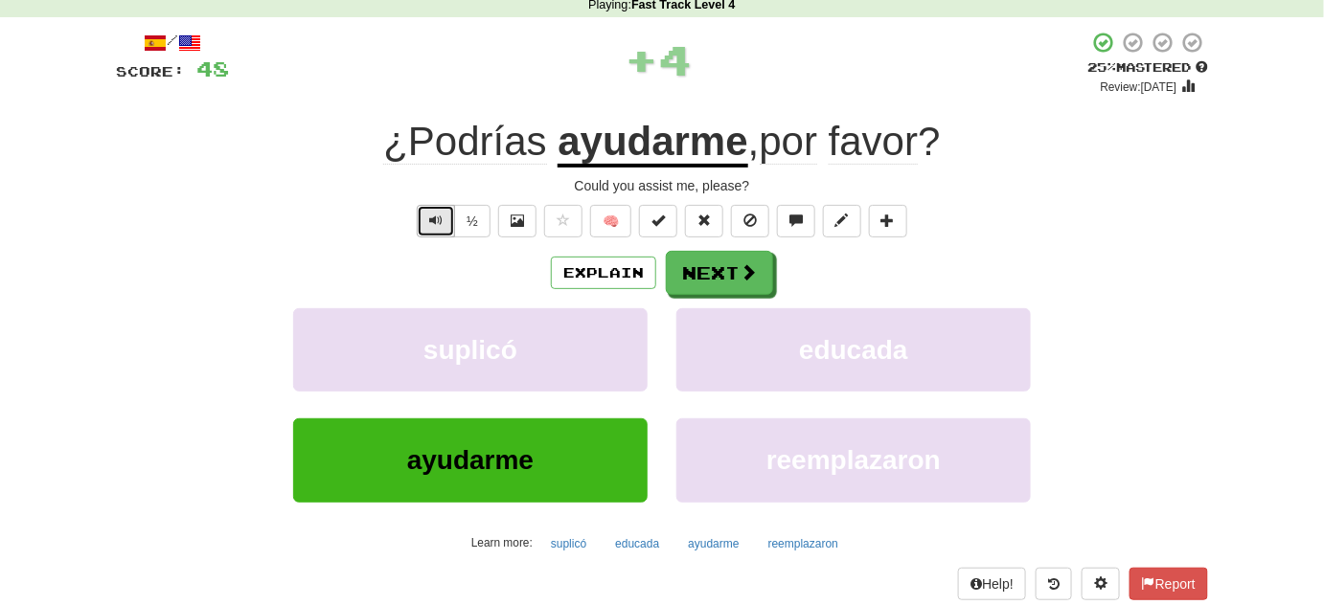
click at [446, 205] on button "Text-to-speech controls" at bounding box center [436, 221] width 38 height 33
click at [421, 222] on button "Text-to-speech controls" at bounding box center [436, 221] width 38 height 33
click at [729, 281] on button "Next" at bounding box center [720, 274] width 107 height 44
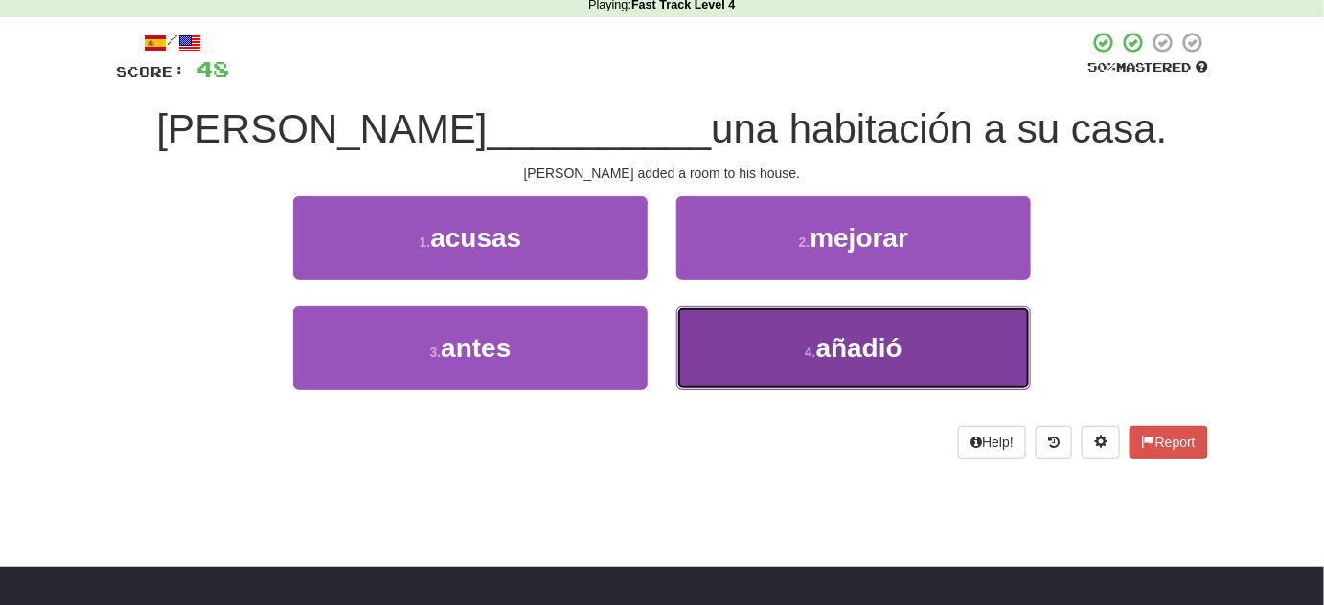
click at [814, 347] on small "4 ." at bounding box center [810, 352] width 11 height 15
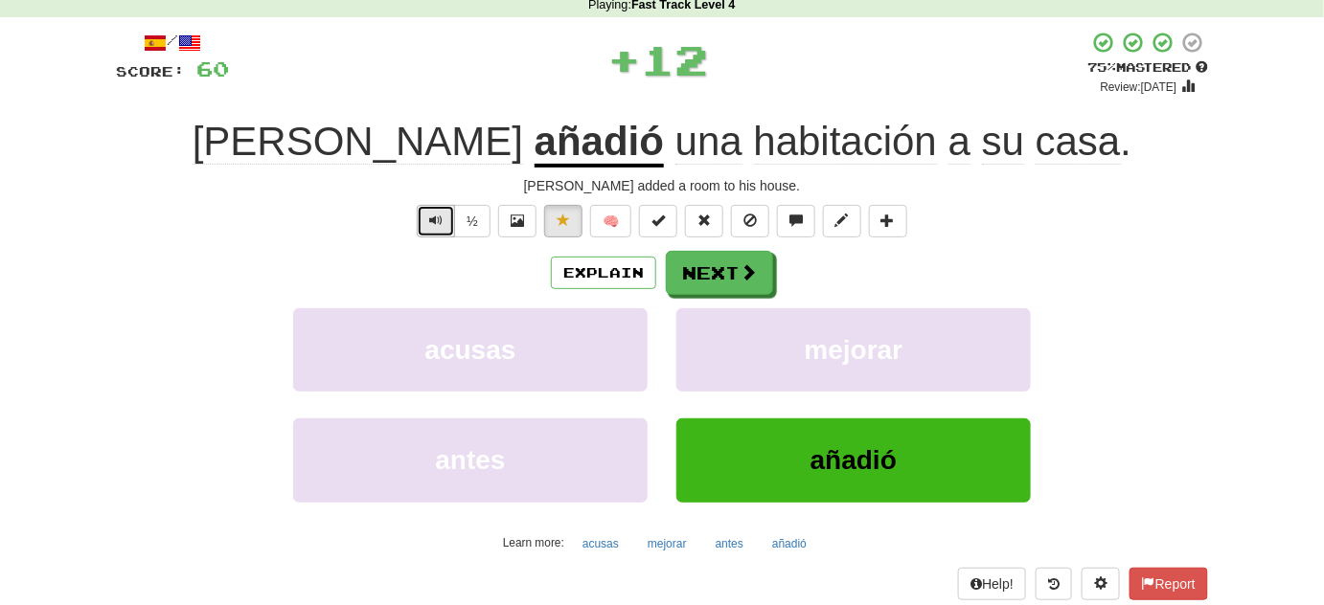
click at [433, 209] on button "Text-to-speech controls" at bounding box center [436, 221] width 38 height 33
click at [441, 228] on button "Text-to-speech controls" at bounding box center [436, 221] width 38 height 33
click at [439, 214] on span "Text-to-speech controls" at bounding box center [435, 220] width 13 height 13
click at [437, 229] on button "Text-to-speech controls" at bounding box center [436, 221] width 38 height 33
click at [440, 230] on button "Text-to-speech controls" at bounding box center [436, 221] width 38 height 33
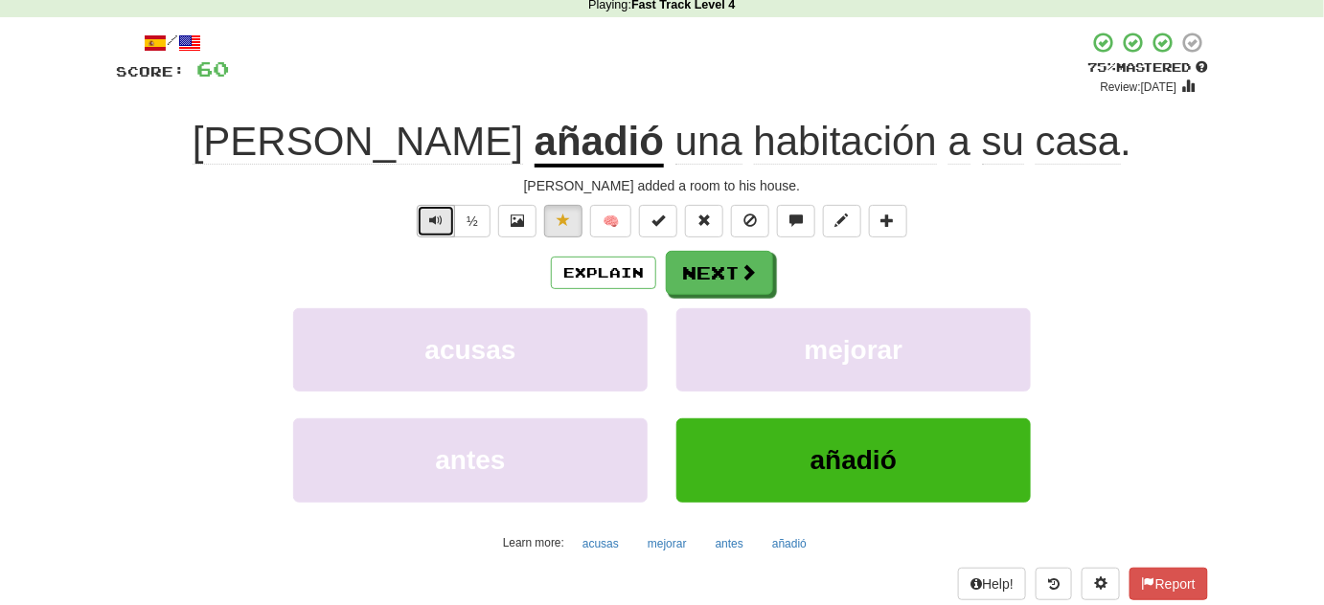
click at [430, 226] on button "Text-to-speech controls" at bounding box center [436, 221] width 38 height 33
click at [429, 222] on button "Text-to-speech controls" at bounding box center [436, 221] width 38 height 33
click at [446, 230] on button "Text-to-speech controls" at bounding box center [436, 221] width 38 height 33
click at [436, 221] on span "Text-to-speech controls" at bounding box center [435, 220] width 13 height 13
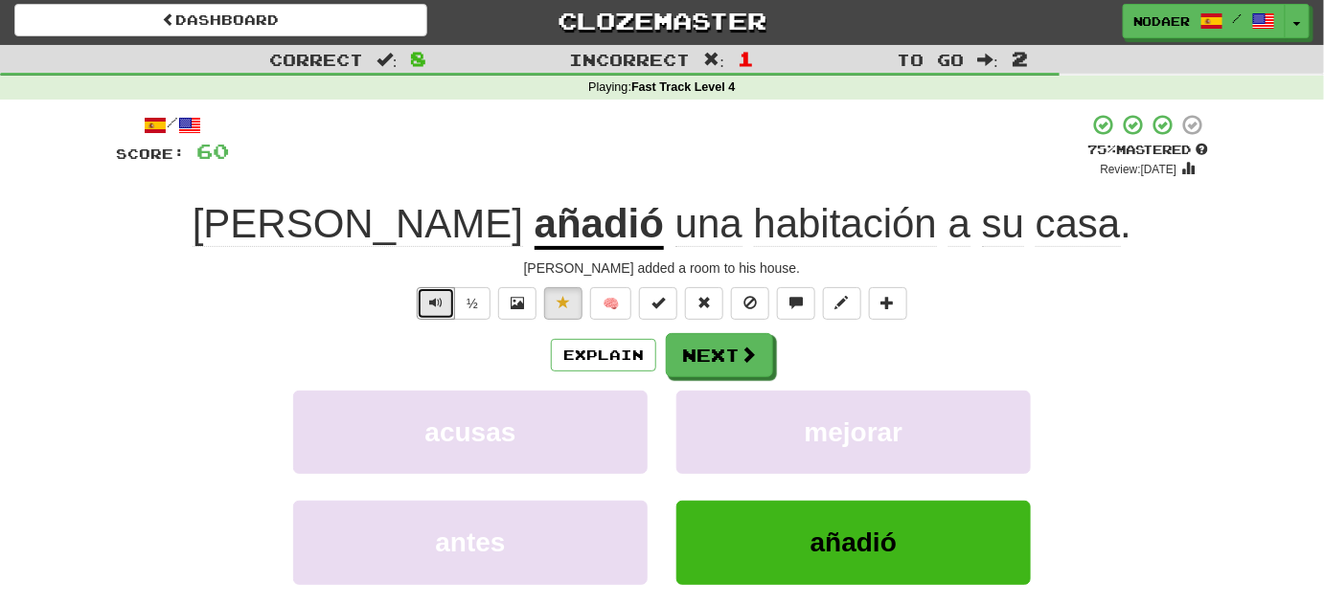
scroll to position [0, 0]
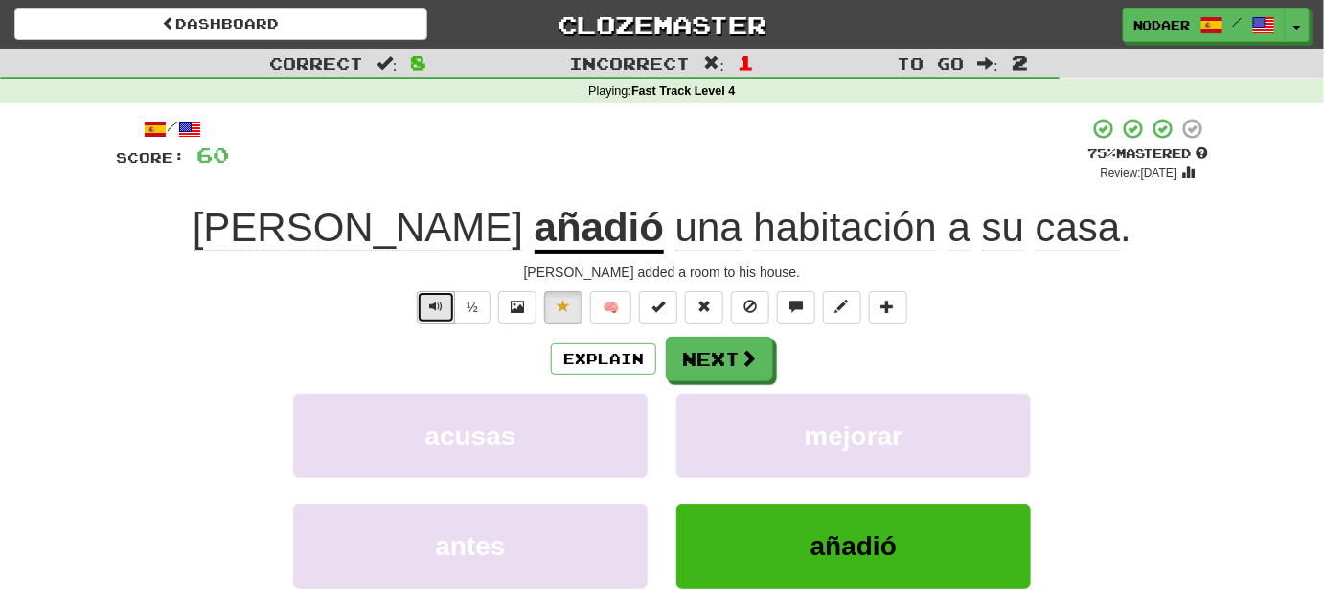
drag, startPoint x: 421, startPoint y: 298, endPoint x: 452, endPoint y: 304, distance: 31.2
click at [421, 297] on button "Text-to-speech controls" at bounding box center [436, 307] width 38 height 33
click at [741, 369] on button "Next" at bounding box center [720, 360] width 107 height 44
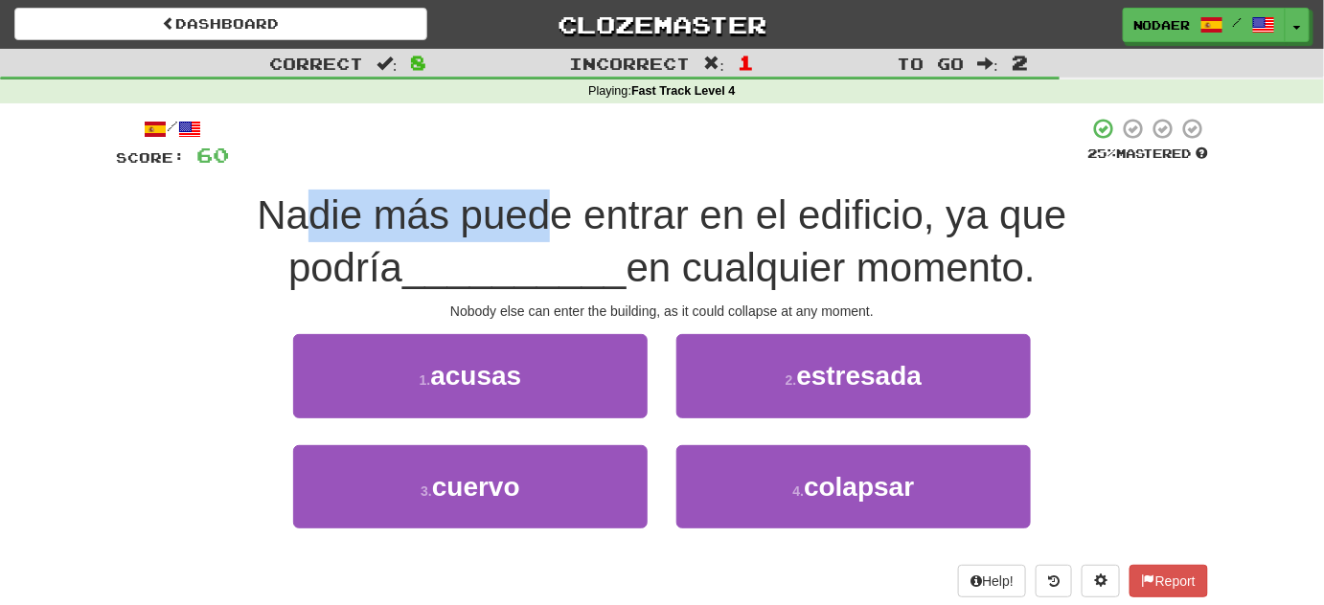
drag, startPoint x: 253, startPoint y: 206, endPoint x: 575, endPoint y: 188, distance: 322.4
click at [479, 203] on span "Nadie más puede entrar en el edificio, ya que podría" at bounding box center [661, 242] width 809 height 98
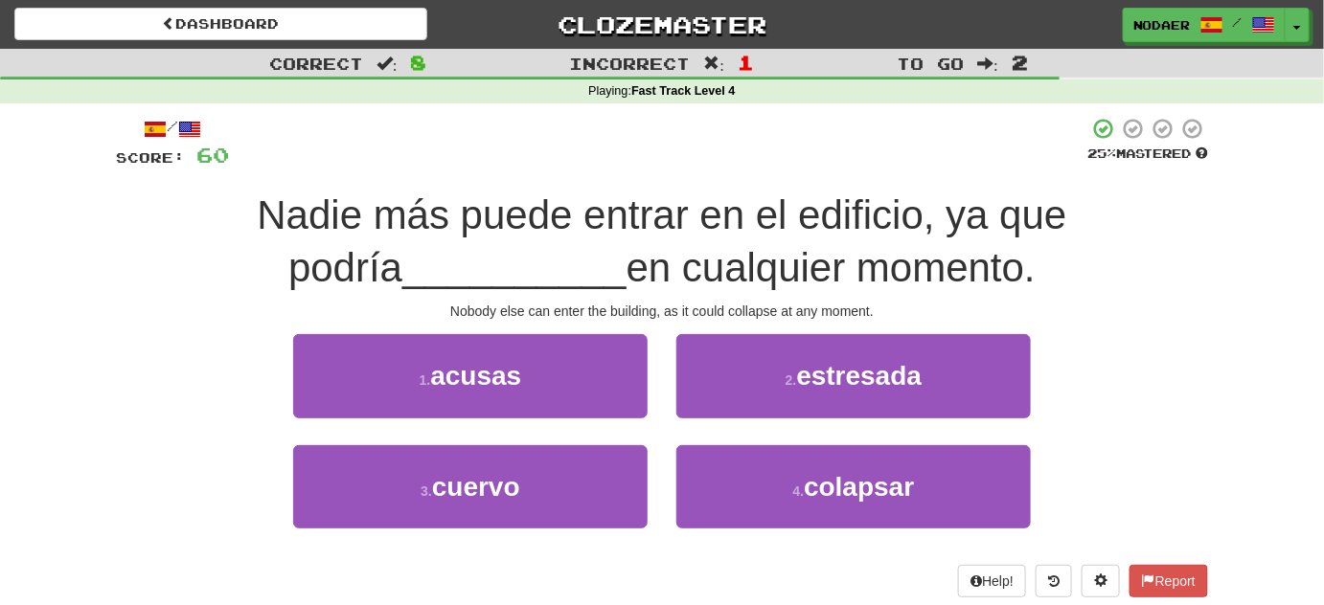
click at [577, 187] on div "/ Score: 60 25 % Mastered Nadie más puede entrar en el edificio, ya que podría …" at bounding box center [662, 357] width 1092 height 480
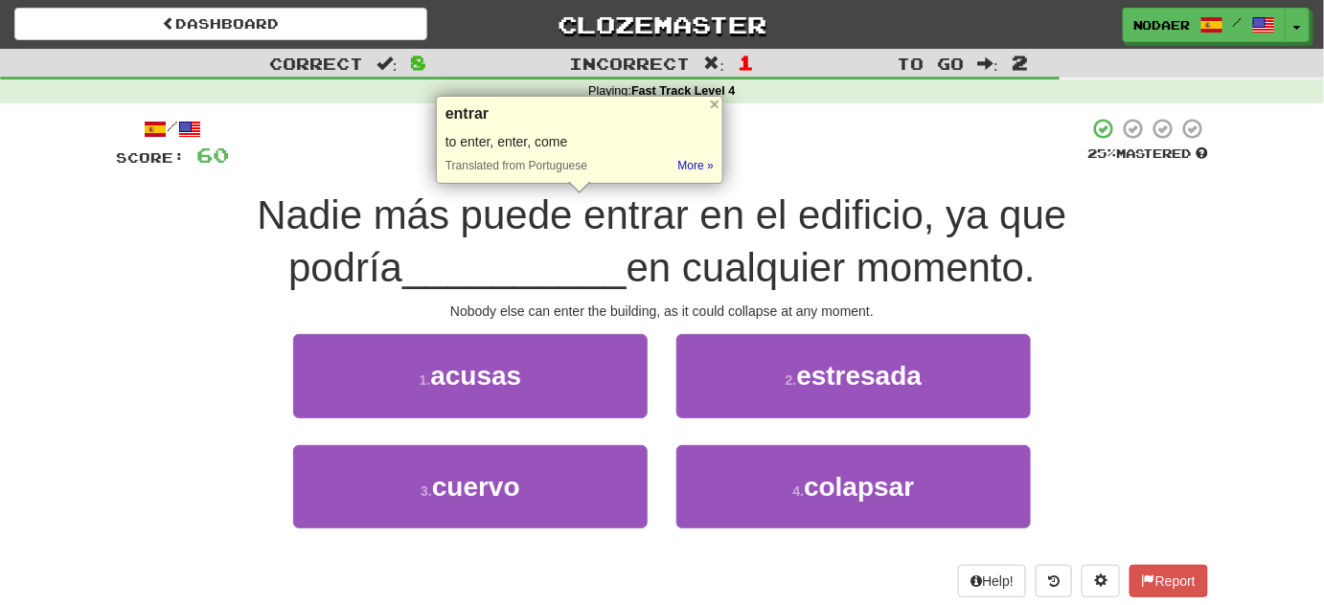
click at [1144, 262] on div "Nadie más puede entrar en el edificio, ya que podría __________ en cualquier mo…" at bounding box center [662, 242] width 1092 height 104
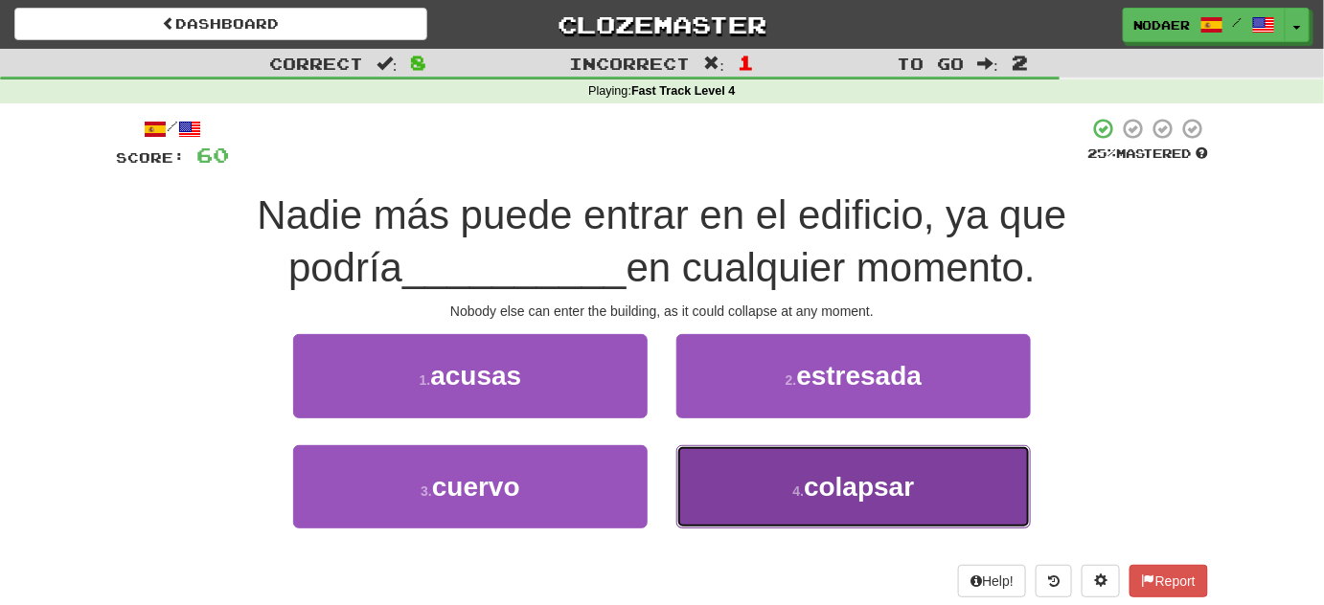
click at [839, 485] on span "colapsar" at bounding box center [859, 487] width 110 height 30
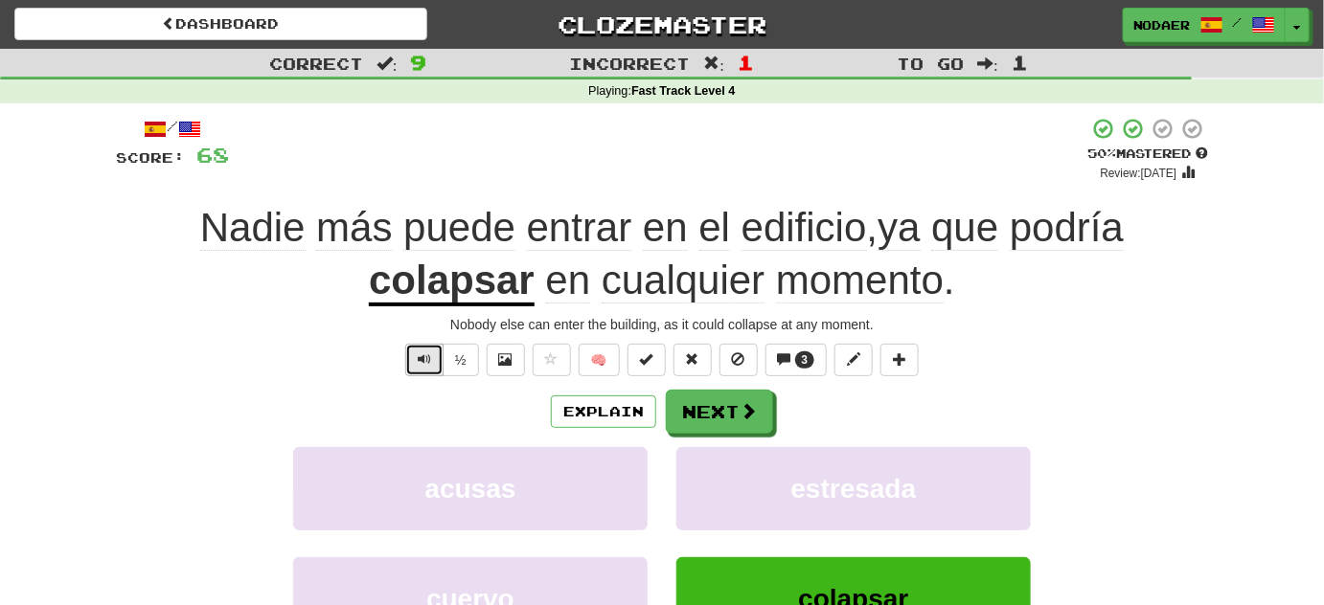
click at [429, 362] on span "Text-to-speech controls" at bounding box center [424, 359] width 13 height 13
click at [716, 421] on button "Next" at bounding box center [720, 413] width 107 height 44
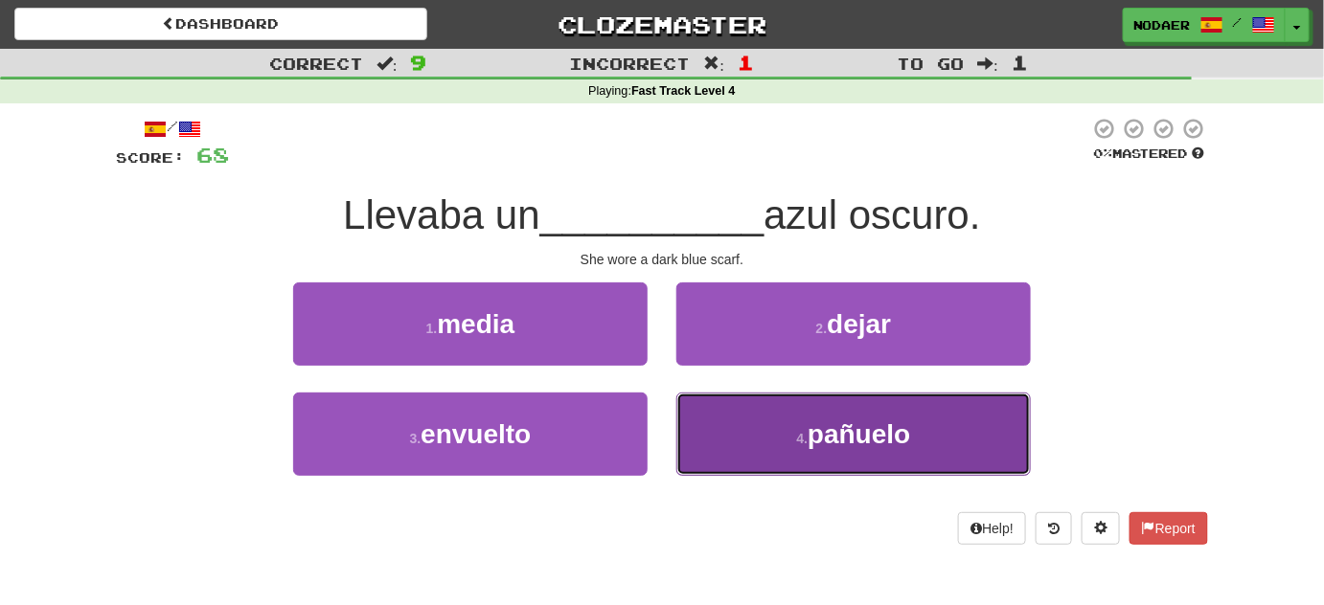
click at [797, 441] on small "4 ." at bounding box center [801, 438] width 11 height 15
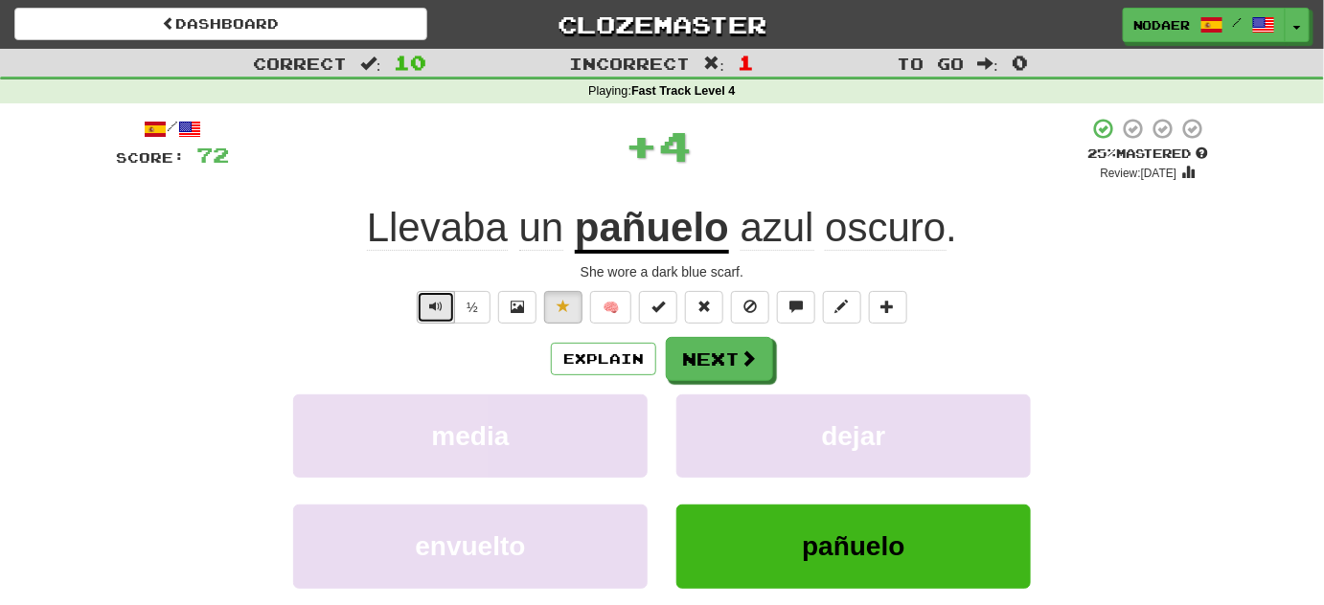
click at [428, 301] on button "Text-to-speech controls" at bounding box center [436, 307] width 38 height 33
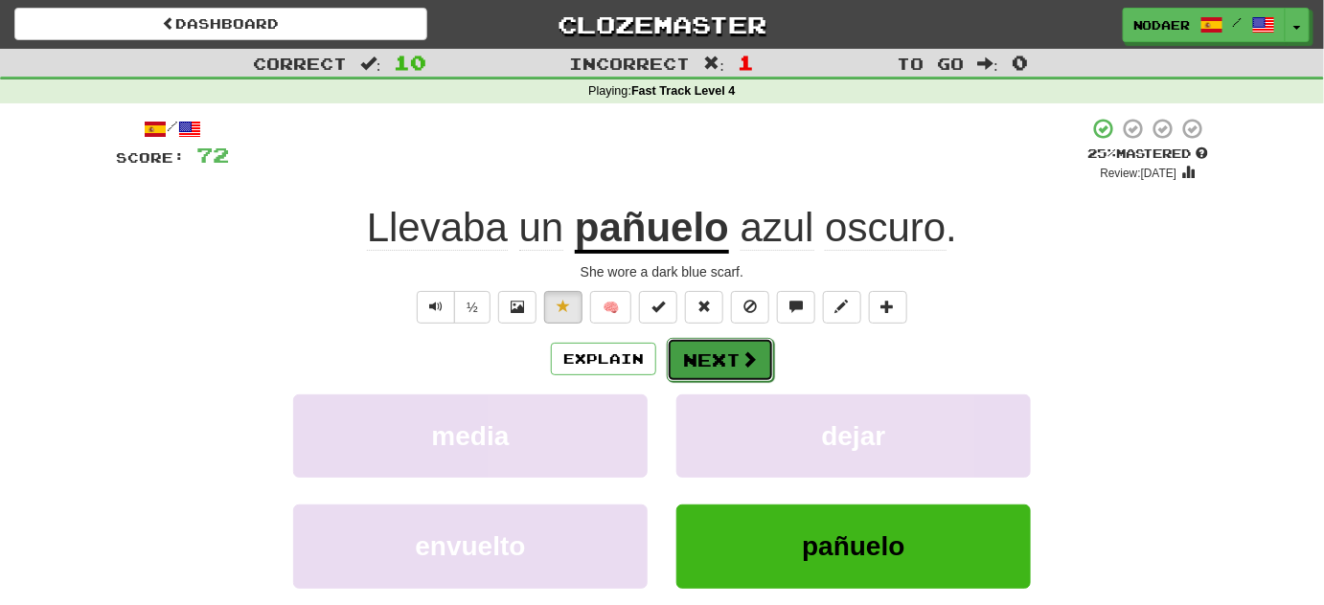
click at [725, 362] on button "Next" at bounding box center [720, 360] width 107 height 44
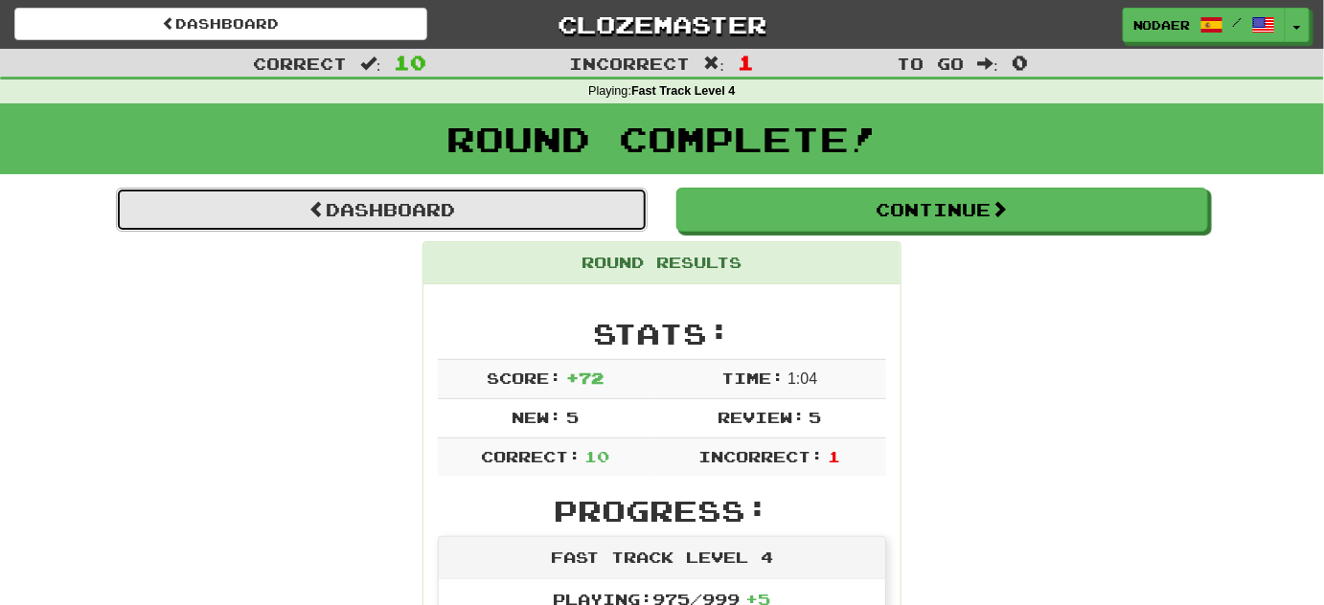
click at [622, 199] on link "Dashboard" at bounding box center [382, 210] width 532 height 44
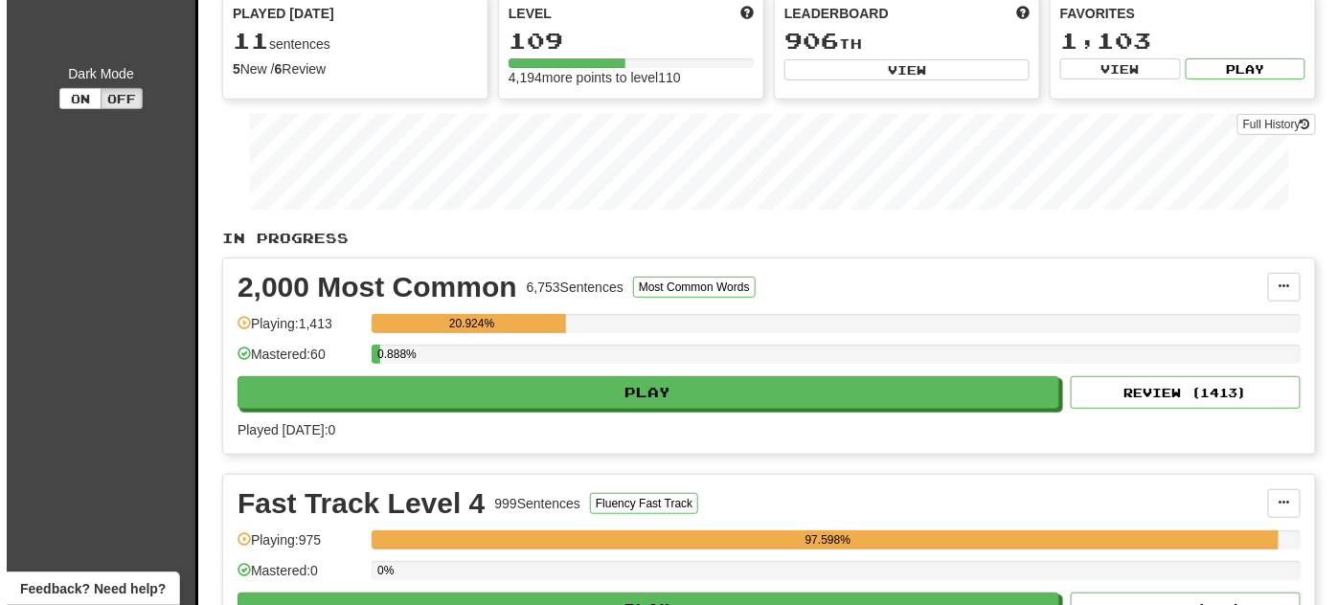
scroll to position [348, 0]
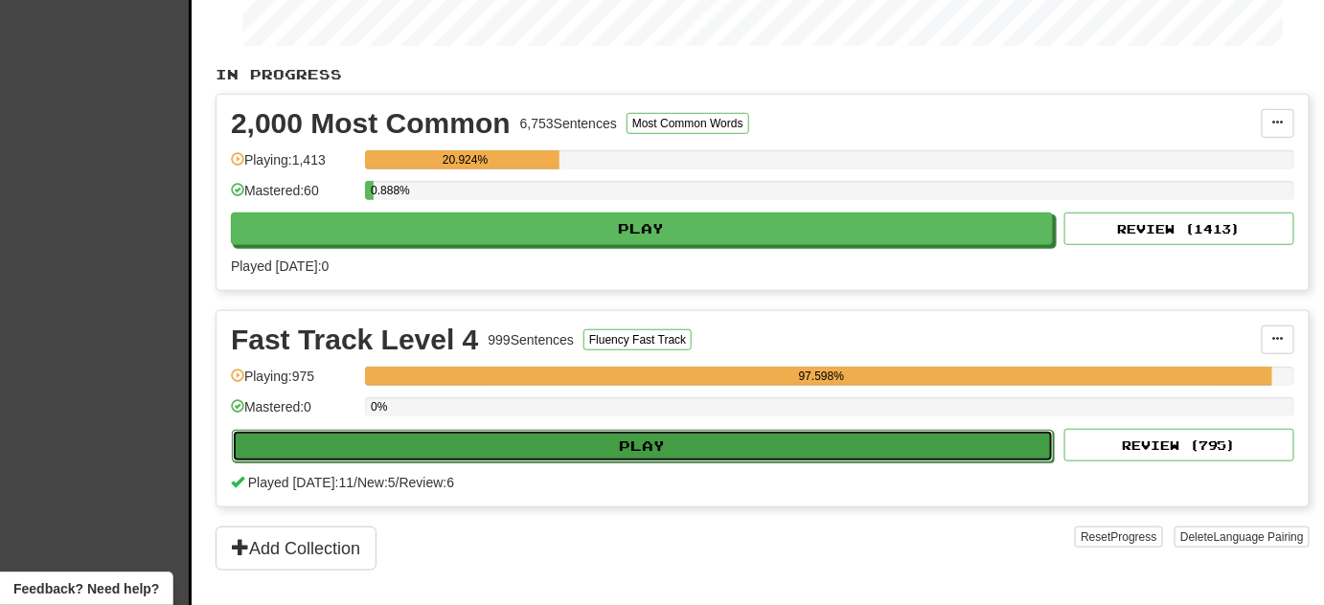
click at [621, 447] on button "Play" at bounding box center [643, 446] width 822 height 33
select select "**"
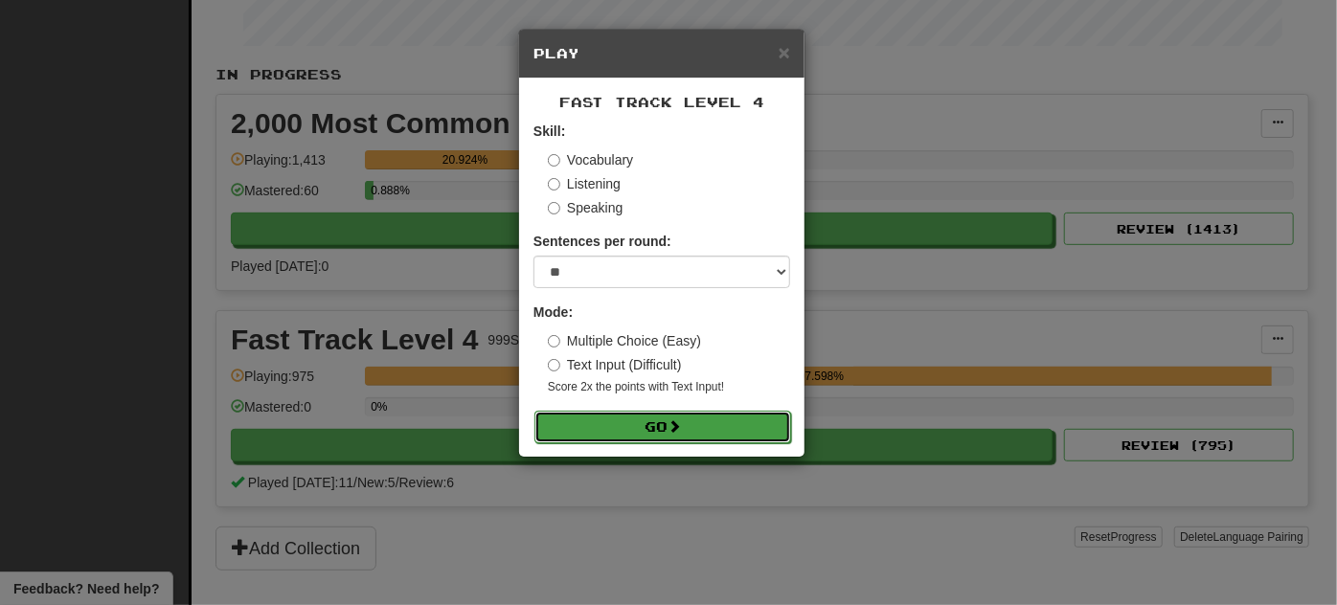
click at [688, 431] on button "Go" at bounding box center [663, 427] width 257 height 33
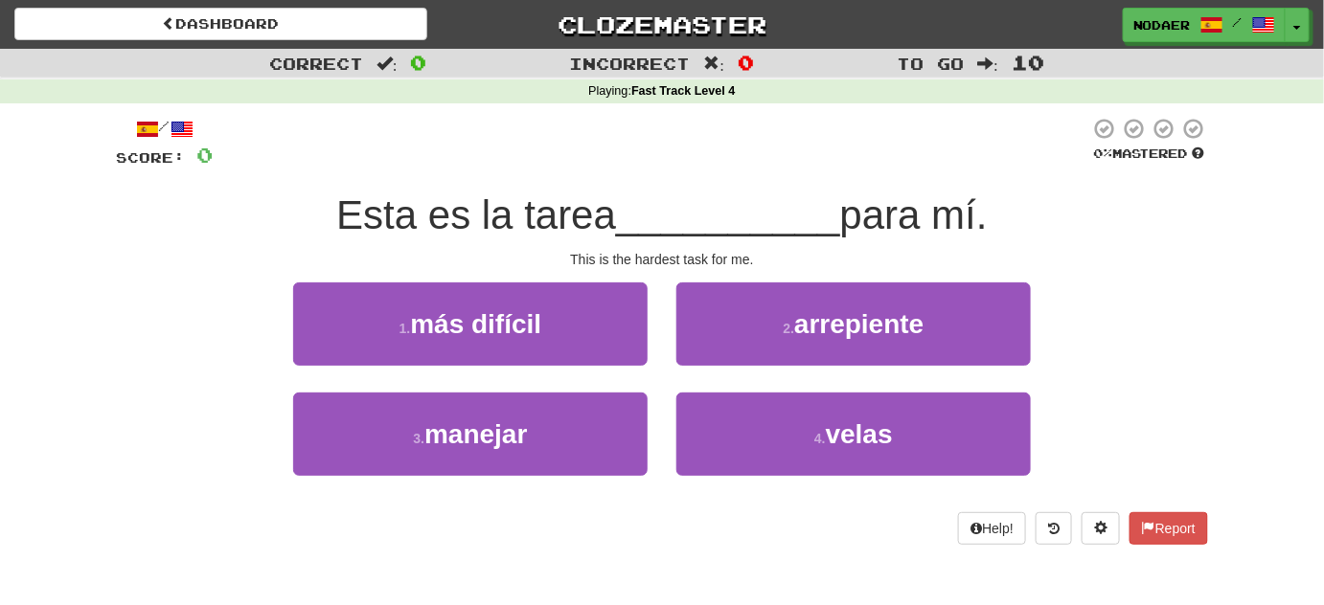
click at [57, 495] on div "Correct : 0 Incorrect : 0 To go : 10 Playing : Fast Track Level 4 / Score: 0 0 …" at bounding box center [662, 310] width 1324 height 523
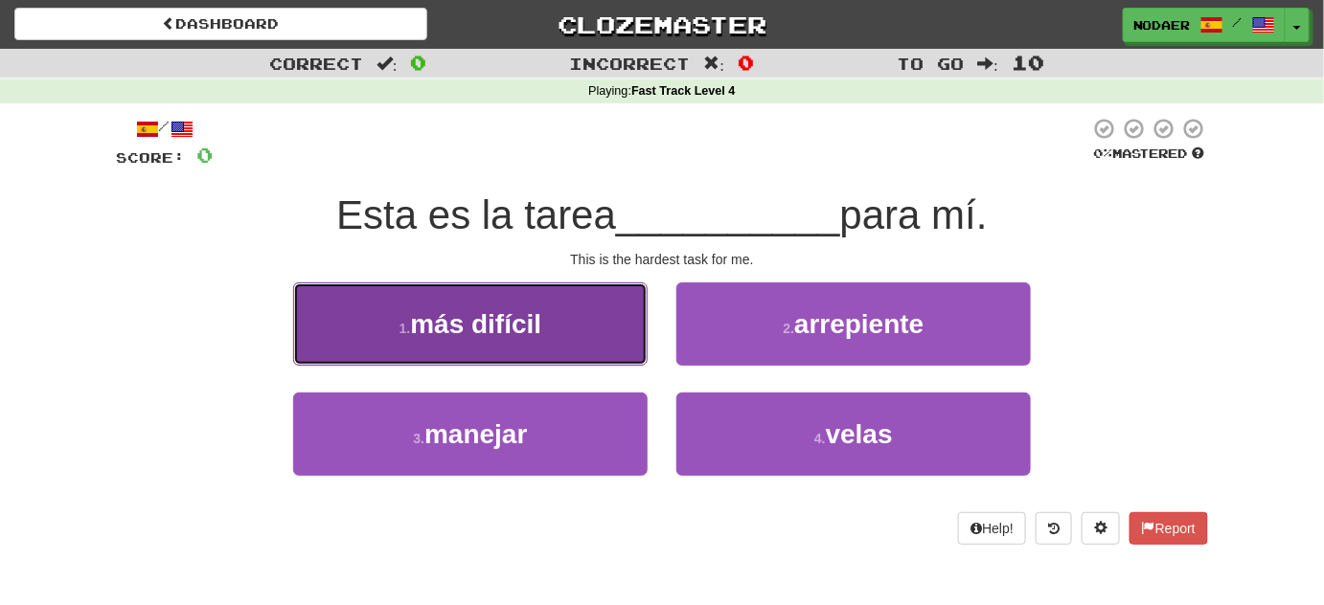
click at [612, 320] on button "1 . más difícil" at bounding box center [470, 324] width 354 height 83
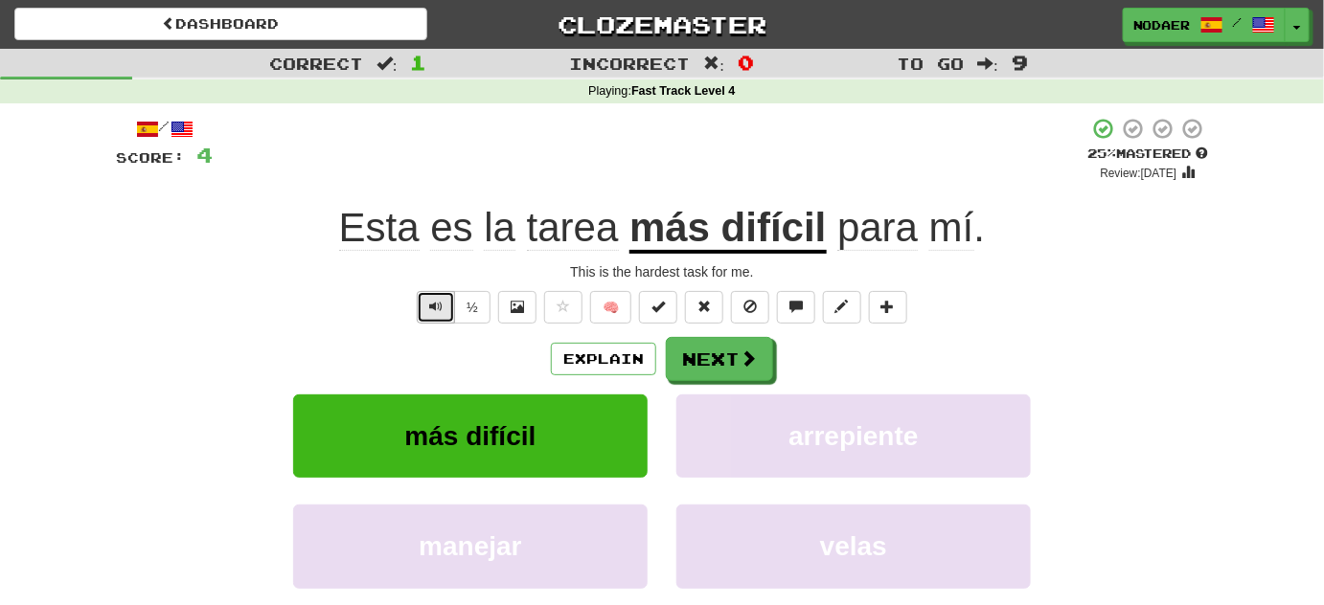
click at [442, 306] on span "Text-to-speech controls" at bounding box center [435, 306] width 13 height 13
click at [740, 372] on button "Next" at bounding box center [720, 360] width 107 height 44
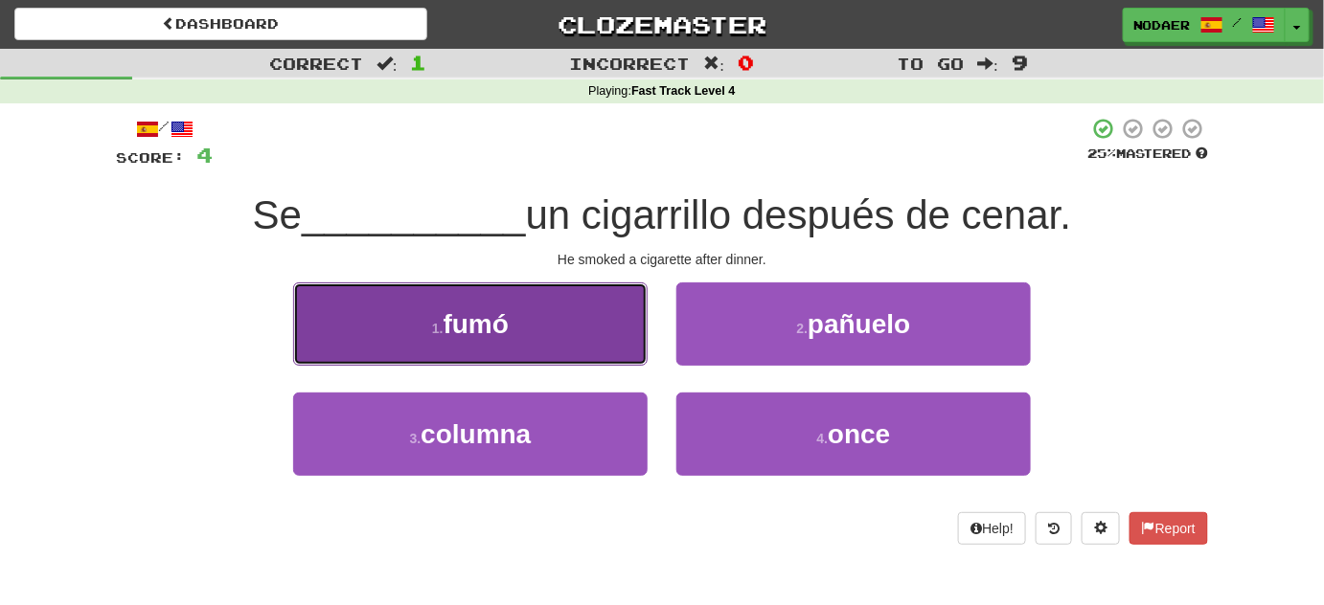
click at [556, 334] on button "1 . fumó" at bounding box center [470, 324] width 354 height 83
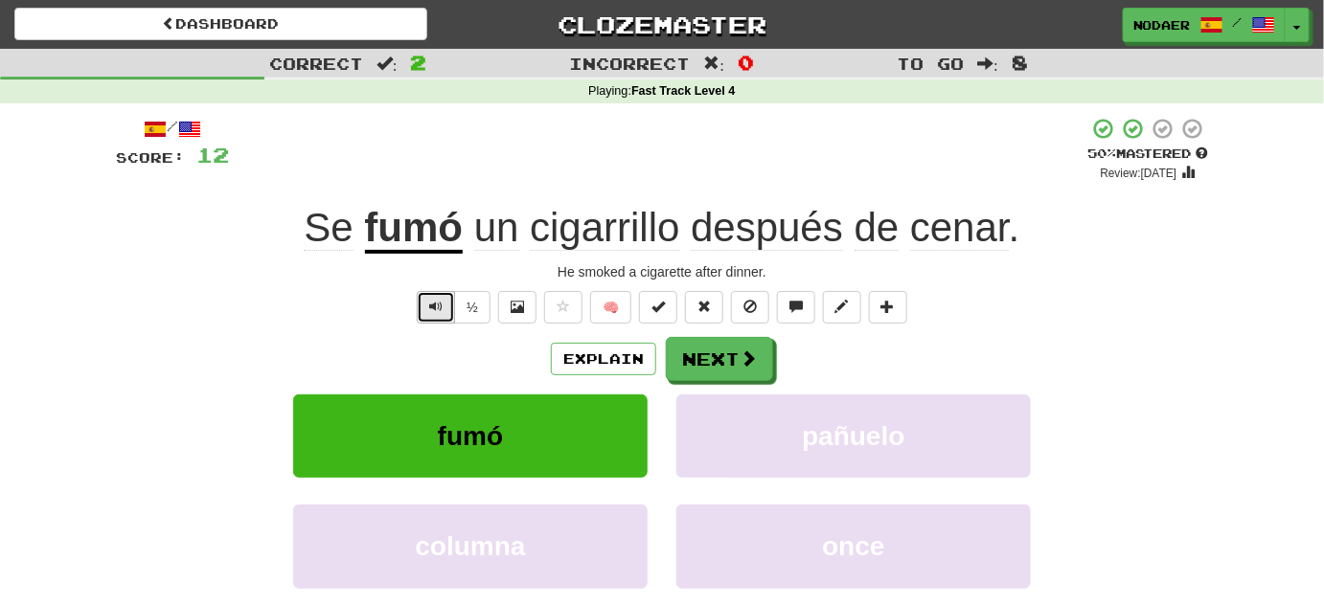
click at [443, 304] on span "Text-to-speech controls" at bounding box center [435, 306] width 13 height 13
click at [690, 363] on button "Next" at bounding box center [720, 360] width 107 height 44
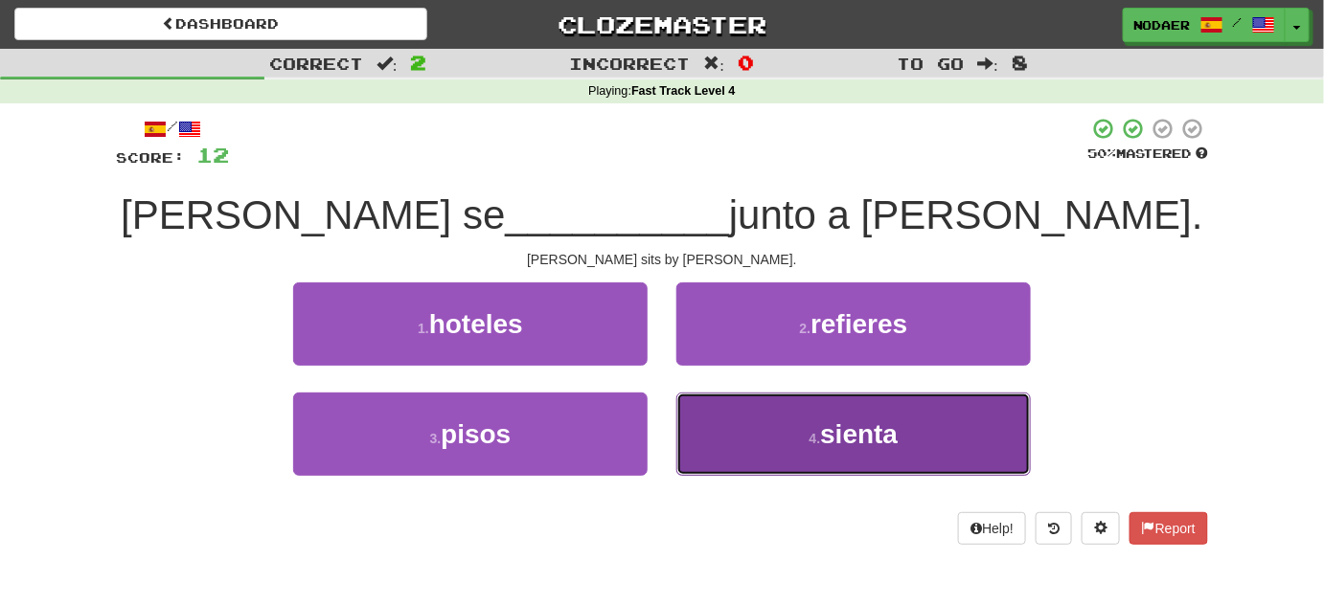
click at [886, 463] on button "4 . [GEOGRAPHIC_DATA]" at bounding box center [853, 434] width 354 height 83
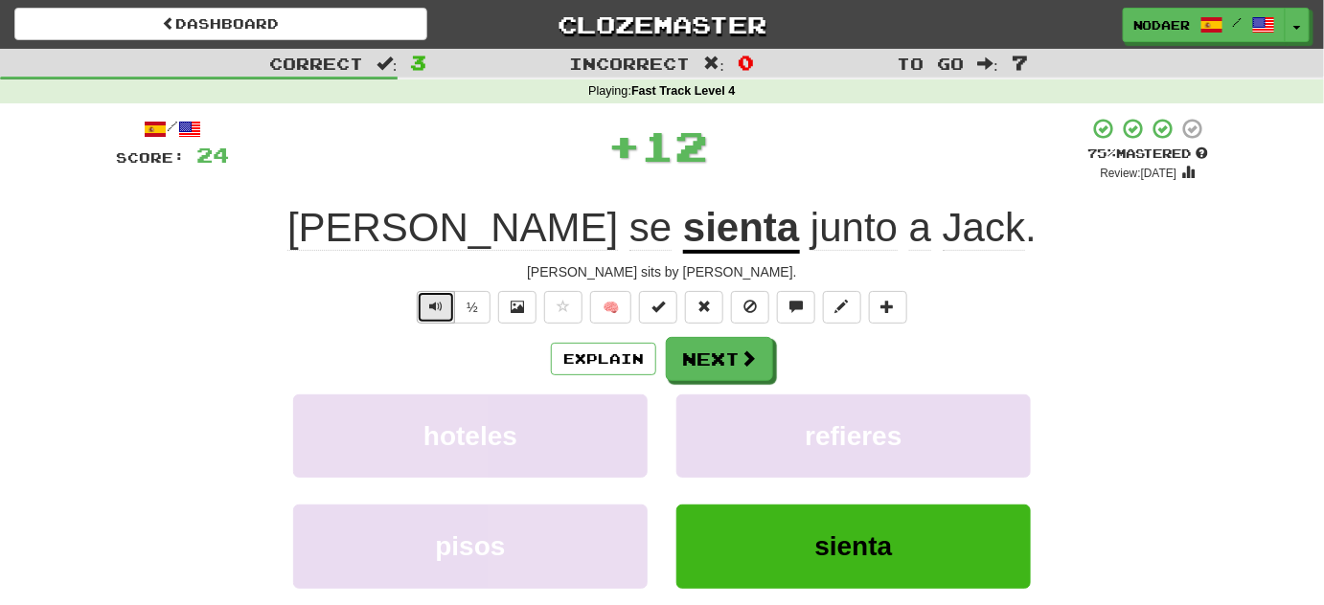
click at [441, 301] on span "Text-to-speech controls" at bounding box center [435, 306] width 13 height 13
click at [436, 300] on span "Text-to-speech controls" at bounding box center [435, 306] width 13 height 13
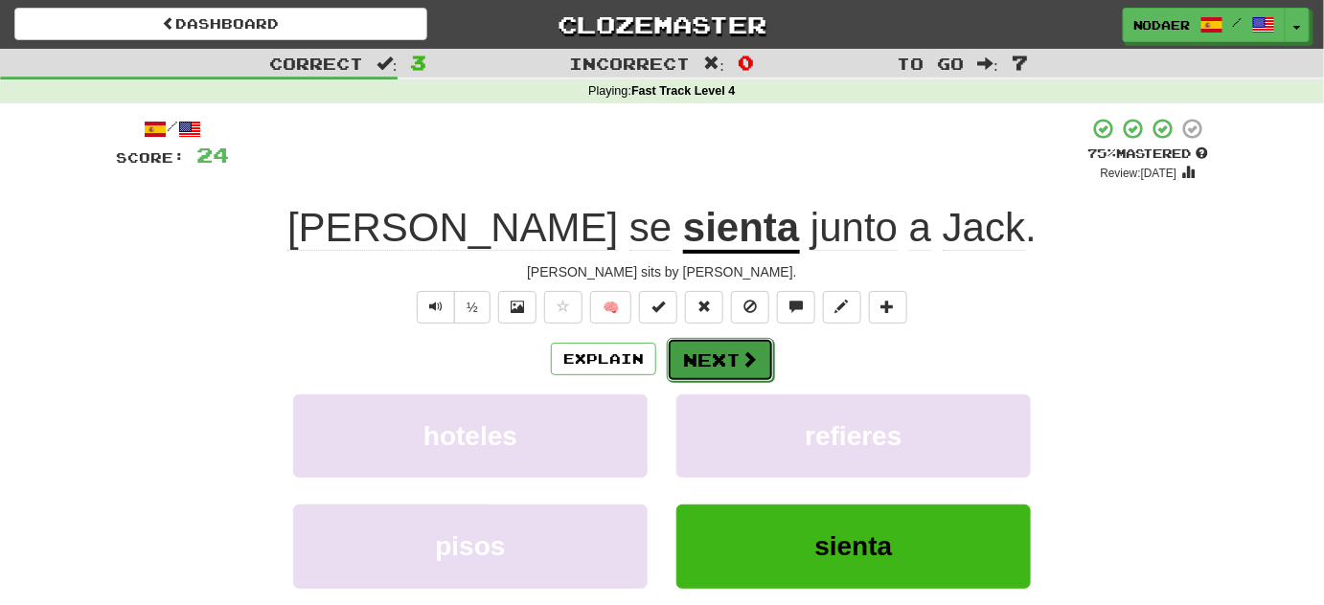
click at [717, 372] on button "Next" at bounding box center [720, 360] width 107 height 44
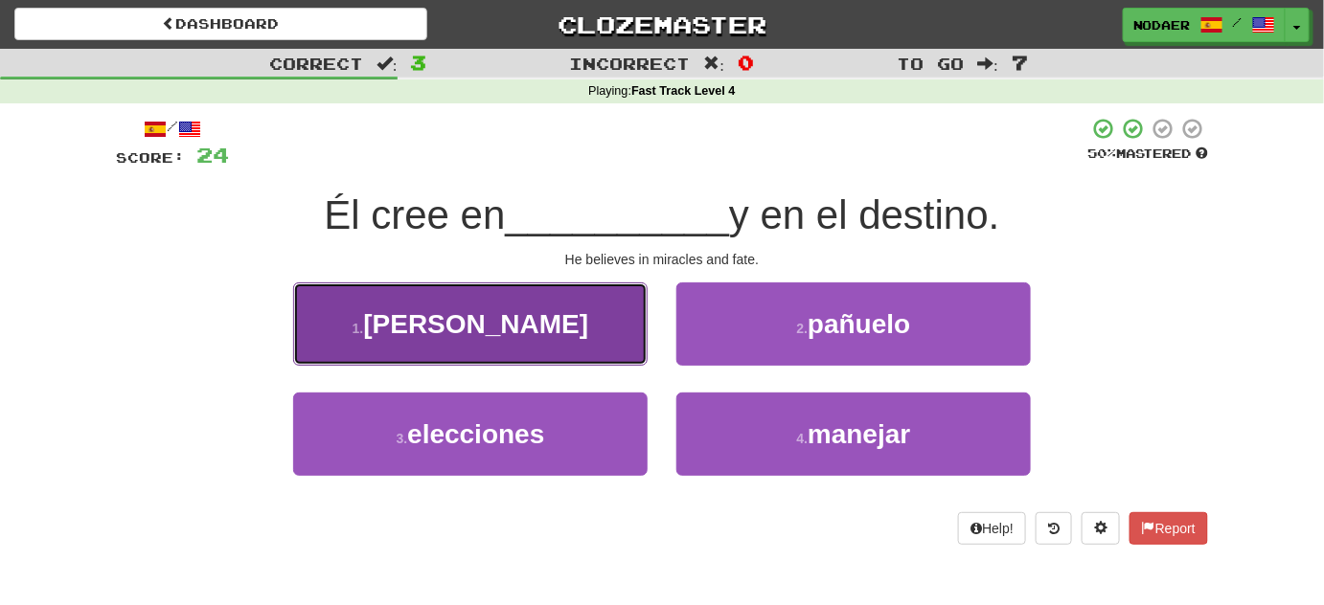
click at [595, 305] on button "1 . [GEOGRAPHIC_DATA]" at bounding box center [470, 324] width 354 height 83
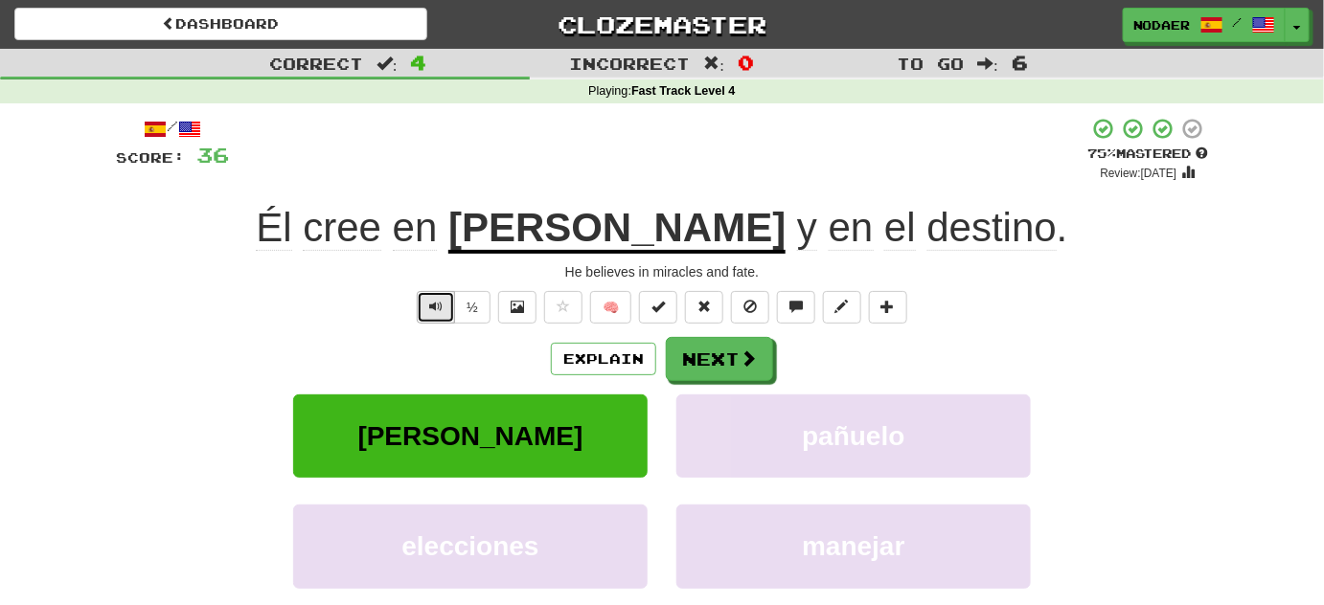
click at [427, 298] on button "Text-to-speech controls" at bounding box center [436, 307] width 38 height 33
click at [438, 321] on button "Text-to-speech controls" at bounding box center [436, 307] width 38 height 33
click at [442, 306] on span "Text-to-speech controls" at bounding box center [435, 306] width 13 height 13
click at [437, 306] on span "Text-to-speech controls" at bounding box center [435, 306] width 13 height 13
click at [721, 370] on button "Next" at bounding box center [720, 360] width 107 height 44
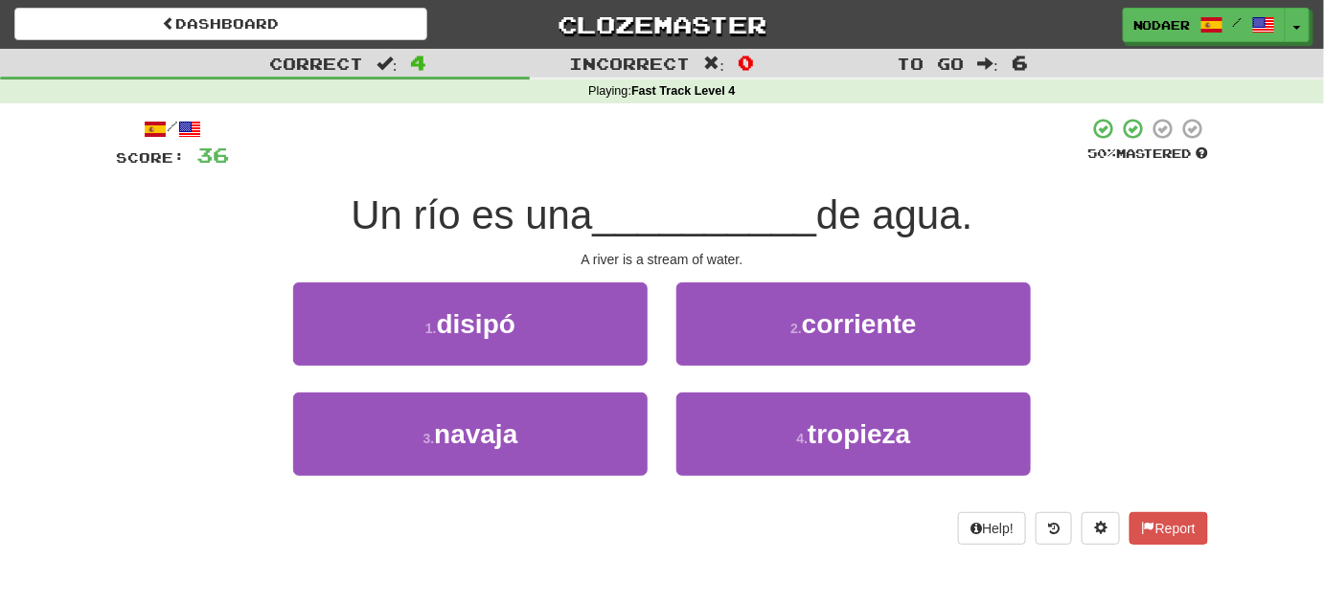
drag, startPoint x: 721, startPoint y: 370, endPoint x: 433, endPoint y: 190, distance: 339.9
click at [433, 190] on div "/ Score: 36 50 % Mastered Un río es una __________ de agua. A river is a stream…" at bounding box center [662, 331] width 1092 height 428
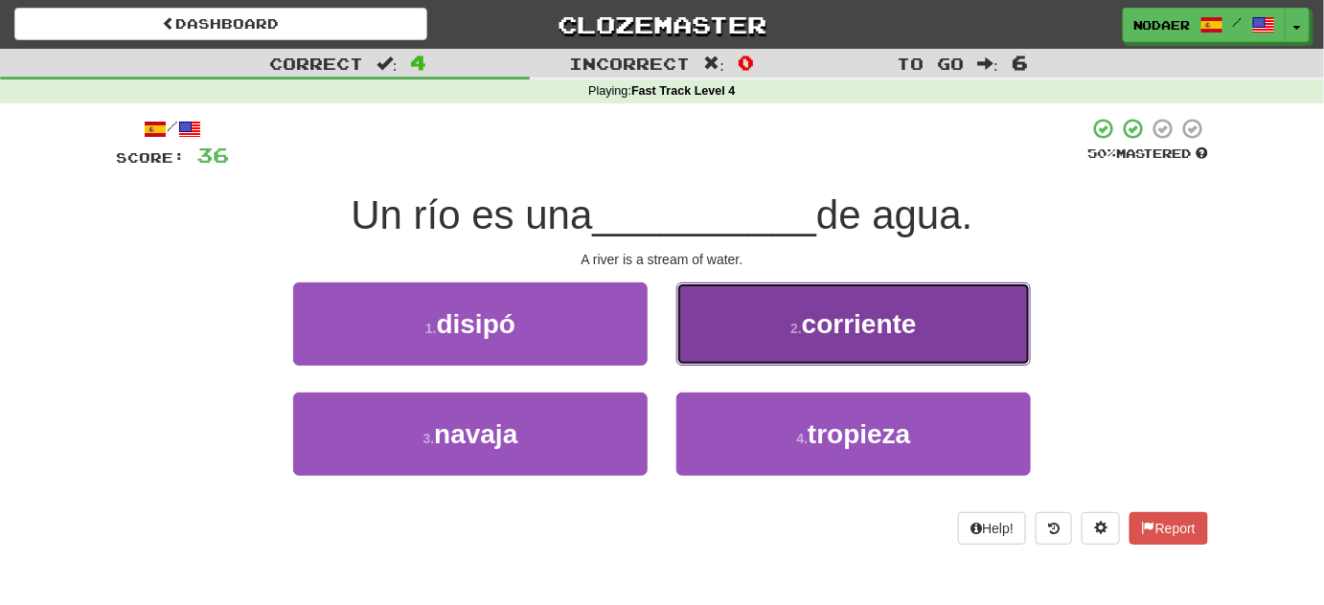
click at [937, 300] on button "2 . corriente" at bounding box center [853, 324] width 354 height 83
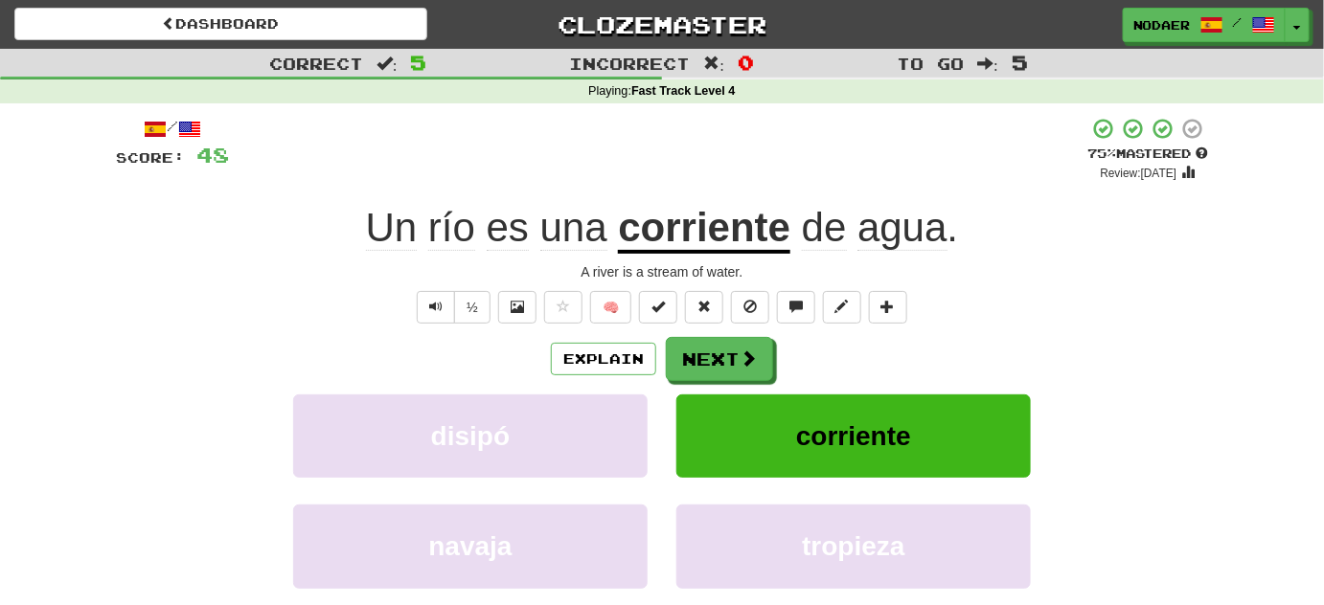
click at [197, 382] on div "Explain Next disipó corriente navaja tropieza Learn more: disipó corriente nava…" at bounding box center [662, 490] width 1092 height 307
click at [443, 305] on span "Text-to-speech controls" at bounding box center [435, 306] width 13 height 13
click at [437, 312] on span "Text-to-speech controls" at bounding box center [435, 306] width 13 height 13
click at [440, 308] on span "Text-to-speech controls" at bounding box center [435, 306] width 13 height 13
click at [699, 364] on button "Next" at bounding box center [720, 360] width 107 height 44
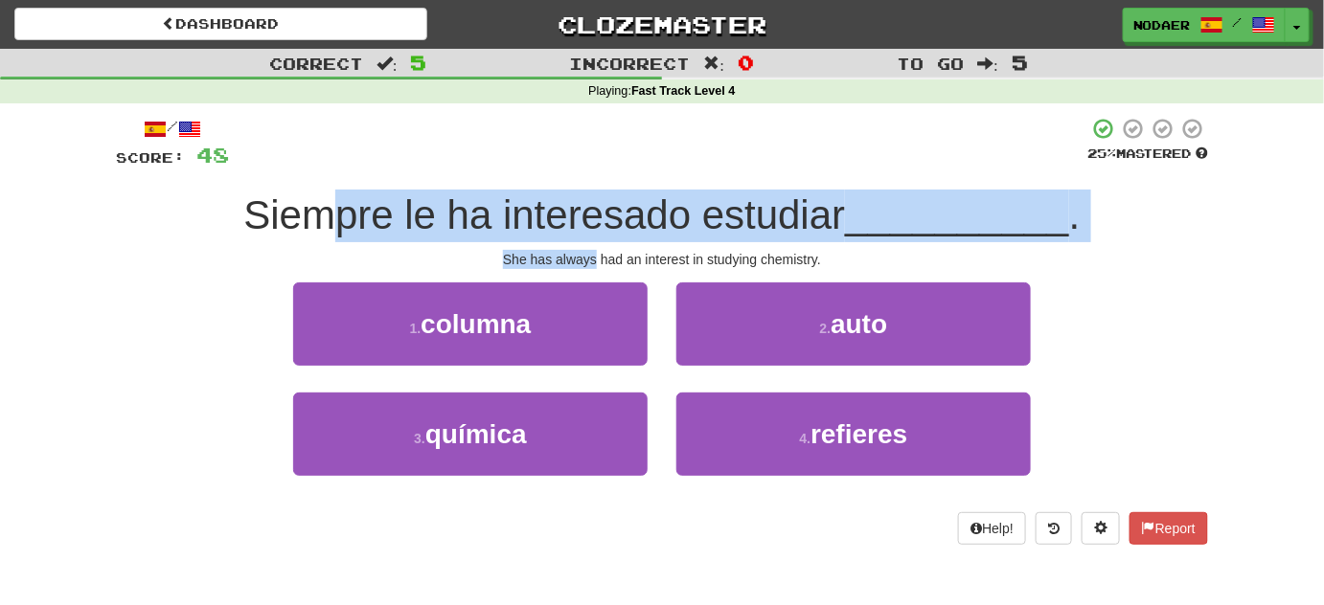
drag, startPoint x: 330, startPoint y: 221, endPoint x: 599, endPoint y: 268, distance: 273.2
click at [599, 267] on div "/ Score: 48 25 % Mastered Siempre le ha interesado estudiar __________ . She ha…" at bounding box center [662, 331] width 1092 height 428
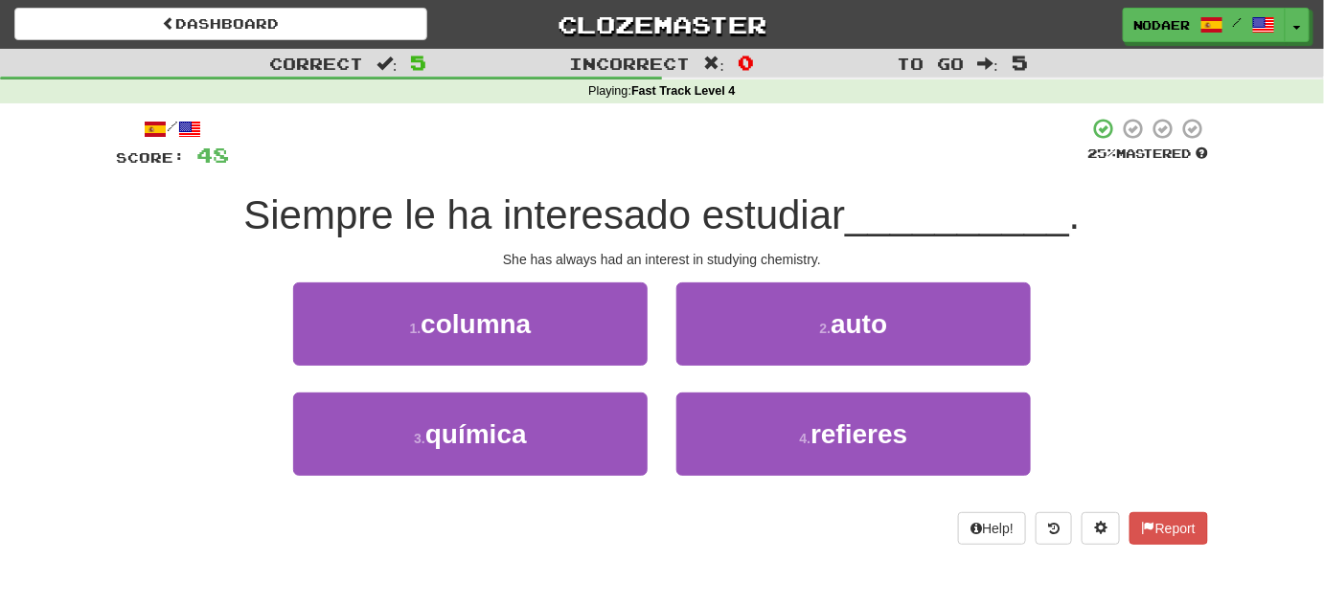
click at [608, 261] on div "She has always had an interest in studying chemistry." at bounding box center [662, 259] width 1092 height 19
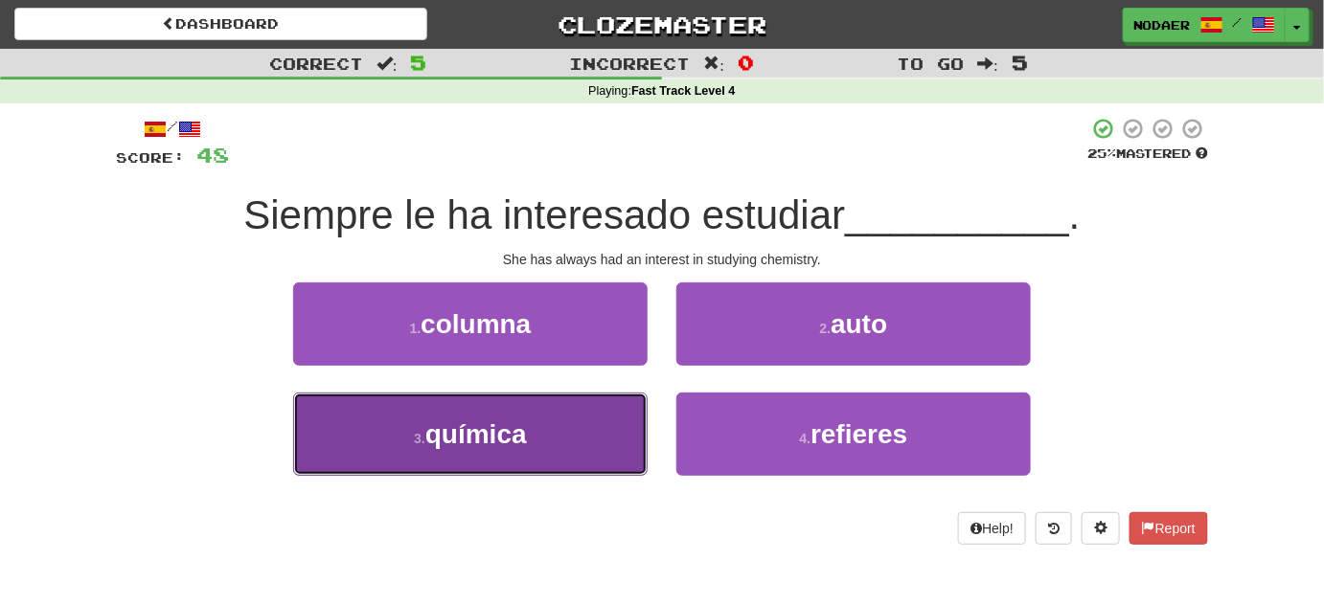
click at [411, 422] on button "3 . química" at bounding box center [470, 434] width 354 height 83
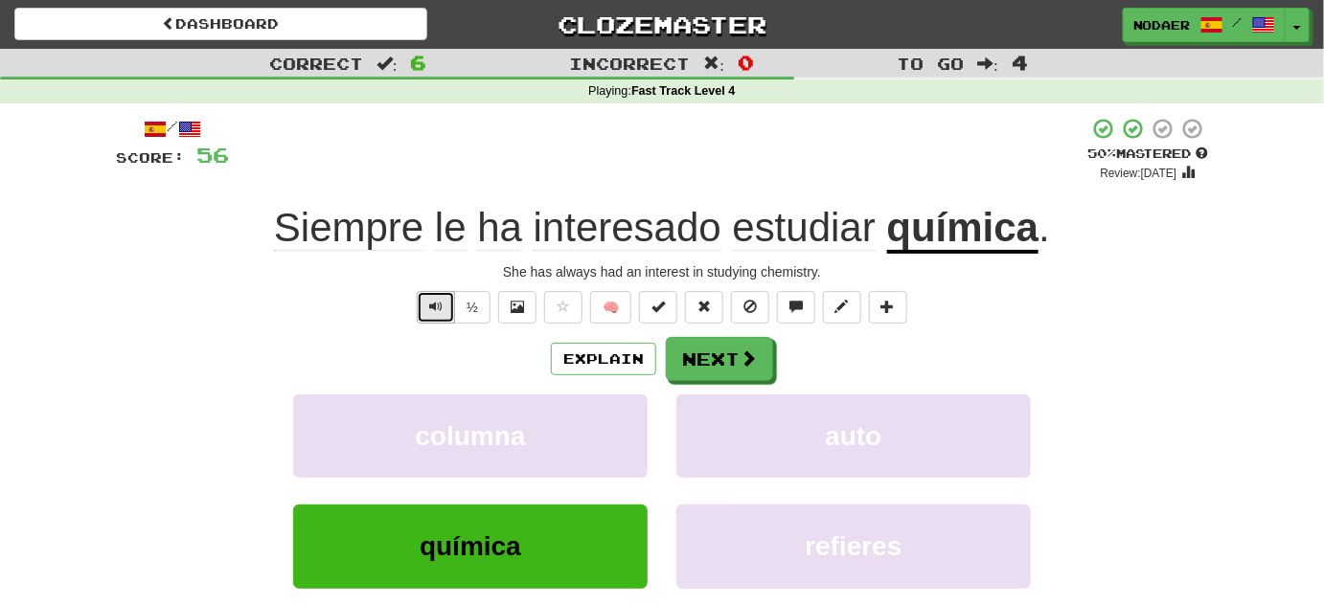
click at [450, 299] on button "Text-to-speech controls" at bounding box center [436, 307] width 38 height 33
click at [756, 364] on span at bounding box center [748, 359] width 17 height 17
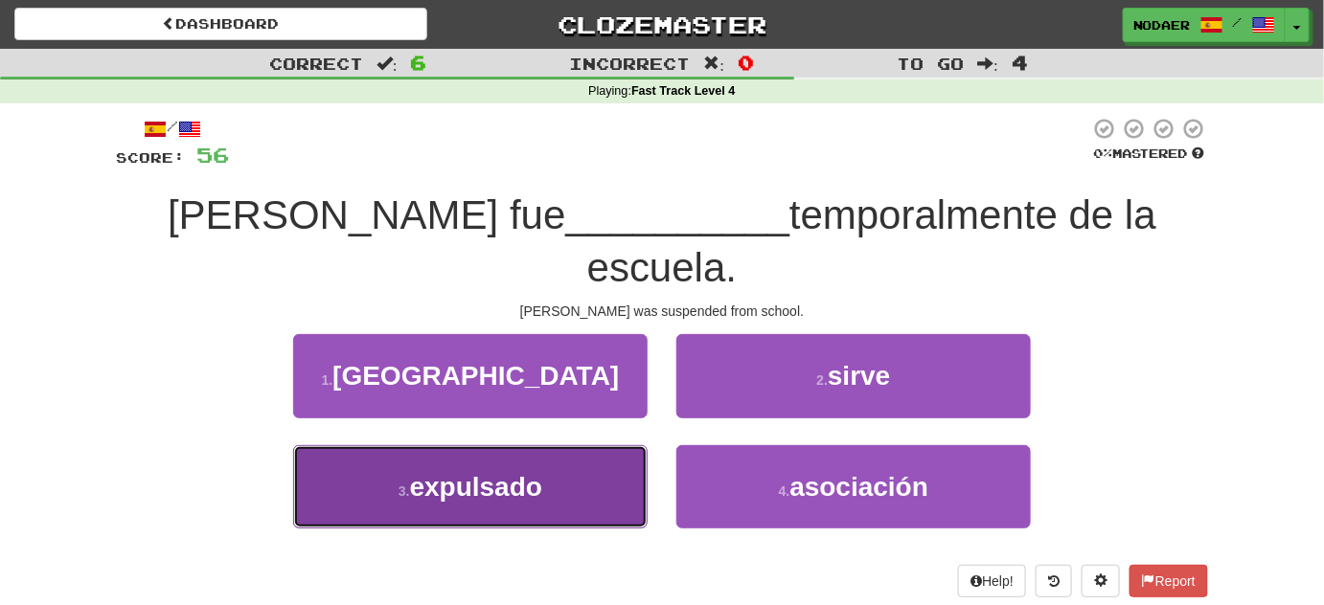
click at [481, 472] on span "expulsado" at bounding box center [476, 487] width 132 height 30
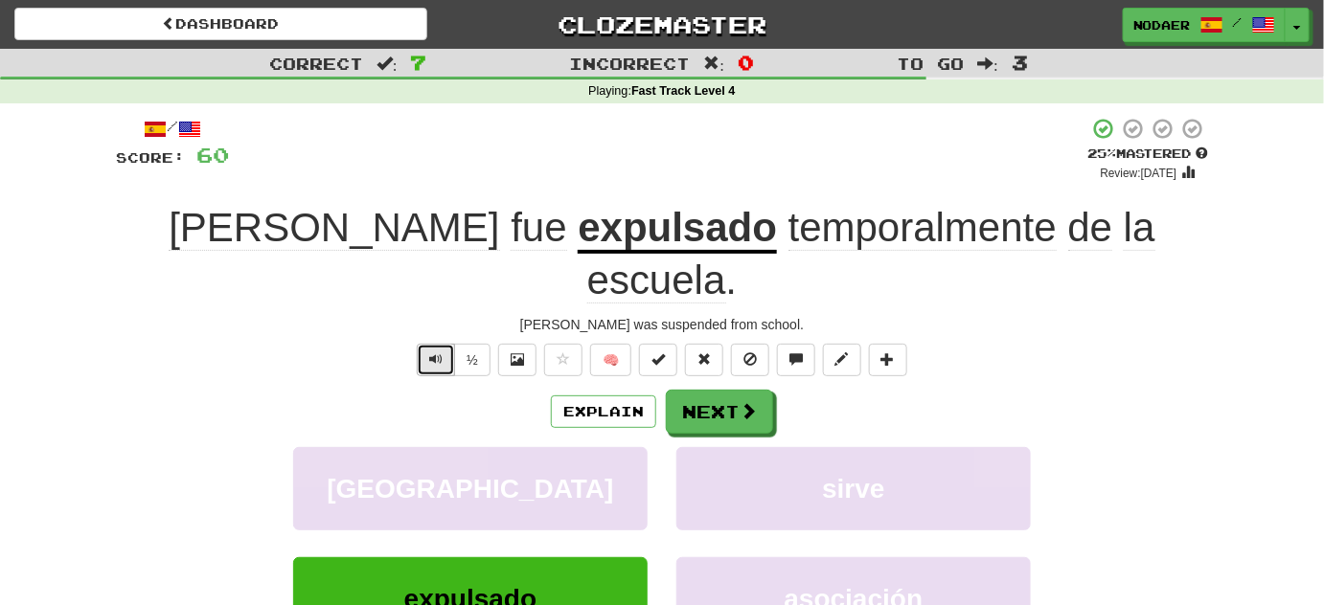
click at [443, 353] on span "Text-to-speech controls" at bounding box center [435, 359] width 13 height 13
click at [445, 344] on button "Text-to-speech controls" at bounding box center [436, 360] width 38 height 33
click at [431, 344] on button "Text-to-speech controls" at bounding box center [436, 360] width 38 height 33
click at [732, 391] on button "Next" at bounding box center [720, 413] width 107 height 44
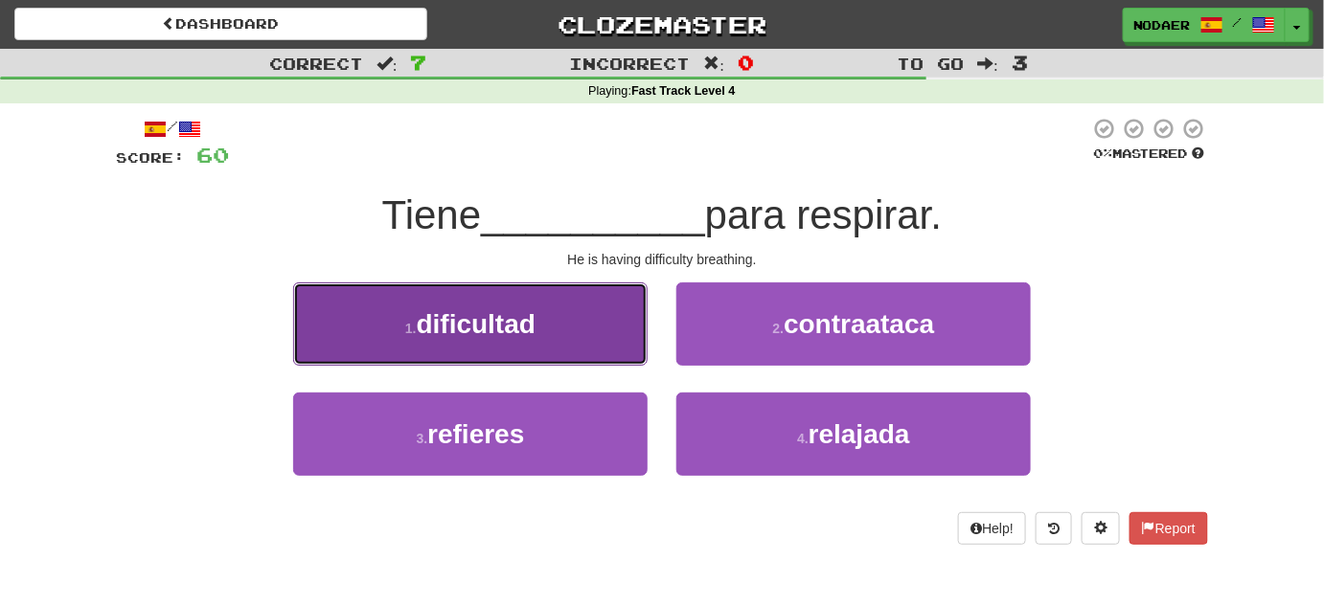
click at [548, 295] on button "1 . dificultad" at bounding box center [470, 324] width 354 height 83
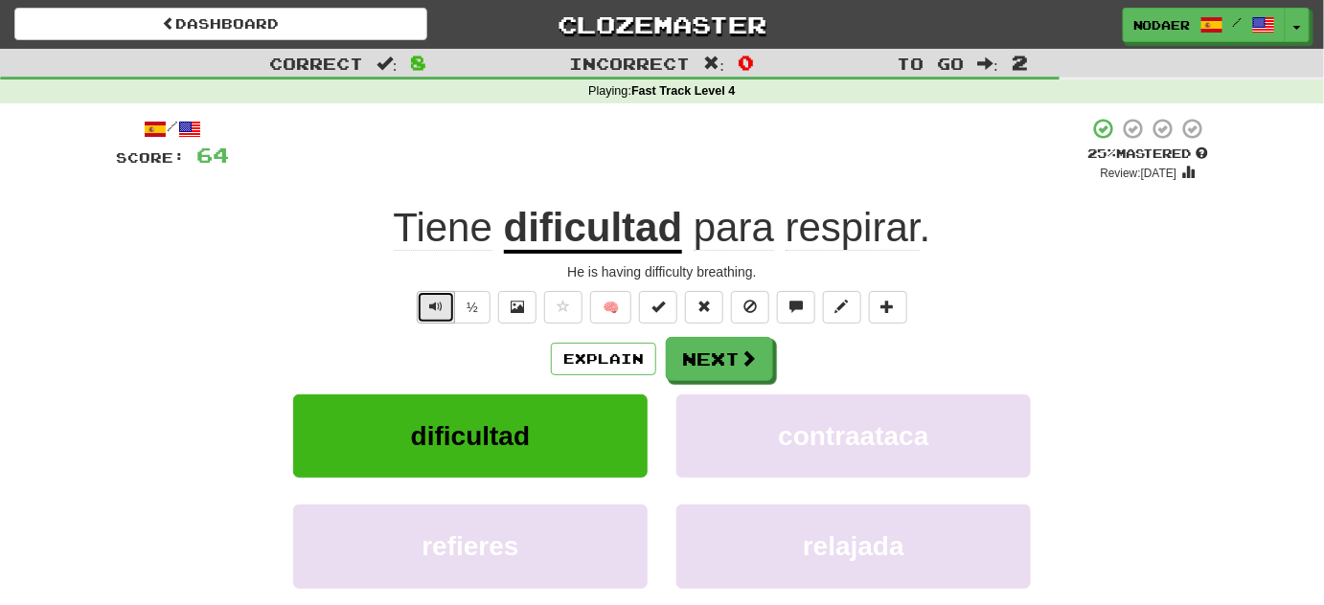
click at [431, 300] on span "Text-to-speech controls" at bounding box center [435, 306] width 13 height 13
click at [432, 305] on span "Text-to-speech controls" at bounding box center [435, 306] width 13 height 13
click at [743, 351] on span at bounding box center [748, 359] width 17 height 17
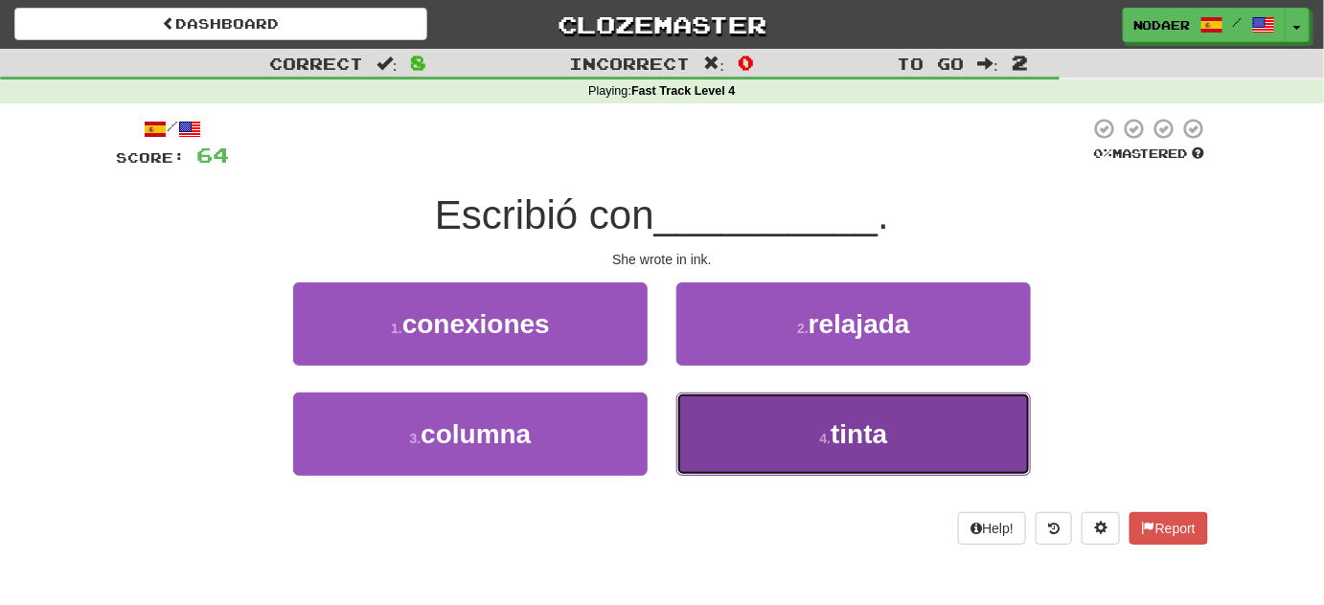
click at [820, 433] on small "4 ." at bounding box center [825, 438] width 11 height 15
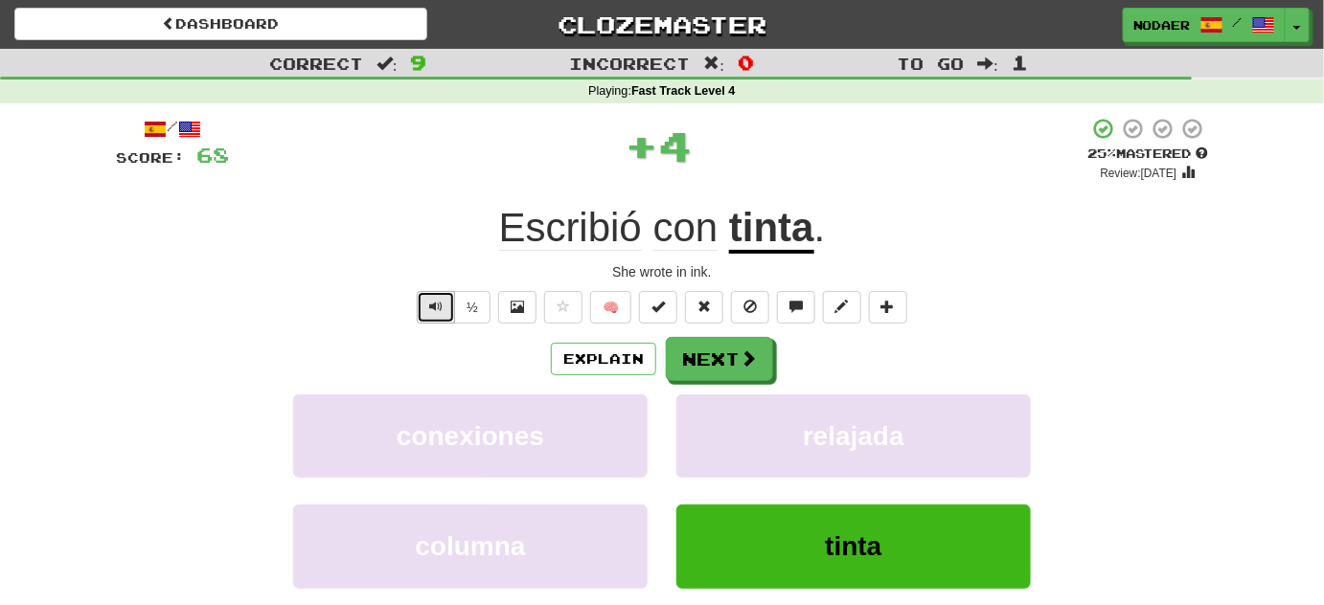
click at [437, 300] on span "Text-to-speech controls" at bounding box center [435, 306] width 13 height 13
click at [431, 306] on span "Text-to-speech controls" at bounding box center [435, 306] width 13 height 13
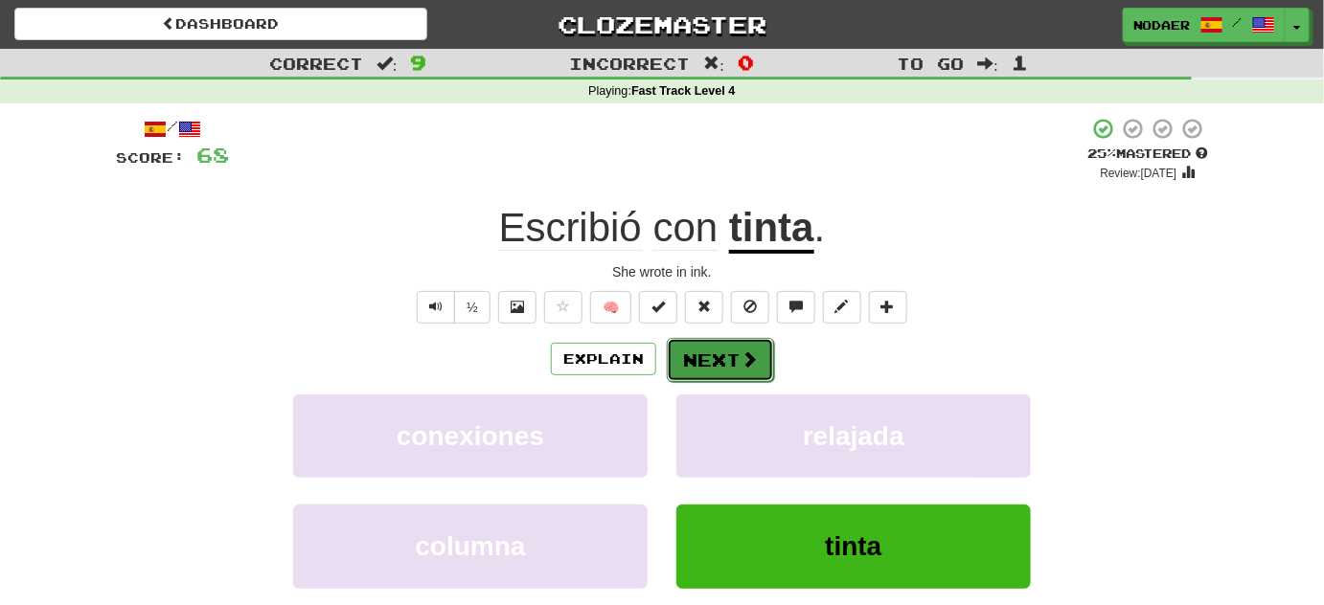
click at [671, 353] on button "Next" at bounding box center [720, 360] width 107 height 44
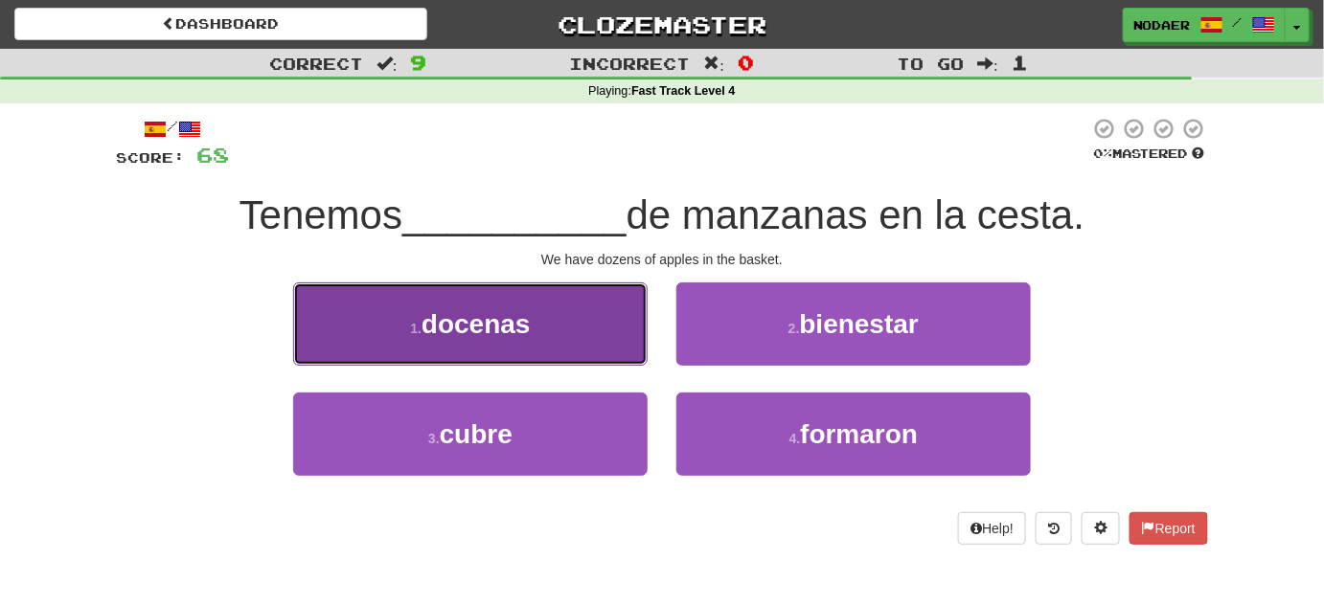
click at [562, 326] on button "1 . [GEOGRAPHIC_DATA]" at bounding box center [470, 324] width 354 height 83
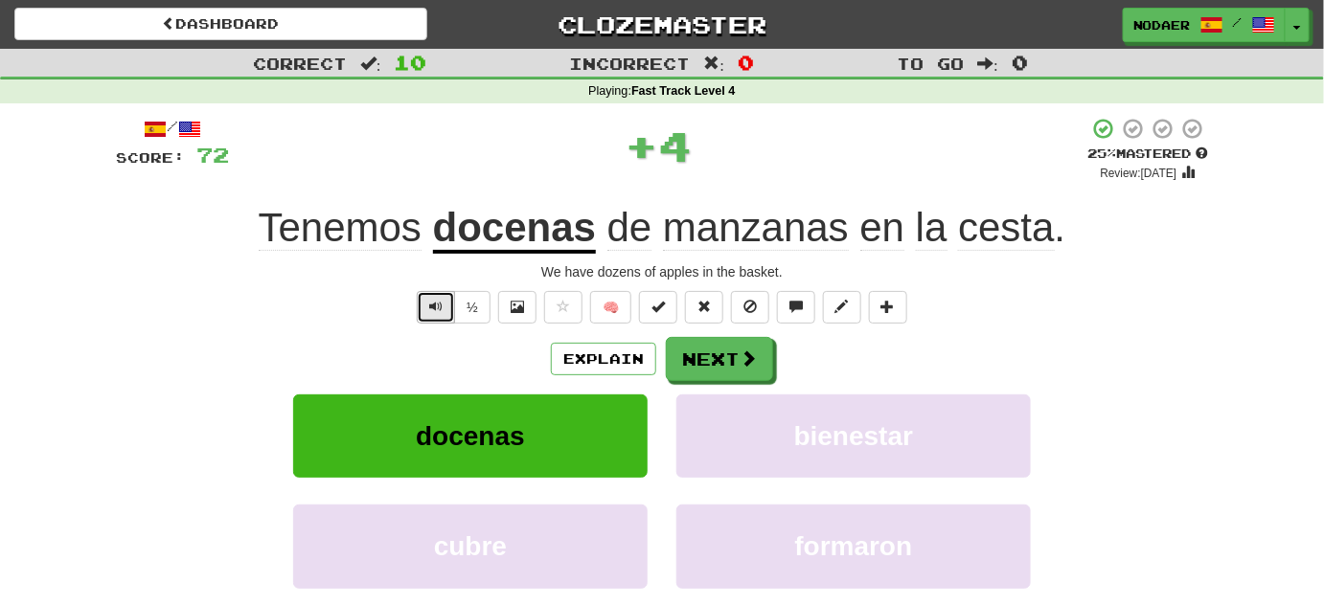
click at [437, 297] on button "Text-to-speech controls" at bounding box center [436, 307] width 38 height 33
click at [434, 315] on button "Text-to-speech controls" at bounding box center [436, 307] width 38 height 33
click at [436, 311] on span "Text-to-speech controls" at bounding box center [435, 306] width 13 height 13
click at [437, 305] on span "Text-to-speech controls" at bounding box center [435, 306] width 13 height 13
click at [436, 317] on button "Text-to-speech controls" at bounding box center [436, 307] width 38 height 33
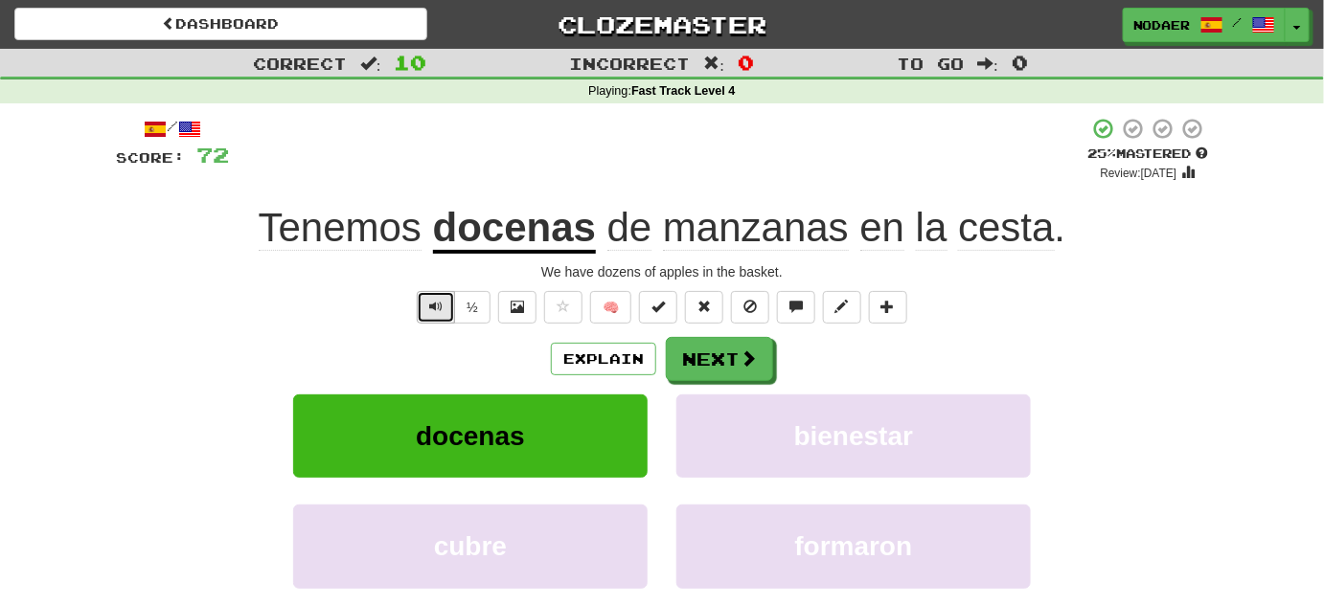
click at [434, 308] on span "Text-to-speech controls" at bounding box center [435, 306] width 13 height 13
click at [443, 321] on button "Text-to-speech controls" at bounding box center [436, 307] width 38 height 33
click at [435, 301] on span "Text-to-speech controls" at bounding box center [435, 306] width 13 height 13
click at [428, 316] on button "Text-to-speech controls" at bounding box center [436, 307] width 38 height 33
click at [524, 224] on u "docenas" at bounding box center [514, 229] width 163 height 49
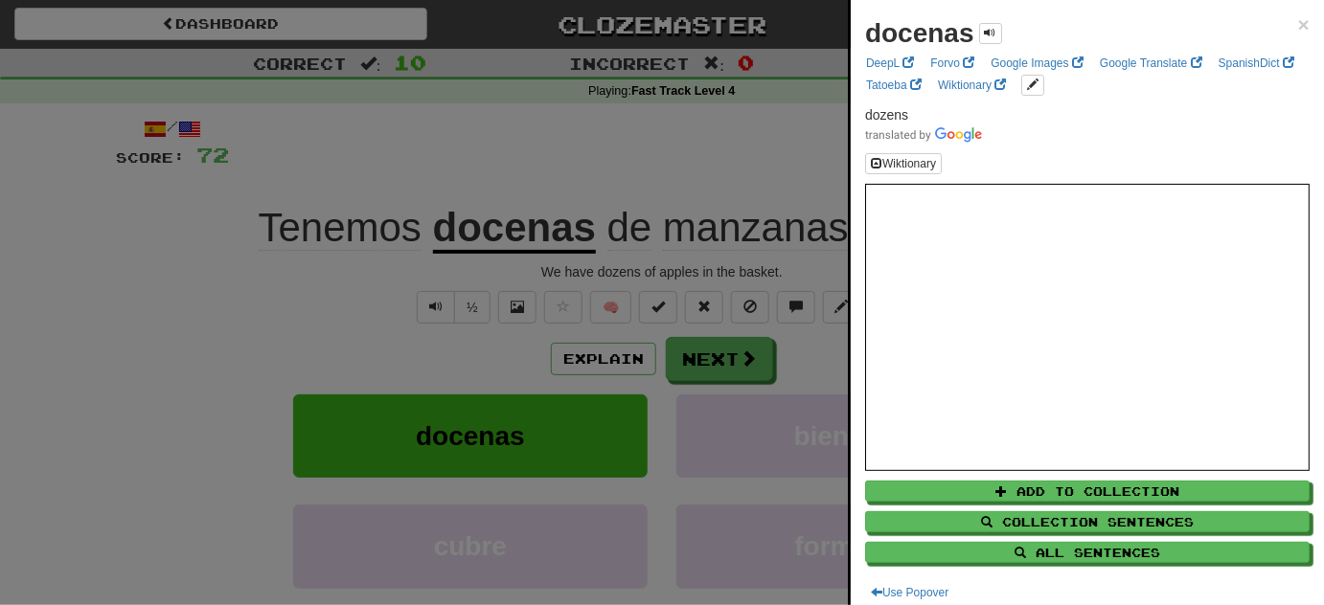
click at [351, 305] on div at bounding box center [662, 302] width 1324 height 605
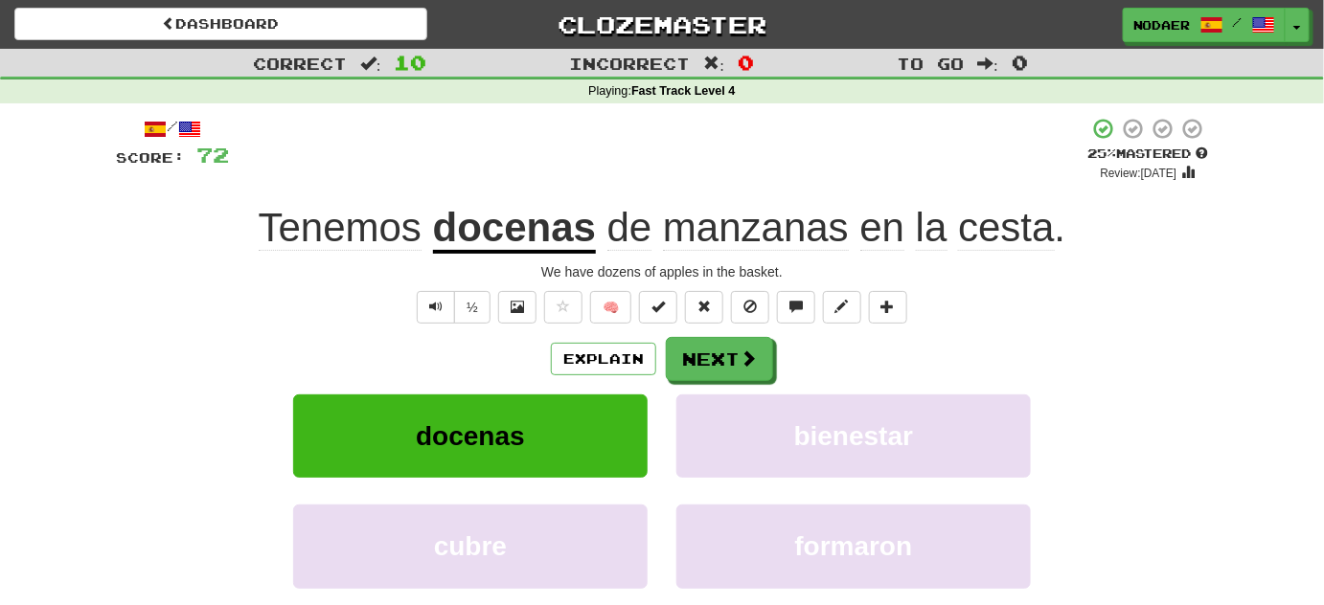
click at [499, 235] on u "docenas" at bounding box center [514, 229] width 163 height 49
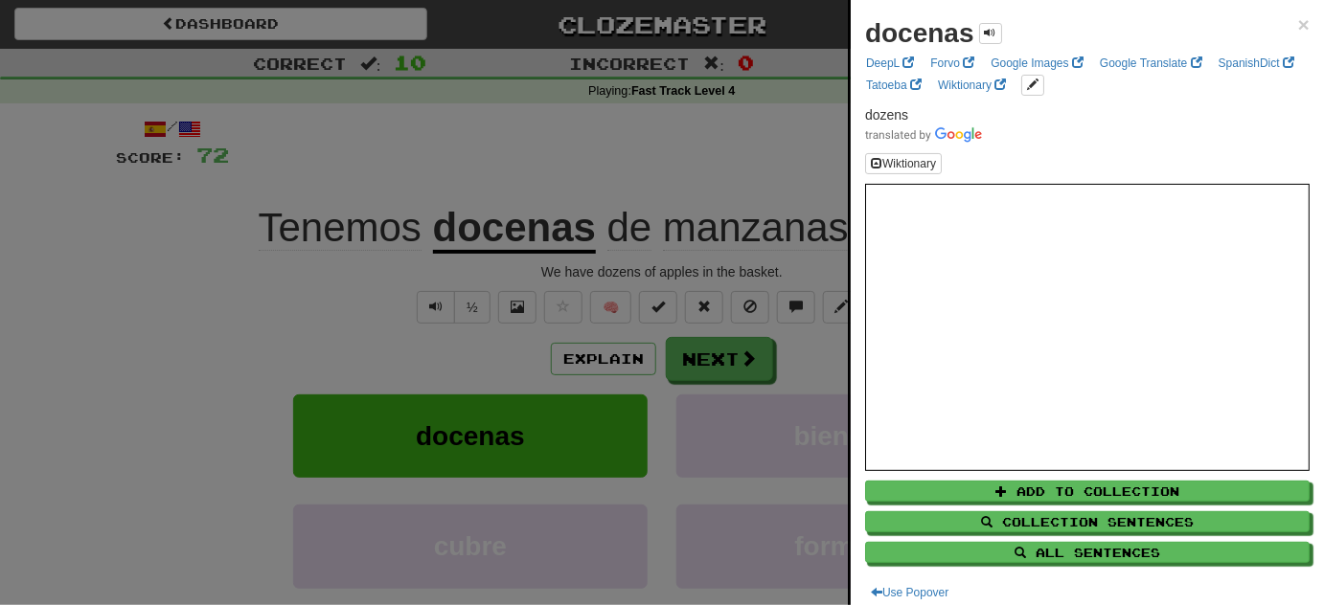
click at [323, 347] on div at bounding box center [662, 302] width 1324 height 605
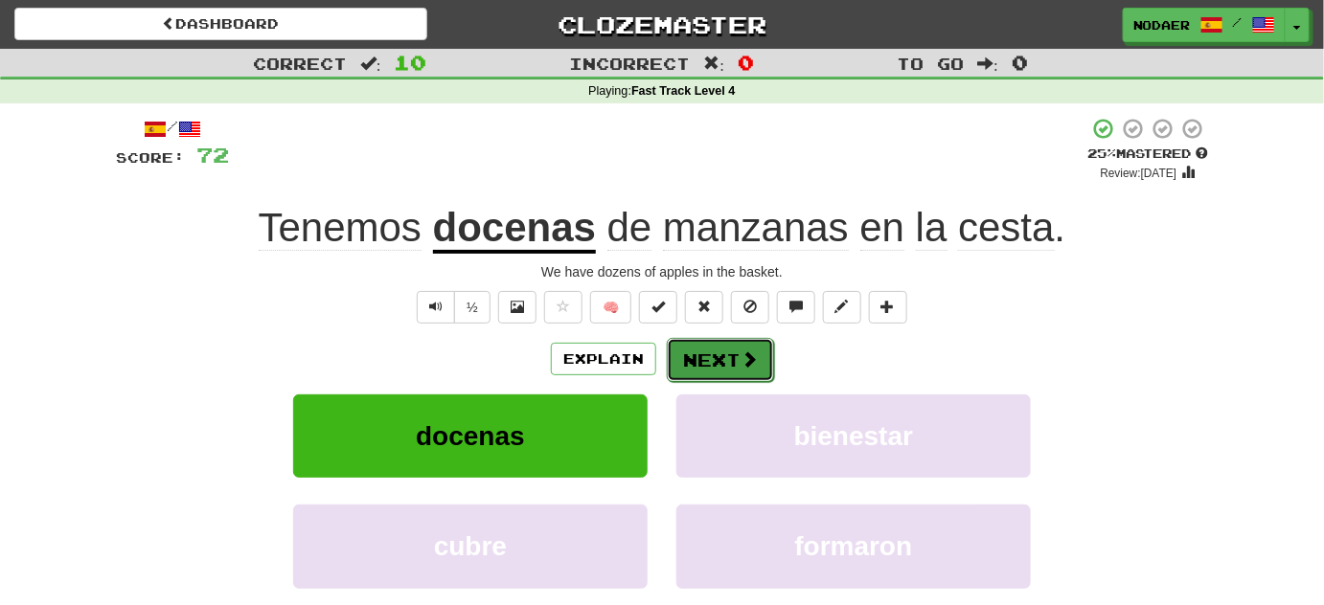
click at [745, 344] on button "Next" at bounding box center [720, 360] width 107 height 44
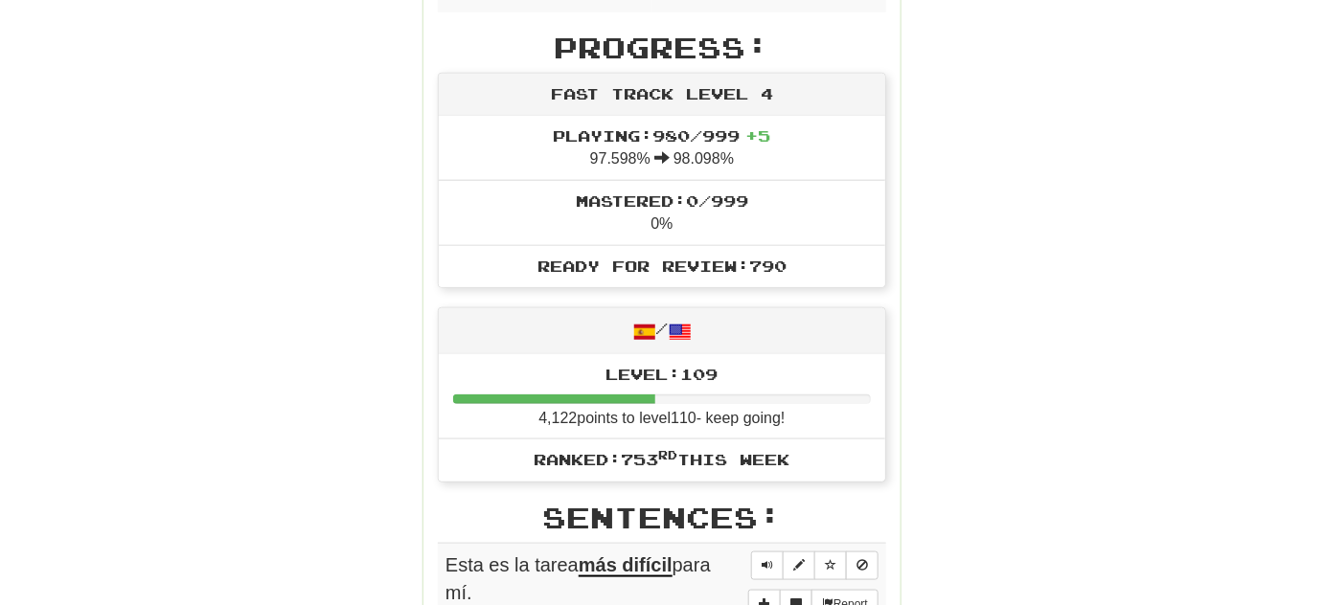
scroll to position [696, 0]
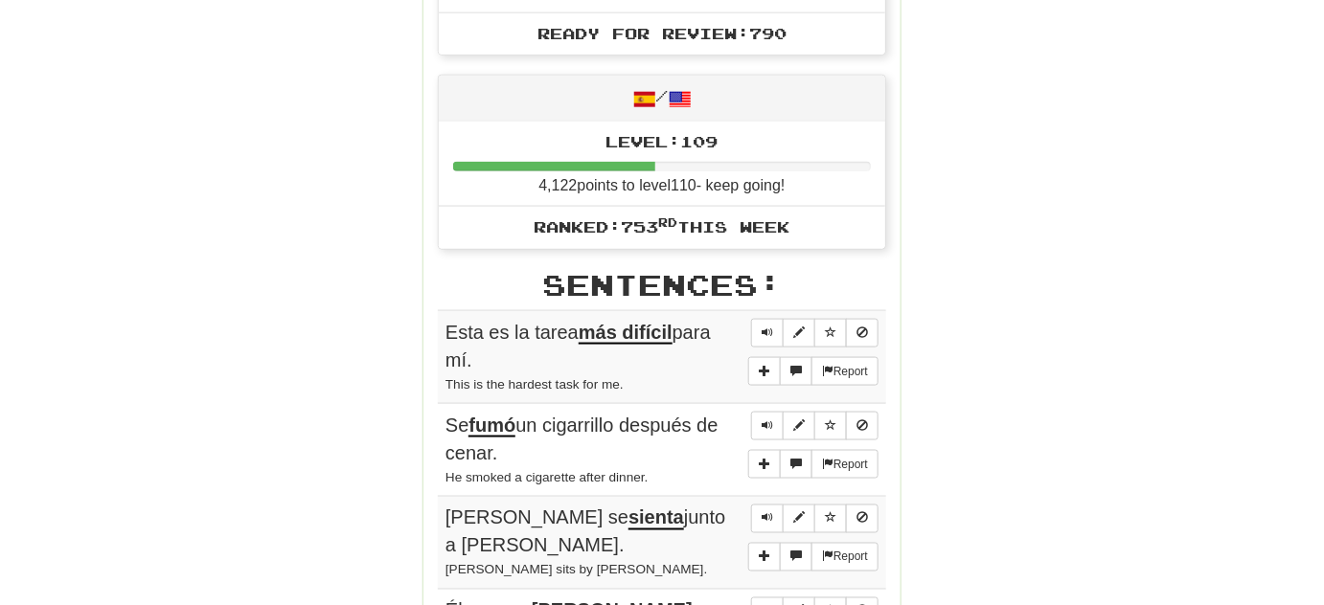
click at [1014, 390] on div "Round Results Stats: Score: + 72 Time: 1 : 14 New: 5 Review: 5 Correct: 10 Inco…" at bounding box center [662, 417] width 1092 height 1745
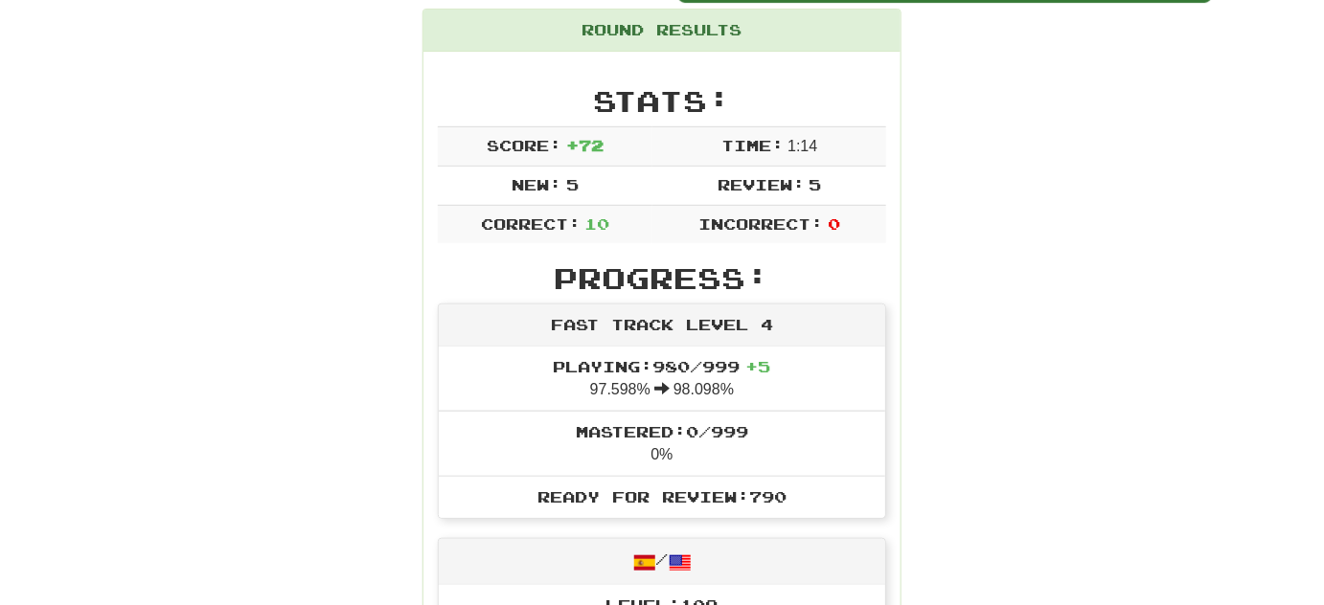
scroll to position [0, 0]
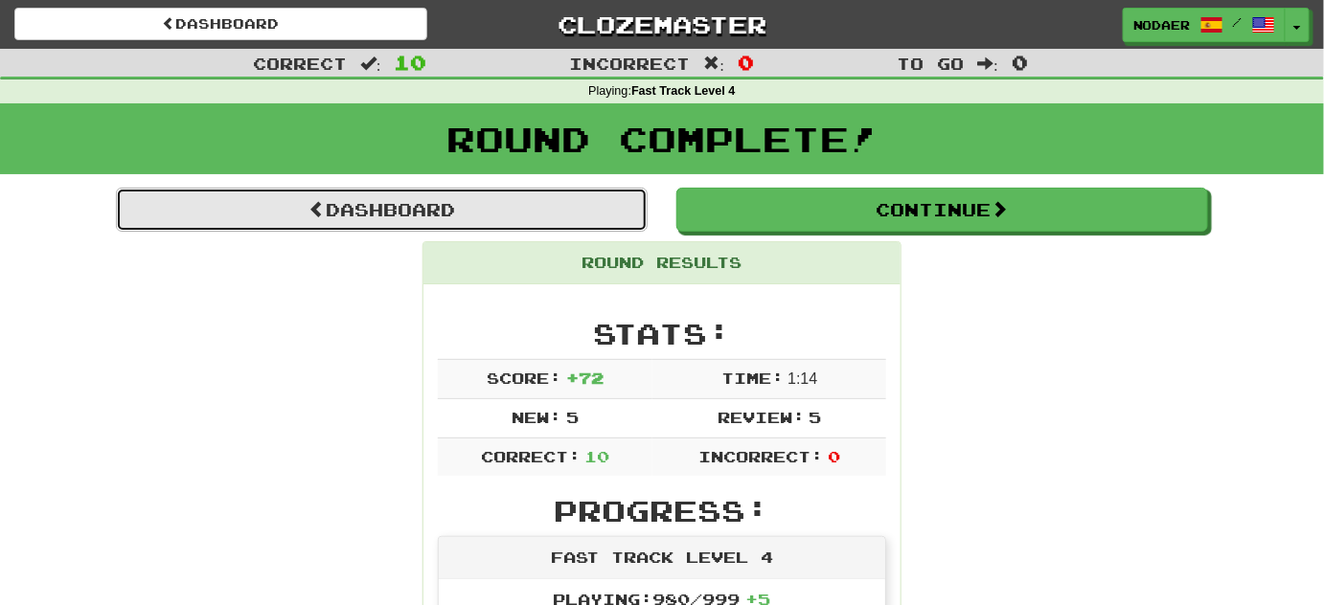
click at [389, 193] on link "Dashboard" at bounding box center [382, 210] width 532 height 44
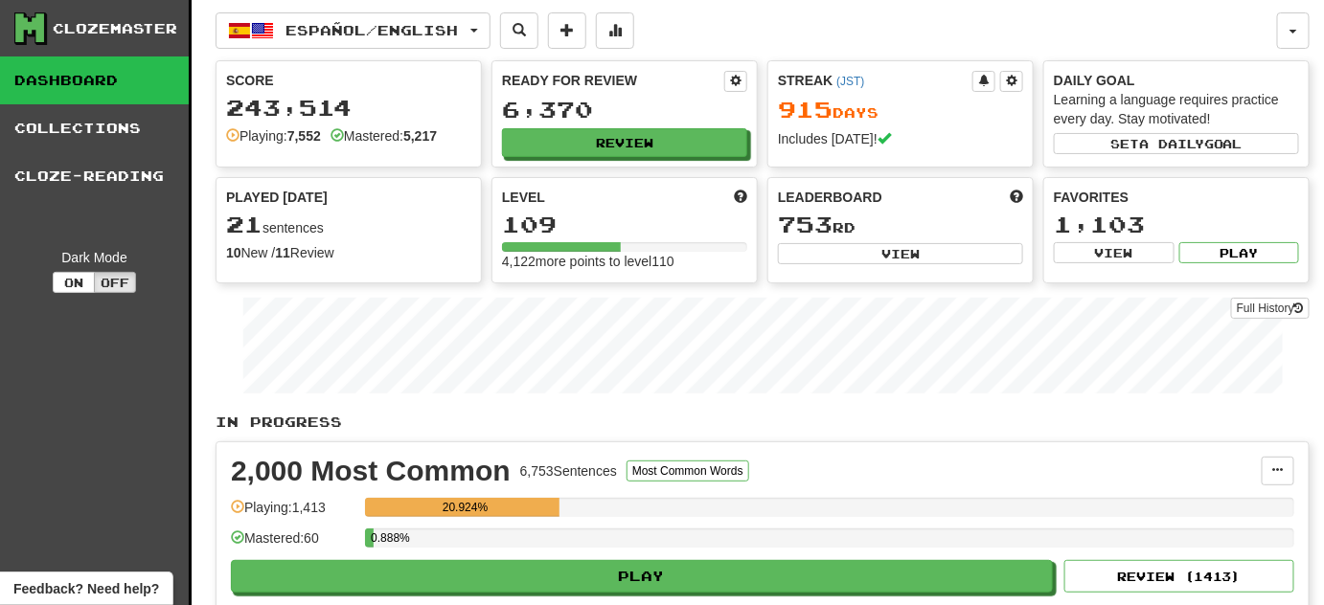
click at [475, 52] on div "Español / English Română / English Streak: 1682 Review: 10,674 Points [DATE]: 6…" at bounding box center [763, 483] width 1094 height 967
click at [475, 30] on button "Español / English" at bounding box center [353, 30] width 275 height 36
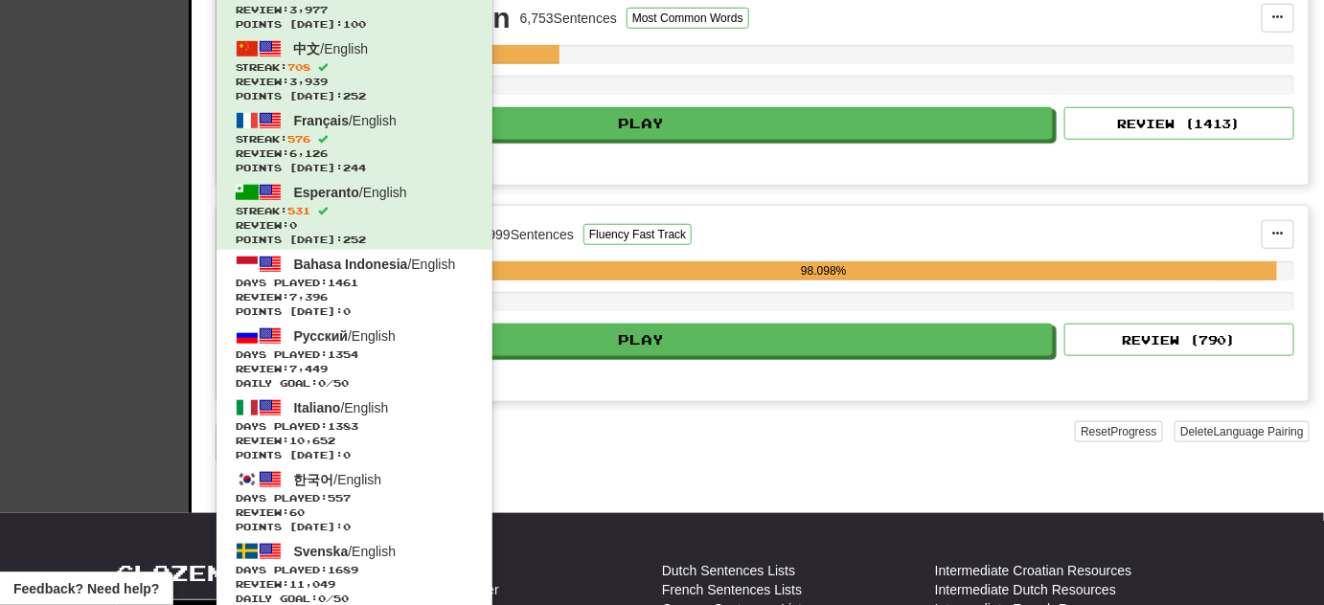
scroll to position [522, 0]
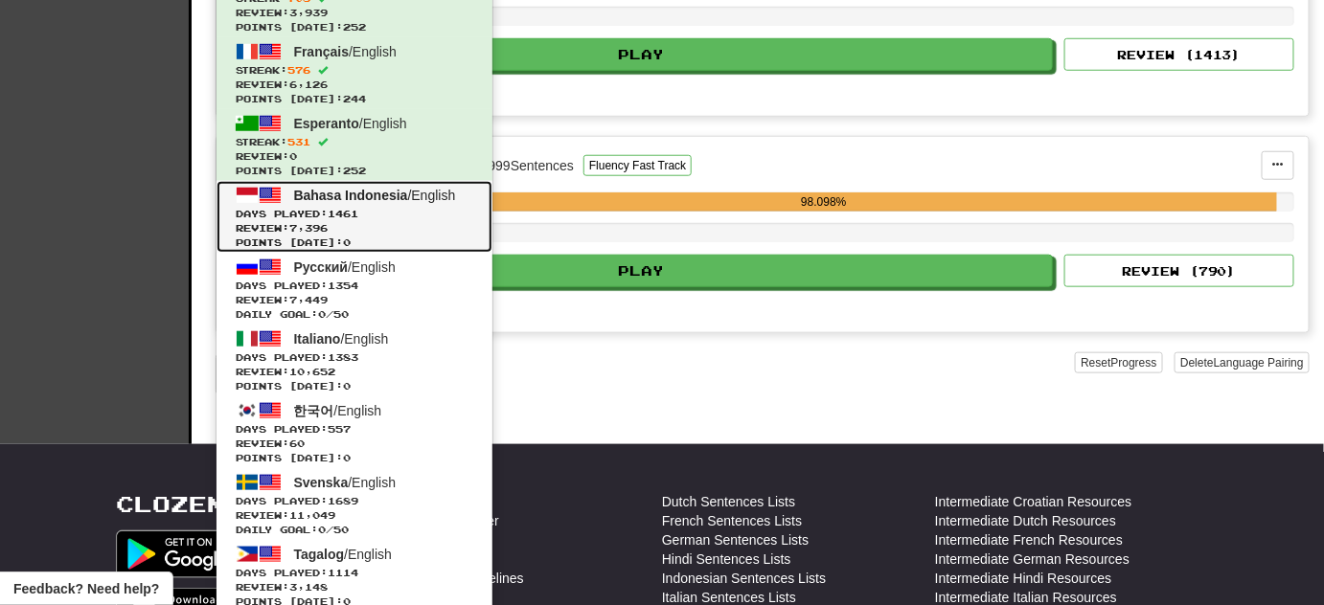
click at [407, 213] on span "Days Played: 1461" at bounding box center [355, 214] width 238 height 14
